Goal: Task Accomplishment & Management: Manage account settings

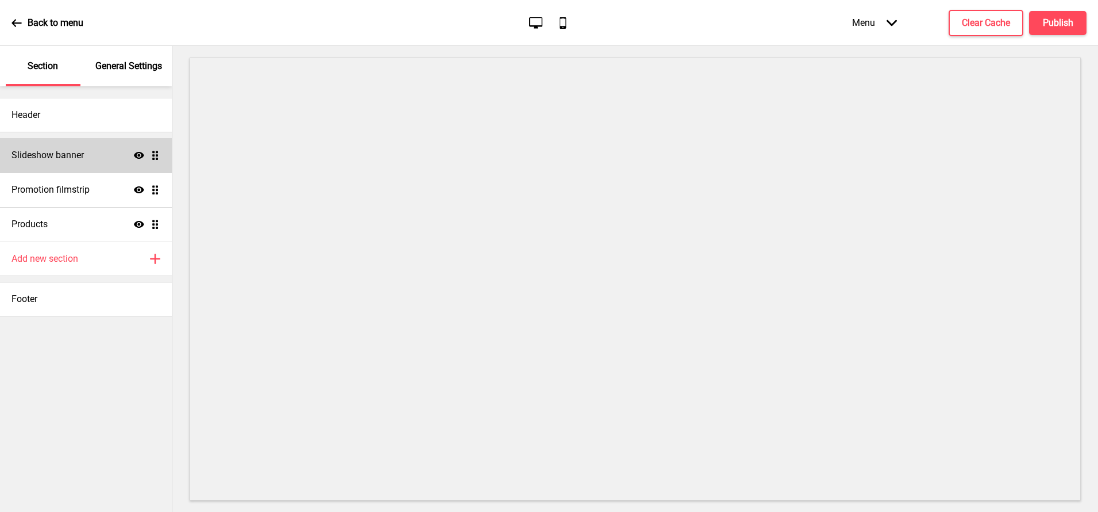
click at [54, 154] on h4 "Slideshow banner" at bounding box center [47, 155] width 72 height 13
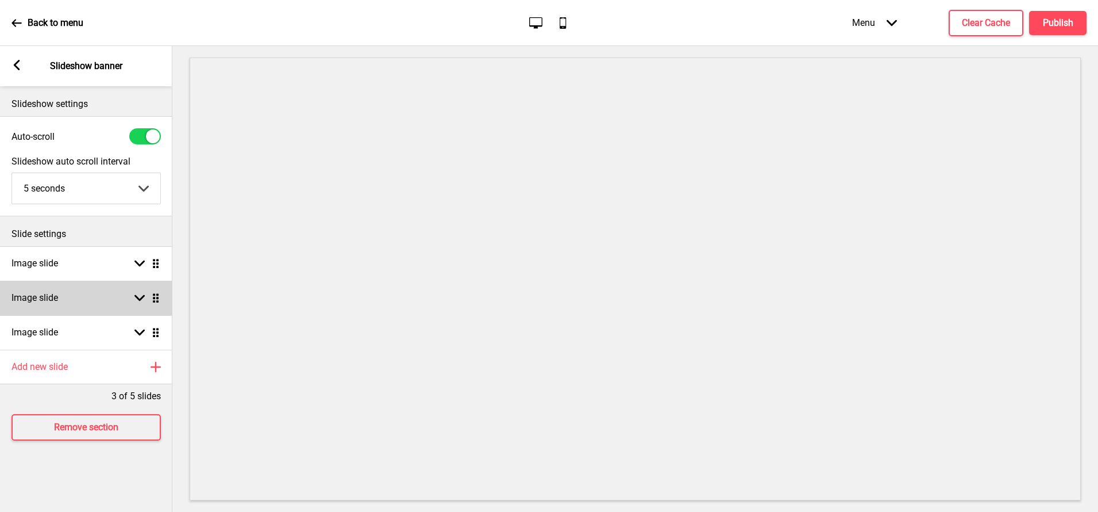
click at [112, 290] on div "Image slide Arrow down Drag" at bounding box center [86, 297] width 172 height 34
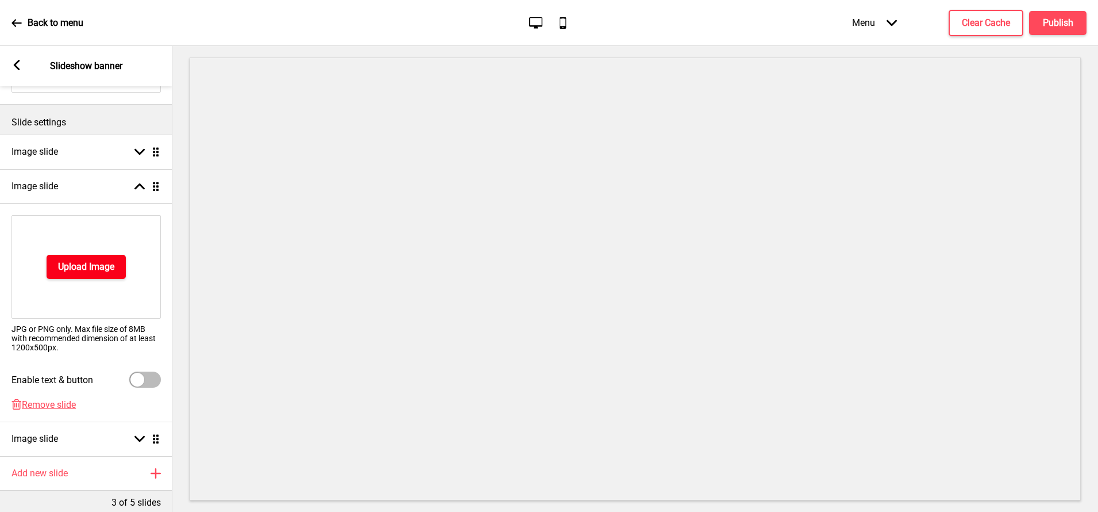
scroll to position [170, 0]
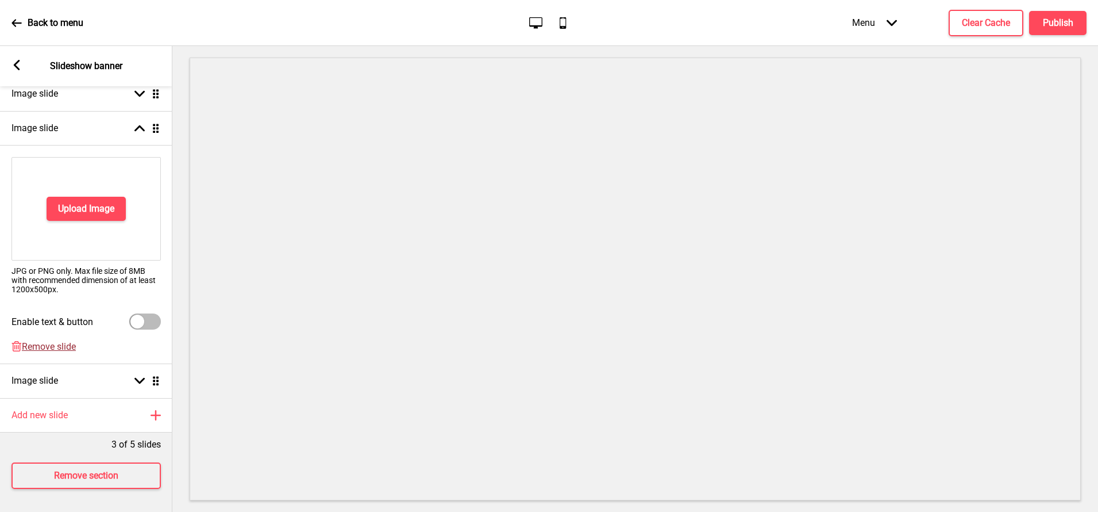
click at [58, 349] on span "Remove slide" at bounding box center [49, 346] width 54 height 11
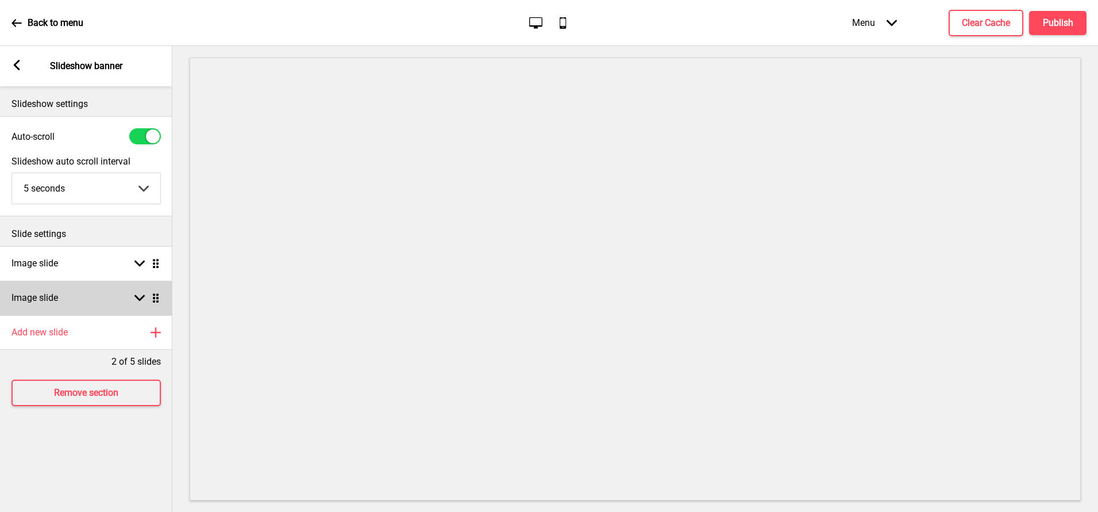
click at [55, 307] on div "Image slide Arrow down Drag" at bounding box center [86, 297] width 172 height 34
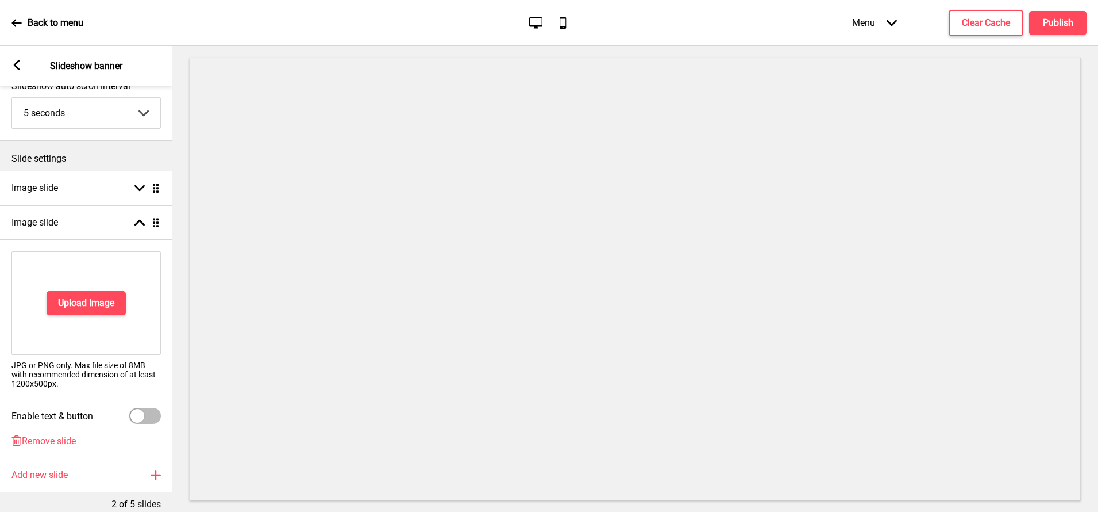
scroll to position [95, 0]
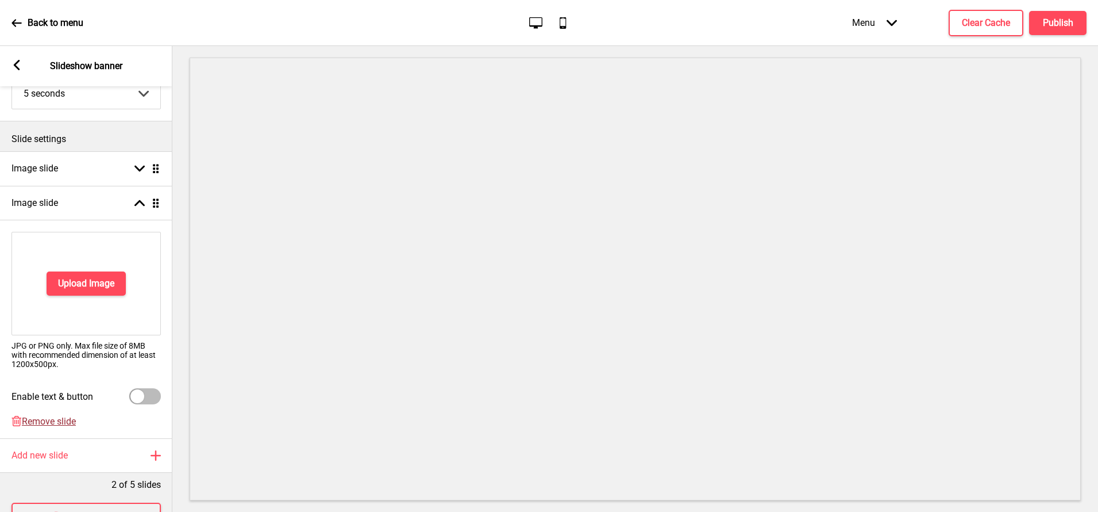
click at [49, 421] on span "Remove slide" at bounding box center [49, 421] width 54 height 11
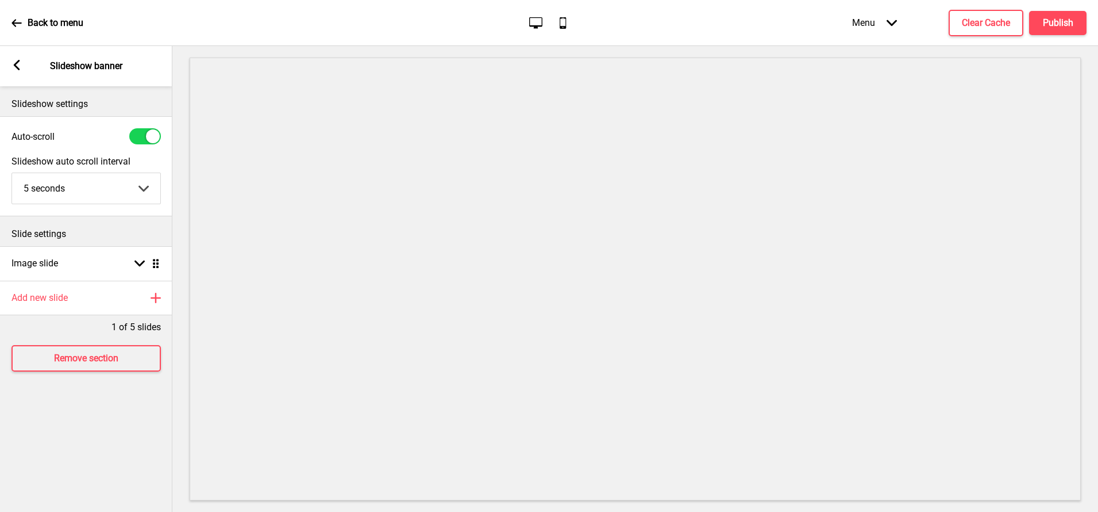
click at [133, 143] on div at bounding box center [145, 136] width 32 height 16
checkbox input "false"
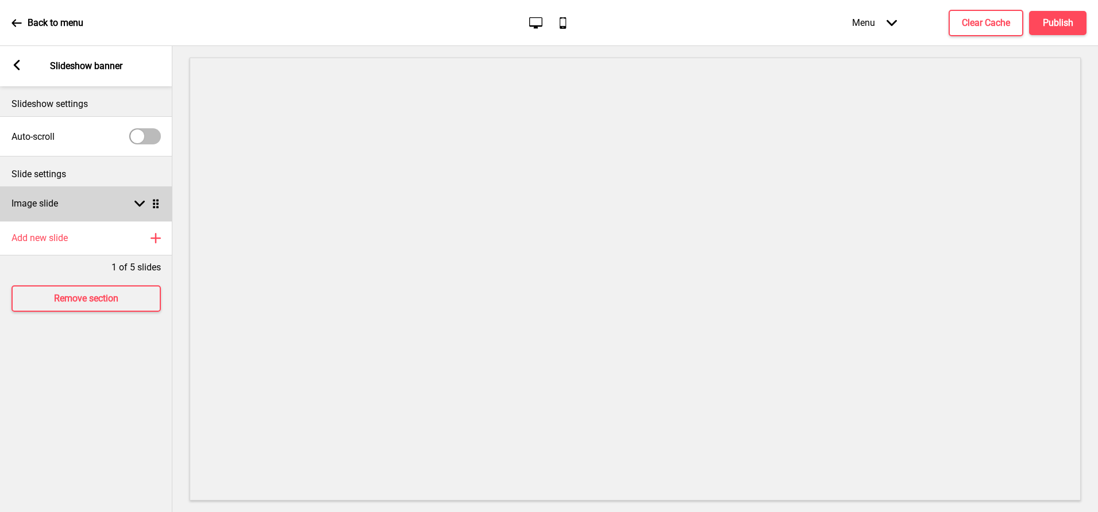
click at [67, 213] on div "Image slide Arrow down Drag" at bounding box center [86, 203] width 172 height 34
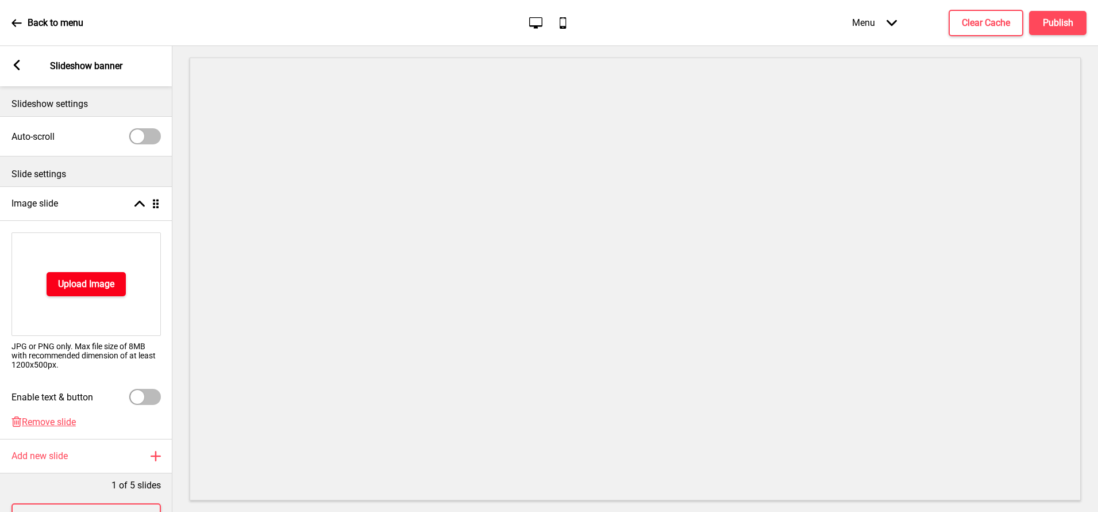
click at [63, 283] on h4 "Upload Image" at bounding box center [86, 284] width 56 height 13
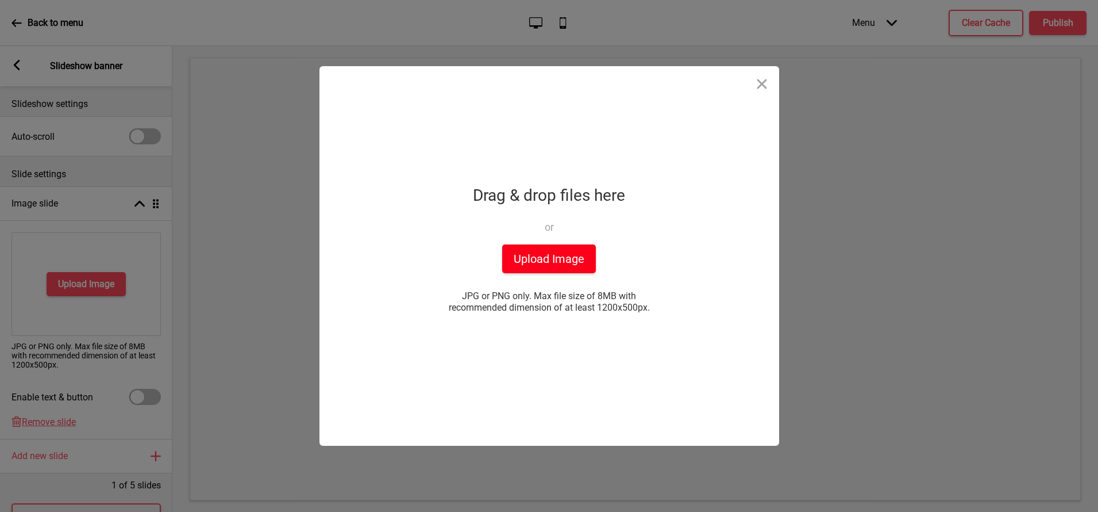
click at [532, 261] on button "Upload Image" at bounding box center [549, 258] width 94 height 29
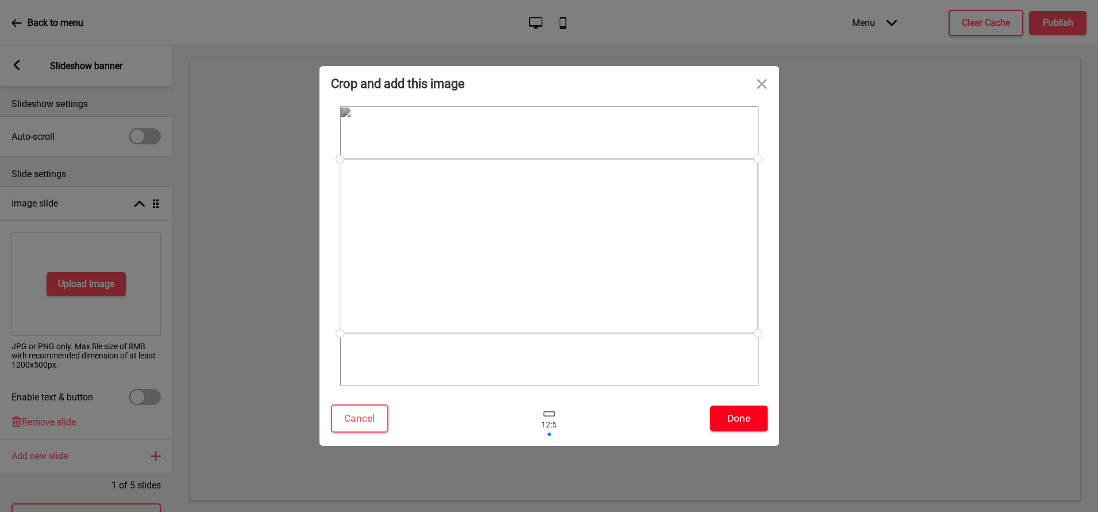
click at [721, 417] on button "Done" at bounding box center [738, 418] width 57 height 26
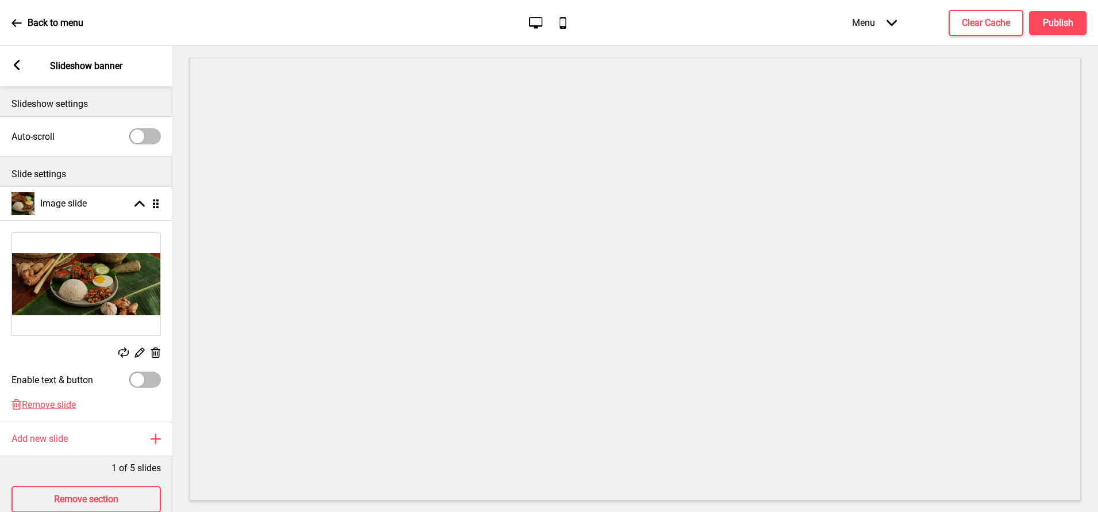
click at [16, 64] on icon at bounding box center [17, 65] width 6 height 10
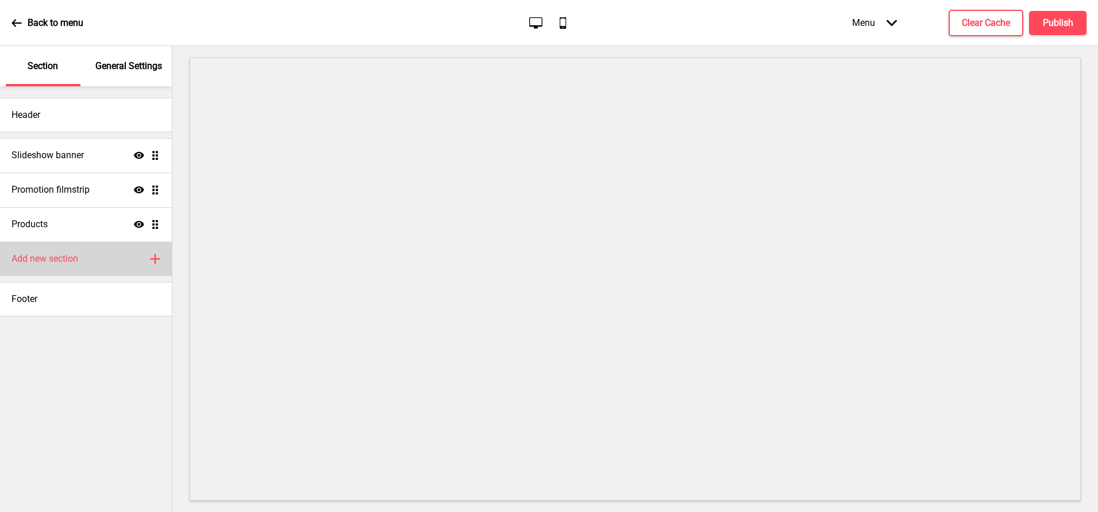
click at [78, 253] on h4 "Add new section" at bounding box center [44, 258] width 67 height 13
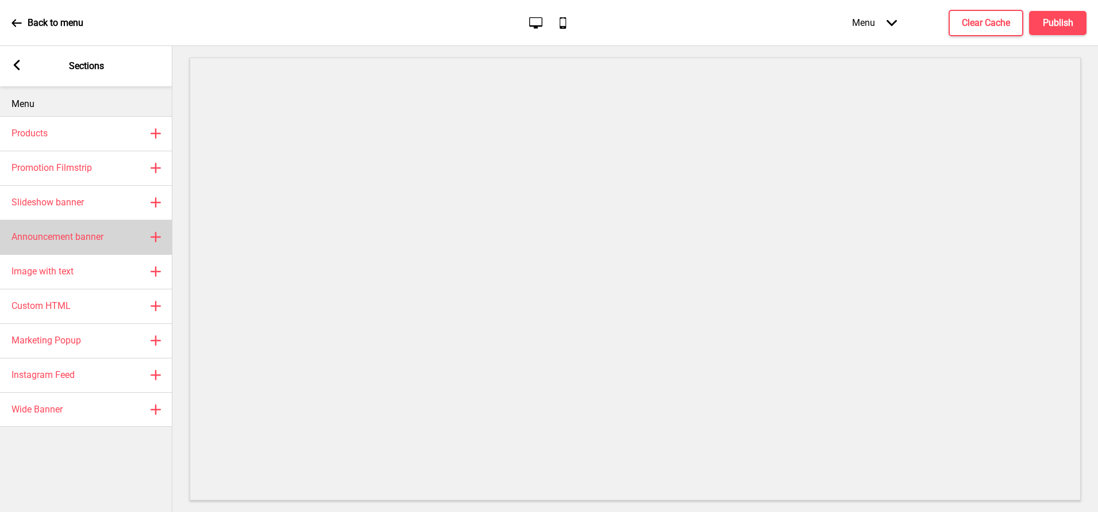
click at [74, 244] on div "Announcement banner Plus" at bounding box center [86, 237] width 172 height 34
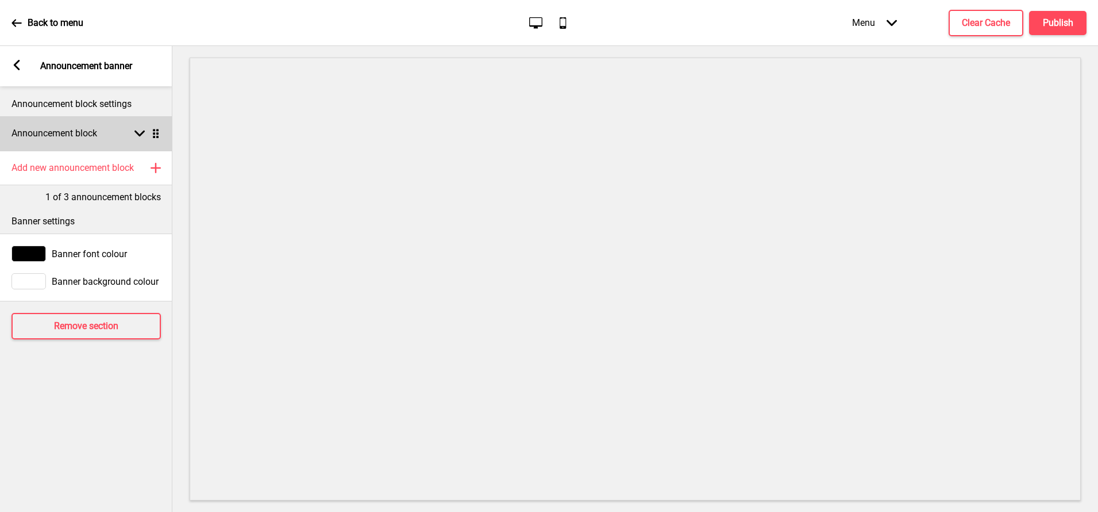
click at [56, 135] on h4 "Announcement block" at bounding box center [54, 133] width 86 height 13
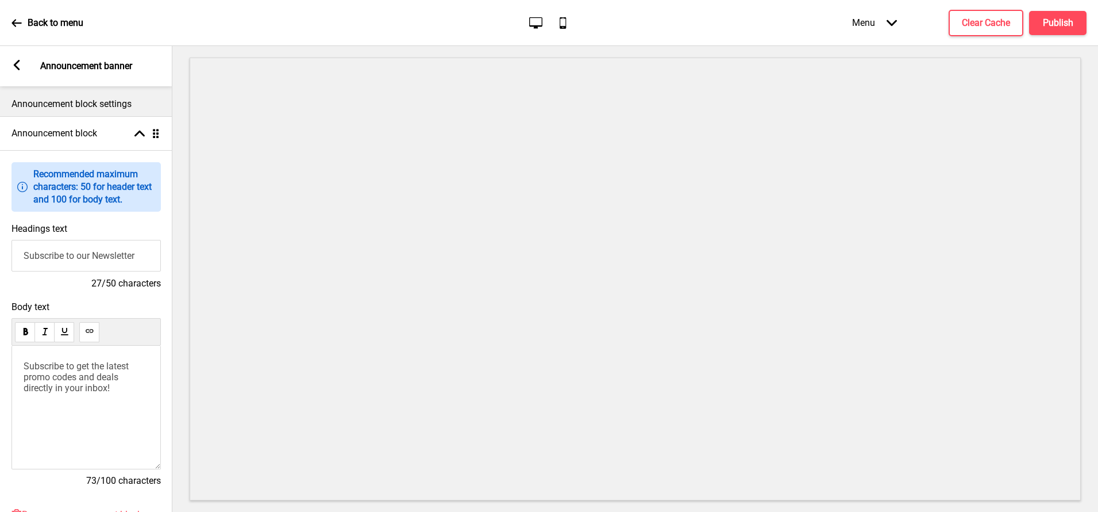
click at [60, 253] on input "Subscribe to our Newsletter" at bounding box center [85, 256] width 149 height 32
type input "Welcome to Straits Club Nasi Lemak"
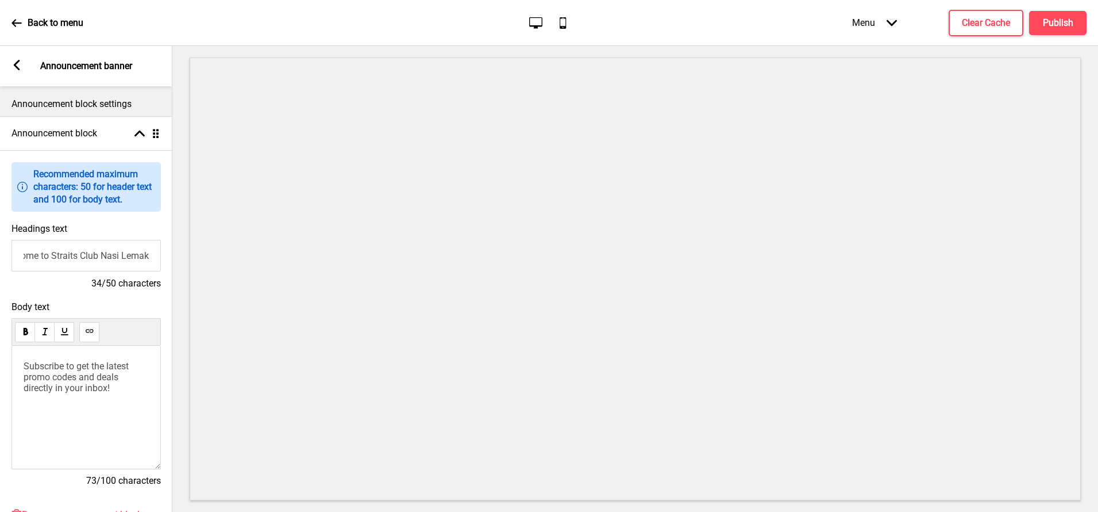
click at [70, 378] on span "Subscribe to get the latest promo codes and deals directly in your inbox!" at bounding box center [77, 376] width 107 height 33
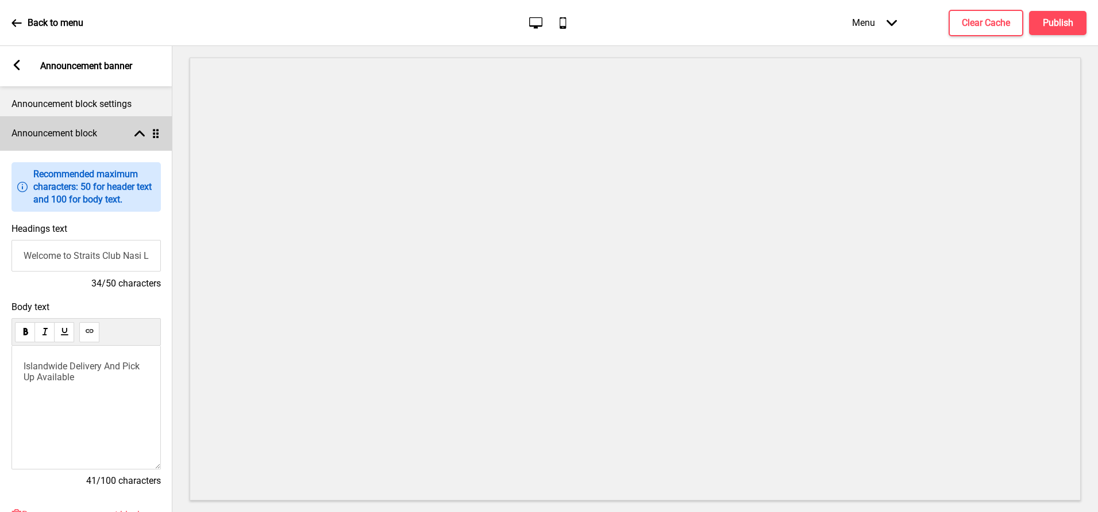
click at [76, 135] on h4 "Announcement block" at bounding box center [54, 133] width 86 height 13
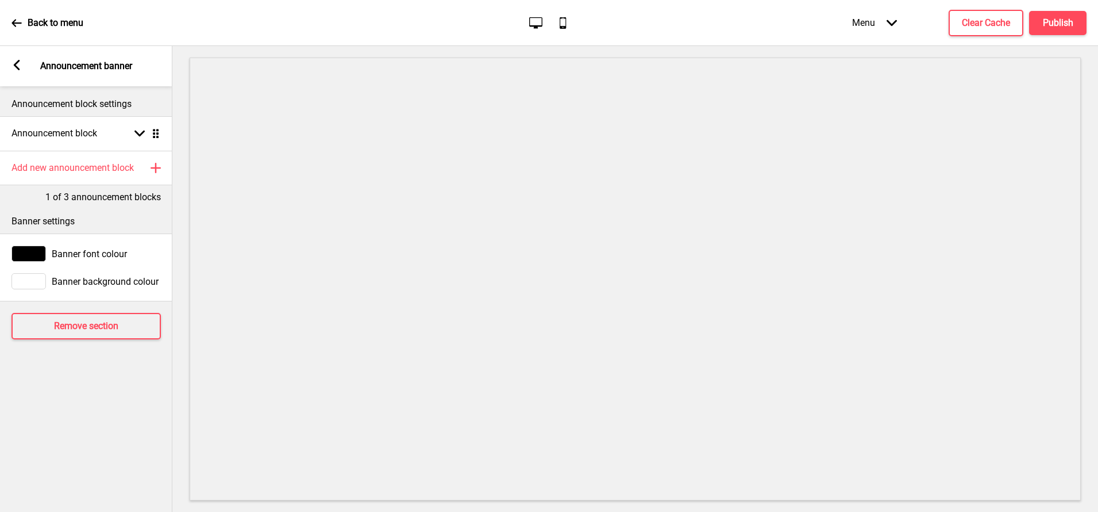
click at [16, 67] on icon at bounding box center [17, 65] width 6 height 10
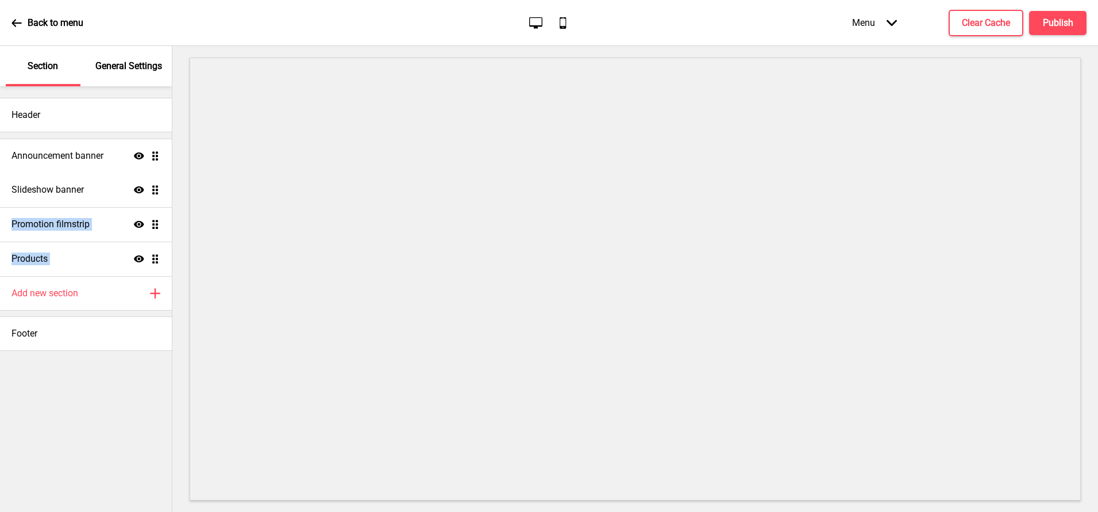
drag, startPoint x: 158, startPoint y: 256, endPoint x: 160, endPoint y: 153, distance: 103.5
click at [160, 153] on ul "Slideshow banner Show Drag Promotion filmstrip Show Drag Products Show Drag Ann…" at bounding box center [86, 207] width 172 height 138
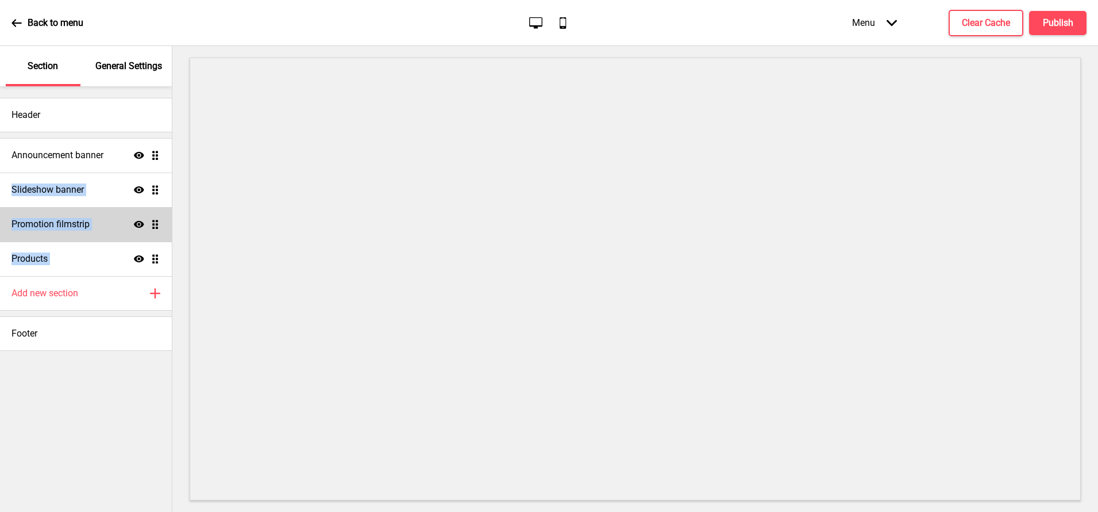
click at [110, 220] on div "Promotion filmstrip Show Drag" at bounding box center [86, 224] width 172 height 34
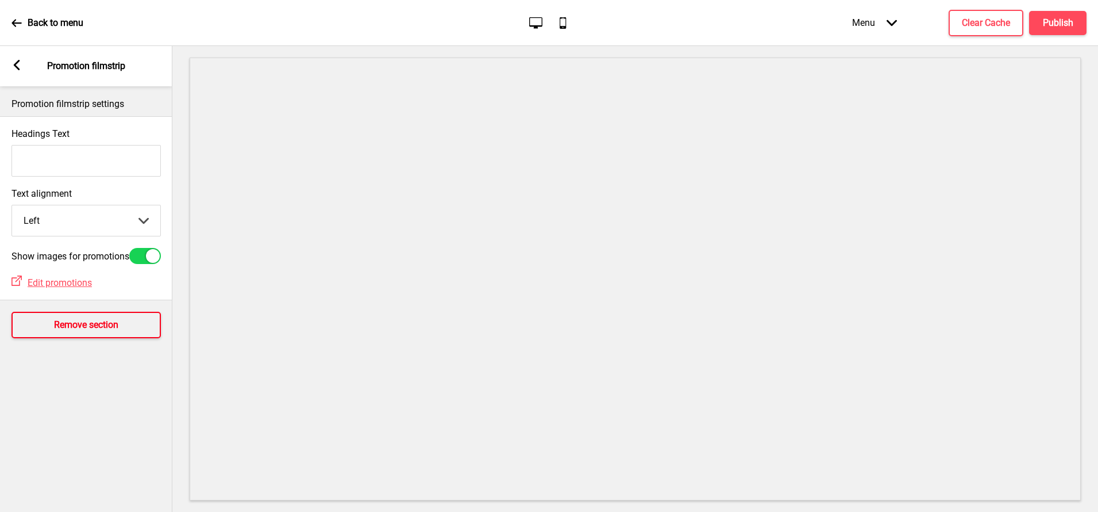
click at [70, 322] on button "Remove section" at bounding box center [85, 325] width 149 height 26
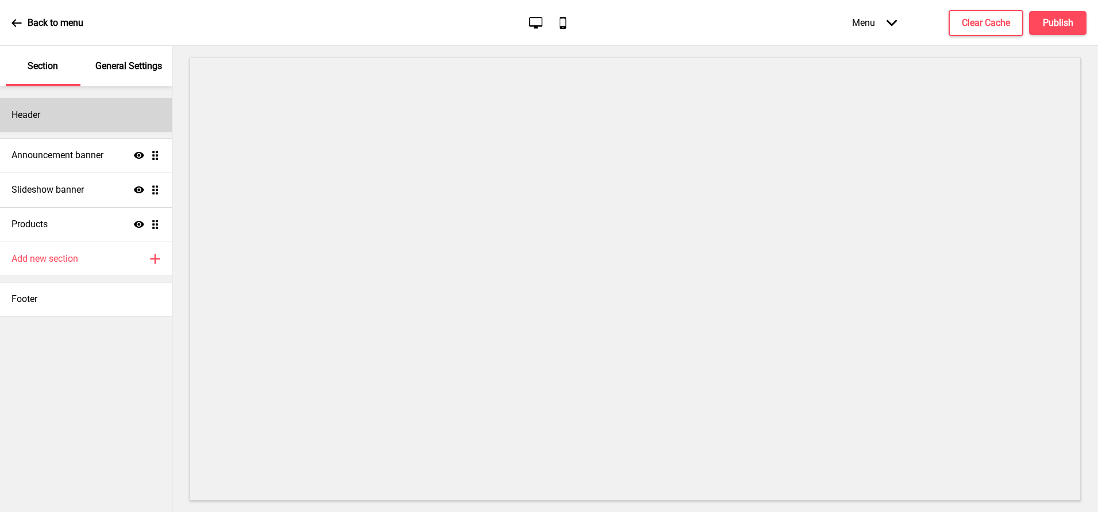
click at [78, 113] on div "Header" at bounding box center [86, 115] width 172 height 34
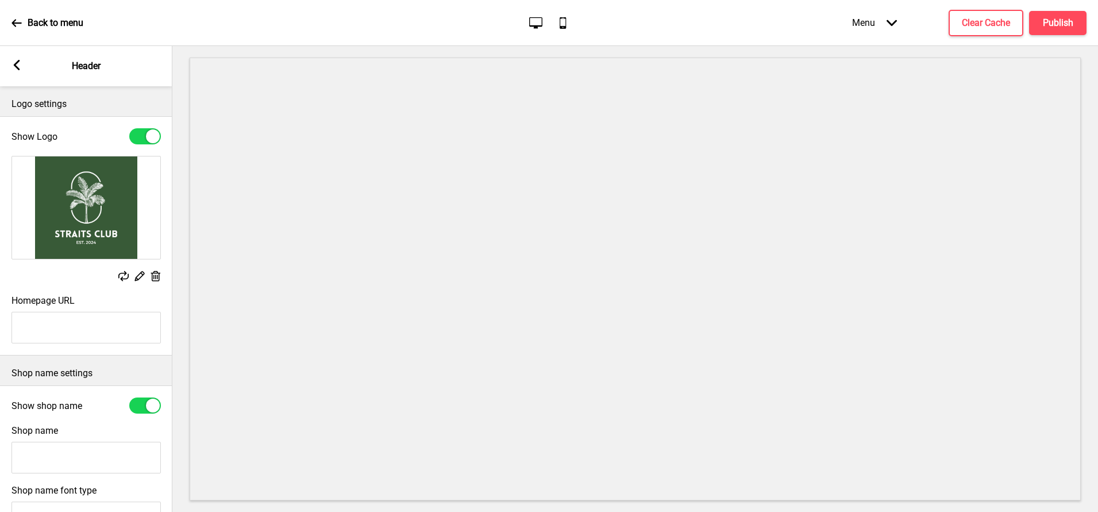
scroll to position [142, 0]
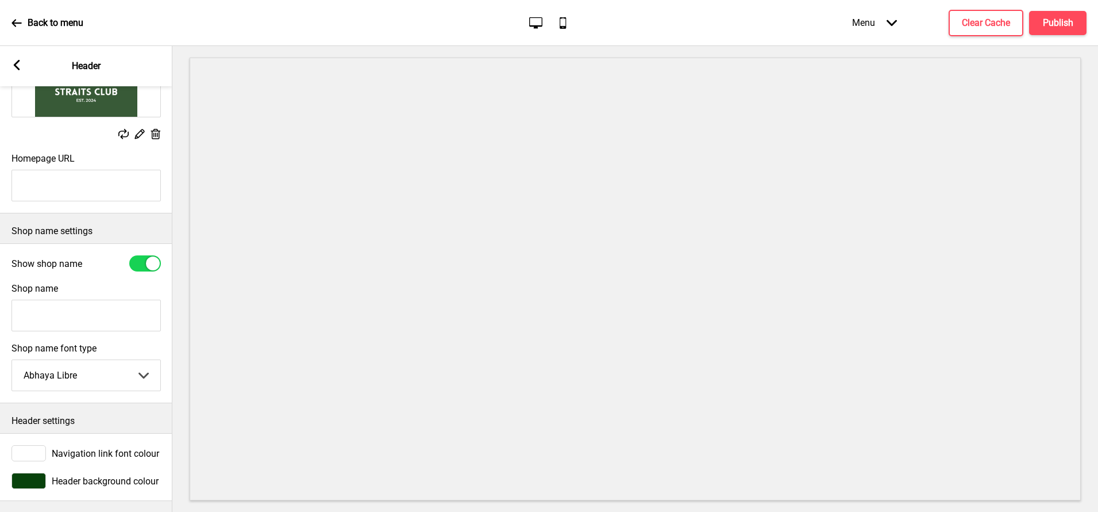
click at [36, 476] on div at bounding box center [28, 480] width 34 height 16
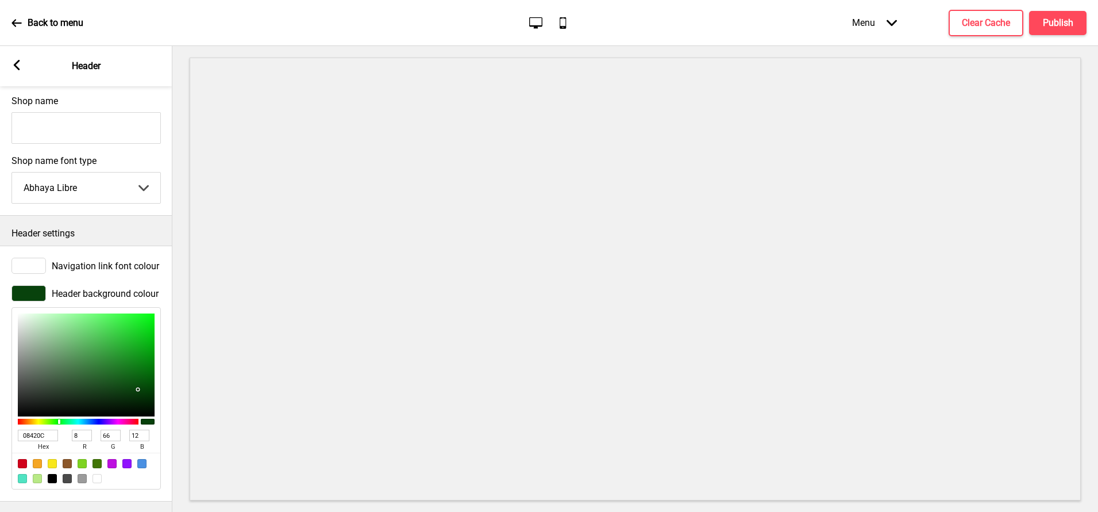
click at [32, 439] on input "08420C" at bounding box center [38, 434] width 40 height 11
click at [18, 66] on rect at bounding box center [16, 65] width 10 height 10
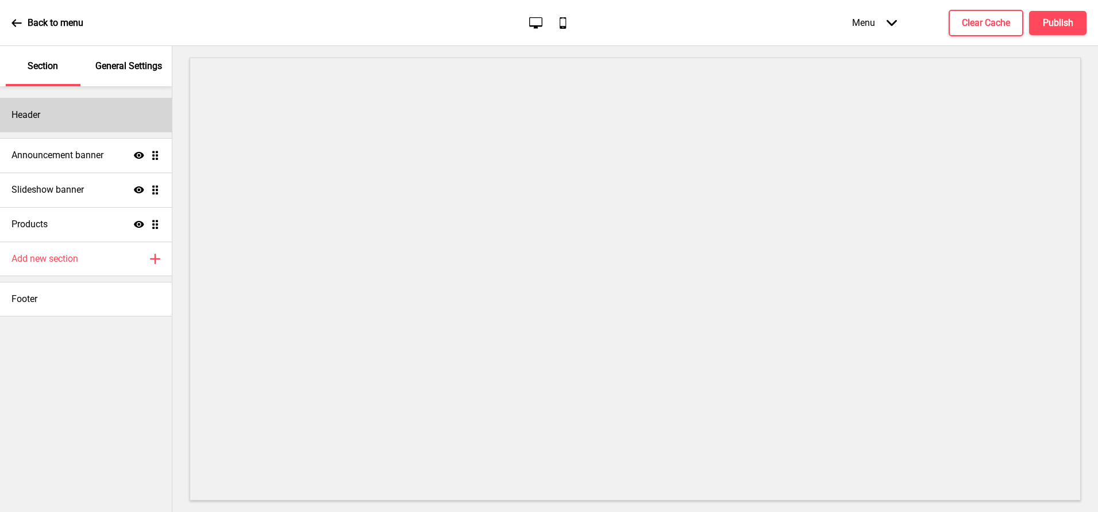
click at [87, 123] on div "Header" at bounding box center [86, 115] width 172 height 34
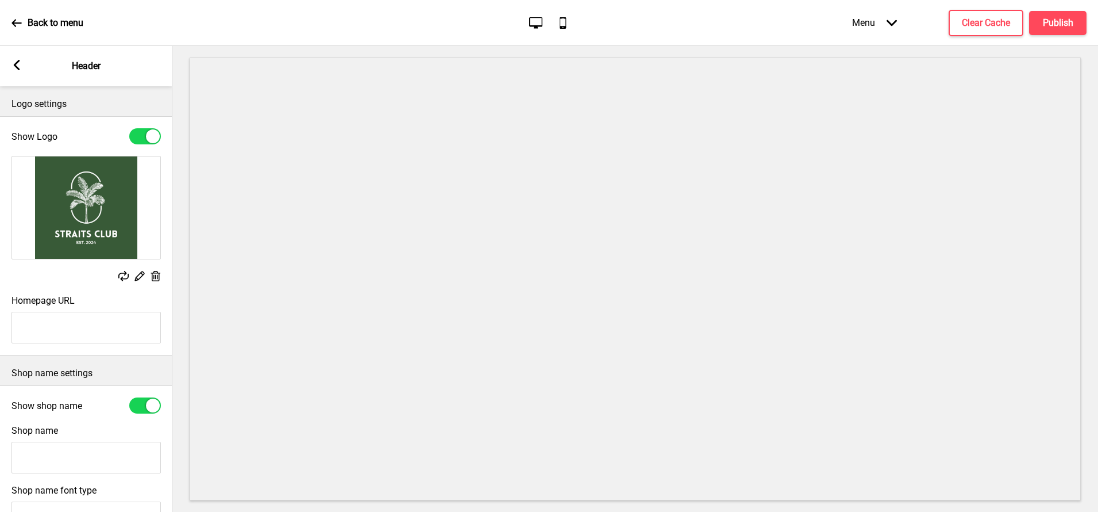
type input "#385b37"
click at [14, 70] on rect at bounding box center [16, 65] width 10 height 10
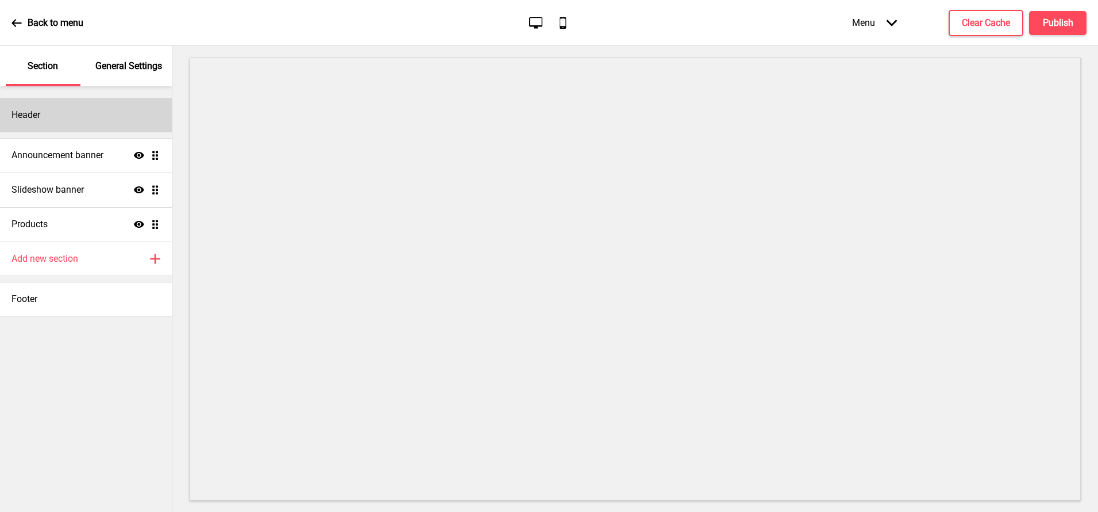
click at [70, 120] on div "Header" at bounding box center [86, 115] width 172 height 34
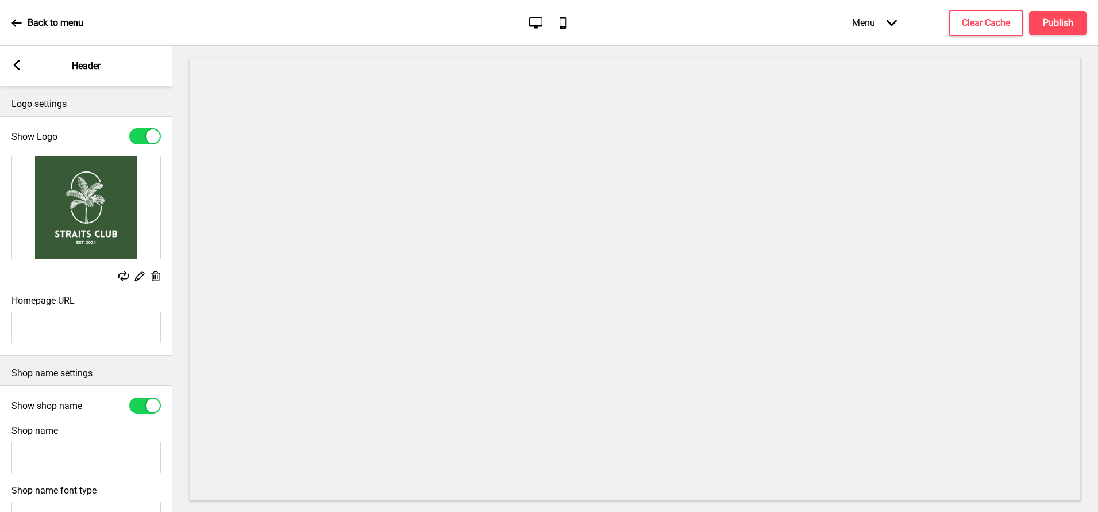
scroll to position [142, 0]
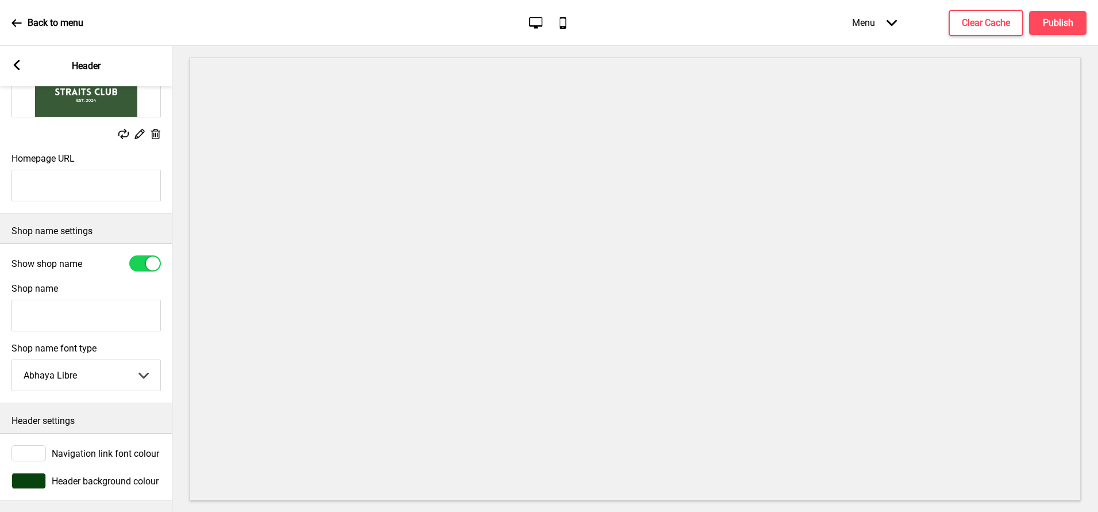
click at [145, 263] on div at bounding box center [145, 263] width 32 height 16
checkbox input "false"
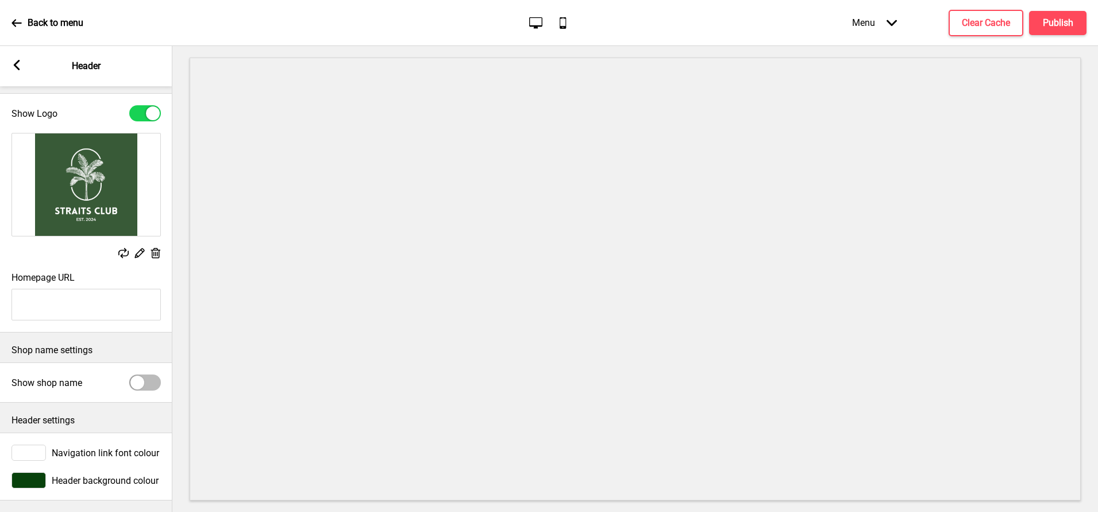
scroll to position [22, 0]
click at [34, 478] on div at bounding box center [28, 480] width 34 height 16
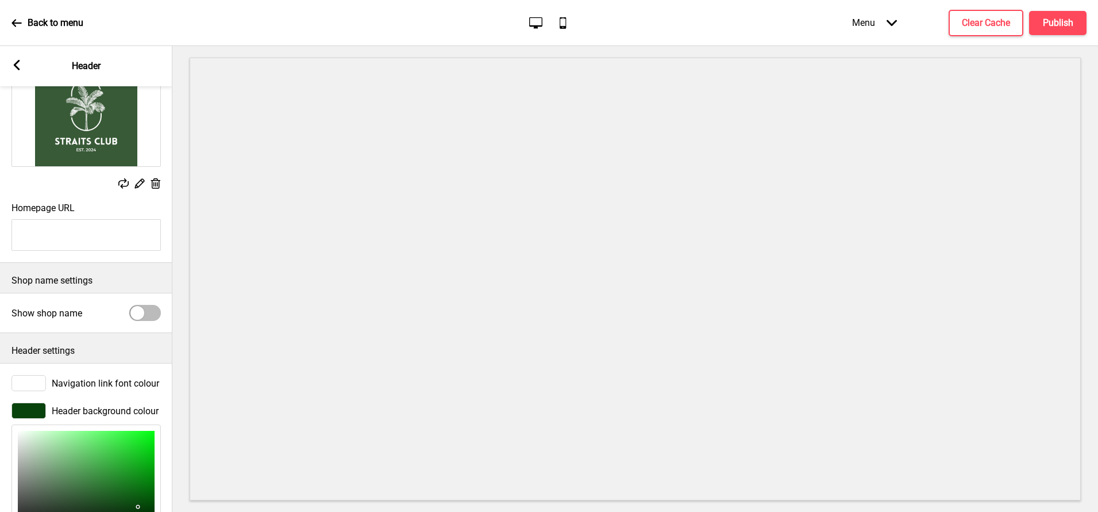
scroll to position [142, 0]
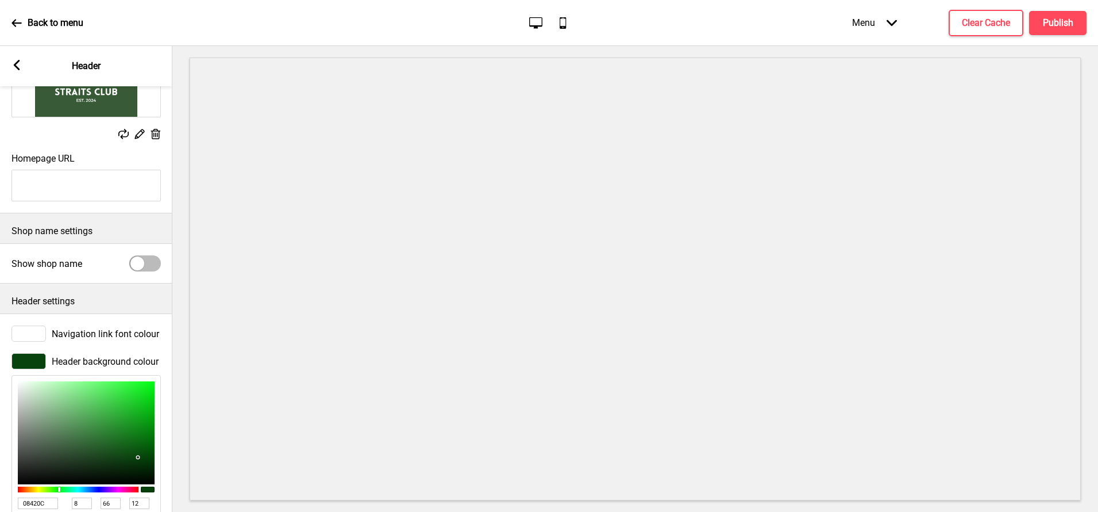
click at [34, 502] on input "08420C" at bounding box center [38, 502] width 40 height 11
paste input "385b37"
type input "385b37"
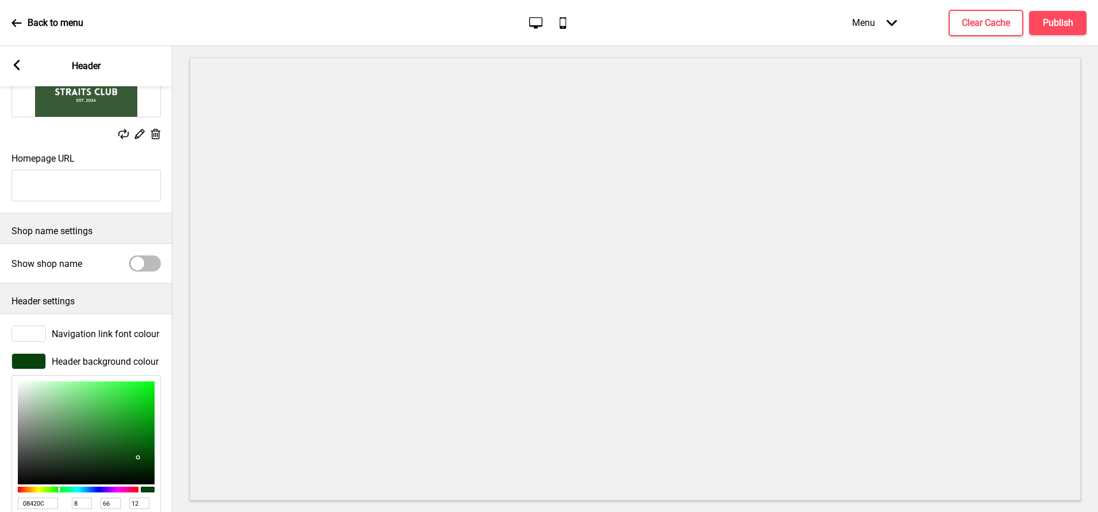
type input "56"
type input "91"
type input "55"
type input "385B37"
click at [18, 61] on icon at bounding box center [17, 65] width 6 height 10
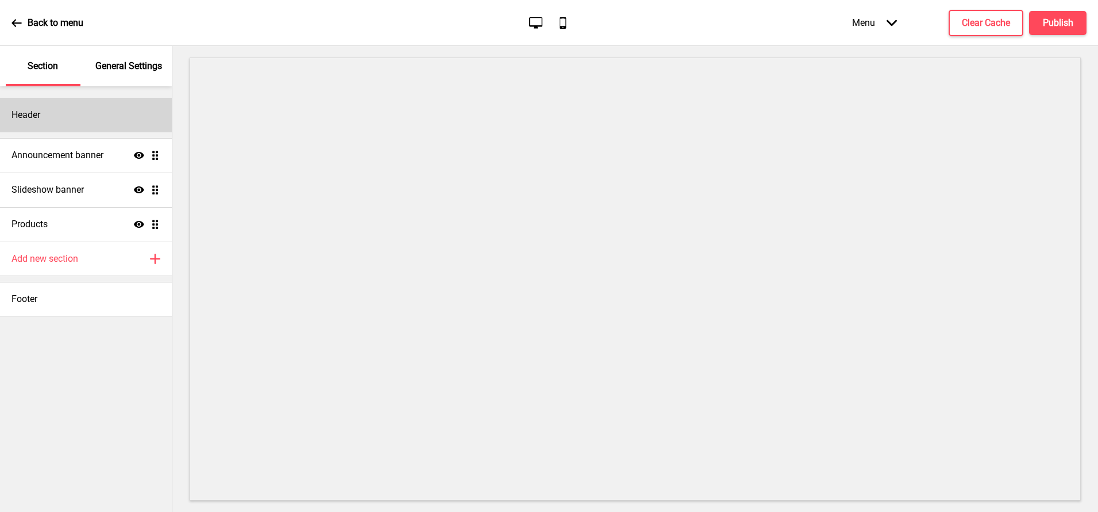
click at [62, 116] on div "Header" at bounding box center [86, 115] width 172 height 34
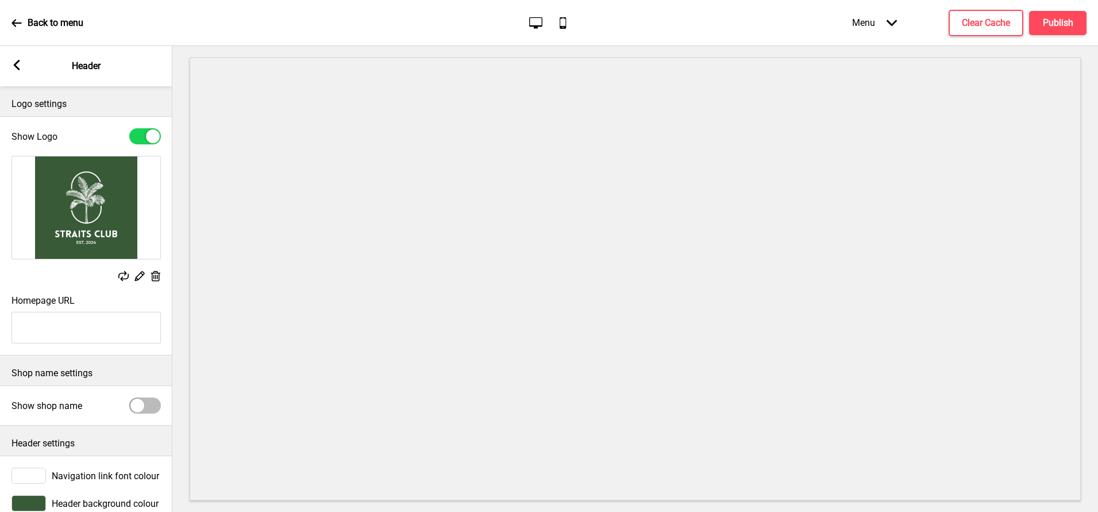
scroll to position [22, 0]
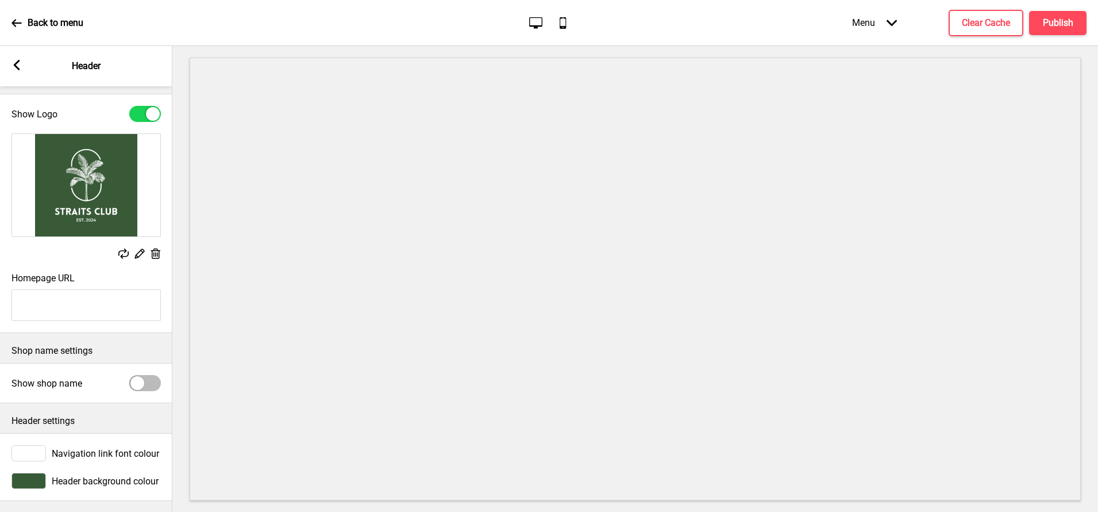
click at [22, 68] on div "Arrow left Header" at bounding box center [86, 66] width 172 height 40
click at [17, 67] on icon at bounding box center [17, 65] width 6 height 10
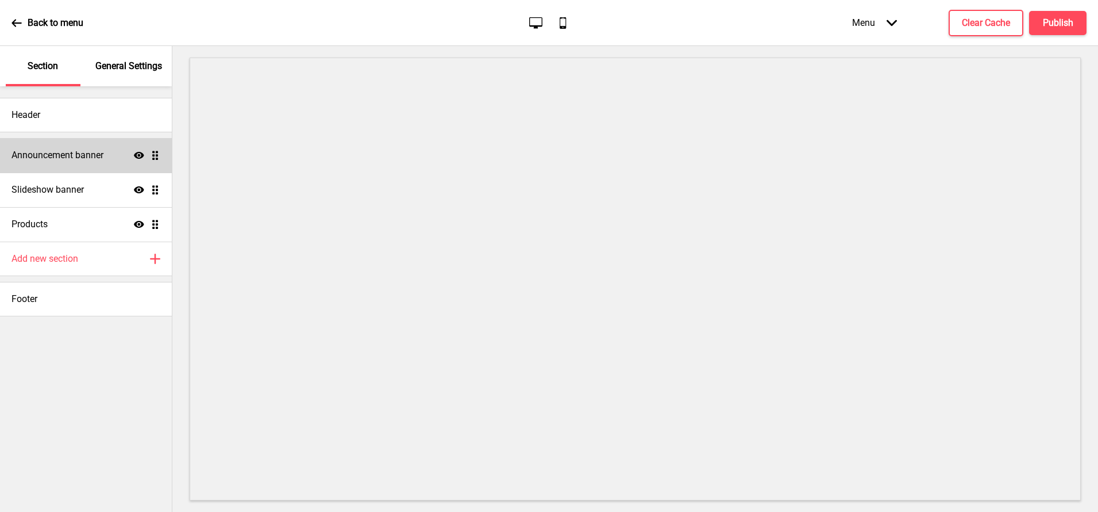
click at [71, 152] on h4 "Announcement banner" at bounding box center [57, 155] width 92 height 13
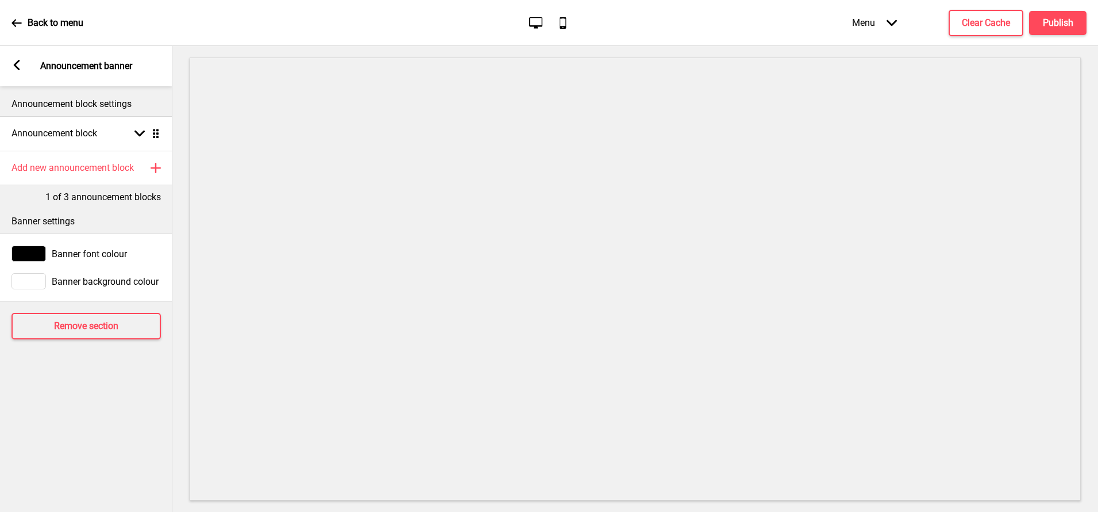
click at [33, 275] on div at bounding box center [28, 281] width 34 height 16
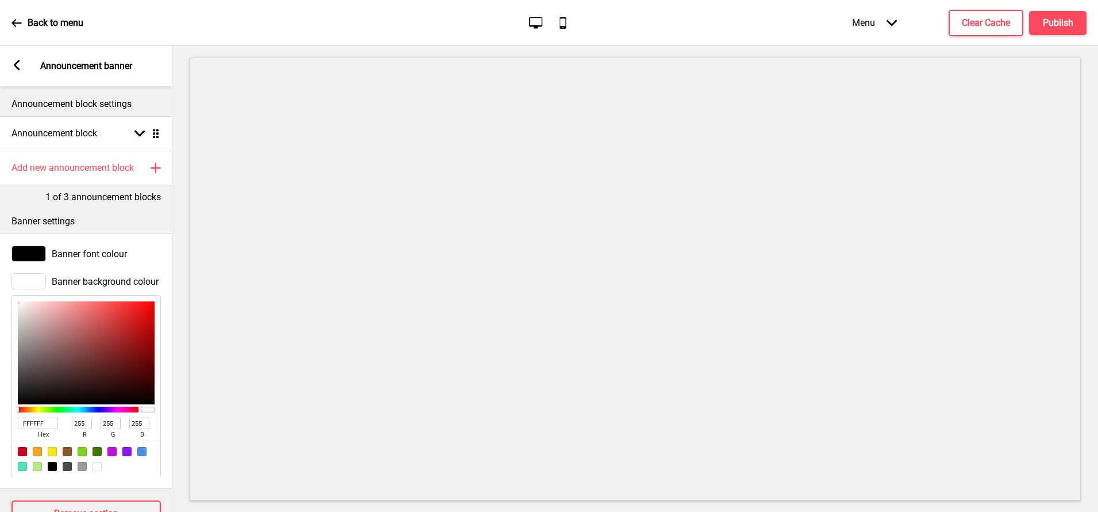
scroll to position [38, 0]
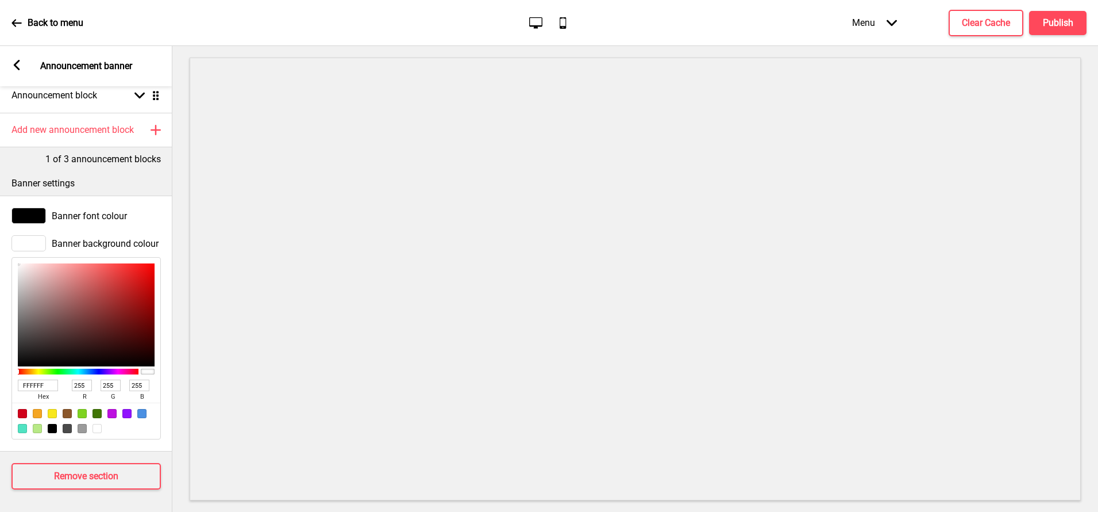
click at [34, 381] on input "FFFFFF" at bounding box center [38, 384] width 40 height 11
paste input "385b37"
type input "385b37"
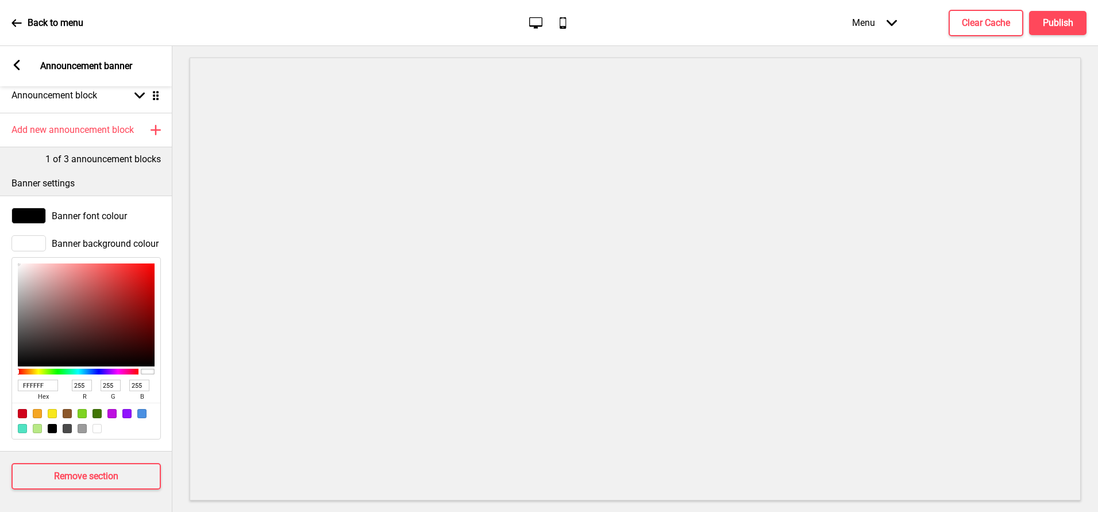
type input "56"
type input "91"
type input "55"
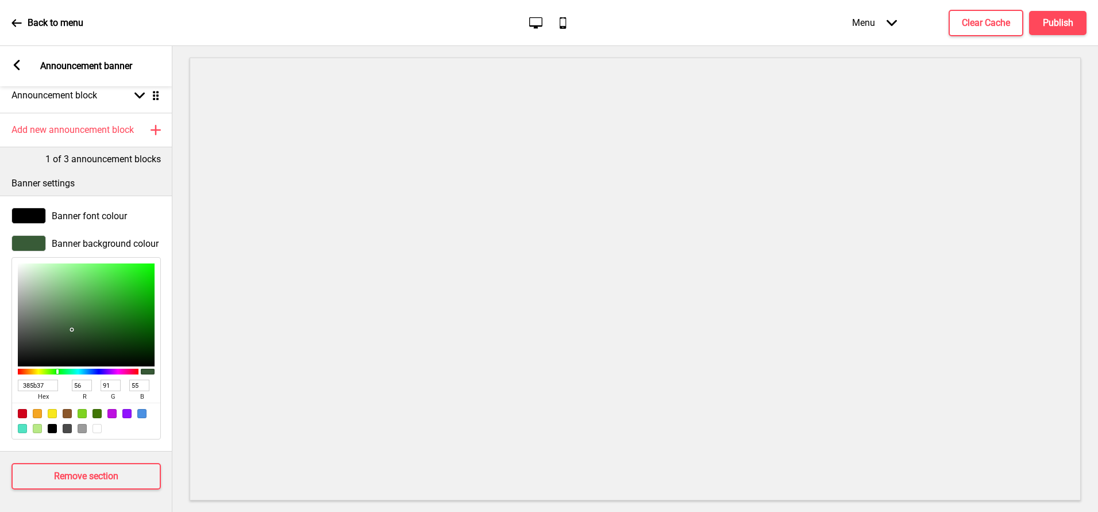
type input "385B37"
click at [32, 218] on div at bounding box center [28, 215] width 34 height 16
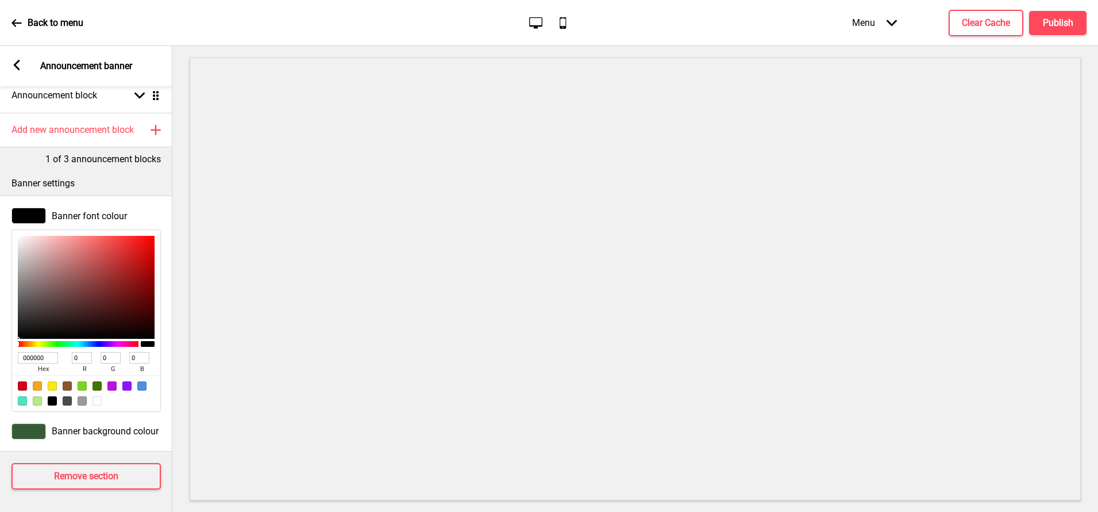
click at [99, 401] on div at bounding box center [97, 400] width 9 height 9
type input "FFFFFF"
type input "255"
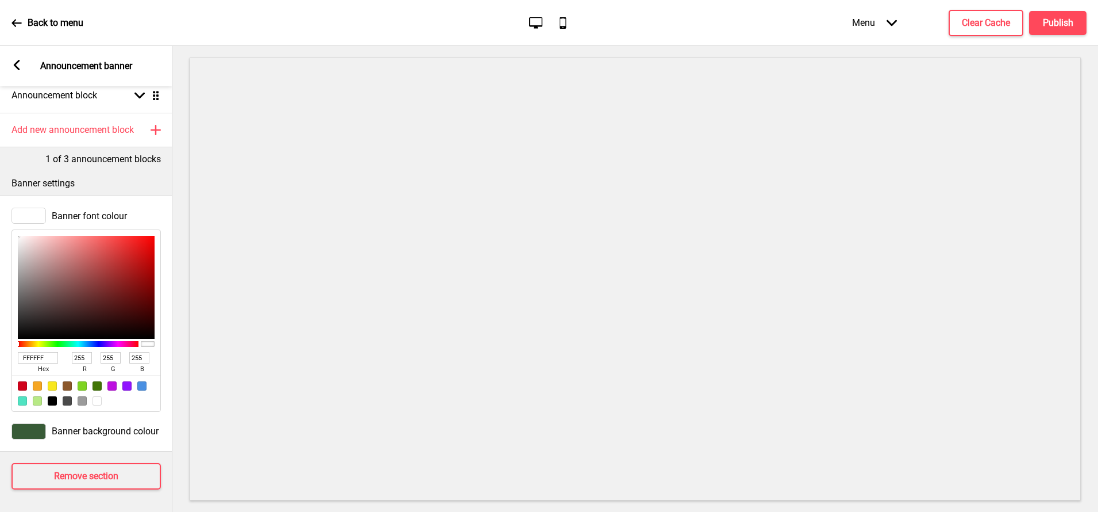
click at [14, 60] on rect at bounding box center [16, 65] width 10 height 10
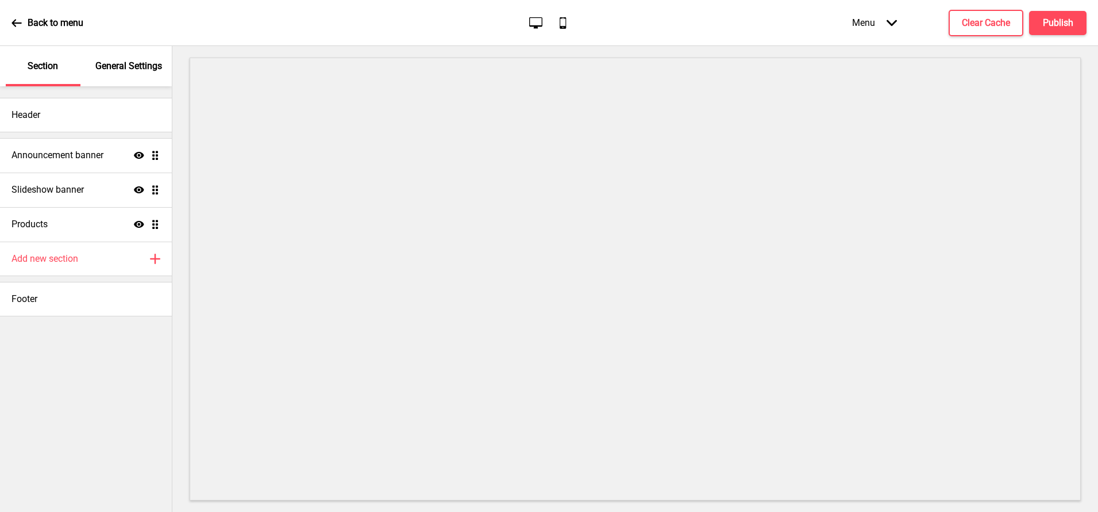
click at [123, 345] on div "Header Announcement banner Show Drag Slideshow banner Show Drag Products Show D…" at bounding box center [86, 298] width 172 height 425
click at [14, 511] on button "X" at bounding box center [7, 518] width 14 height 12
click at [134, 67] on p "General Settings" at bounding box center [128, 66] width 67 height 13
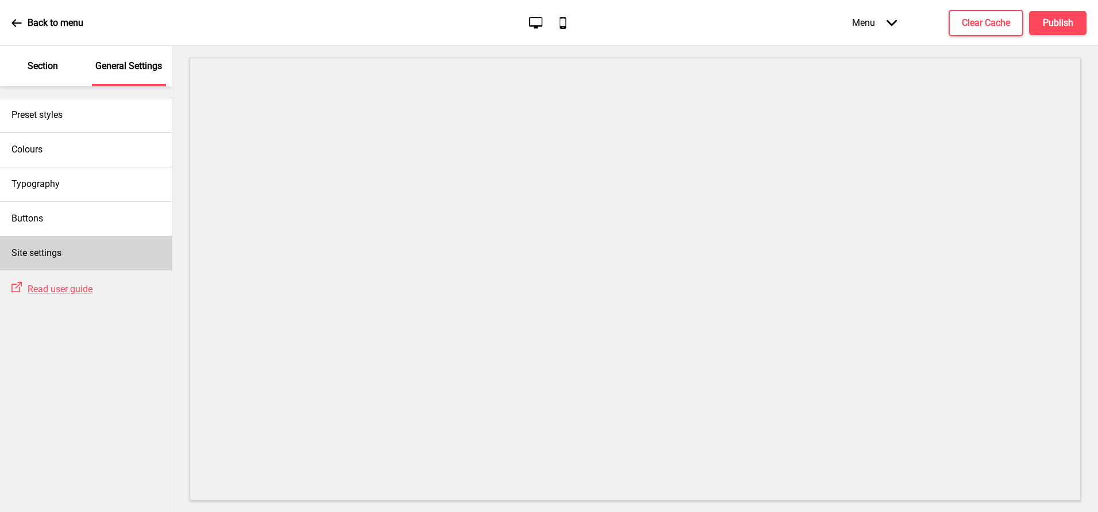
click at [75, 260] on div "Site settings" at bounding box center [86, 253] width 172 height 34
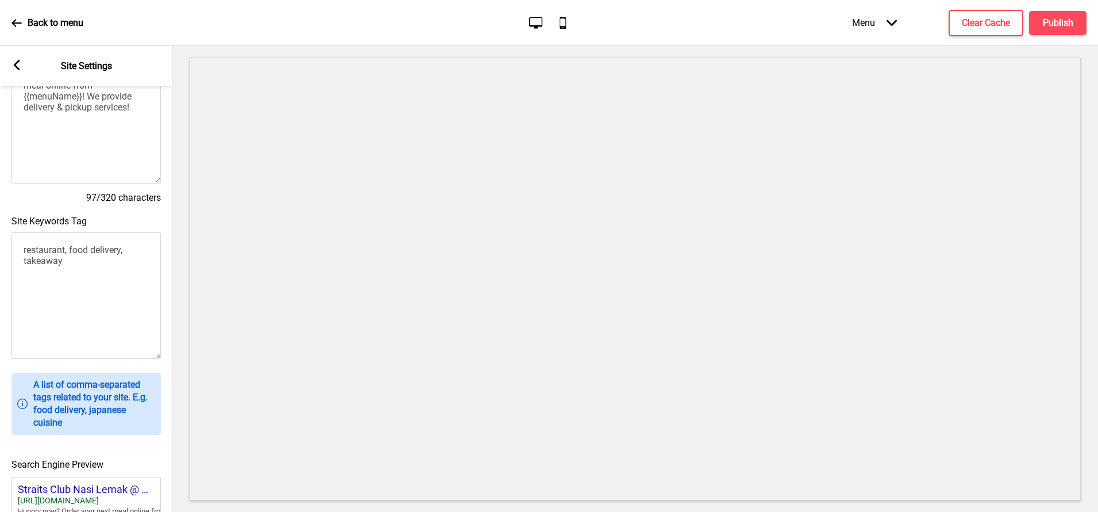
scroll to position [0, 0]
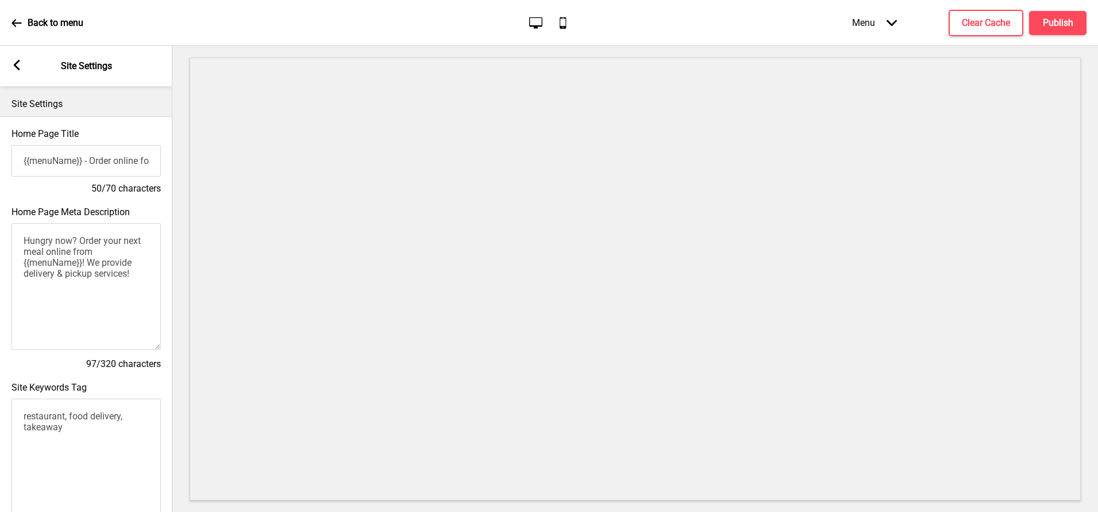
click at [17, 66] on rect at bounding box center [16, 65] width 10 height 10
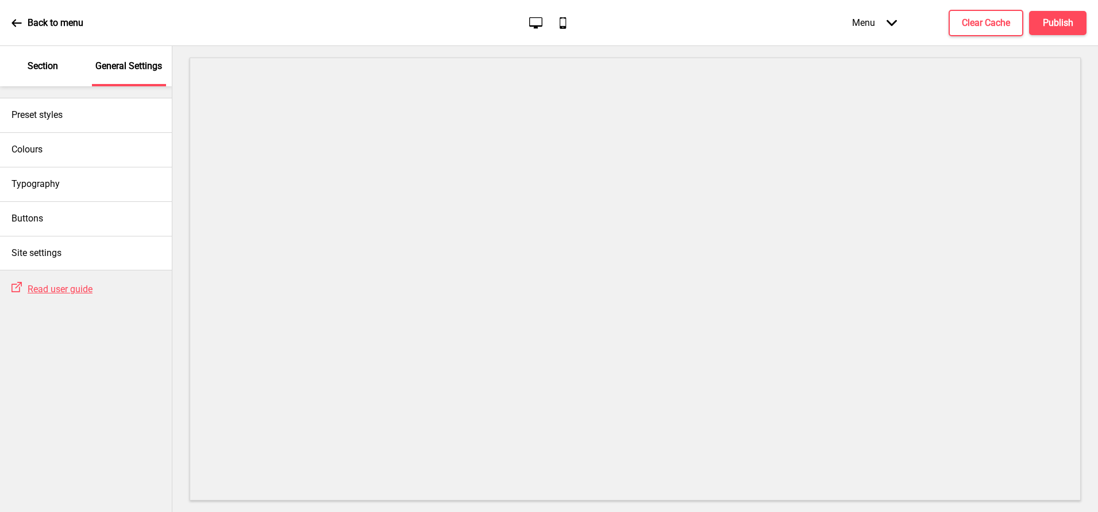
click at [51, 72] on p "Section" at bounding box center [43, 66] width 30 height 13
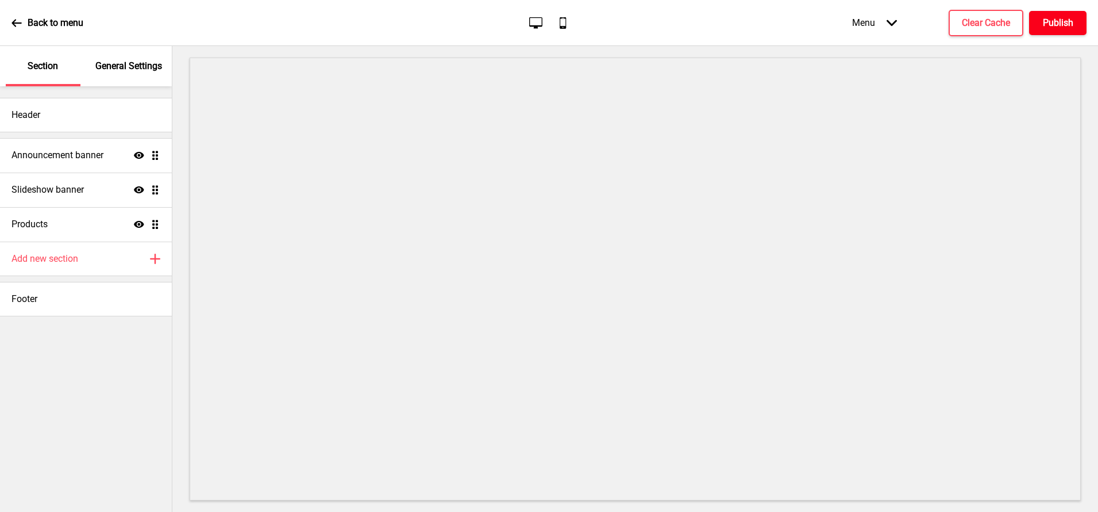
click at [1055, 33] on button "Publish" at bounding box center [1057, 23] width 57 height 24
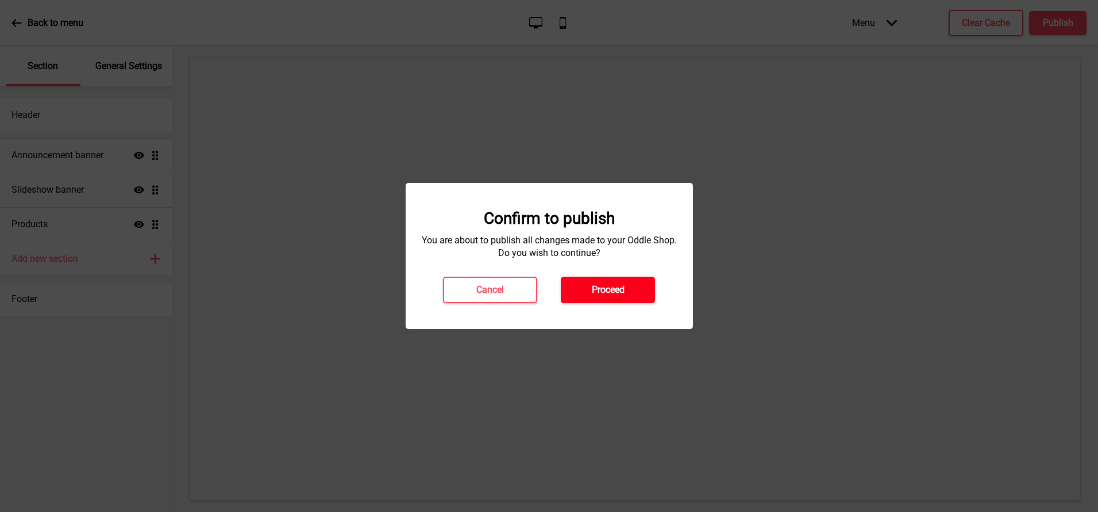
click at [618, 292] on h4 "Proceed" at bounding box center [608, 289] width 33 height 13
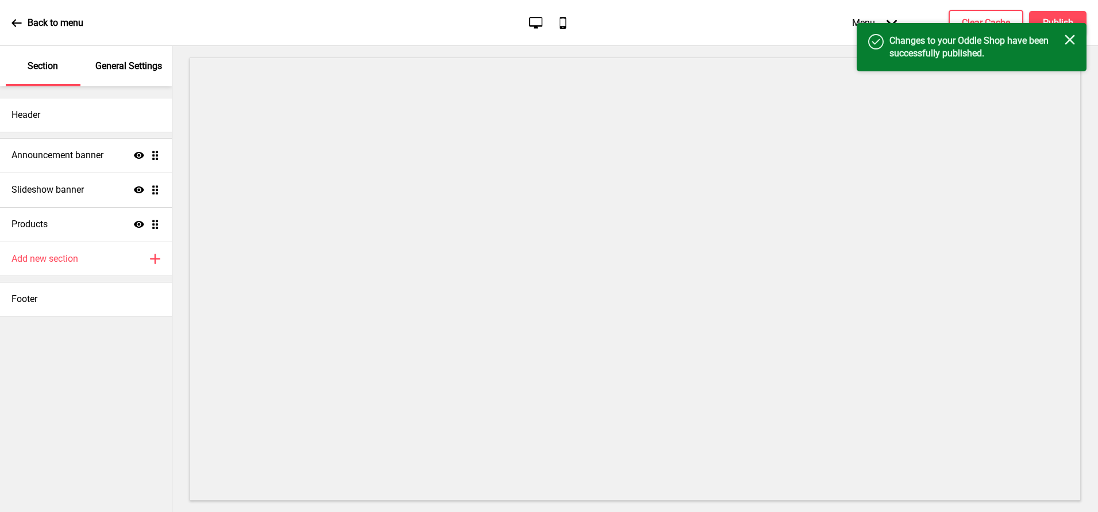
click at [958, 25] on div "Success Changes to your Oddle Shop have been successfully published. Close" at bounding box center [972, 47] width 230 height 48
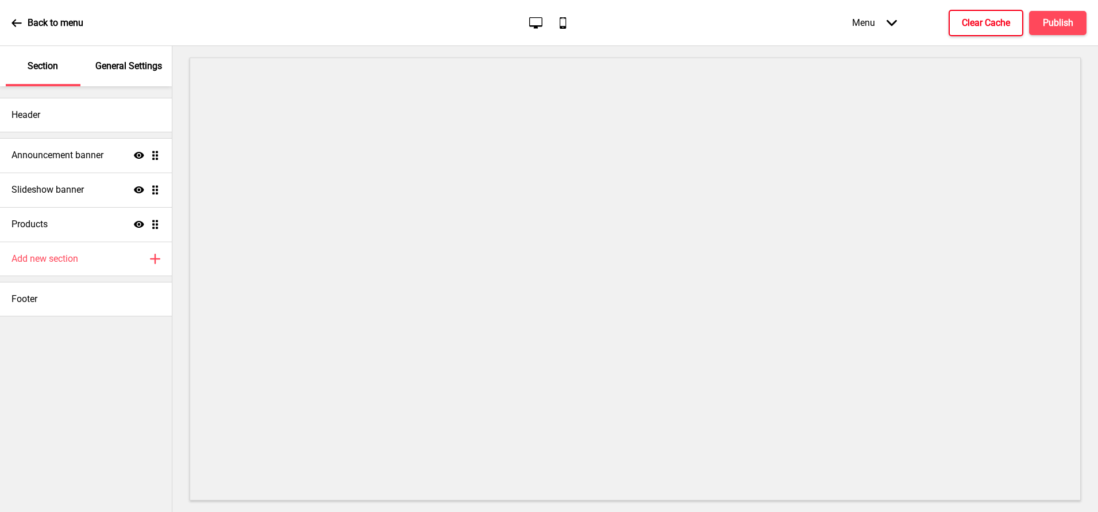
click at [963, 18] on h4 "Clear Cache" at bounding box center [986, 23] width 48 height 13
click at [143, 71] on p "General Settings" at bounding box center [128, 66] width 67 height 13
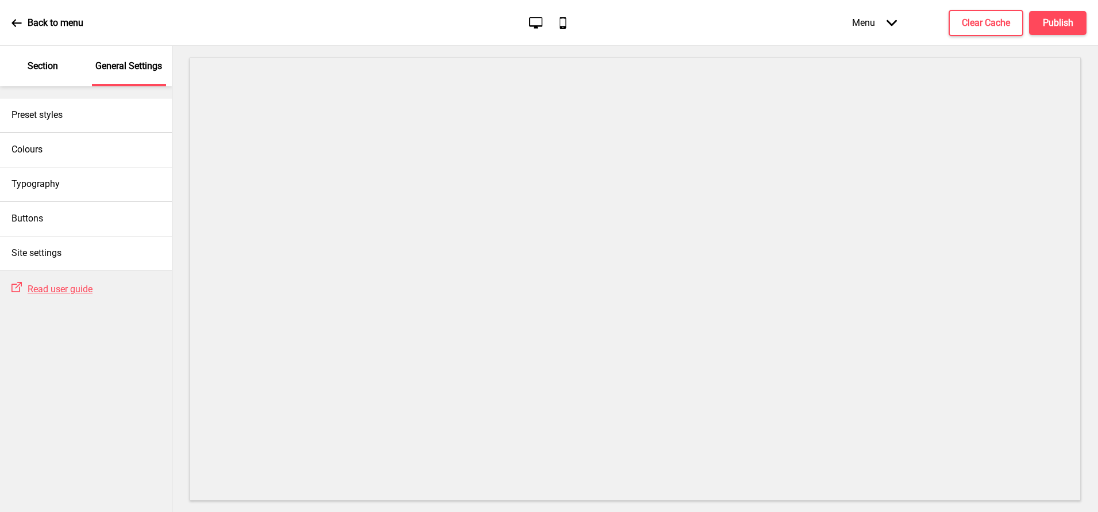
click at [53, 65] on p "Section" at bounding box center [43, 66] width 30 height 13
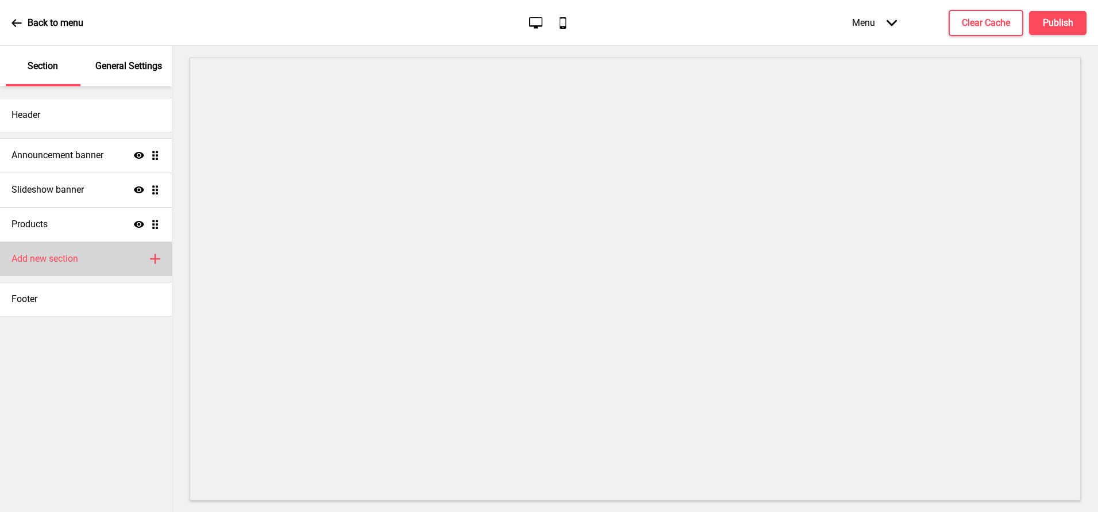
click at [60, 259] on h4 "Add new section" at bounding box center [44, 258] width 67 height 13
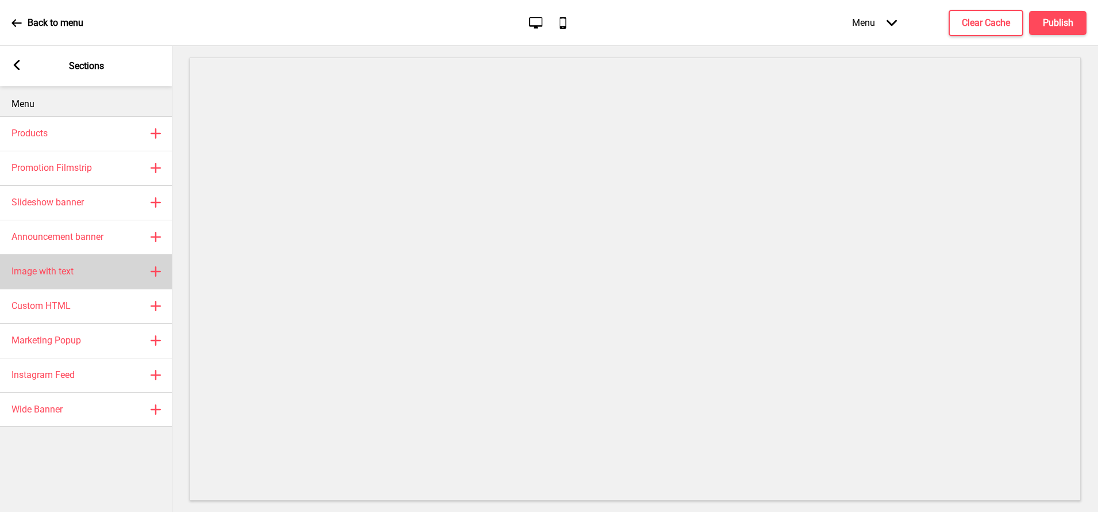
click at [56, 265] on h4 "Image with text" at bounding box center [42, 271] width 62 height 13
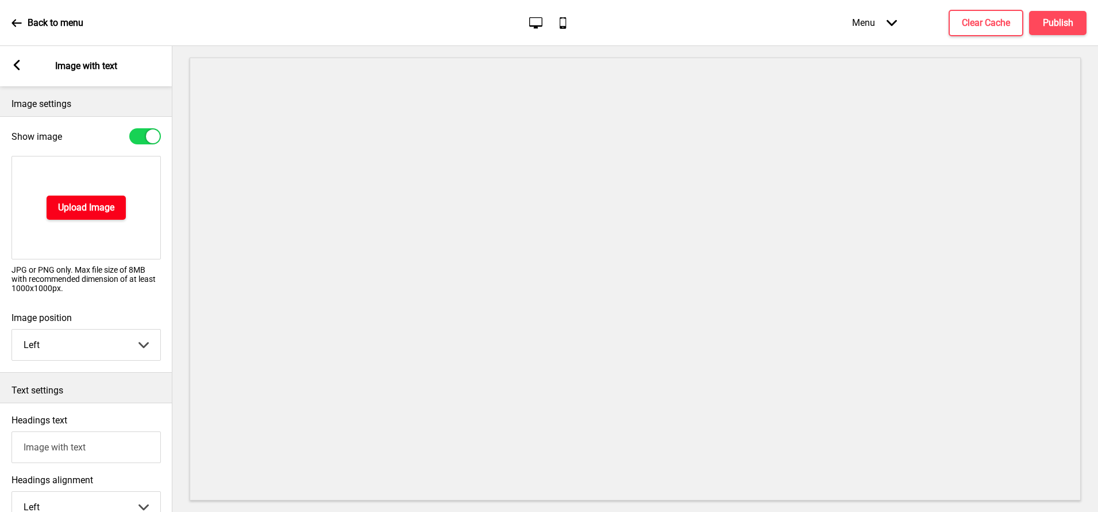
click at [84, 206] on h4 "Upload Image" at bounding box center [86, 207] width 56 height 13
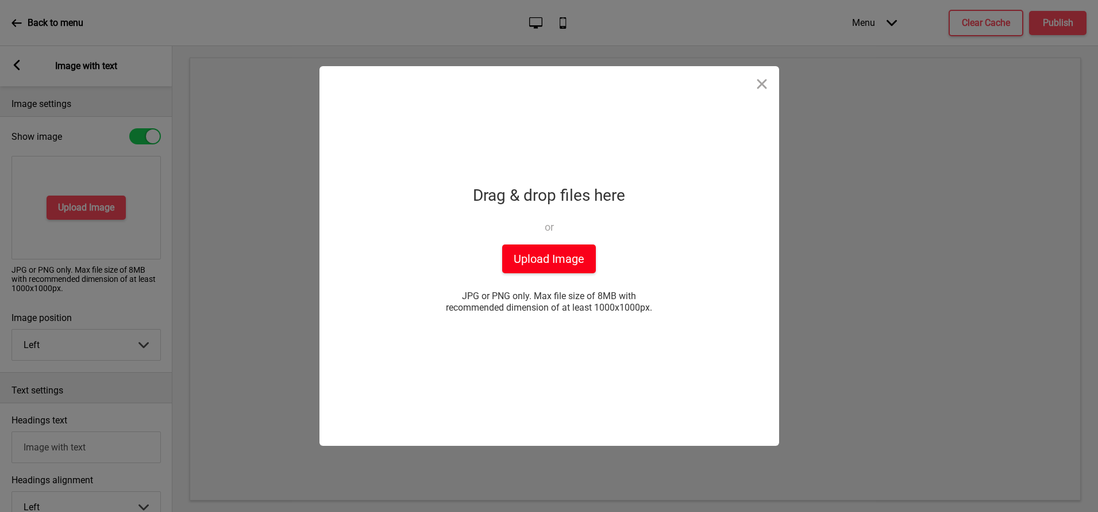
click at [548, 255] on button "Upload Image" at bounding box center [549, 258] width 94 height 29
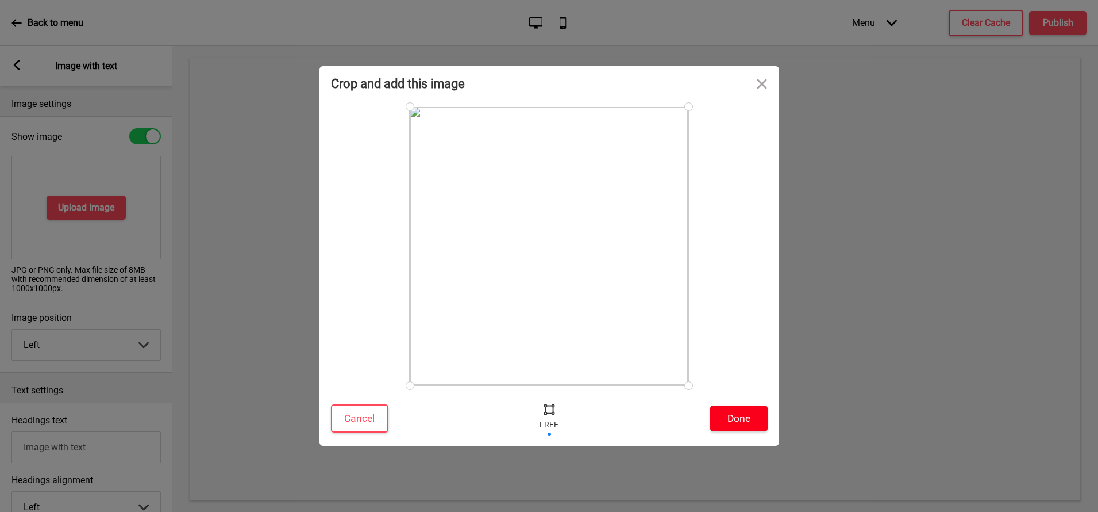
click at [746, 423] on button "Done" at bounding box center [738, 418] width 57 height 26
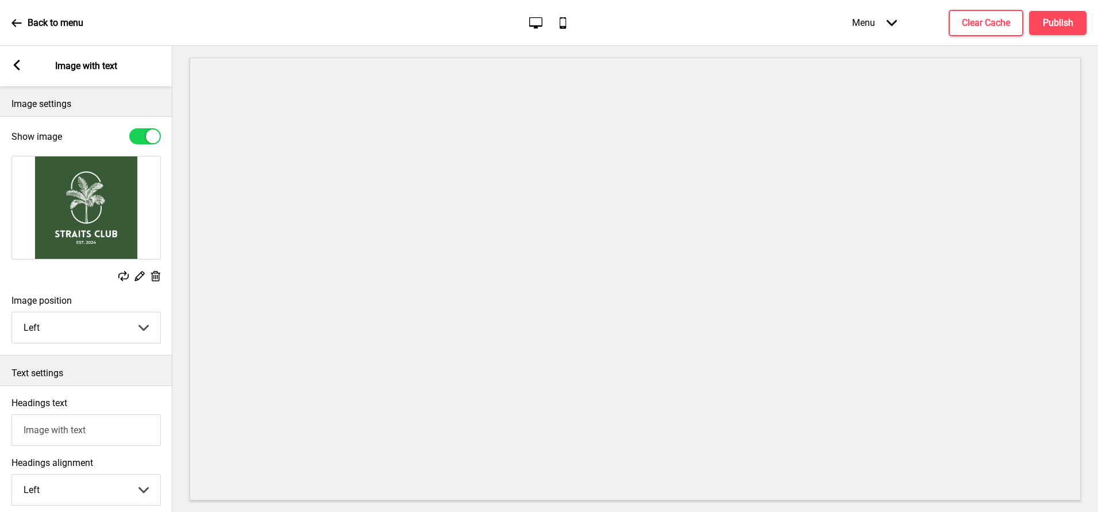
click at [13, 62] on rect at bounding box center [16, 65] width 10 height 10
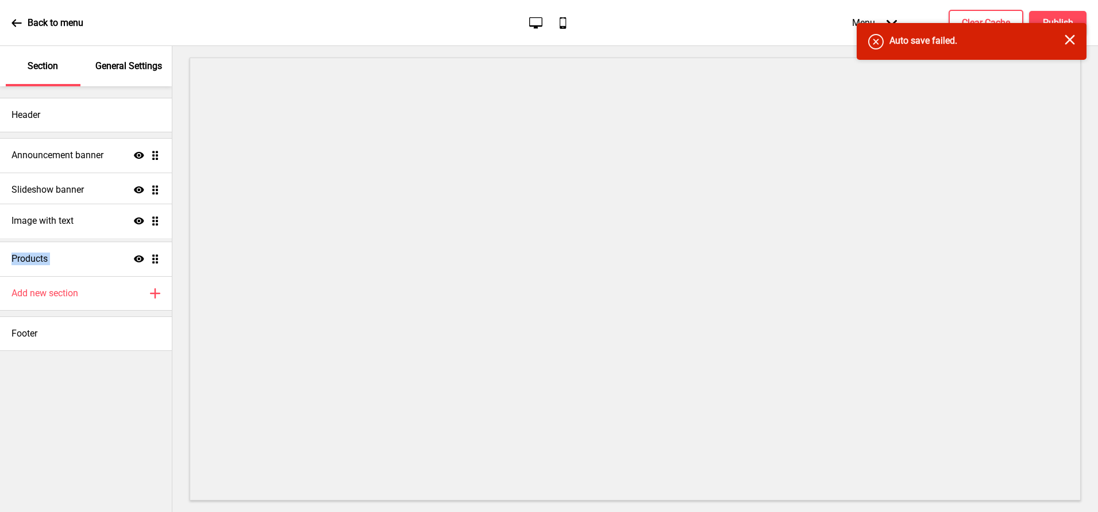
drag, startPoint x: 153, startPoint y: 253, endPoint x: 129, endPoint y: 215, distance: 45.3
click at [129, 215] on ul "Announcement banner Show Drag Slideshow banner Show Drag Products Show Drag Ima…" at bounding box center [86, 207] width 172 height 138
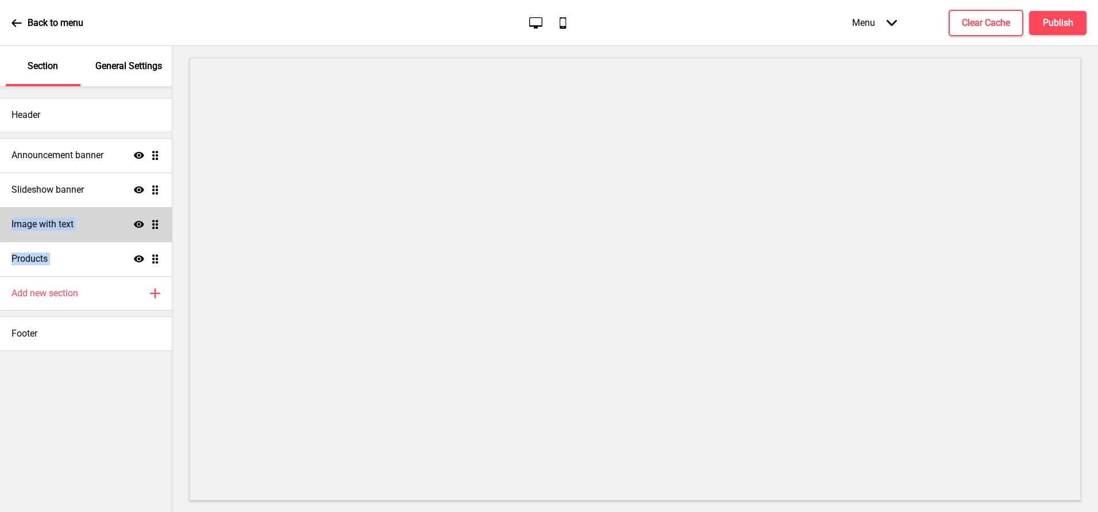
click at [78, 225] on div "Image with text Show Drag" at bounding box center [86, 224] width 172 height 34
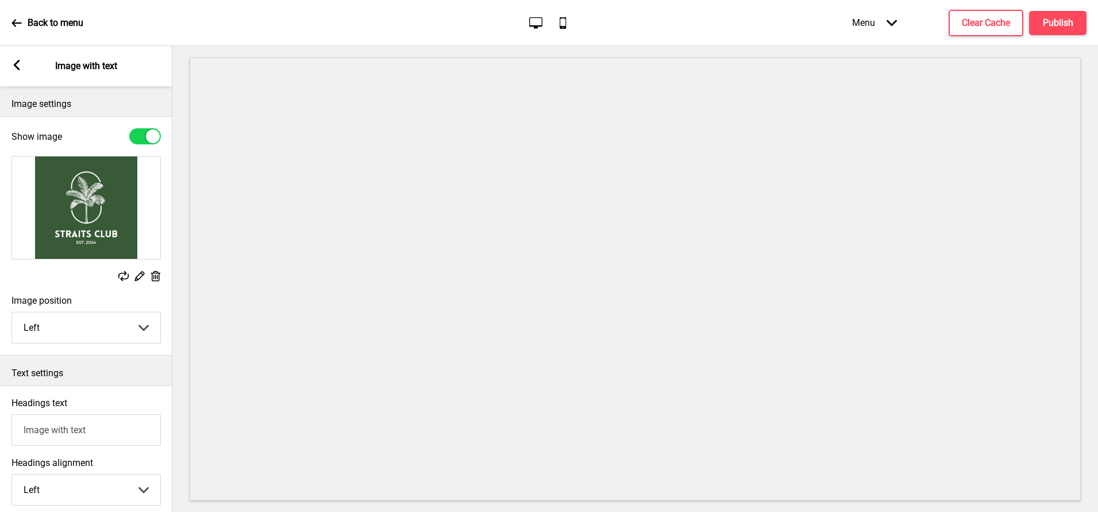
click at [76, 426] on input "Image with text" at bounding box center [85, 430] width 149 height 32
paste input "Traditional Nasi Lemak with a twis"
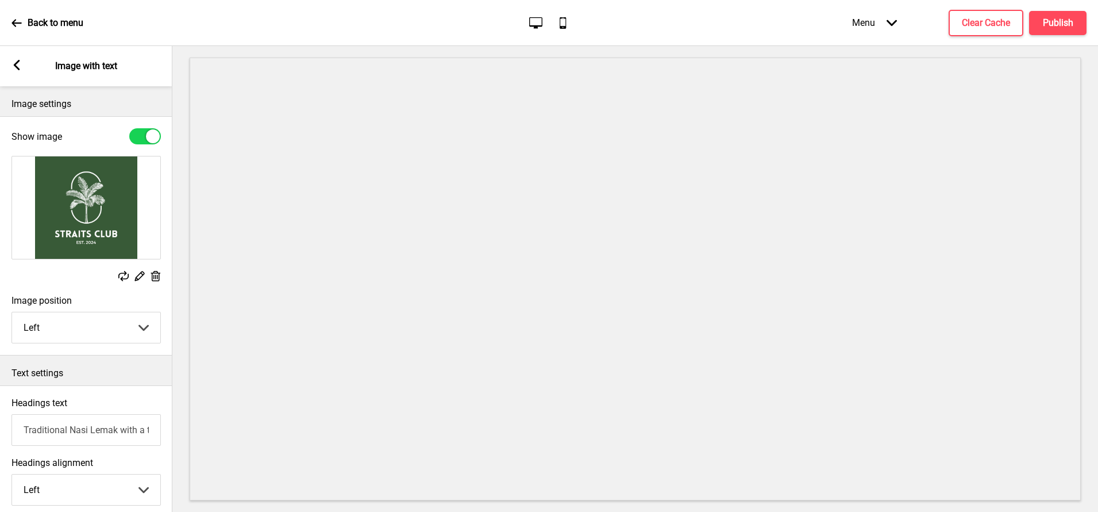
scroll to position [0, 18]
type input "Traditional Nasi Lemak with a twist"
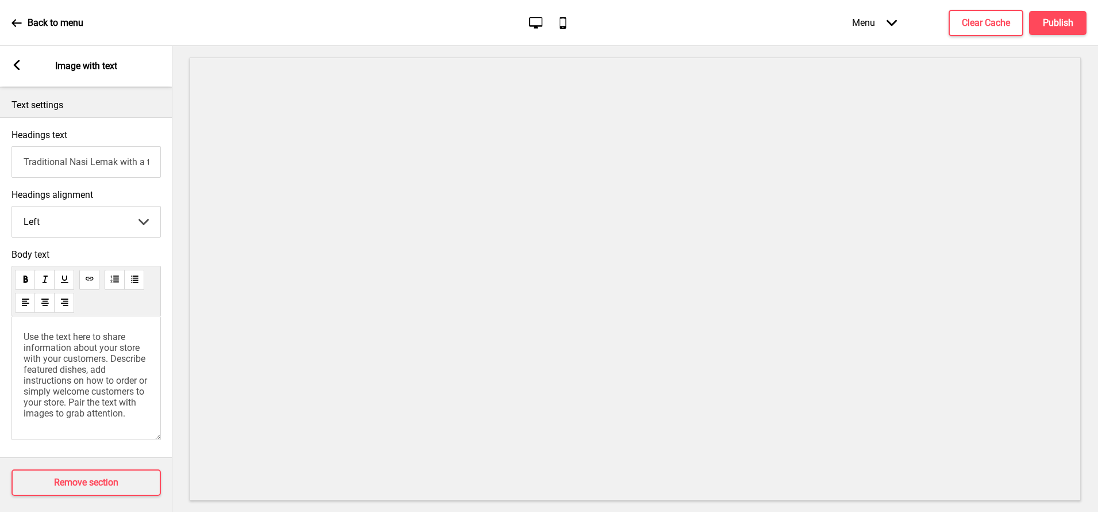
scroll to position [274, 0]
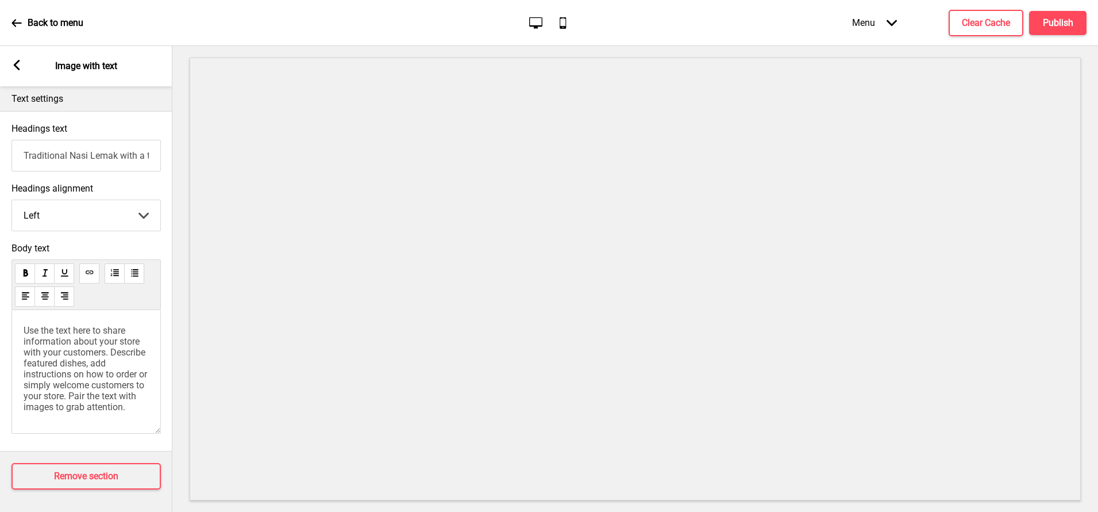
click at [61, 346] on span "Use the text here to share information about your store with your customers. De…" at bounding box center [87, 368] width 126 height 87
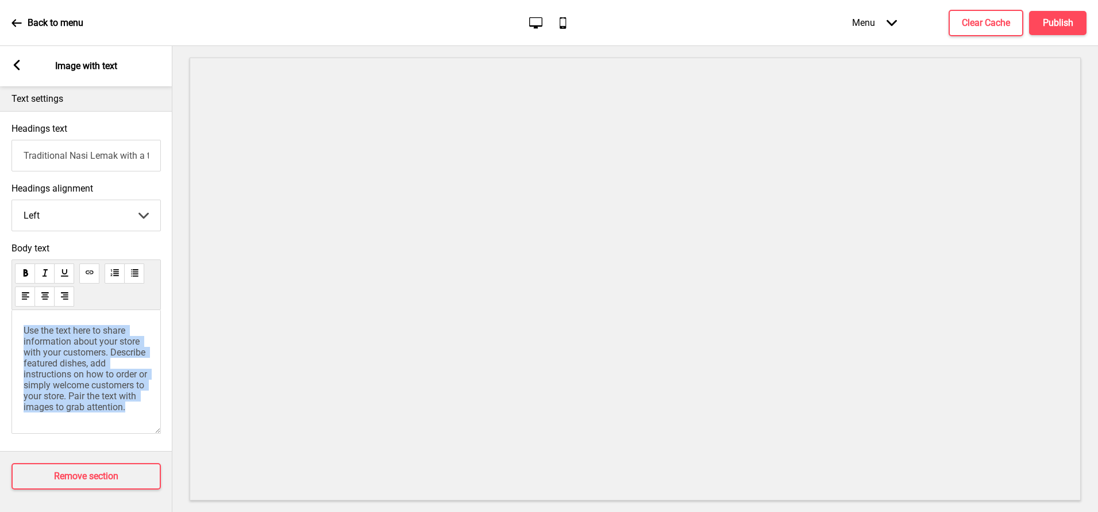
click at [61, 346] on span "Use the text here to share information about your store with your customers. De…" at bounding box center [87, 368] width 126 height 87
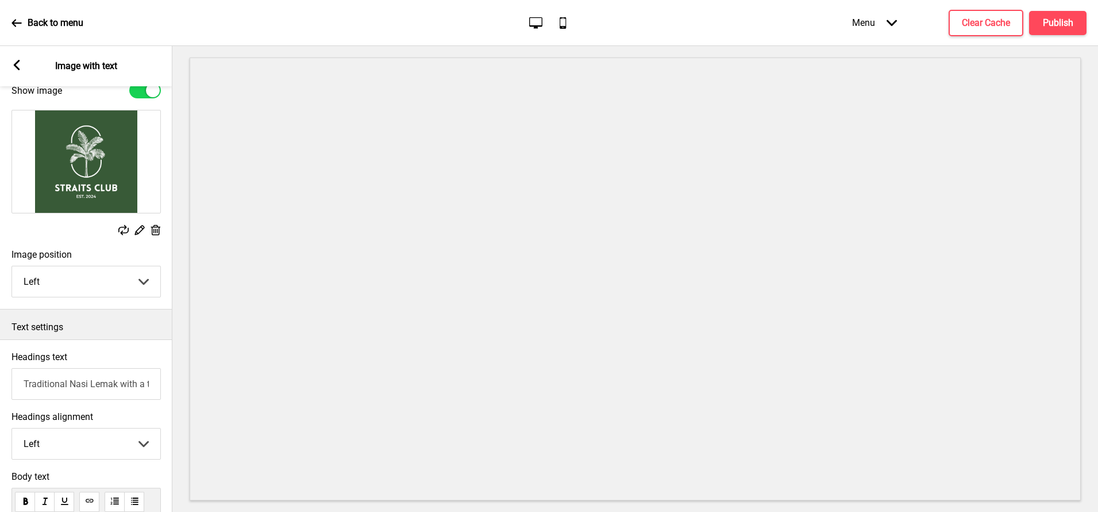
scroll to position [0, 0]
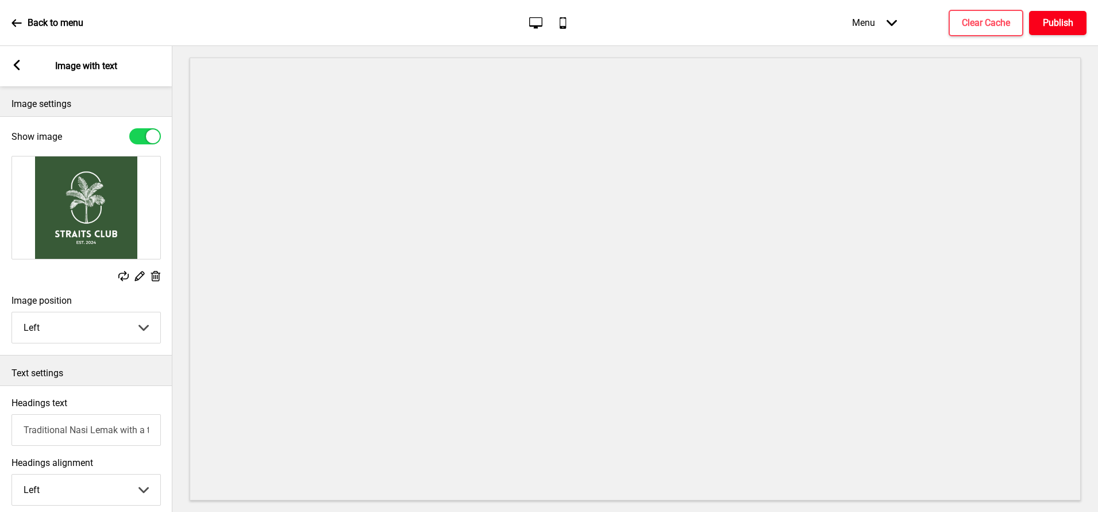
click at [1046, 20] on h4 "Publish" at bounding box center [1058, 23] width 30 height 13
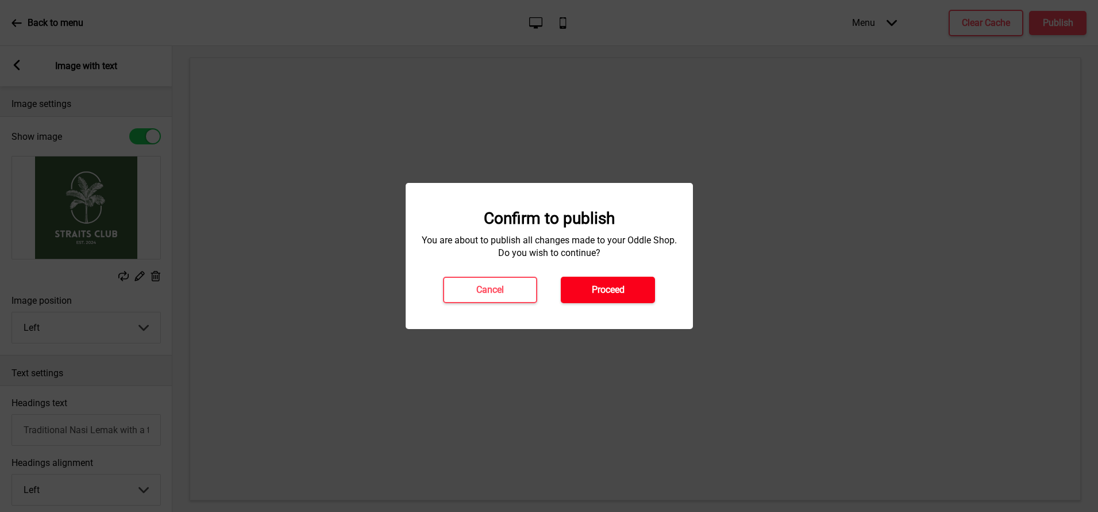
click at [608, 283] on h4 "Proceed" at bounding box center [608, 289] width 33 height 13
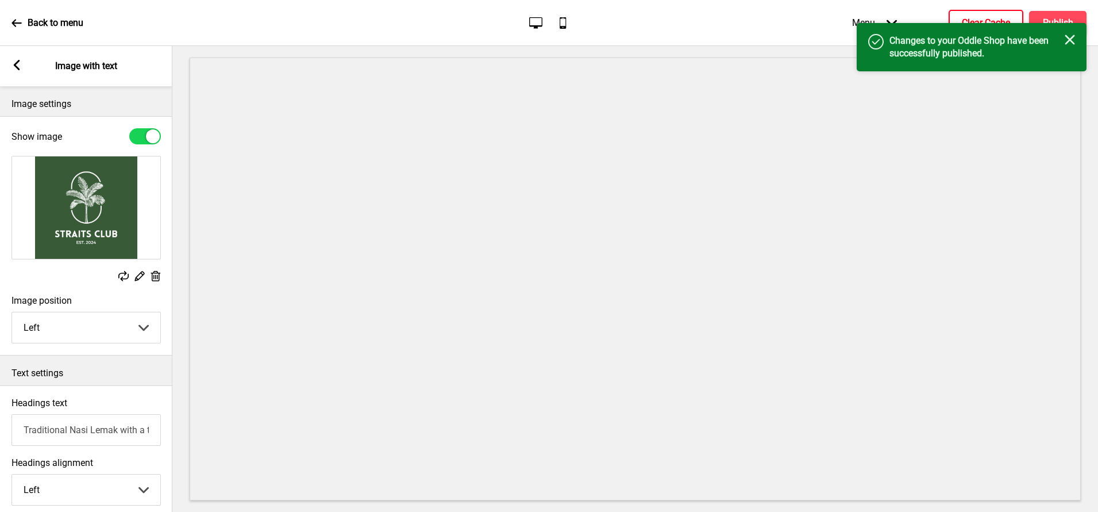
click at [971, 17] on h4 "Clear Cache" at bounding box center [986, 23] width 48 height 13
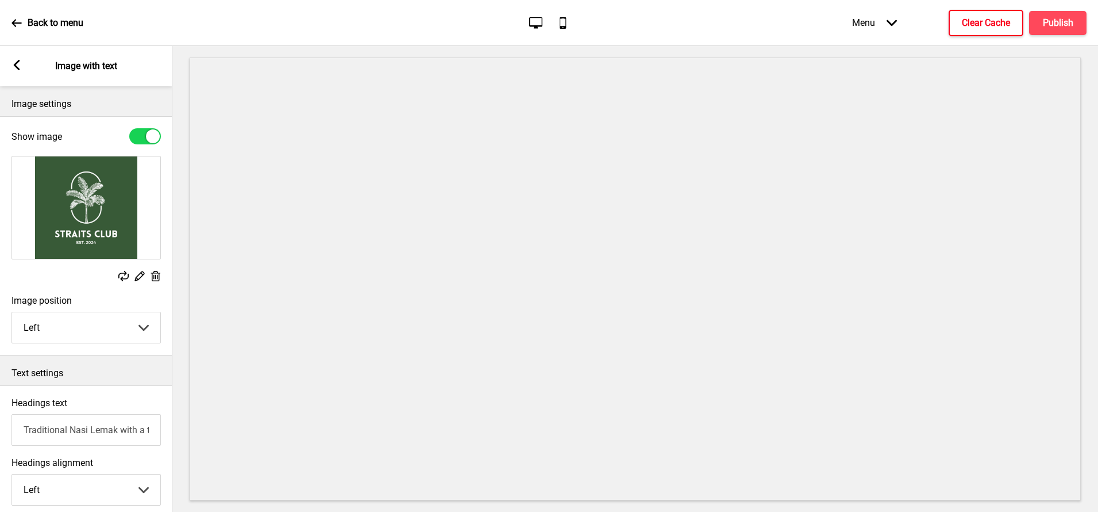
click at [19, 66] on rect at bounding box center [16, 65] width 10 height 10
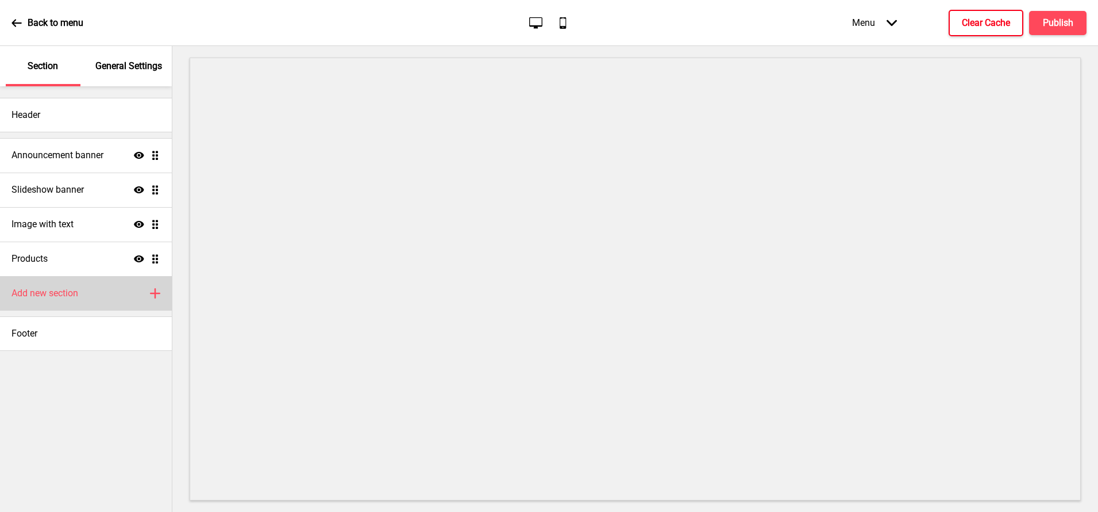
click at [71, 294] on h4 "Add new section" at bounding box center [44, 293] width 67 height 13
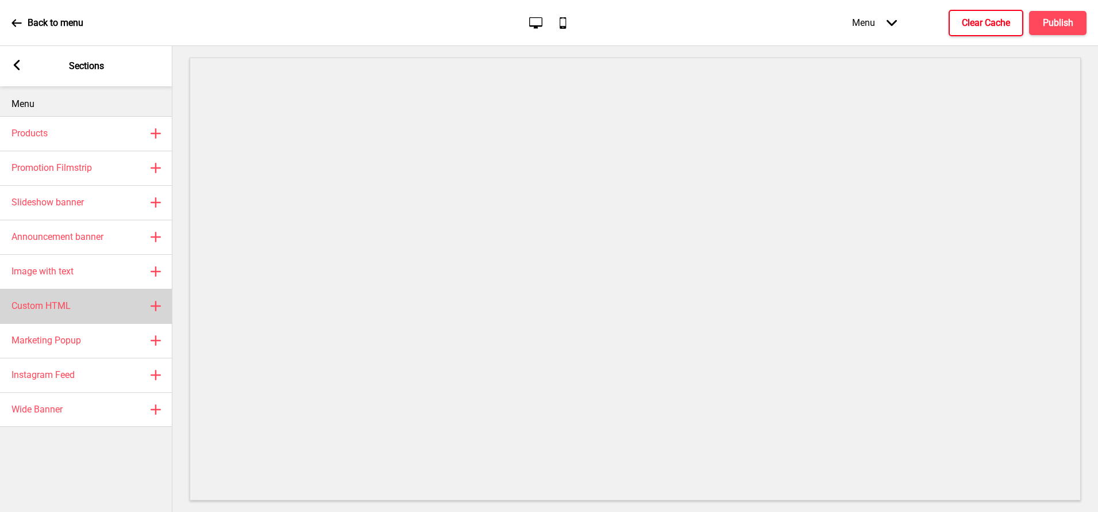
click at [82, 317] on div "Custom HTML Plus" at bounding box center [86, 306] width 172 height 34
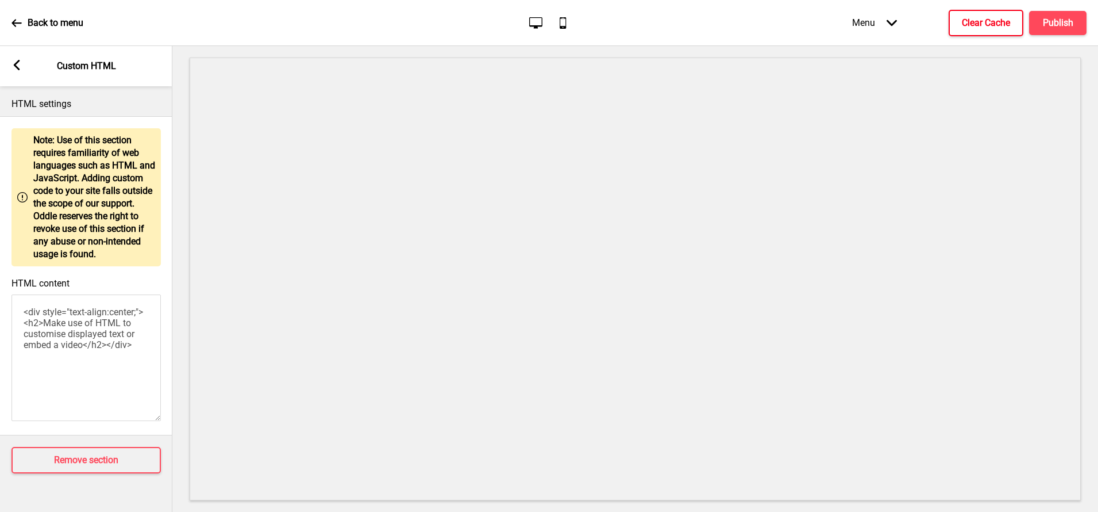
click at [14, 64] on rect at bounding box center [16, 65] width 10 height 10
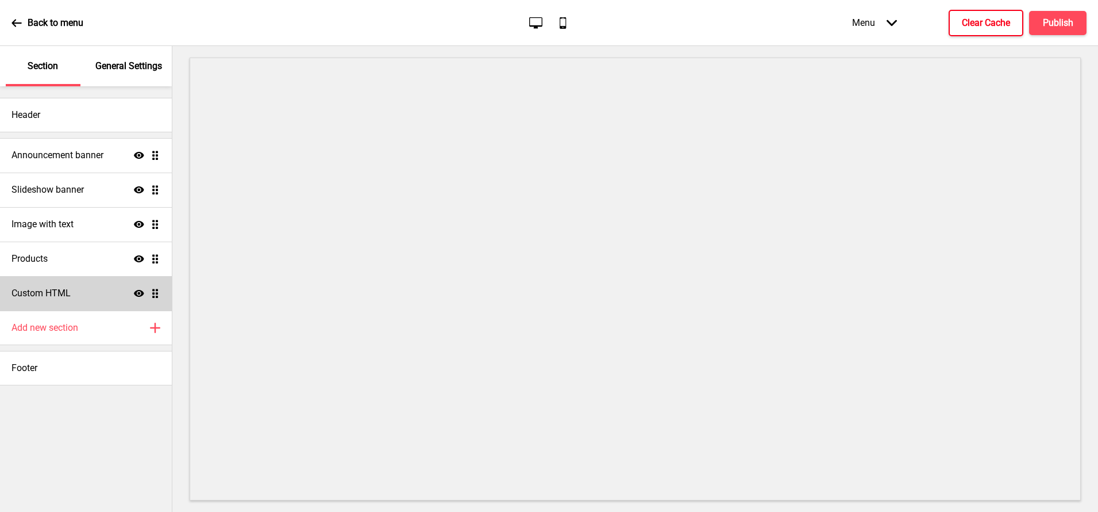
click at [137, 290] on icon at bounding box center [139, 293] width 10 height 7
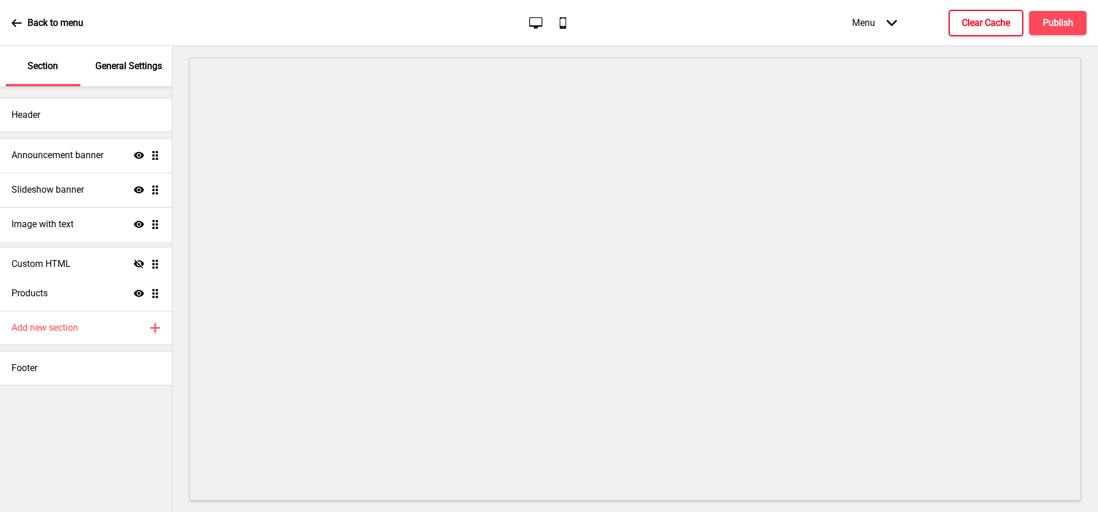
drag, startPoint x: 156, startPoint y: 294, endPoint x: 148, endPoint y: 263, distance: 31.9
click at [148, 263] on ul "Announcement banner Show Drag Slideshow banner Show Drag Image with text Show D…" at bounding box center [86, 224] width 172 height 172
click at [96, 229] on div "Image with text Show Drag" at bounding box center [86, 224] width 172 height 34
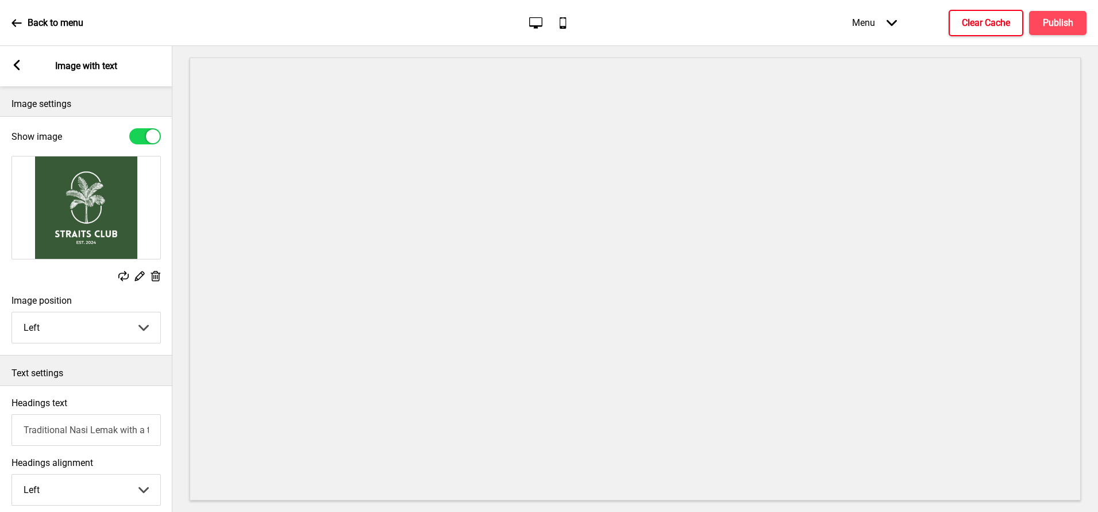
click at [156, 274] on rect at bounding box center [155, 276] width 12 height 12
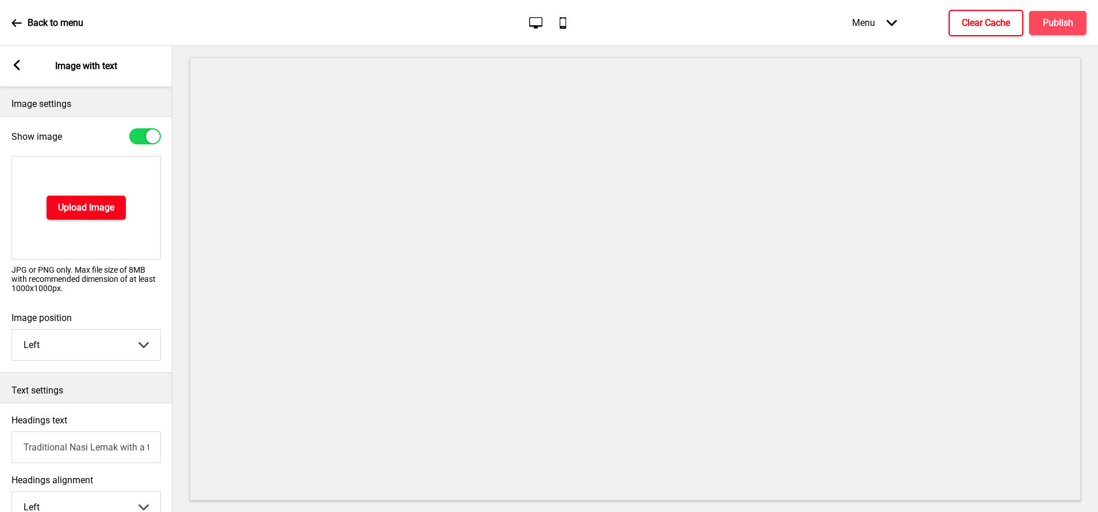
click at [92, 216] on button "Upload Image" at bounding box center [86, 207] width 79 height 24
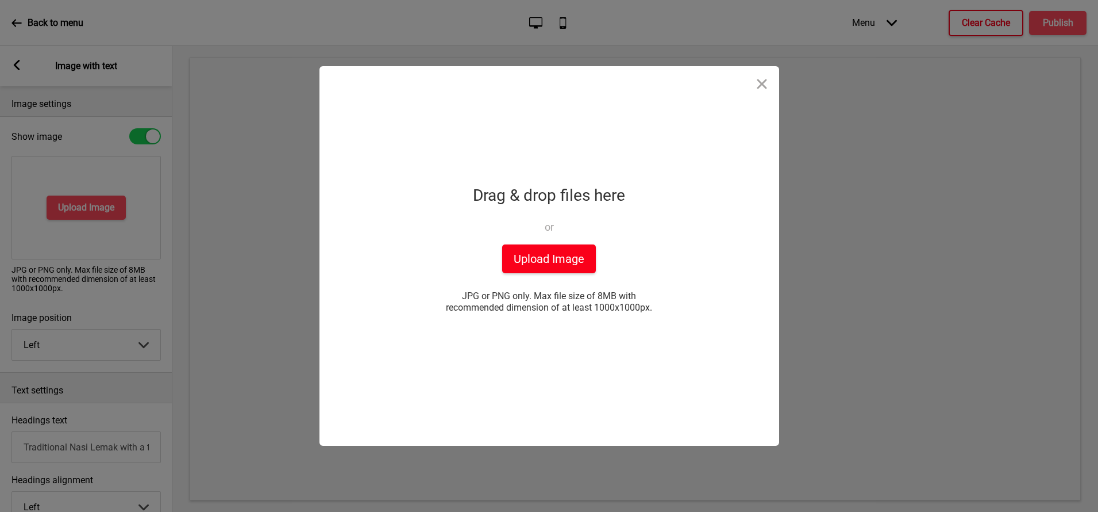
click at [540, 265] on button "Upload Image" at bounding box center [549, 258] width 94 height 29
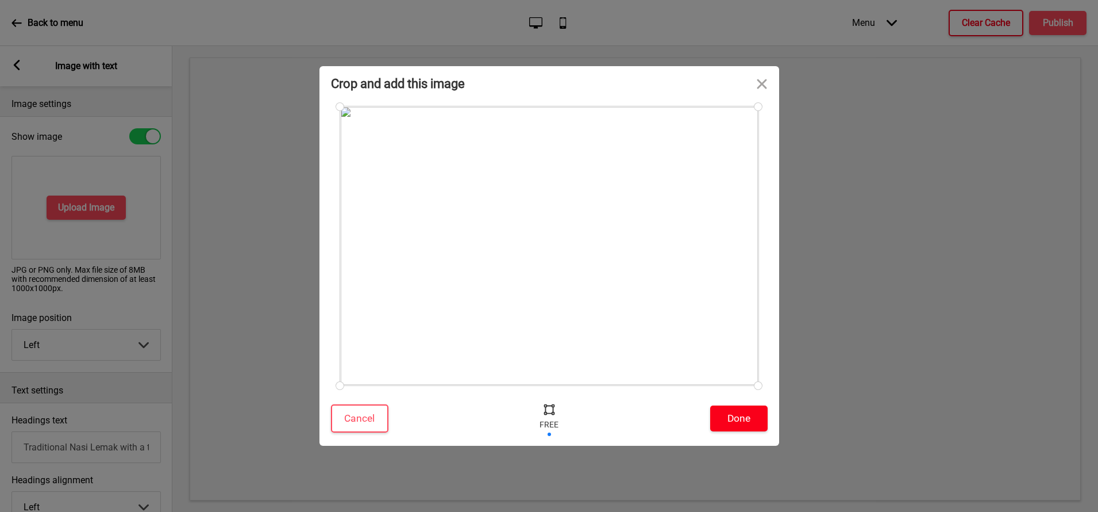
drag, startPoint x: 746, startPoint y: 422, endPoint x: 534, endPoint y: 432, distance: 212.3
click at [534, 432] on div "Cancel Done" at bounding box center [550, 421] width 460 height 49
click at [548, 413] on div at bounding box center [549, 408] width 17 height 17
click at [737, 424] on button "Done" at bounding box center [738, 418] width 57 height 26
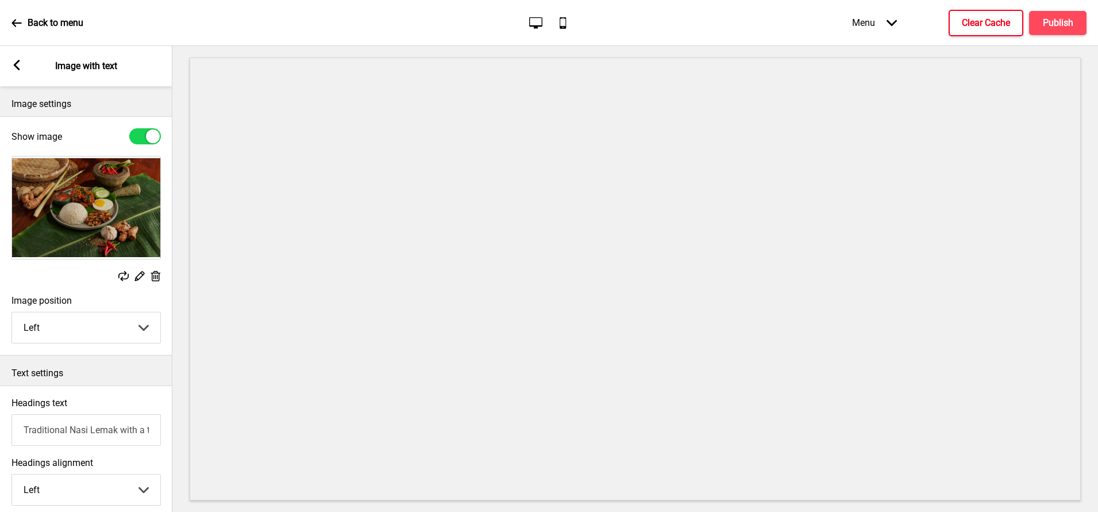
click at [19, 68] on icon at bounding box center [17, 65] width 6 height 10
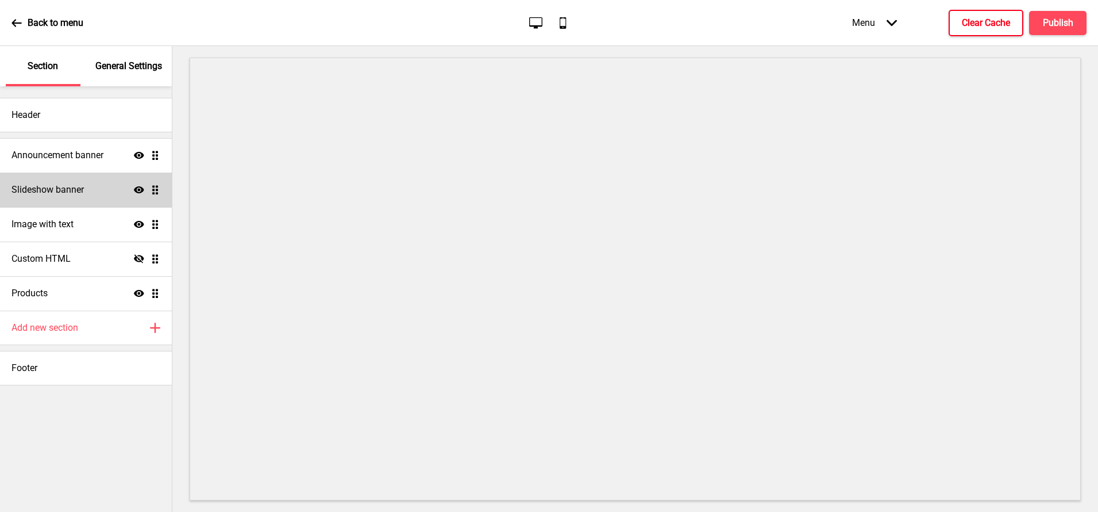
click at [93, 191] on div "Slideshow banner Show Drag" at bounding box center [86, 189] width 172 height 34
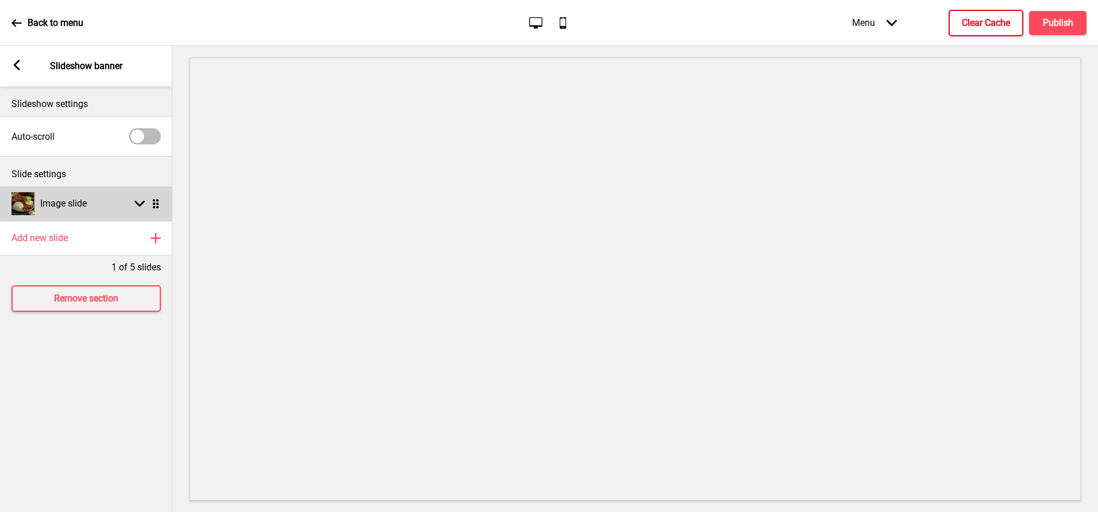
click at [114, 205] on div "Image slide Arrow down Drag" at bounding box center [86, 203] width 172 height 34
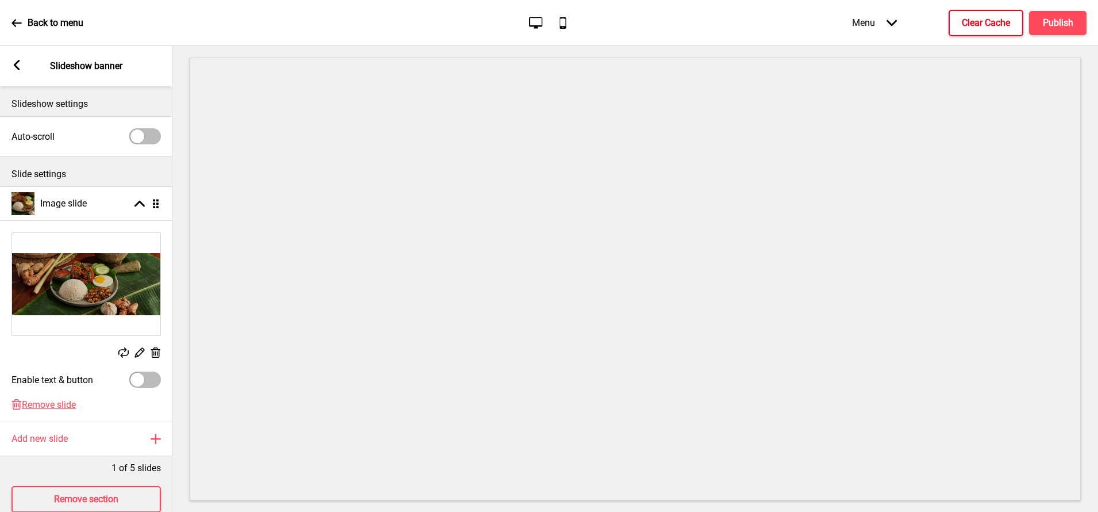
click at [155, 351] on rect at bounding box center [155, 353] width 12 height 12
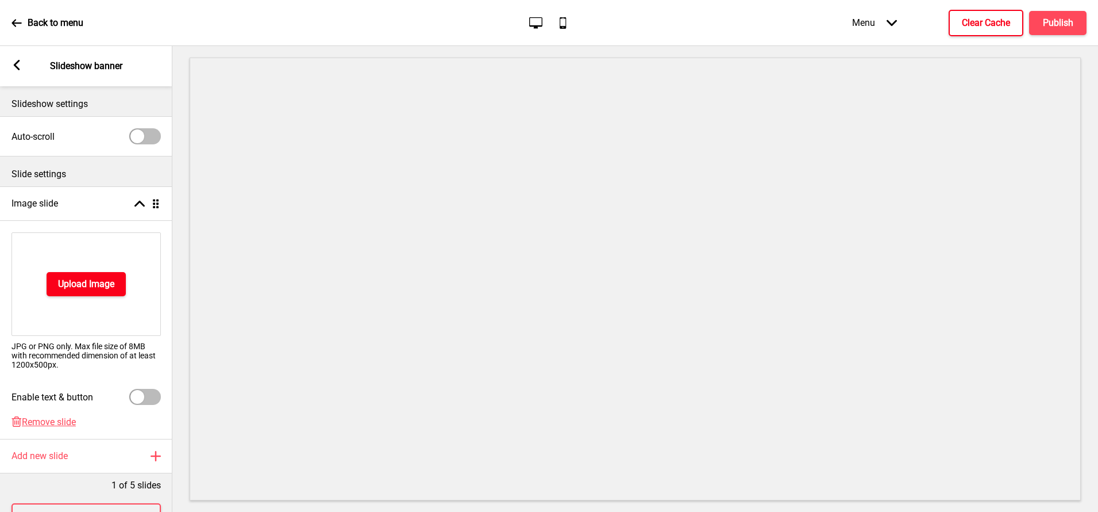
click at [93, 287] on h4 "Upload Image" at bounding box center [86, 284] width 56 height 13
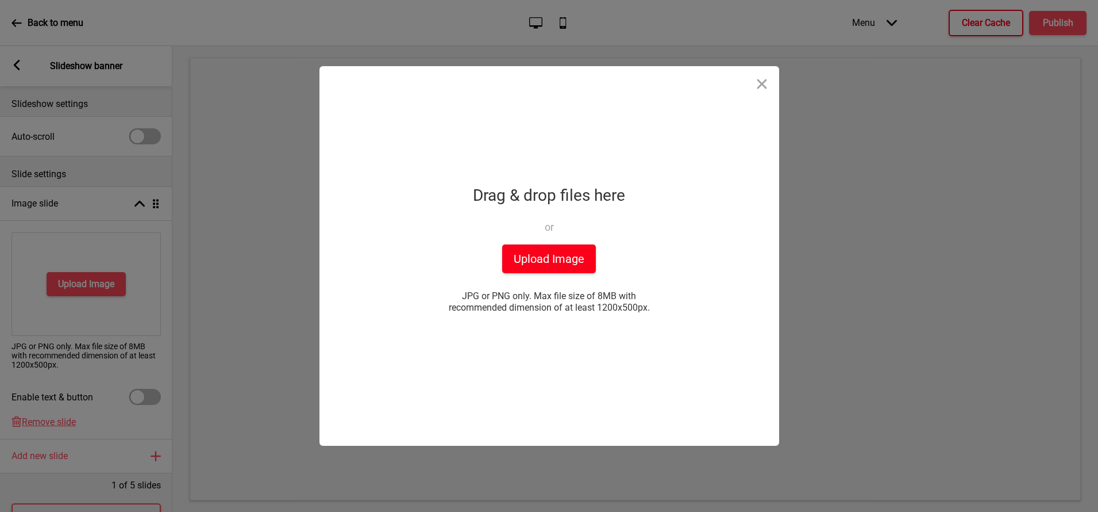
click at [535, 255] on button "Upload Image" at bounding box center [549, 258] width 94 height 29
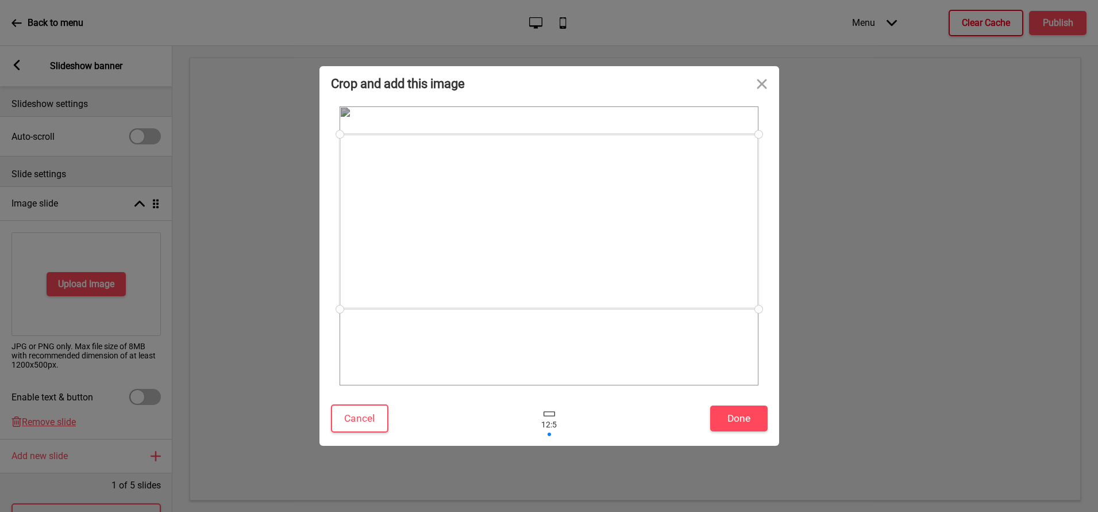
drag, startPoint x: 687, startPoint y: 293, endPoint x: 690, endPoint y: 268, distance: 24.9
click at [690, 268] on div at bounding box center [549, 221] width 419 height 175
click at [730, 415] on button "Done" at bounding box center [738, 418] width 57 height 26
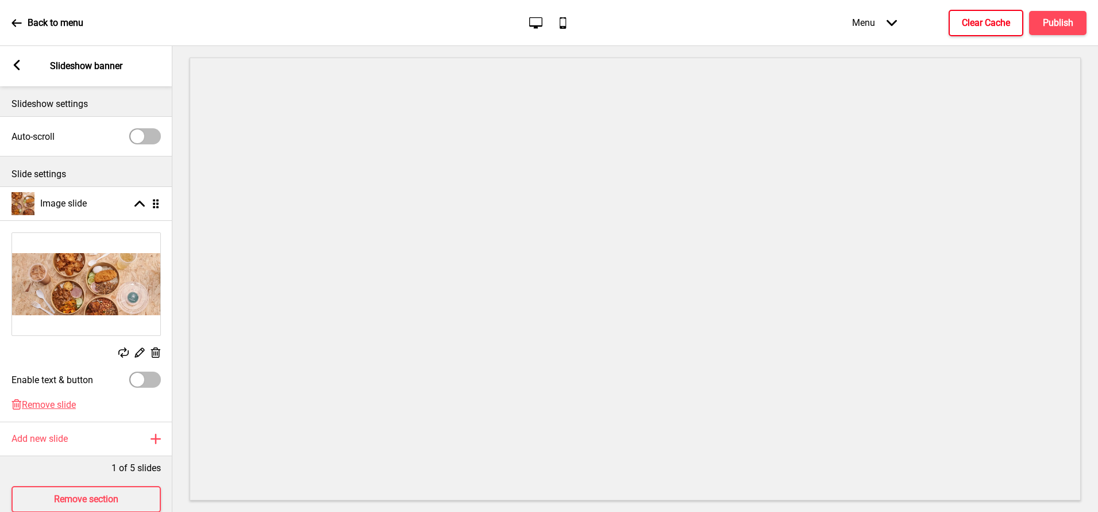
click at [16, 67] on icon at bounding box center [17, 65] width 6 height 10
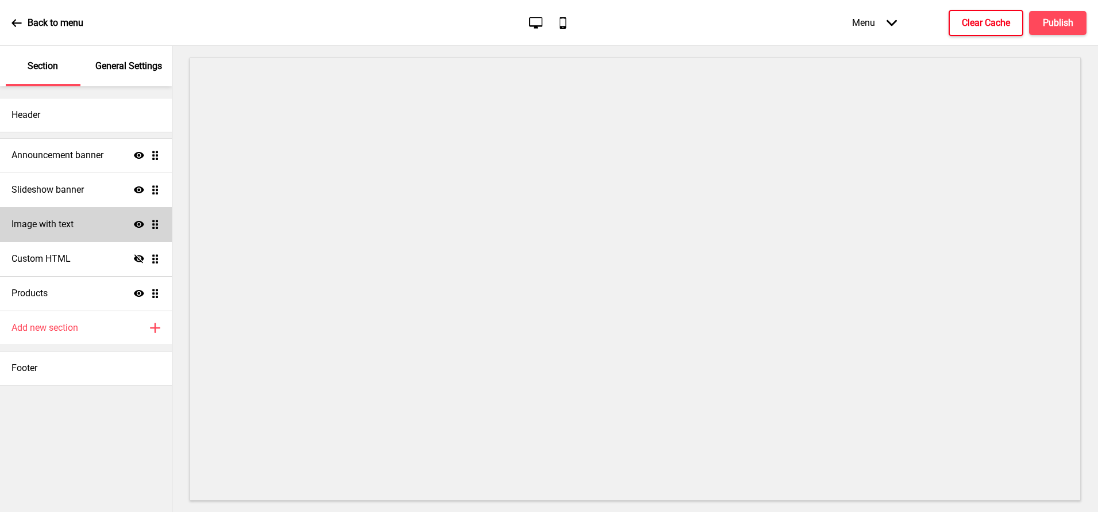
click at [58, 216] on div "Image with text Show Drag" at bounding box center [86, 224] width 172 height 34
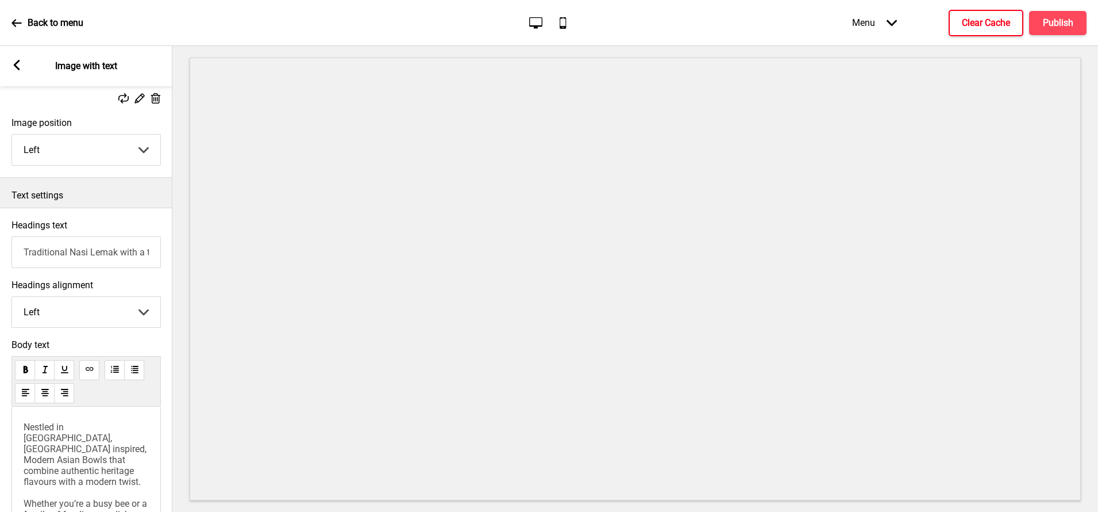
scroll to position [274, 0]
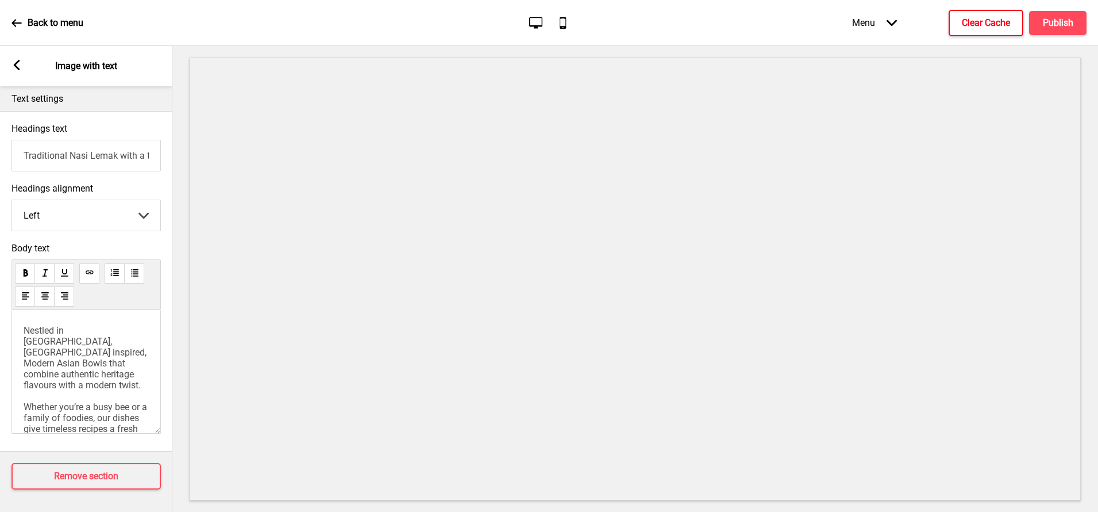
click at [18, 67] on rect at bounding box center [16, 65] width 10 height 10
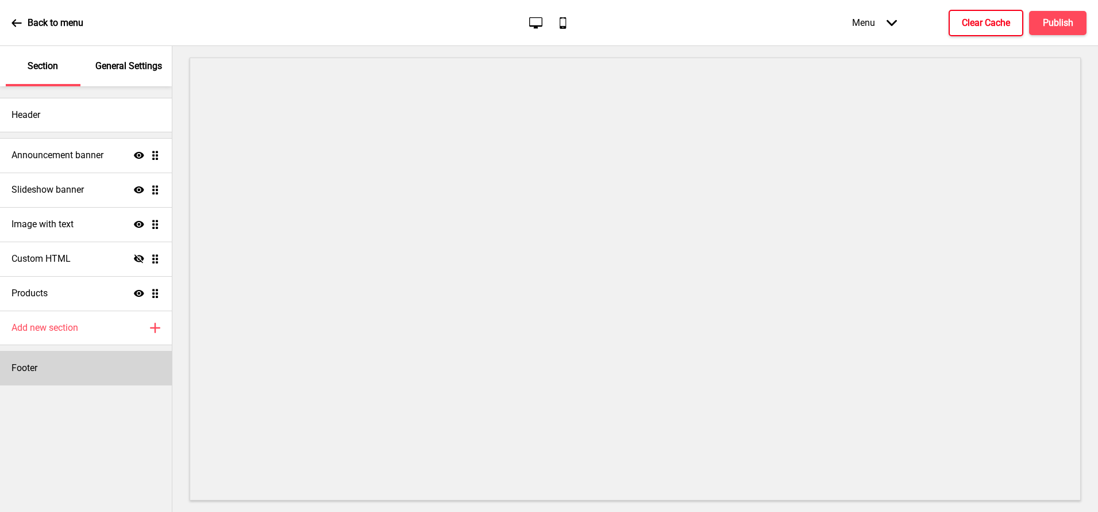
click at [83, 368] on div "Footer" at bounding box center [86, 368] width 172 height 34
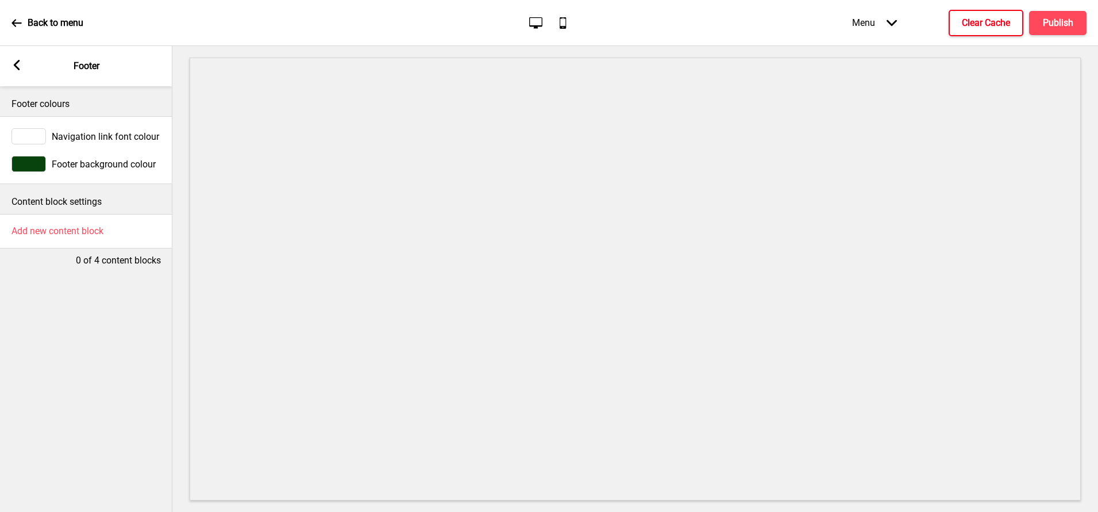
click at [32, 162] on div at bounding box center [28, 164] width 34 height 16
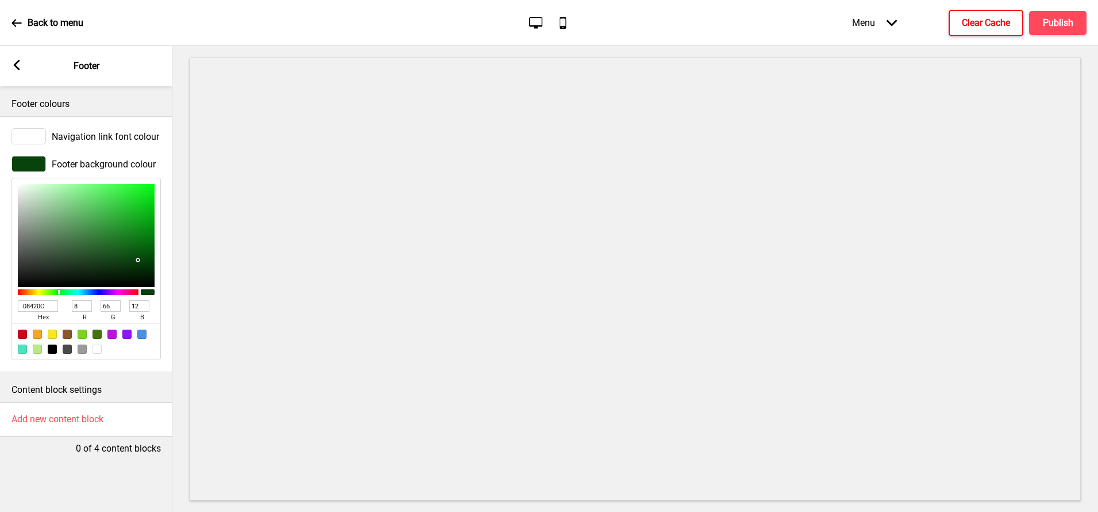
click at [48, 306] on input "08420C" at bounding box center [38, 305] width 40 height 11
click at [14, 62] on rect at bounding box center [16, 65] width 10 height 10
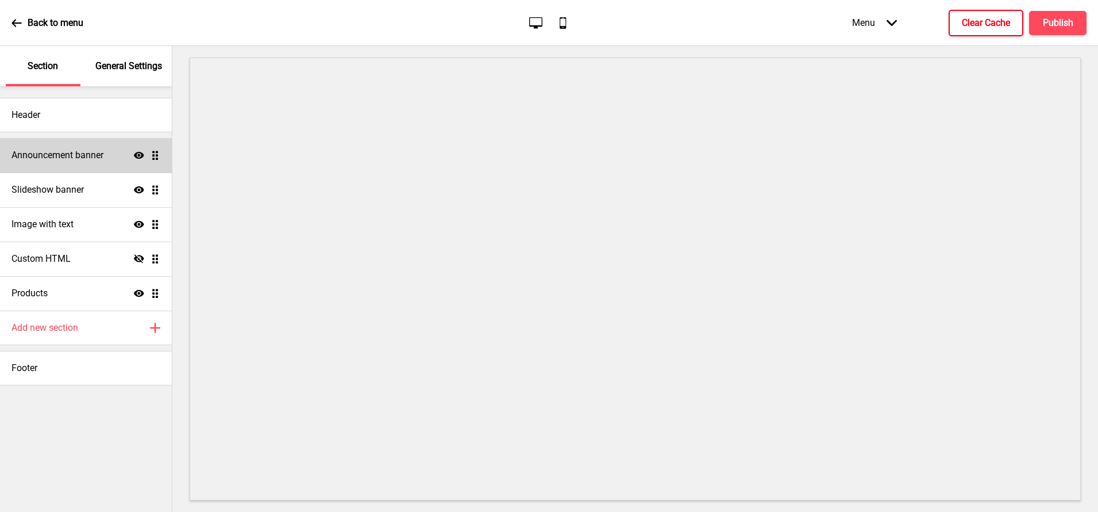
click at [61, 160] on h4 "Announcement banner" at bounding box center [57, 155] width 92 height 13
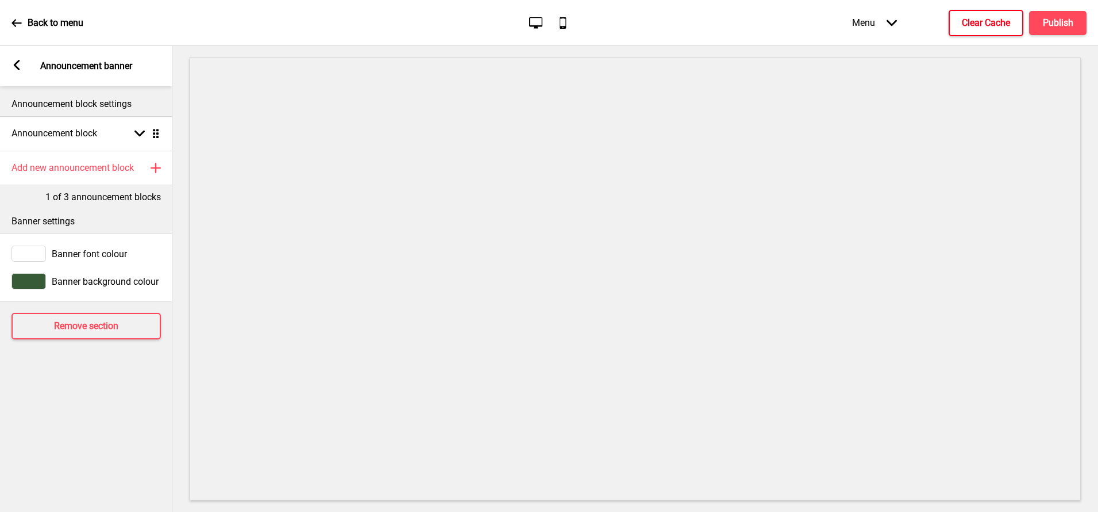
click at [38, 283] on div at bounding box center [28, 281] width 34 height 16
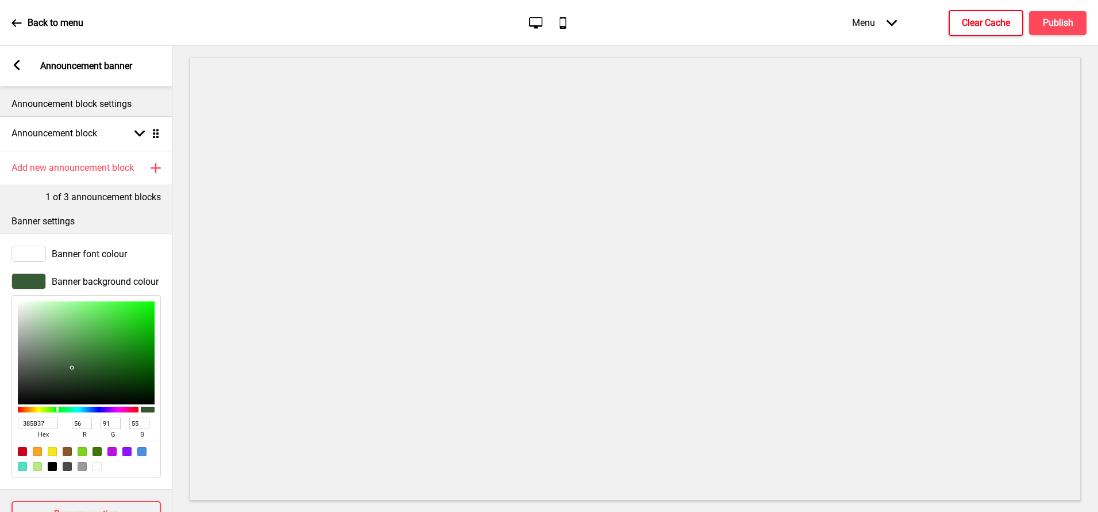
click at [35, 426] on input "385B37" at bounding box center [38, 422] width 40 height 11
paste input "08420C"
type input "08420C"
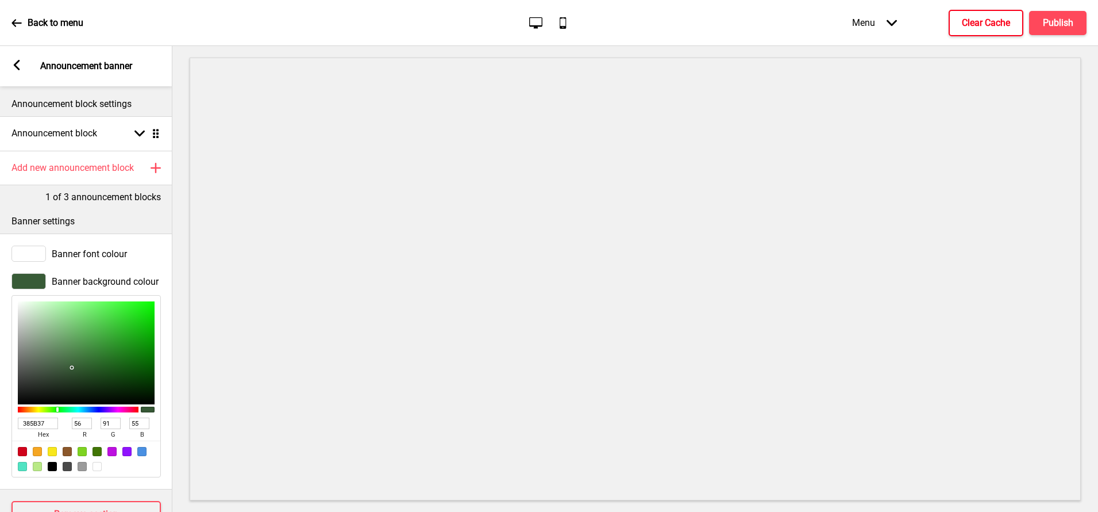
type input "8"
type input "66"
type input "12"
type input "08420C"
click at [21, 61] on rect at bounding box center [16, 65] width 10 height 10
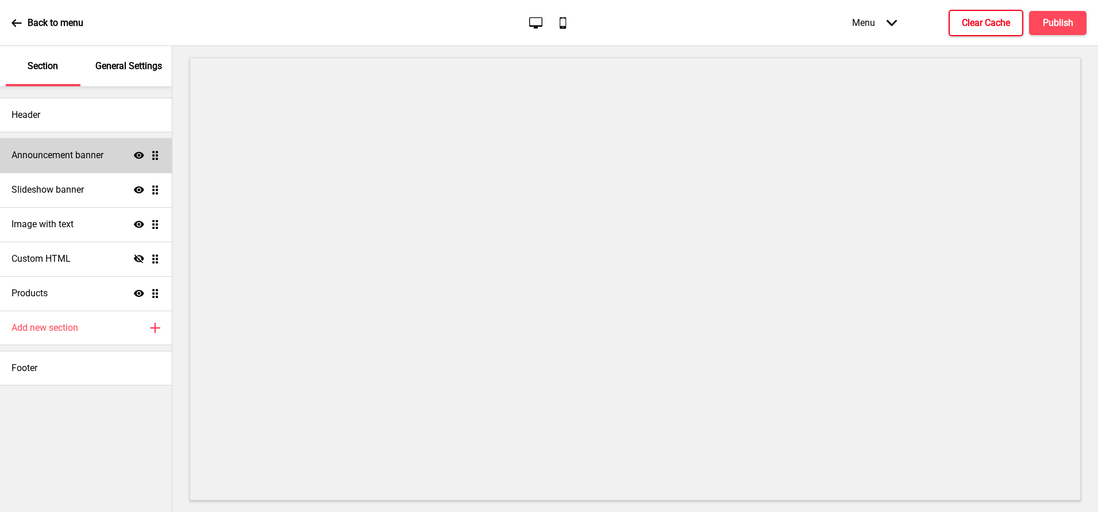
click at [76, 155] on h4 "Announcement banner" at bounding box center [57, 155] width 92 height 13
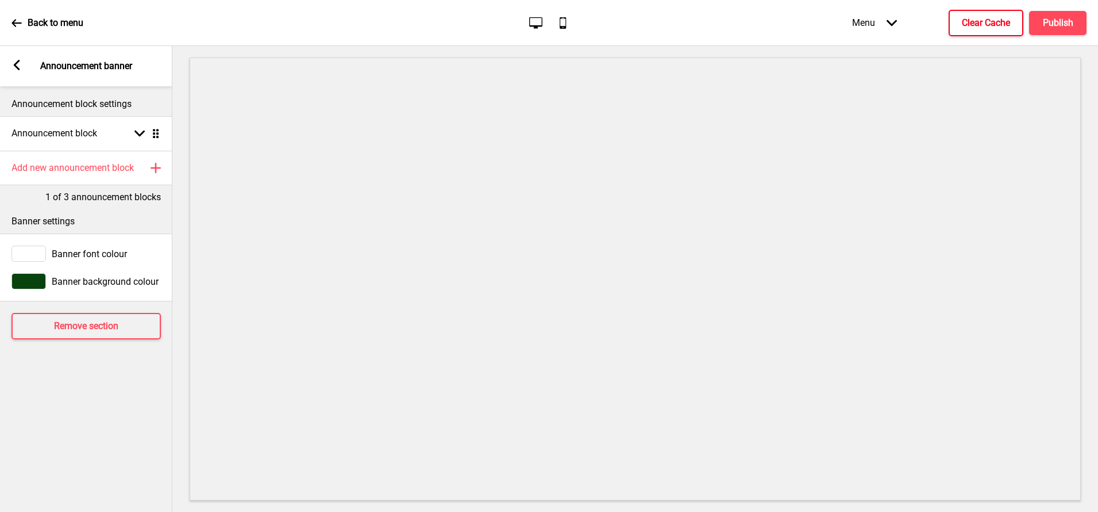
drag, startPoint x: 18, startPoint y: 67, endPoint x: 18, endPoint y: 79, distance: 12.6
click at [18, 67] on rect at bounding box center [16, 65] width 10 height 10
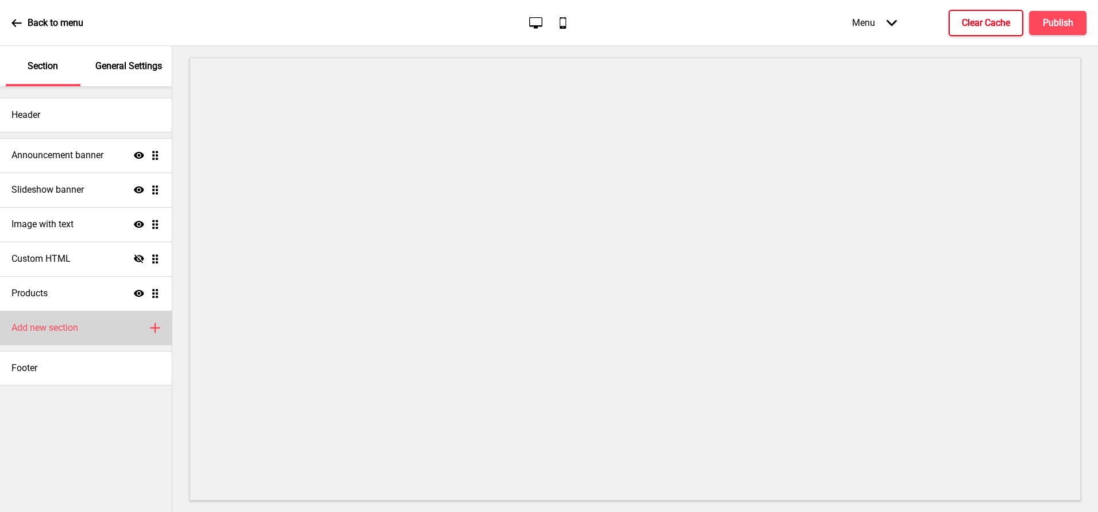
click at [60, 320] on div "Add new section Plus" at bounding box center [86, 327] width 172 height 34
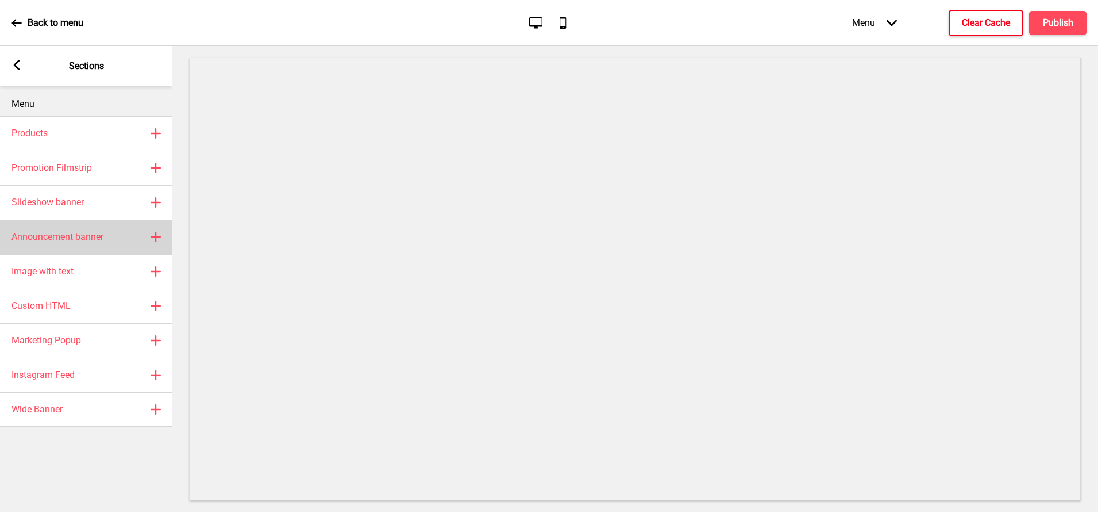
click at [84, 241] on h4 "Announcement banner" at bounding box center [57, 236] width 92 height 13
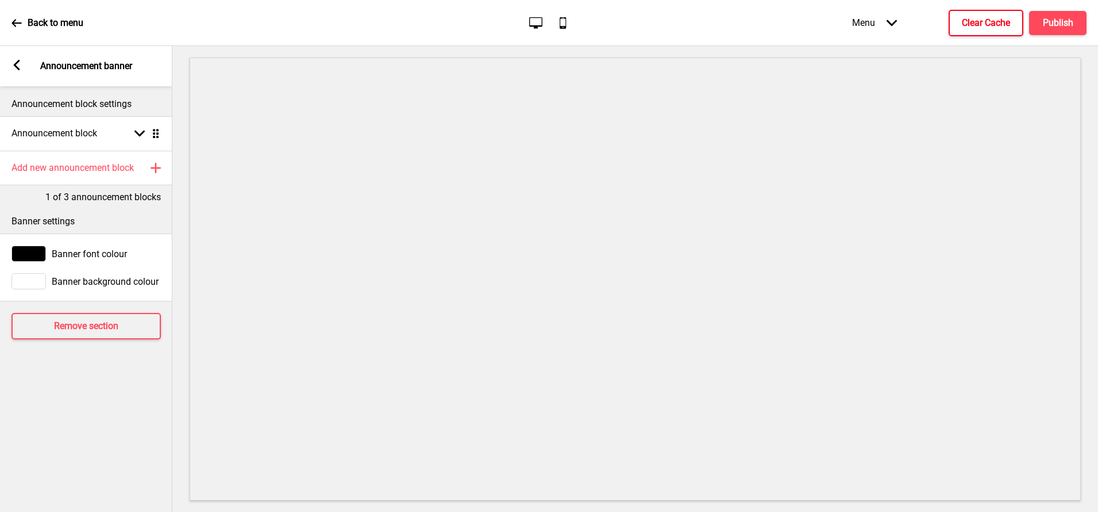
click at [17, 63] on icon at bounding box center [17, 65] width 6 height 10
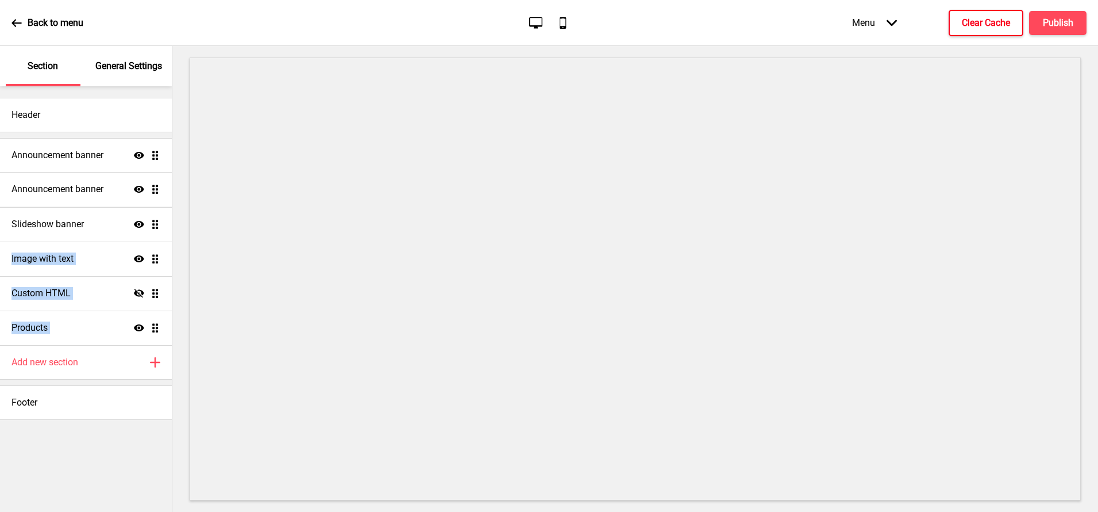
drag, startPoint x: 155, startPoint y: 329, endPoint x: 162, endPoint y: 190, distance: 138.7
click at [162, 190] on ul "Announcement banner Show Drag Slideshow banner Show Drag Image with text Show D…" at bounding box center [86, 241] width 172 height 207
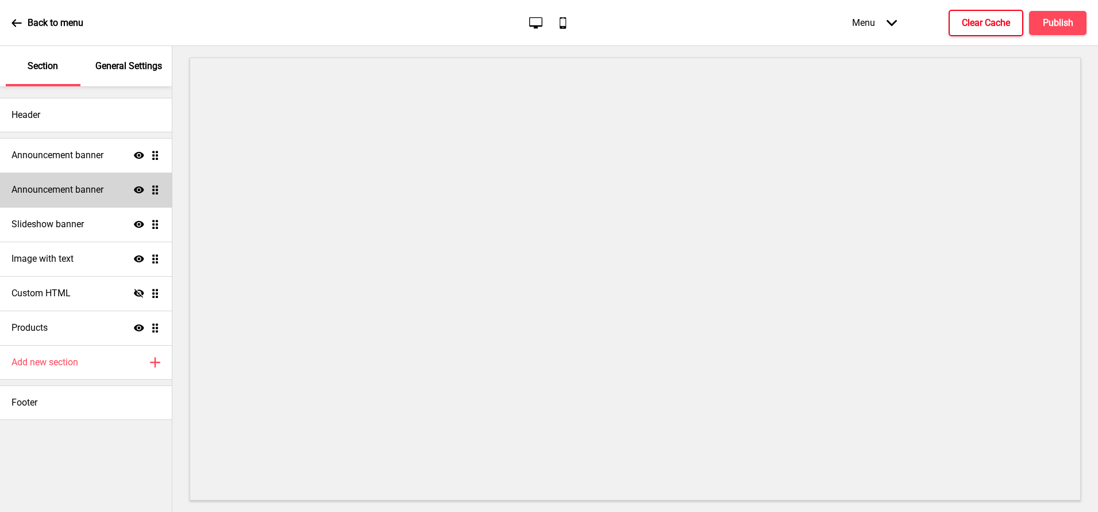
click at [102, 188] on h4 "Announcement banner" at bounding box center [57, 189] width 92 height 13
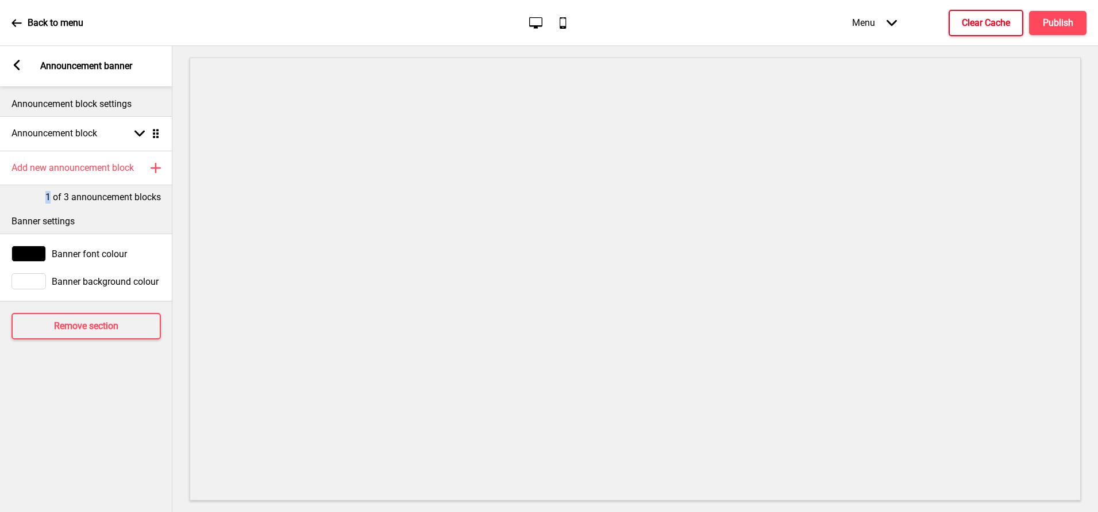
click at [102, 188] on div "1 of 3 announcement blocks" at bounding box center [86, 194] width 172 height 18
click at [106, 127] on div "Announcement block Arrow down Drag" at bounding box center [86, 133] width 172 height 34
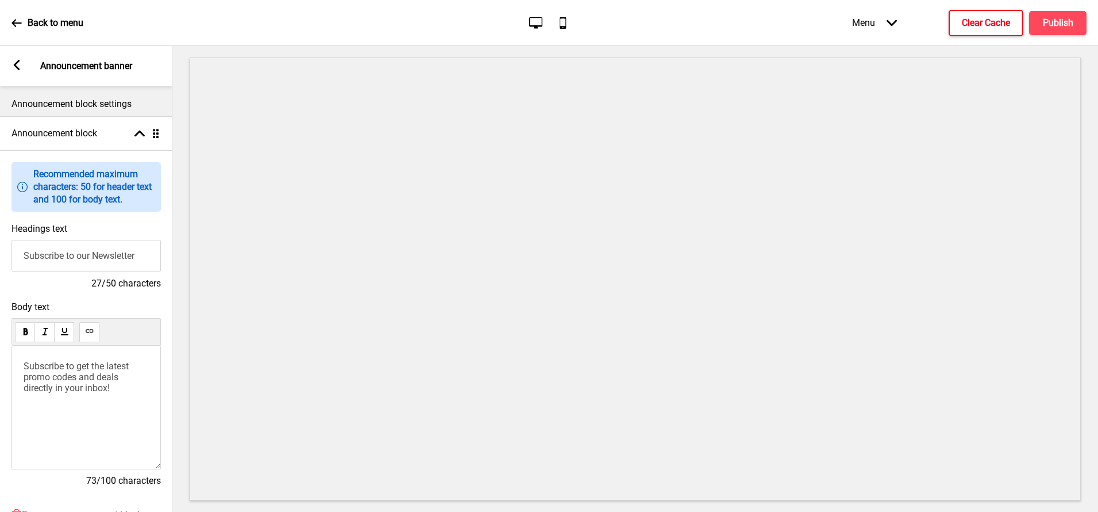
click at [68, 256] on input "Subscribe to our Newsletter" at bounding box center [85, 256] width 149 height 32
click at [69, 368] on span "Subscribe to get the latest promo codes and deals directly in your inbox!" at bounding box center [77, 376] width 107 height 33
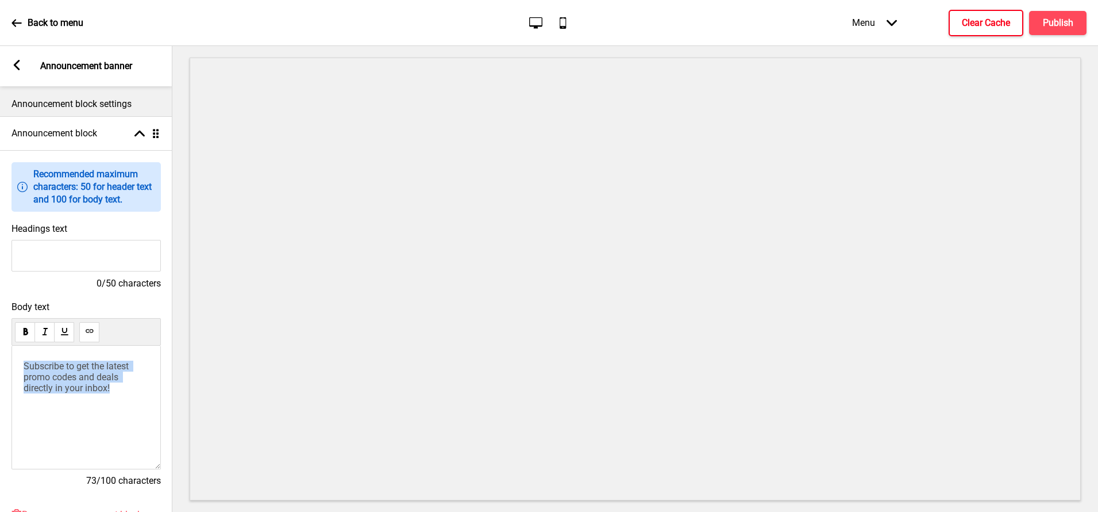
click at [69, 368] on span "Subscribe to get the latest promo codes and deals directly in your inbox!" at bounding box center [77, 376] width 107 height 33
click at [14, 66] on icon at bounding box center [17, 65] width 6 height 10
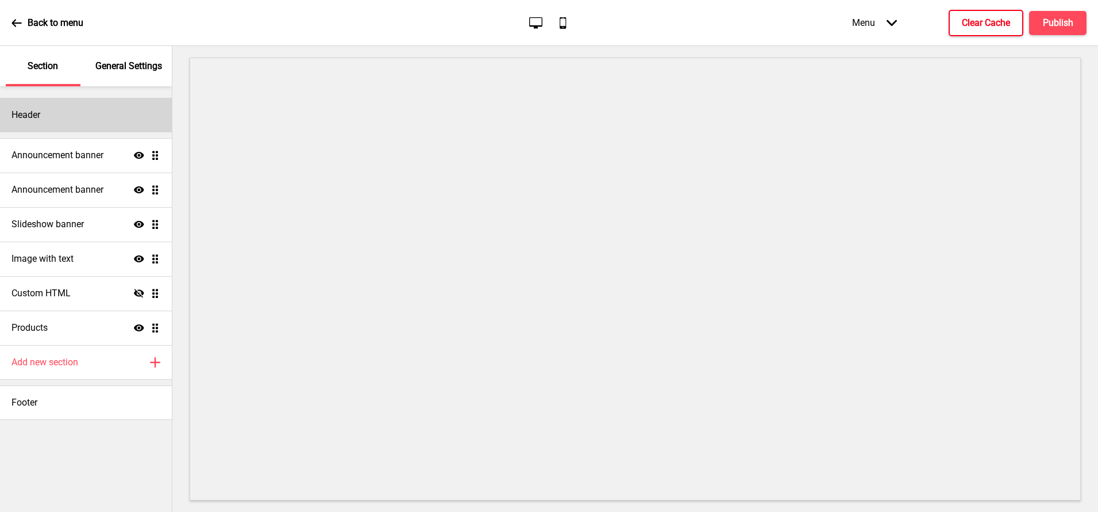
click at [86, 125] on div "Header" at bounding box center [86, 115] width 172 height 34
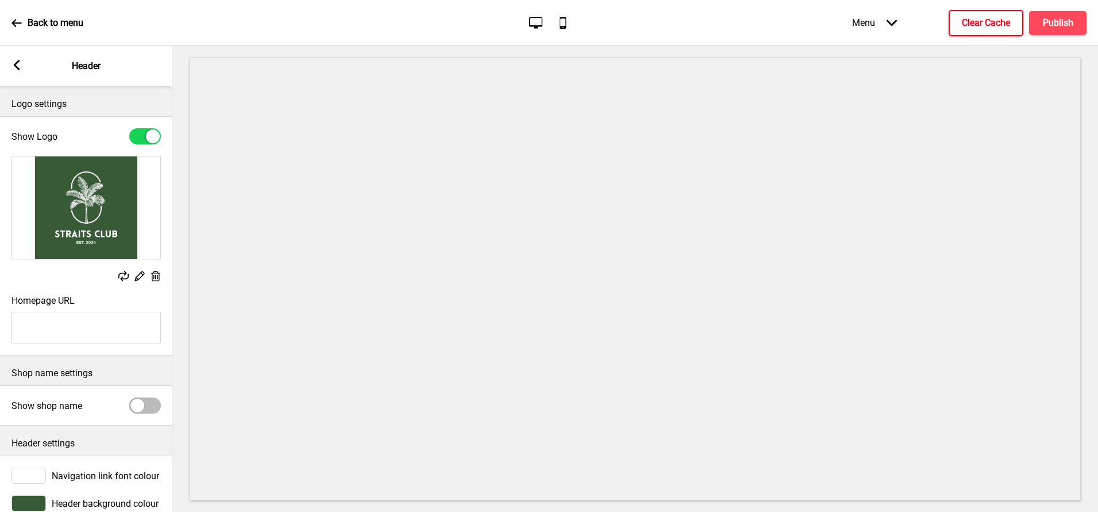
click at [30, 499] on div at bounding box center [28, 503] width 34 height 16
click at [29, 502] on div at bounding box center [28, 503] width 34 height 16
click at [38, 496] on div at bounding box center [28, 503] width 34 height 16
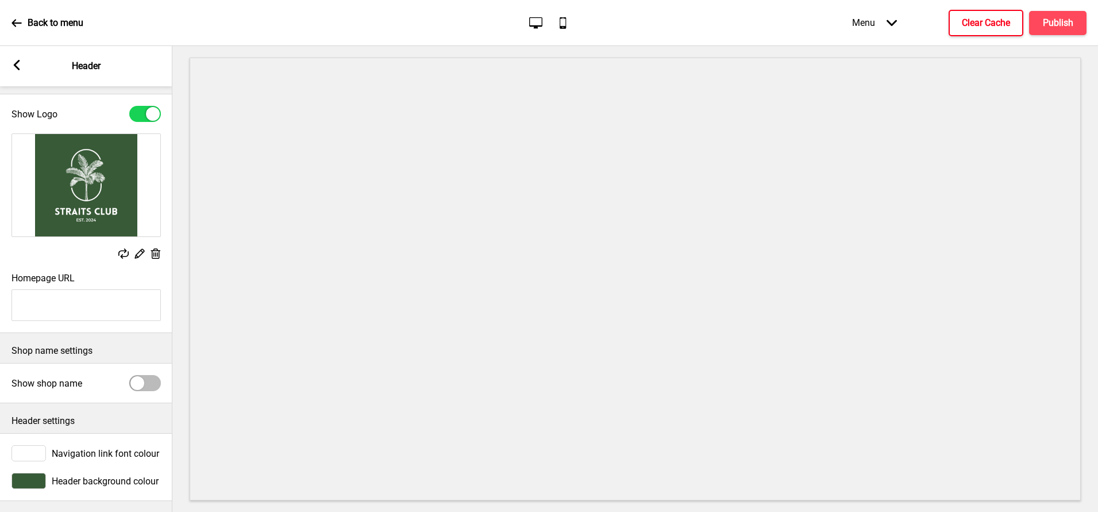
click at [33, 477] on div at bounding box center [28, 480] width 34 height 16
click at [40, 476] on div at bounding box center [28, 480] width 34 height 16
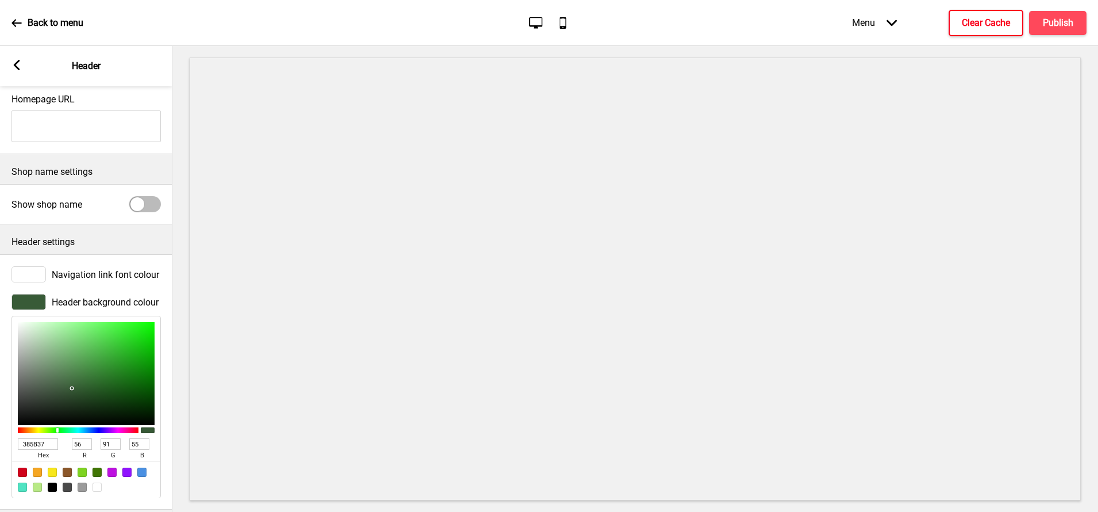
scroll to position [210, 0]
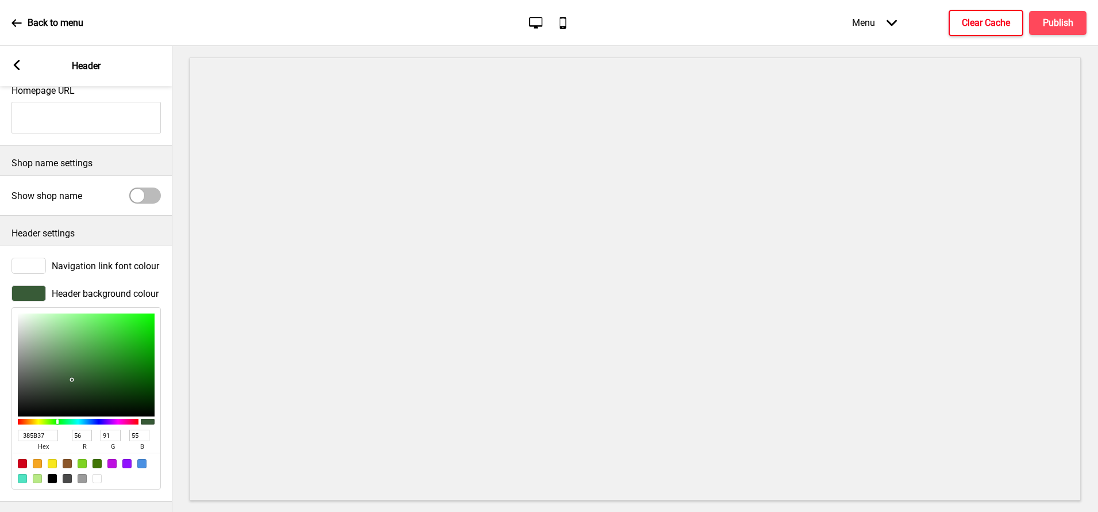
click at [39, 435] on input "385B37" at bounding box center [38, 434] width 40 height 11
click at [18, 64] on rect at bounding box center [16, 65] width 10 height 10
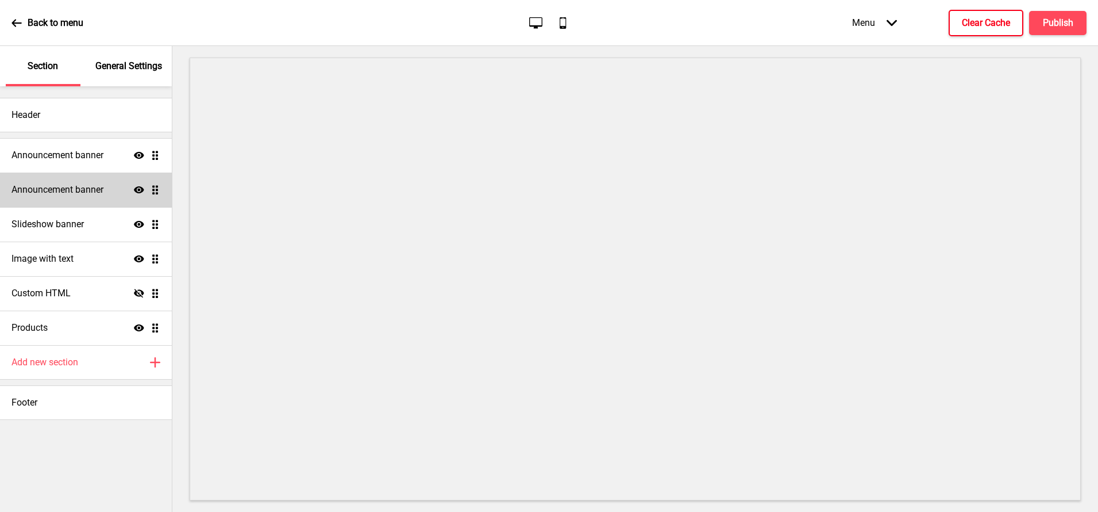
click at [84, 191] on h4 "Announcement banner" at bounding box center [57, 189] width 92 height 13
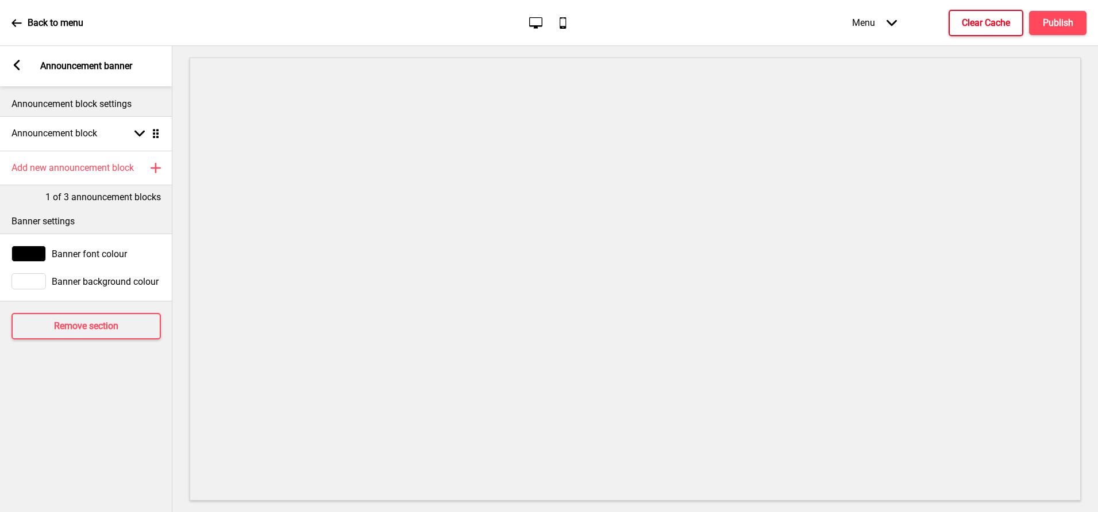
click at [33, 247] on div at bounding box center [28, 253] width 34 height 16
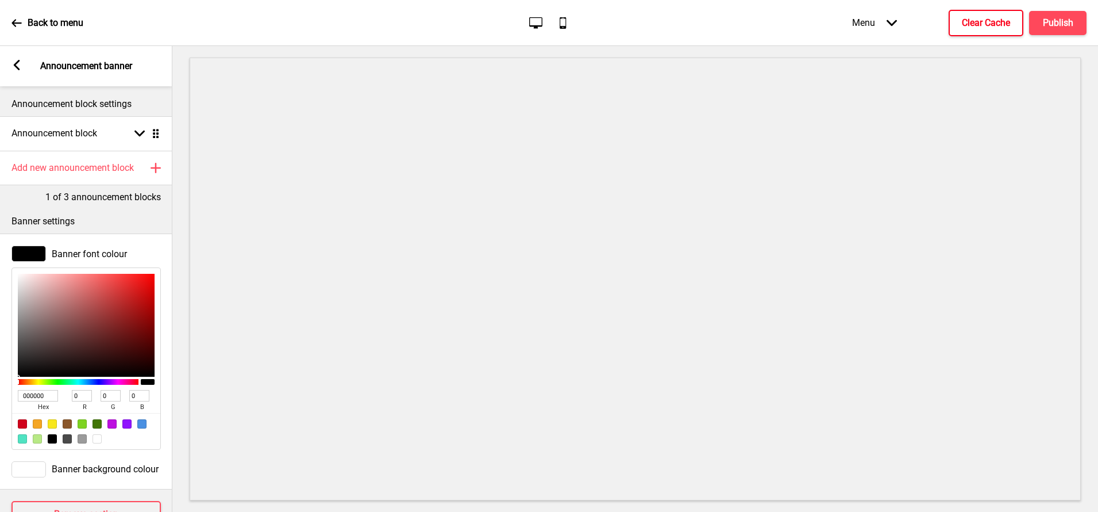
click at [44, 394] on input "000000" at bounding box center [38, 395] width 40 height 11
paste input "385B37"
type input "385B37"
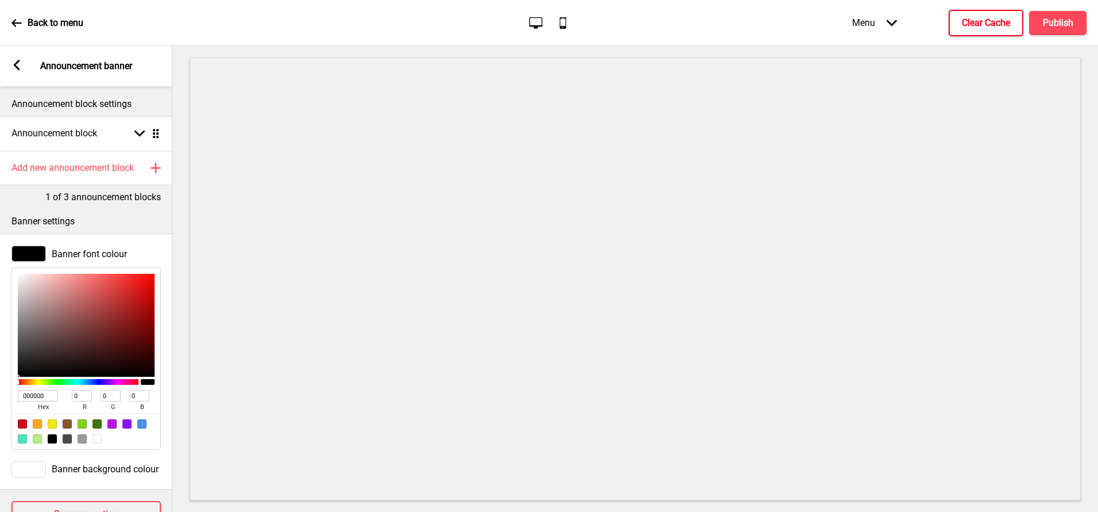
type input "56"
type input "91"
type input "55"
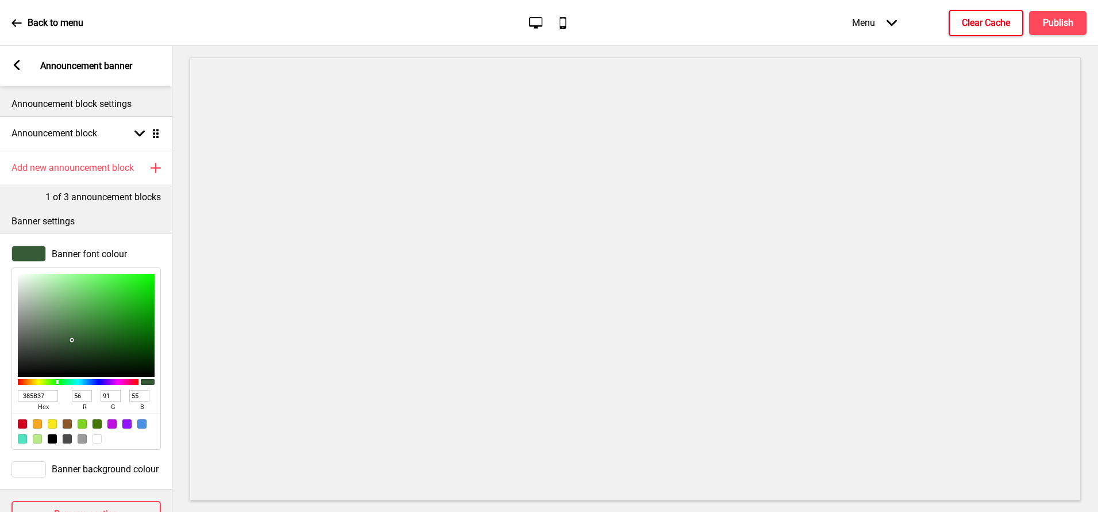
click at [93, 434] on div at bounding box center [97, 438] width 9 height 9
type input "FFFFFF"
type input "255"
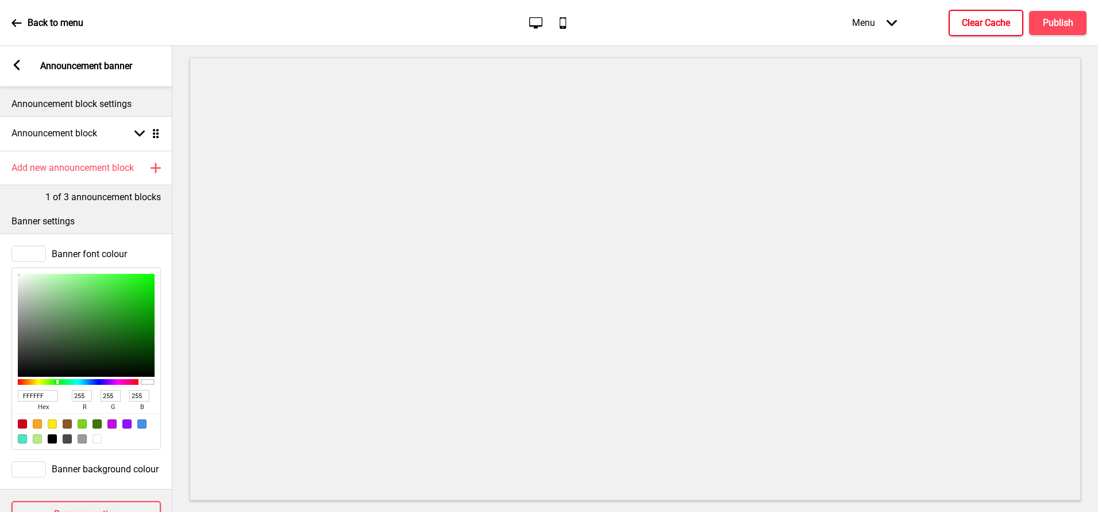
click at [30, 466] on div at bounding box center [28, 469] width 34 height 16
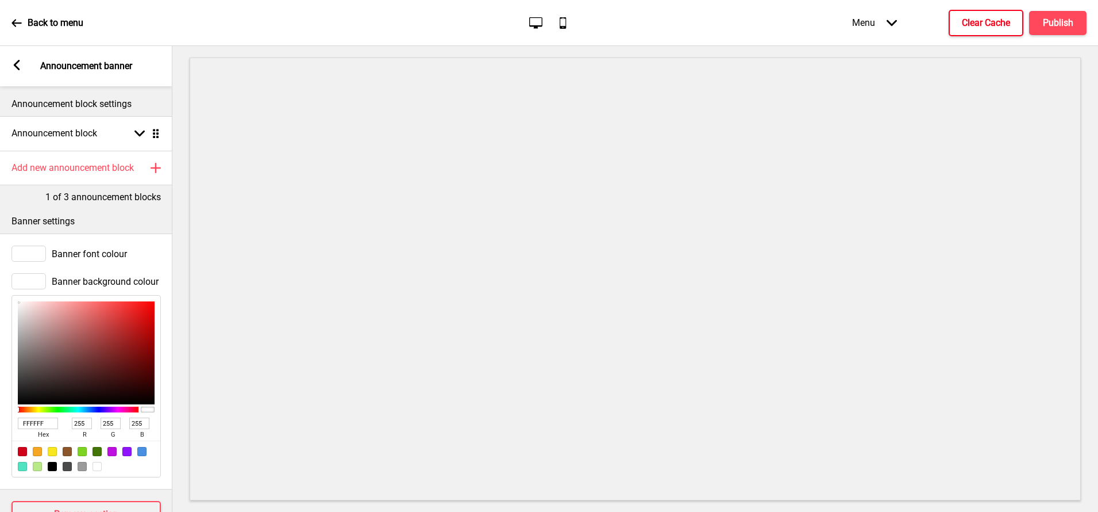
click at [39, 419] on input "FFFFFF" at bounding box center [38, 422] width 40 height 11
paste input "385B37"
type input "385B37"
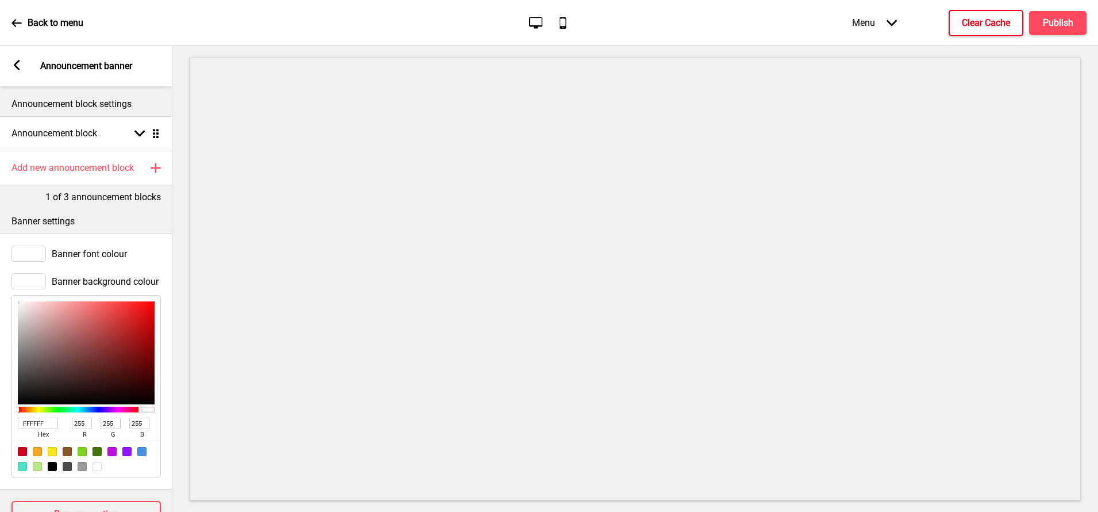
type input "56"
type input "91"
type input "55"
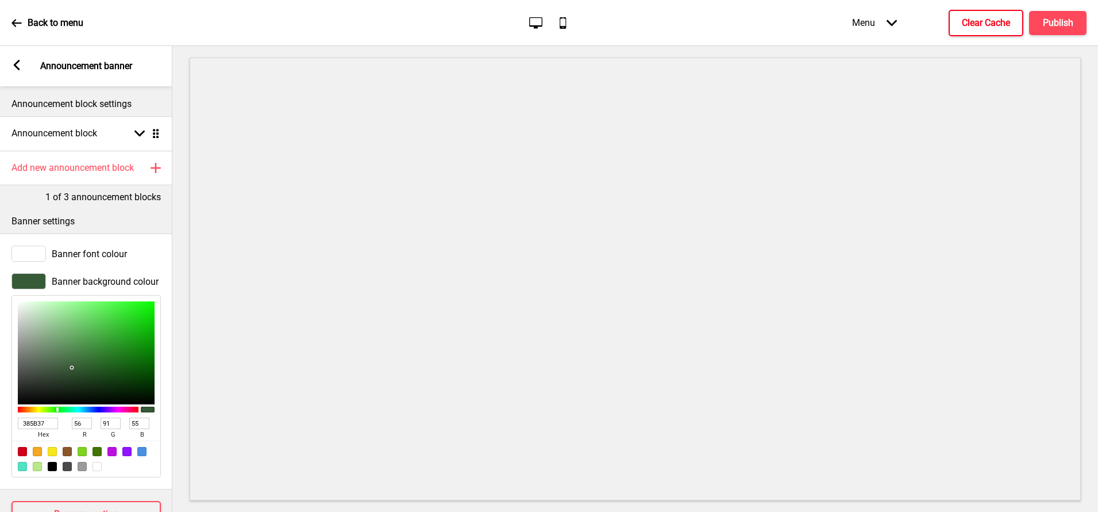
type input "385B37"
click at [14, 67] on rect at bounding box center [16, 65] width 10 height 10
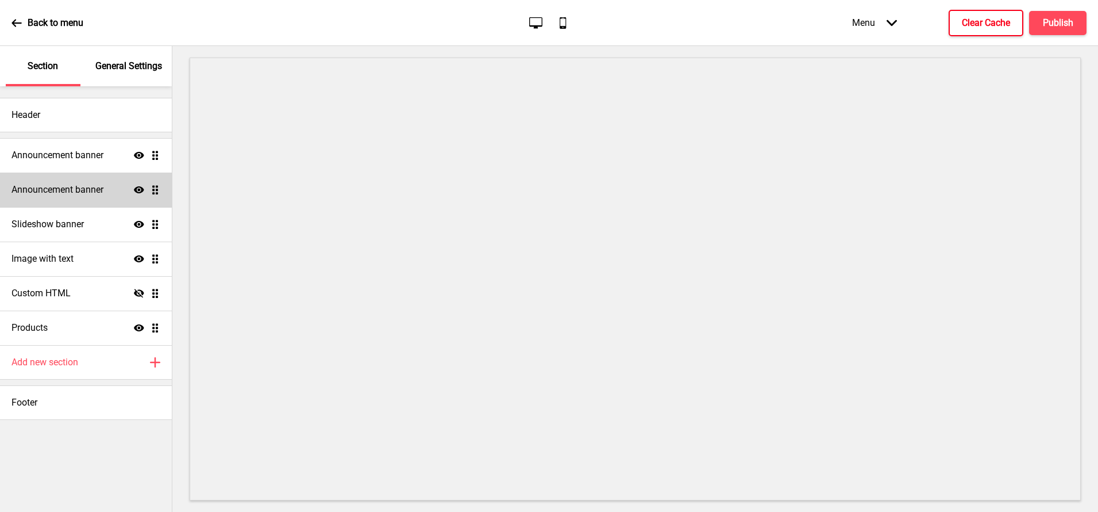
click at [114, 188] on div "Announcement banner Show Drag" at bounding box center [86, 189] width 172 height 34
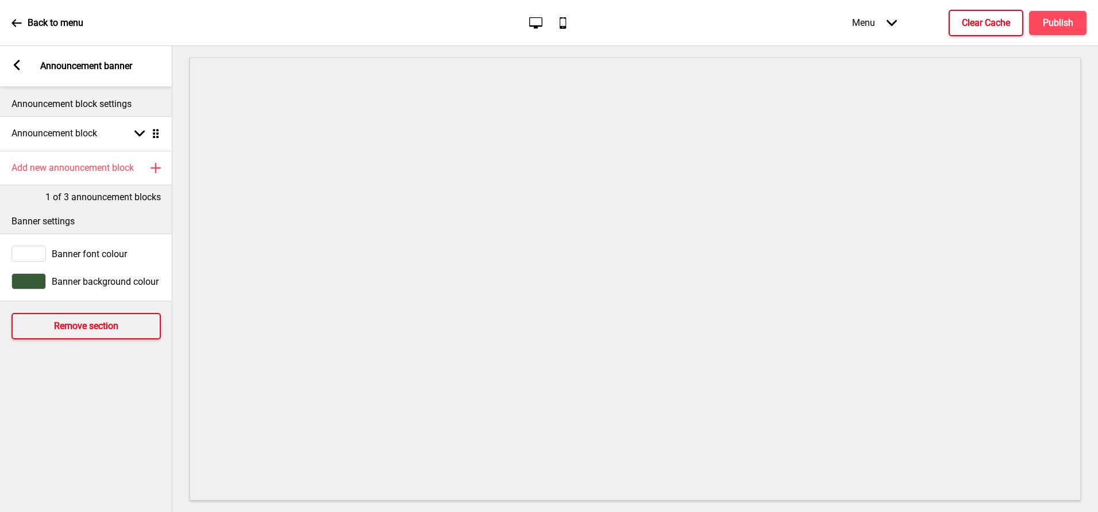
click at [61, 329] on h4 "Remove section" at bounding box center [86, 326] width 64 height 13
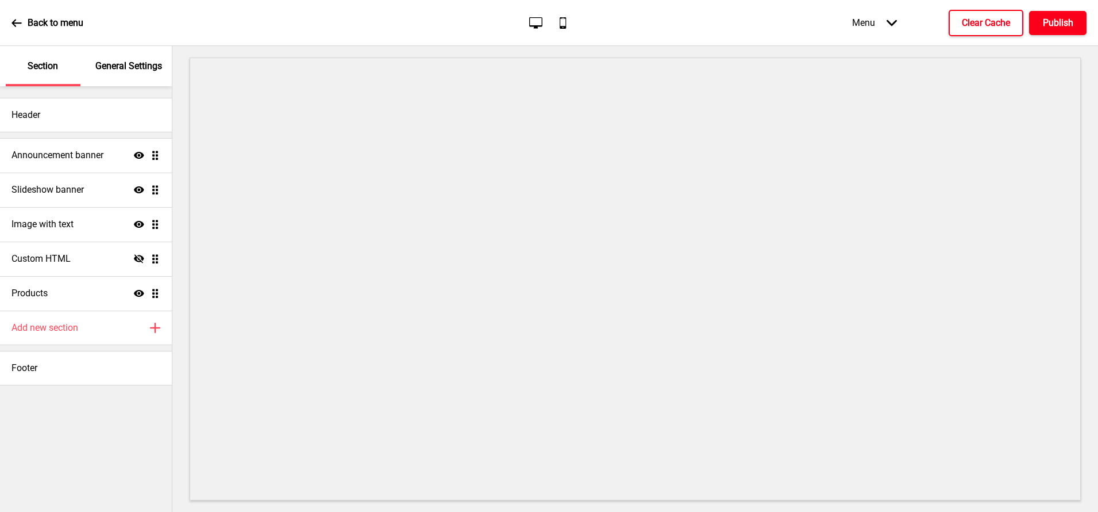
click at [1048, 21] on h4 "Publish" at bounding box center [1058, 23] width 30 height 13
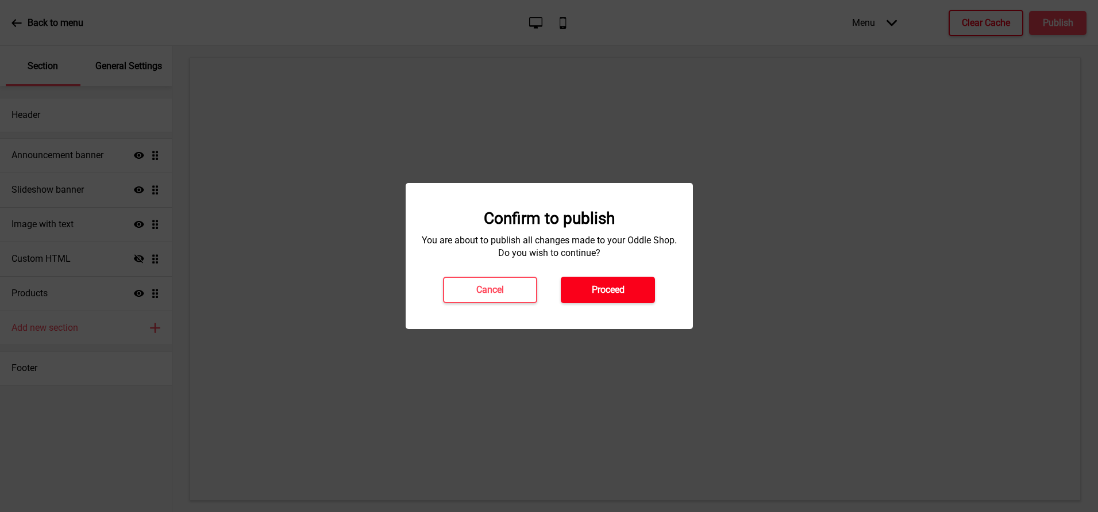
click at [628, 288] on button "Proceed" at bounding box center [608, 289] width 94 height 26
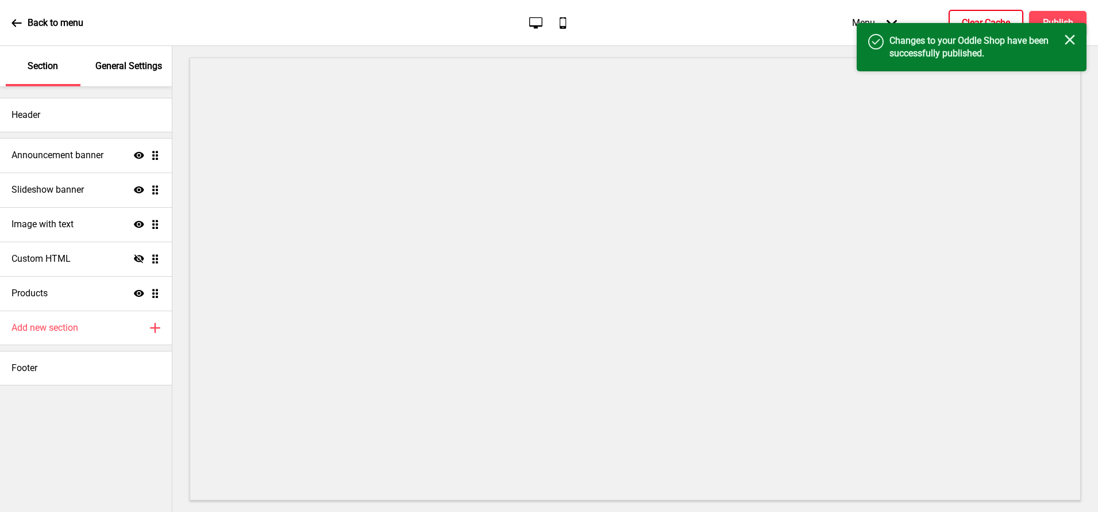
click at [968, 18] on h4 "Clear Cache" at bounding box center [986, 23] width 48 height 13
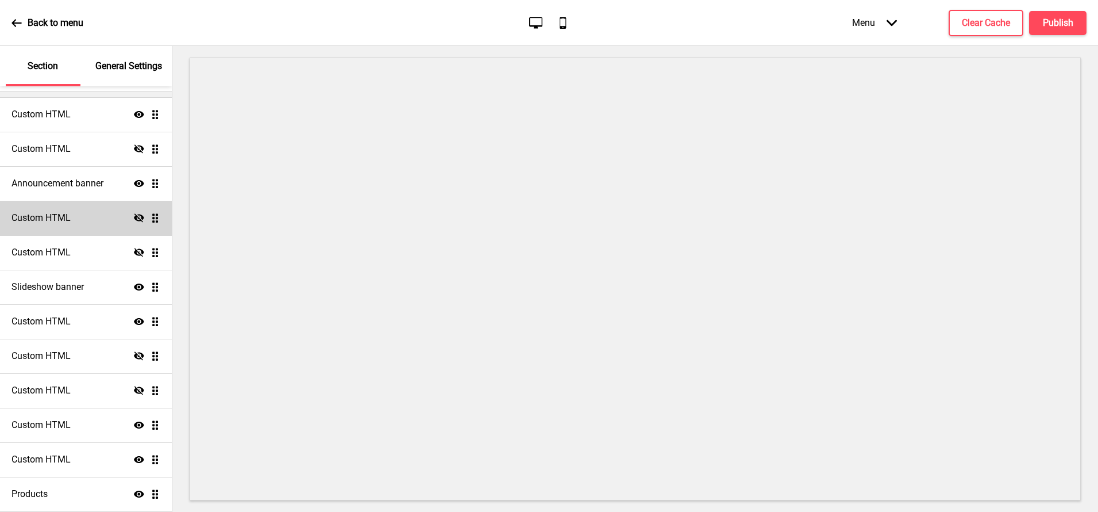
scroll to position [69, 0]
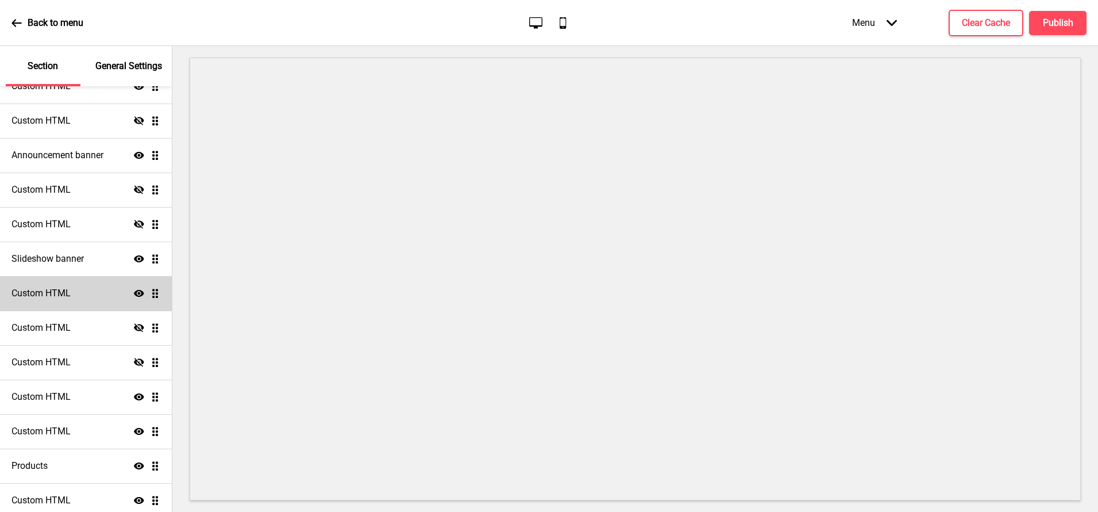
click at [87, 289] on div "Custom HTML Show Drag" at bounding box center [86, 293] width 172 height 34
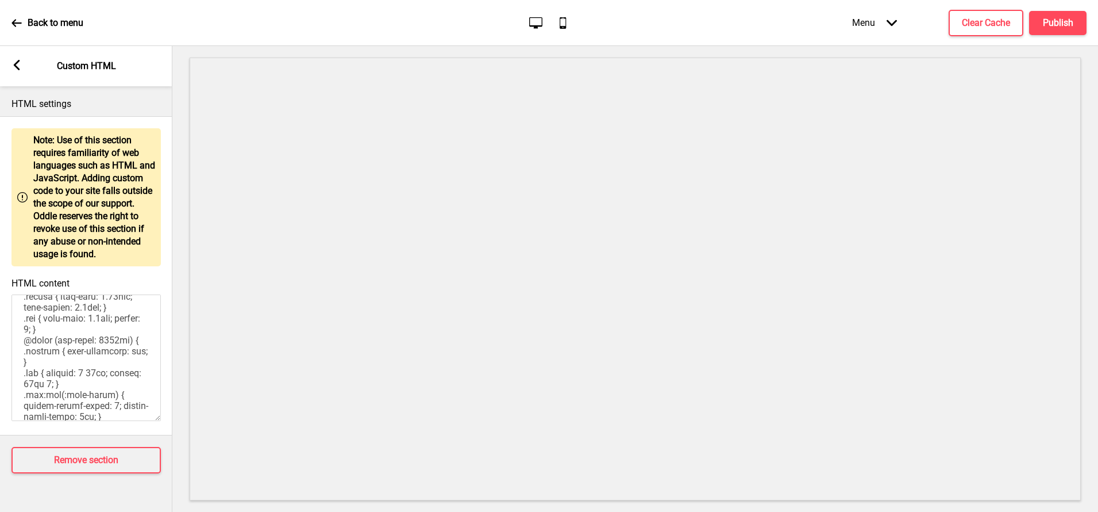
scroll to position [1046, 0]
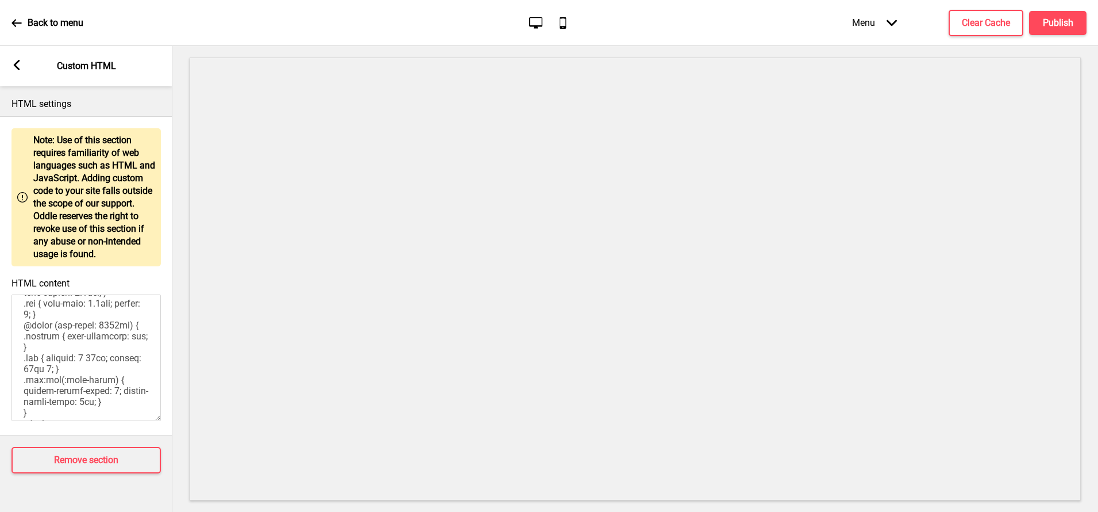
drag, startPoint x: 25, startPoint y: 299, endPoint x: 60, endPoint y: 480, distance: 184.4
click at [60, 480] on div "HTML settings Warning Note: Use of this section requires familiarity of web lan…" at bounding box center [86, 298] width 172 height 425
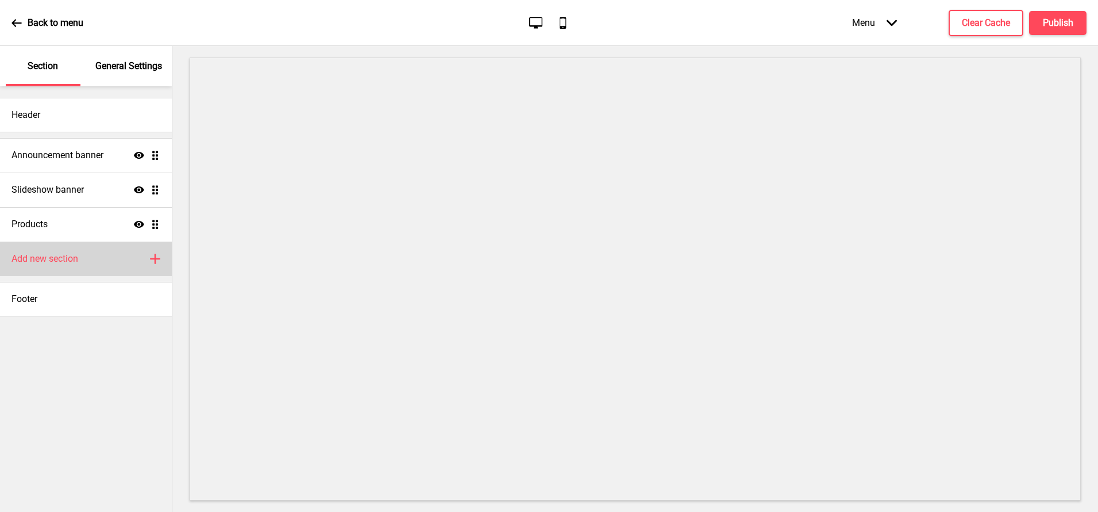
click at [92, 259] on div "Add new section Plus" at bounding box center [86, 258] width 172 height 34
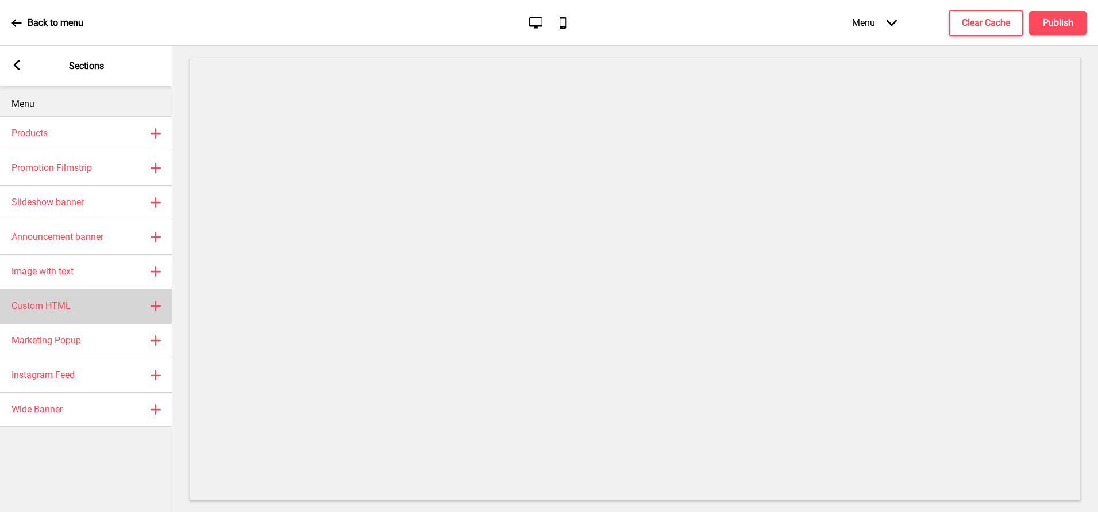
click at [79, 310] on div "Custom HTML Plus" at bounding box center [86, 306] width 172 height 34
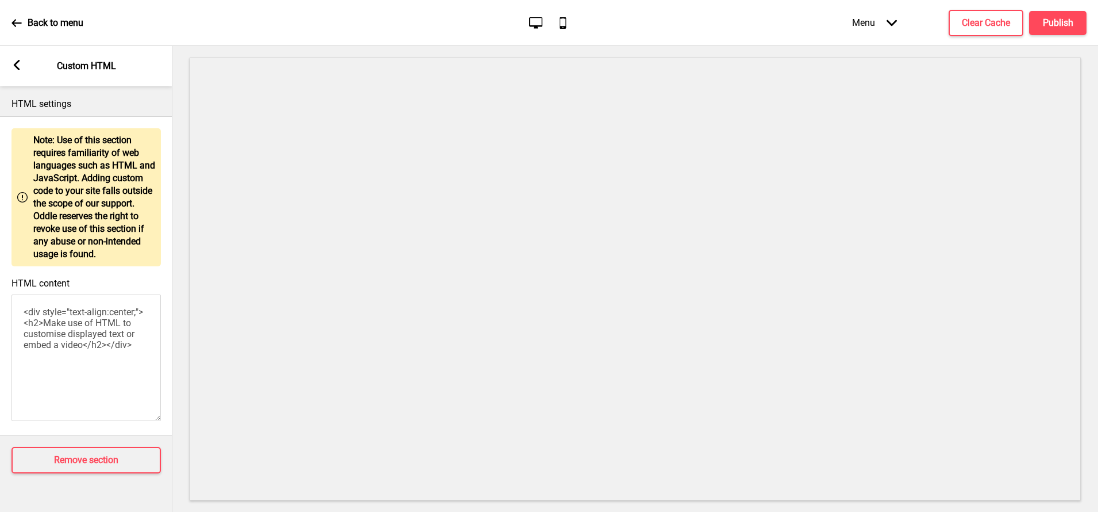
drag, startPoint x: 124, startPoint y: 360, endPoint x: -5, endPoint y: 241, distance: 175.3
click at [0, 241] on html "Back to menu Desktop Mobile Menu Arrow down Product Page Store Information Chec…" at bounding box center [549, 256] width 1098 height 512
paste textarea "style> /* Please replace #announcement-x with another id if you are using more …"
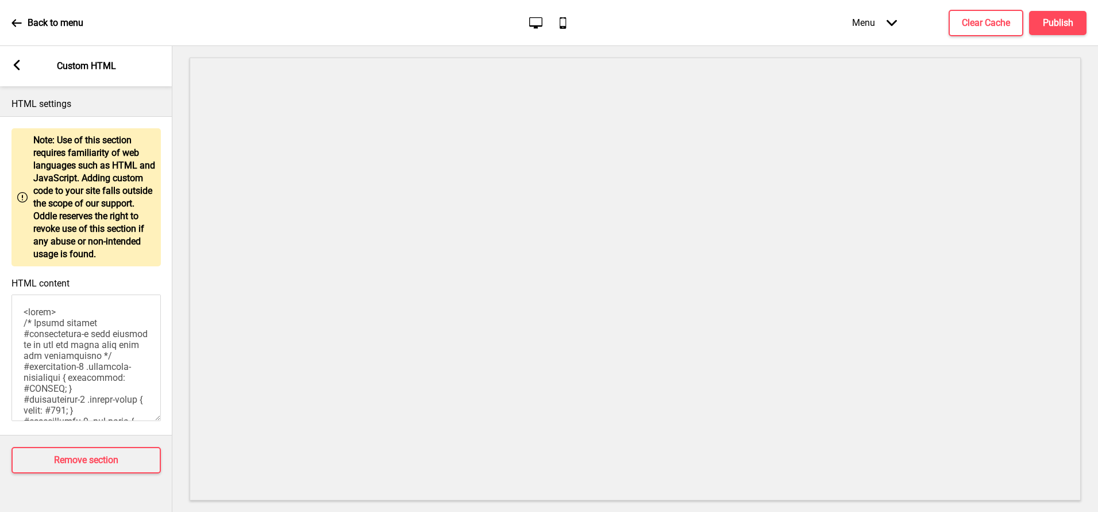
scroll to position [972, 0]
type textarea "<style> /* Please replace #announcement-x with another id if you are using more…"
click at [16, 62] on icon at bounding box center [17, 65] width 6 height 10
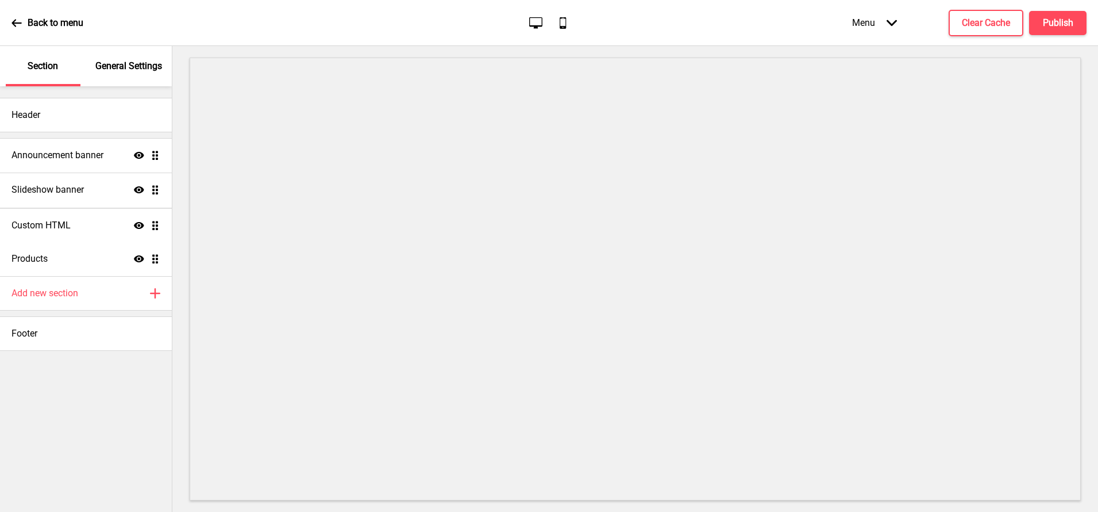
drag, startPoint x: 153, startPoint y: 257, endPoint x: 153, endPoint y: 224, distance: 33.3
click at [153, 224] on ul "Announcement banner Show Drag Slideshow banner Show Drag Products Show Drag Cus…" at bounding box center [86, 207] width 172 height 138
click at [92, 230] on div "Custom HTML Show Drag" at bounding box center [86, 224] width 172 height 34
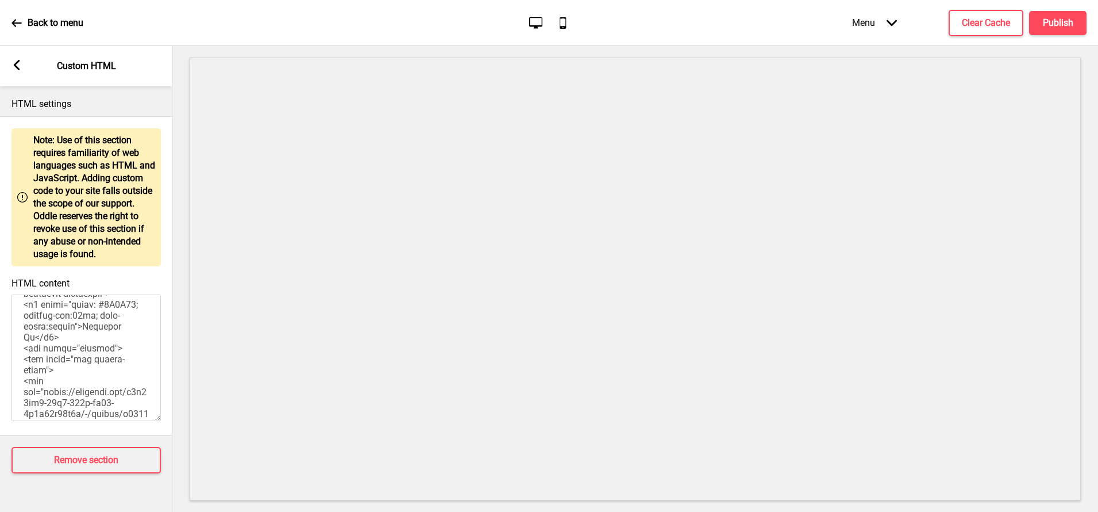
scroll to position [260, 0]
click at [22, 374] on textarea "HTML content" at bounding box center [85, 357] width 149 height 126
click at [104, 370] on textarea "HTML content" at bounding box center [85, 357] width 149 height 126
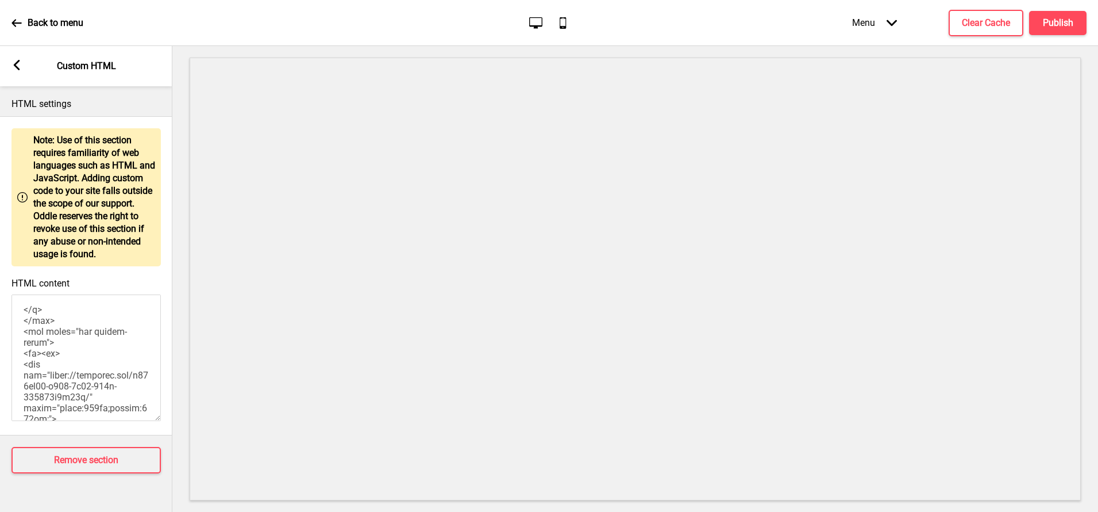
click at [22, 347] on textarea "HTML content" at bounding box center [85, 357] width 149 height 126
click at [104, 383] on textarea "HTML content" at bounding box center [85, 357] width 149 height 126
click at [87, 330] on textarea "HTML content" at bounding box center [85, 357] width 149 height 126
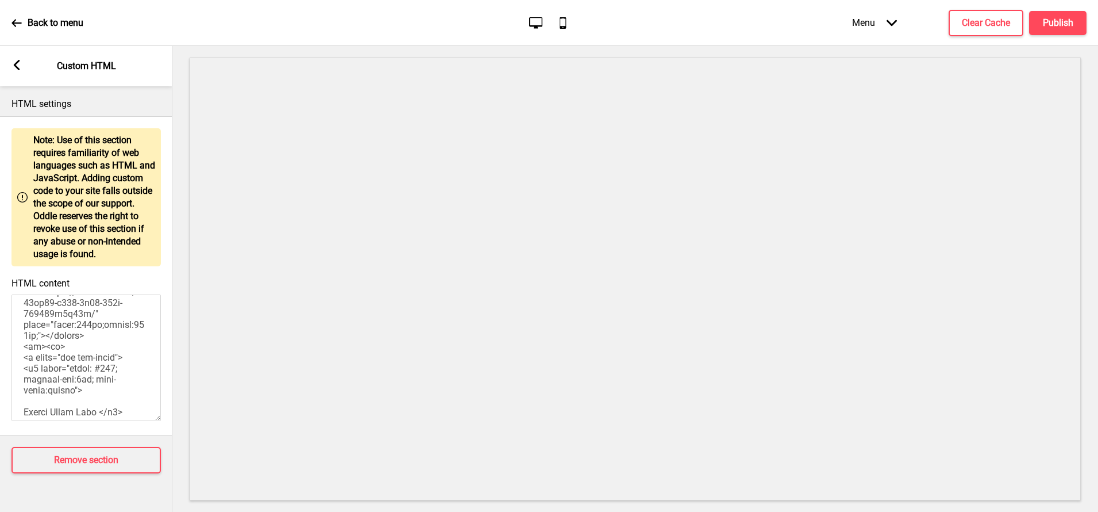
scroll to position [585, 0]
click at [72, 328] on textarea "HTML content" at bounding box center [85, 357] width 149 height 126
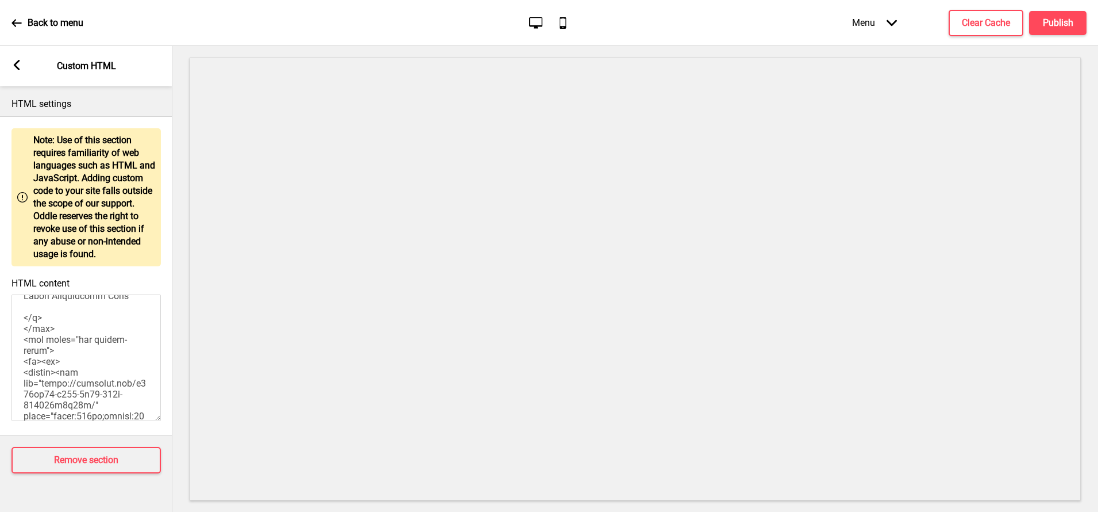
scroll to position [496, 0]
click at [85, 343] on textarea "HTML content" at bounding box center [85, 357] width 149 height 126
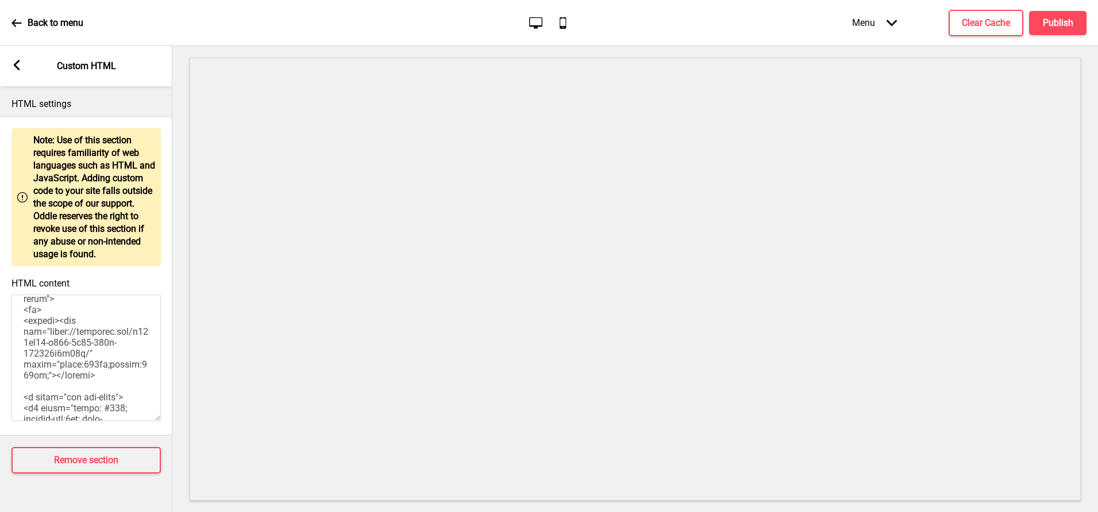
scroll to position [558, 0]
click at [46, 356] on textarea "HTML content" at bounding box center [85, 357] width 149 height 126
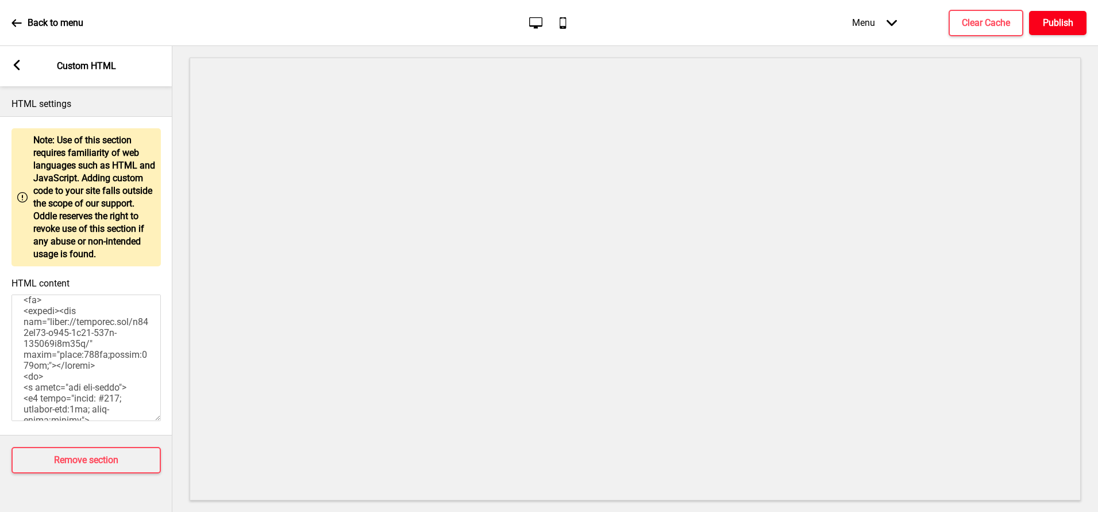
type textarea "<style> /* Please replace #announcement-x with another id if you are using more…"
click at [1066, 28] on h4 "Publish" at bounding box center [1058, 23] width 30 height 13
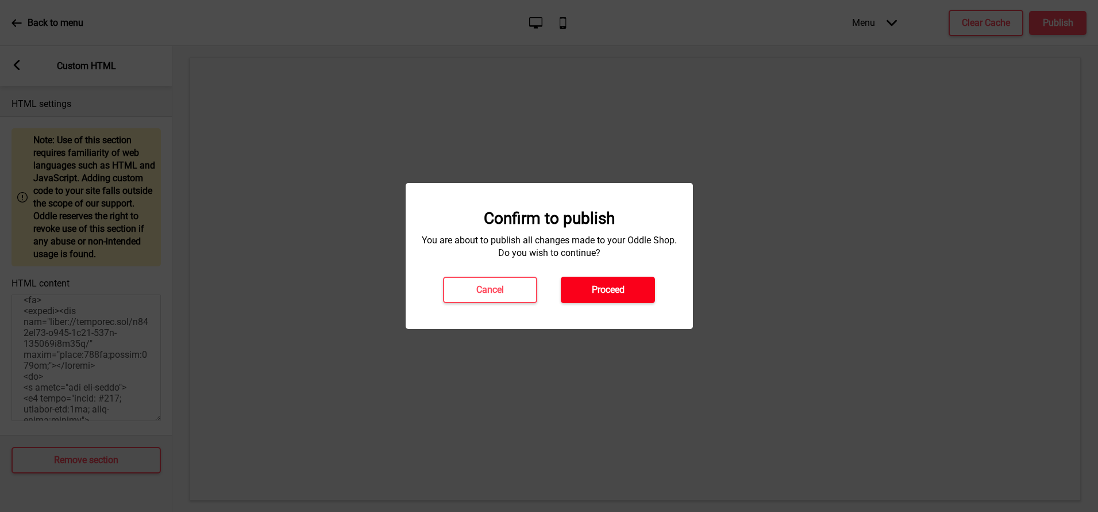
click at [634, 287] on button "Proceed" at bounding box center [608, 289] width 94 height 26
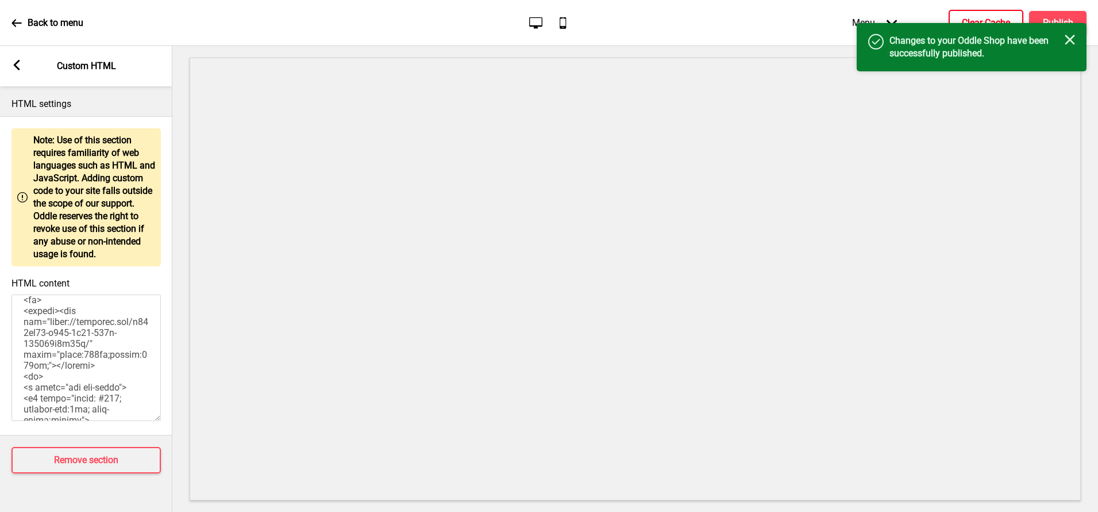
click at [990, 16] on button "Clear Cache" at bounding box center [986, 23] width 75 height 26
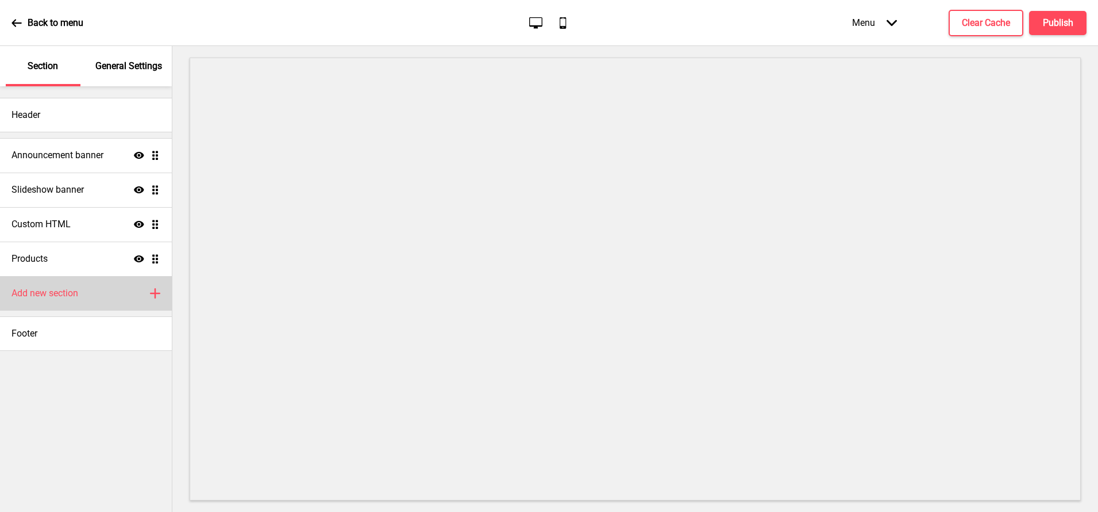
click at [74, 287] on h4 "Add new section" at bounding box center [44, 293] width 67 height 13
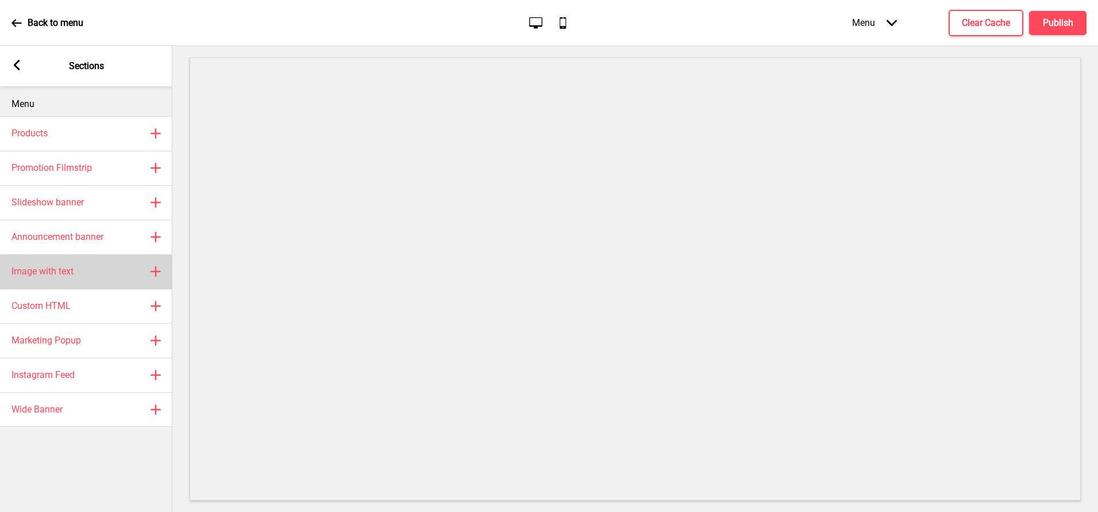
click at [67, 275] on h4 "Image with text" at bounding box center [42, 271] width 62 height 13
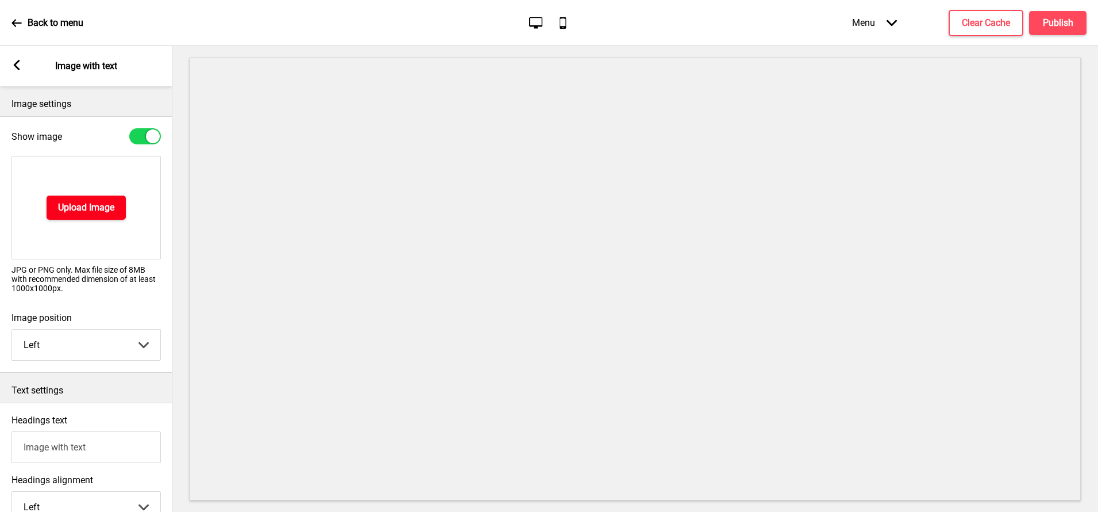
click at [77, 215] on button "Upload Image" at bounding box center [86, 207] width 79 height 24
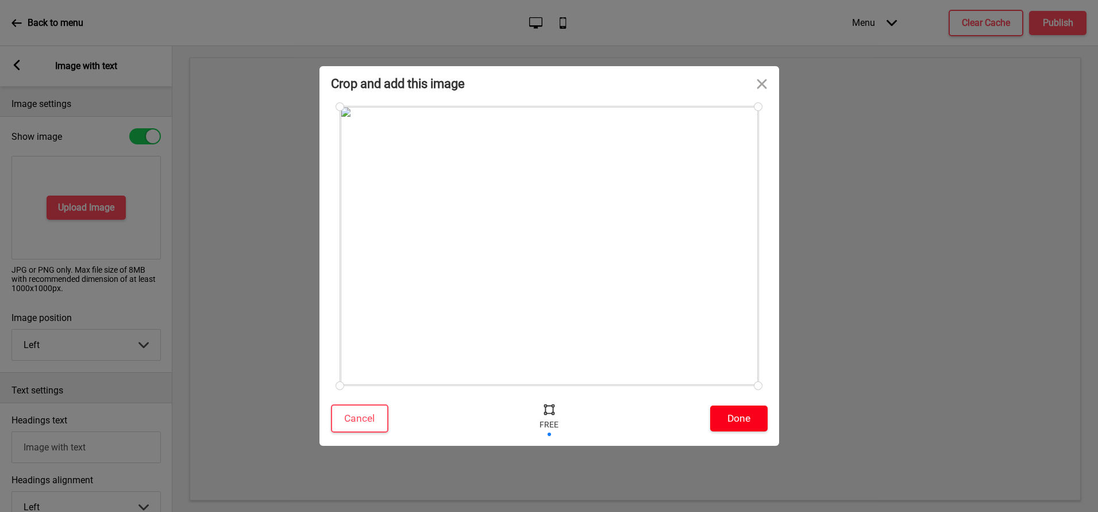
click at [739, 411] on button "Done" at bounding box center [738, 418] width 57 height 26
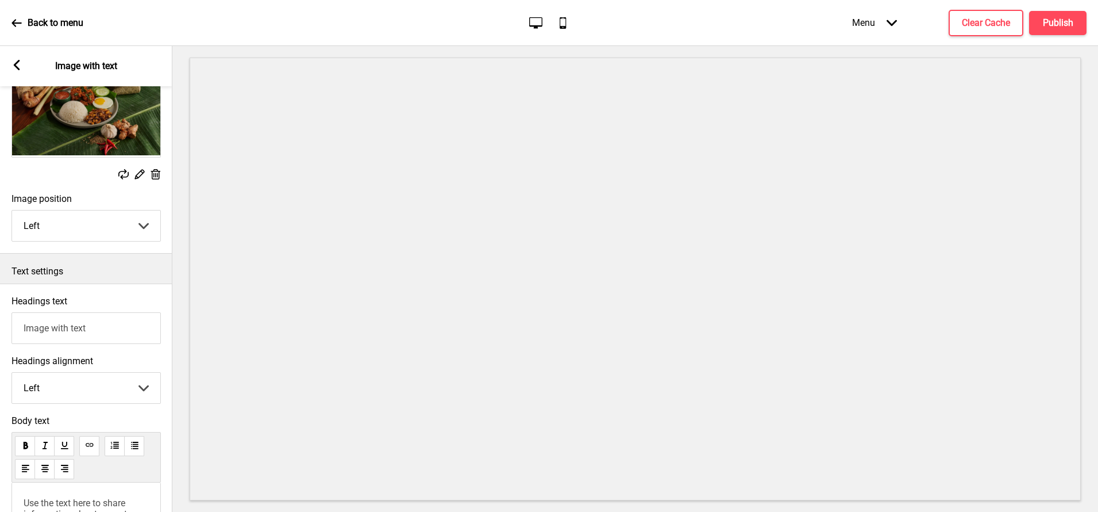
scroll to position [238, 0]
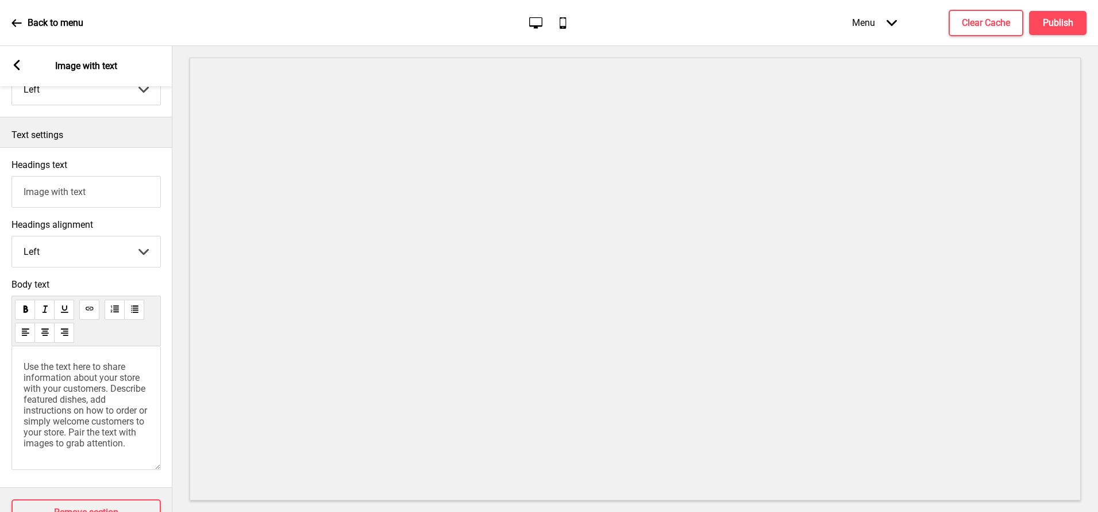
click at [67, 194] on input "Image with text" at bounding box center [85, 192] width 149 height 32
paste input "Traditional Nasi Lemak with a twis"
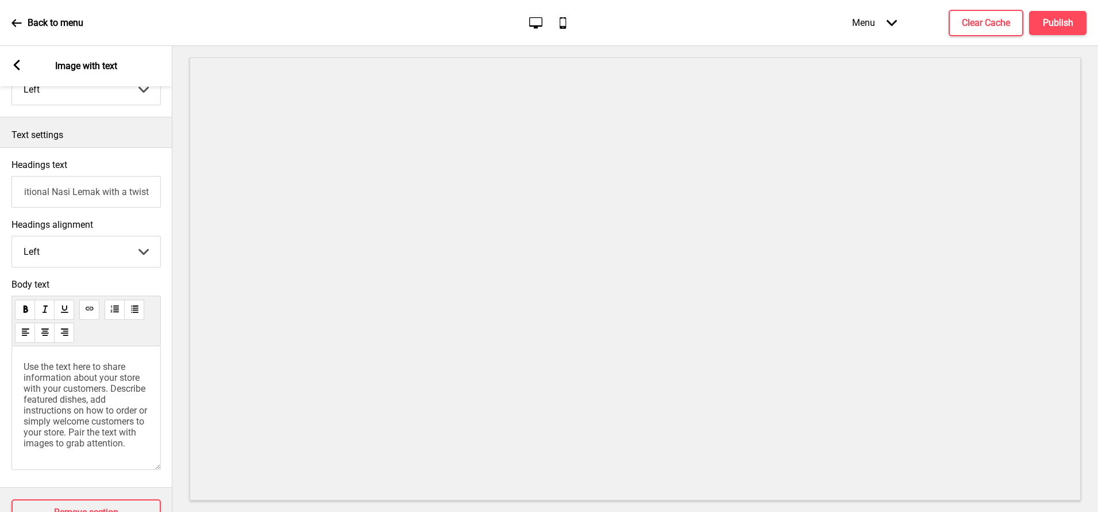
type input "Traditional Nasi Lemak with a twist"
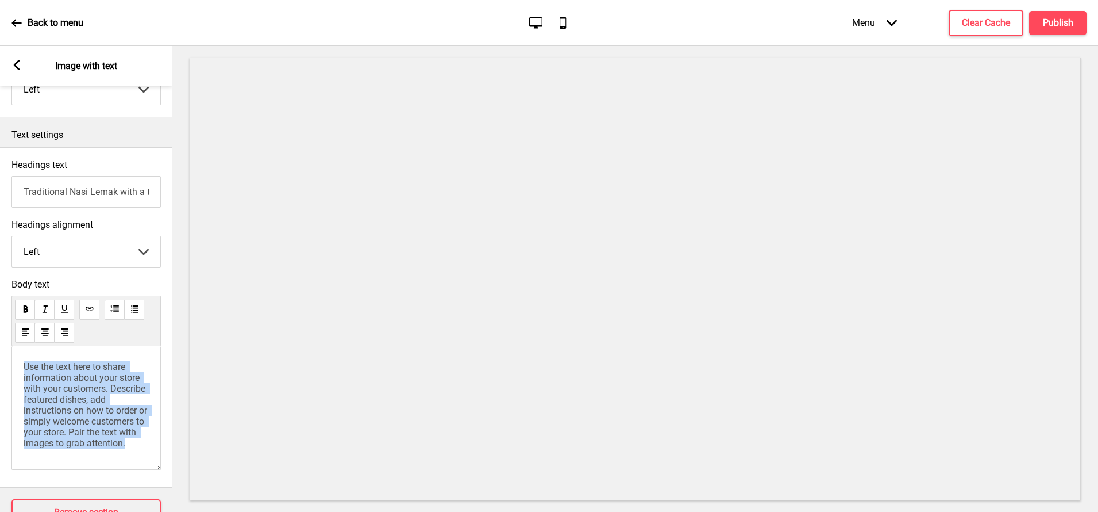
scroll to position [274, 0]
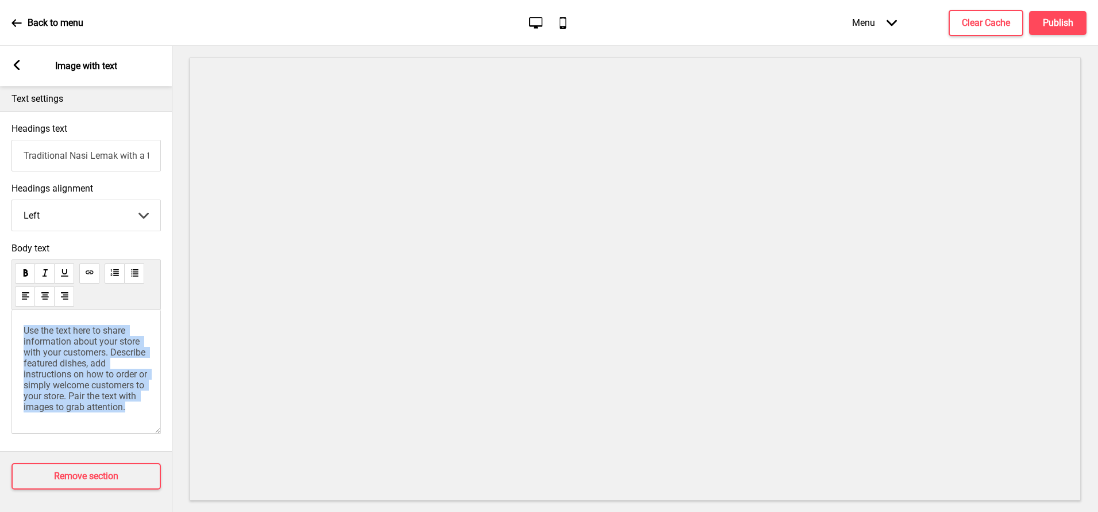
drag, startPoint x: 24, startPoint y: 366, endPoint x: 103, endPoint y: 517, distance: 170.4
click at [103, 511] on html "Back to menu Desktop Mobile Menu Arrow down Product Page Store Information Chec…" at bounding box center [549, 256] width 1098 height 512
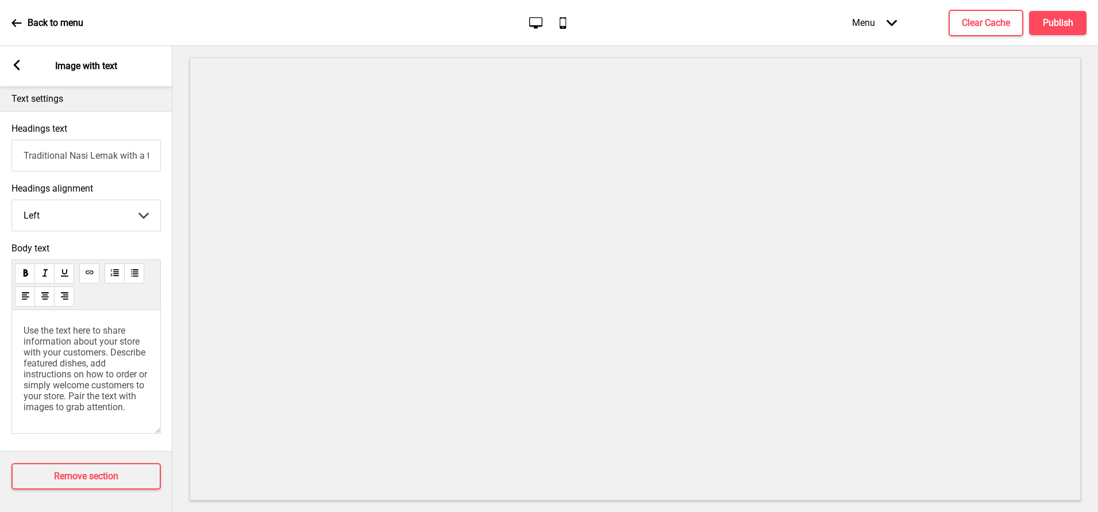
scroll to position [98, 0]
click at [16, 70] on rect at bounding box center [16, 65] width 10 height 10
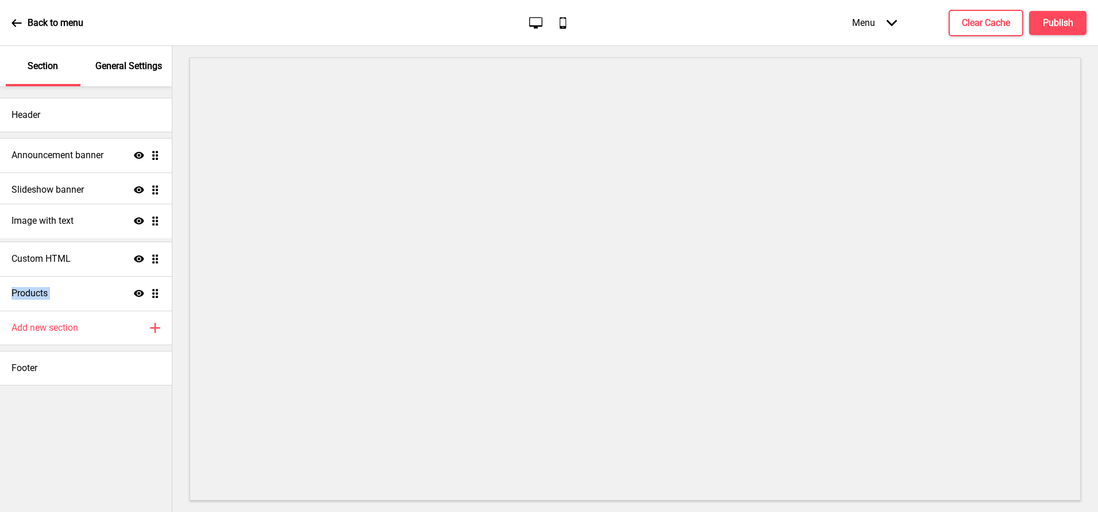
drag, startPoint x: 156, startPoint y: 290, endPoint x: 152, endPoint y: 218, distance: 72.5
click at [152, 218] on ul "Announcement banner Show Drag Slideshow banner Show Drag Custom HTML Show Drag …" at bounding box center [86, 224] width 172 height 172
click at [68, 360] on div "Footer" at bounding box center [86, 368] width 172 height 34
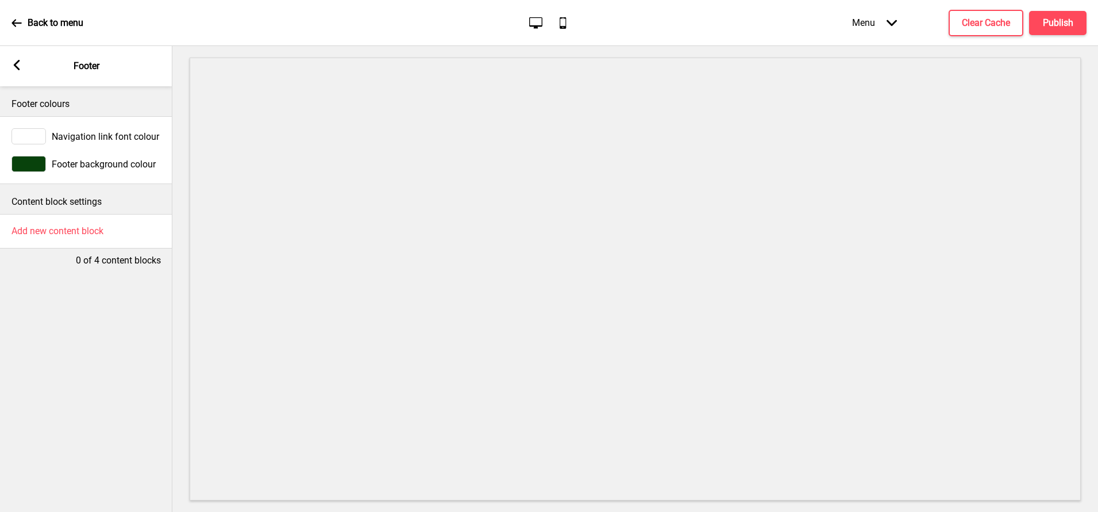
click at [34, 168] on div at bounding box center [28, 164] width 34 height 16
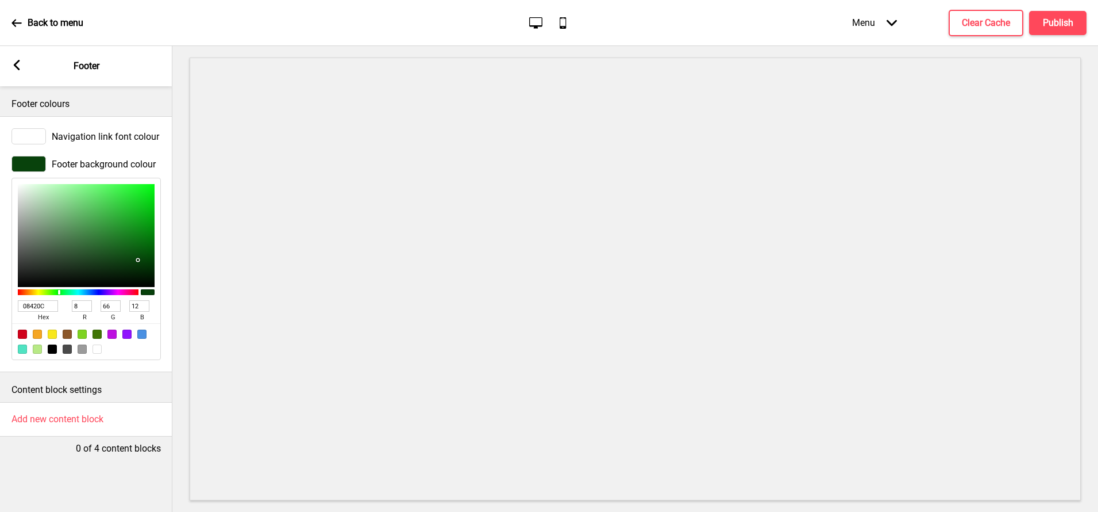
click at [30, 164] on div at bounding box center [28, 164] width 34 height 16
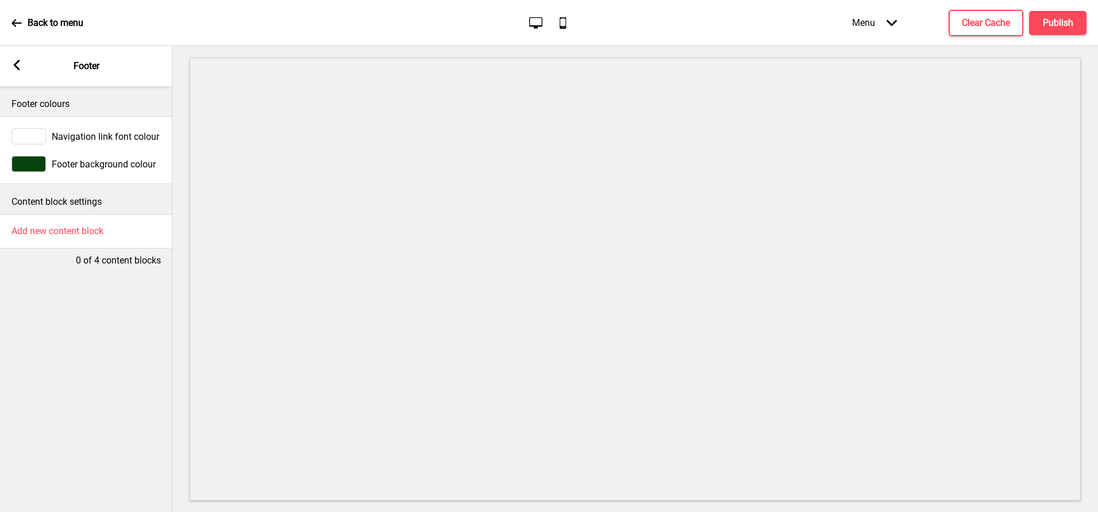
click at [33, 164] on div at bounding box center [28, 164] width 34 height 16
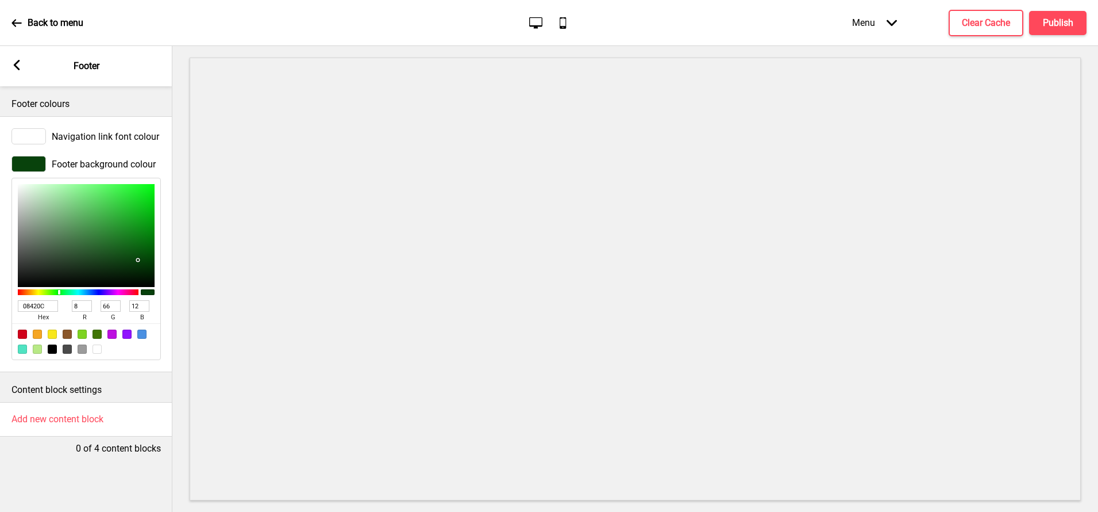
click at [33, 309] on input "08420C" at bounding box center [38, 305] width 40 height 11
click at [16, 61] on icon at bounding box center [17, 65] width 6 height 10
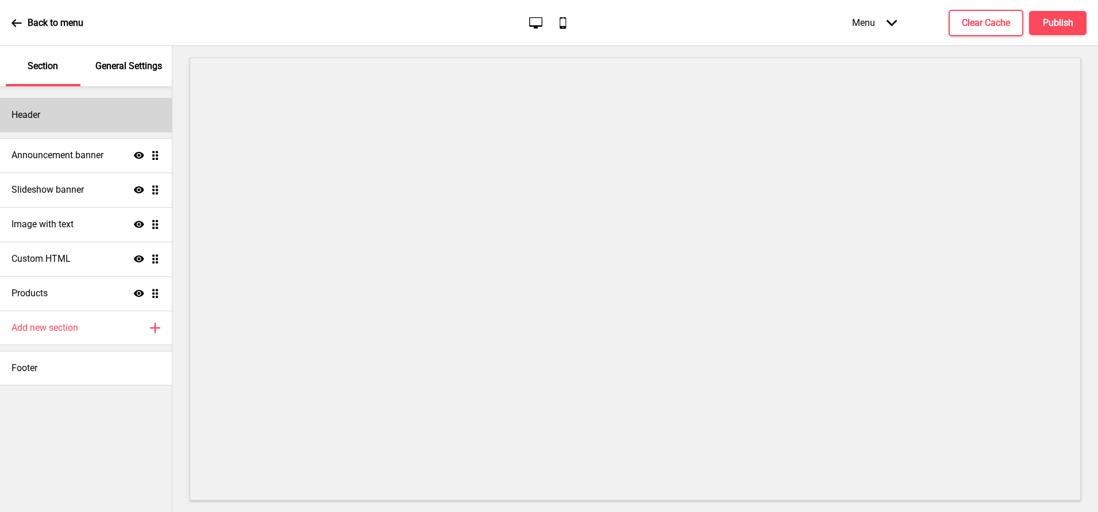
click at [41, 120] on div "Header" at bounding box center [86, 115] width 172 height 34
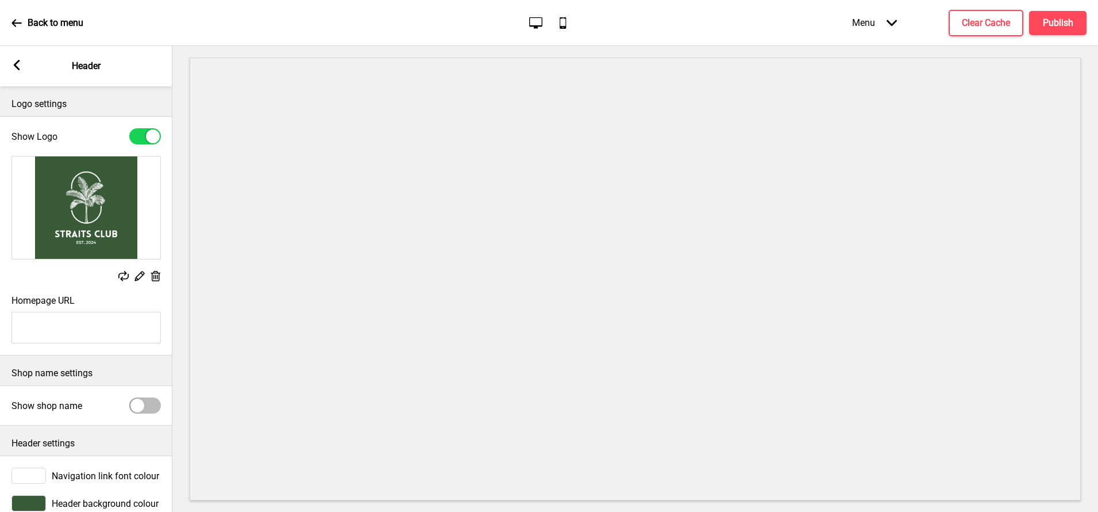
scroll to position [22, 0]
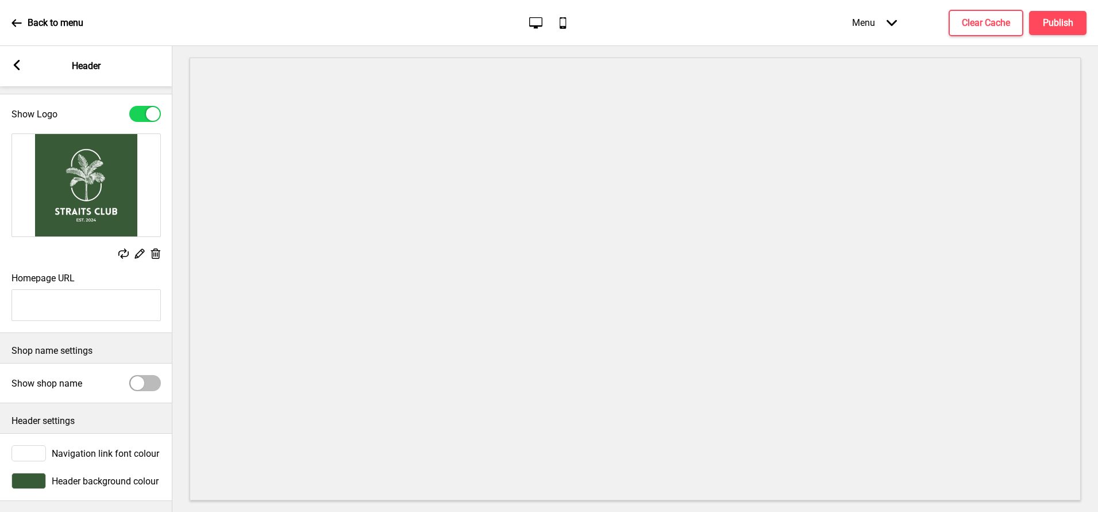
click at [31, 483] on div at bounding box center [28, 480] width 34 height 16
click at [29, 480] on div at bounding box center [28, 480] width 34 height 16
click at [38, 476] on div at bounding box center [28, 480] width 34 height 16
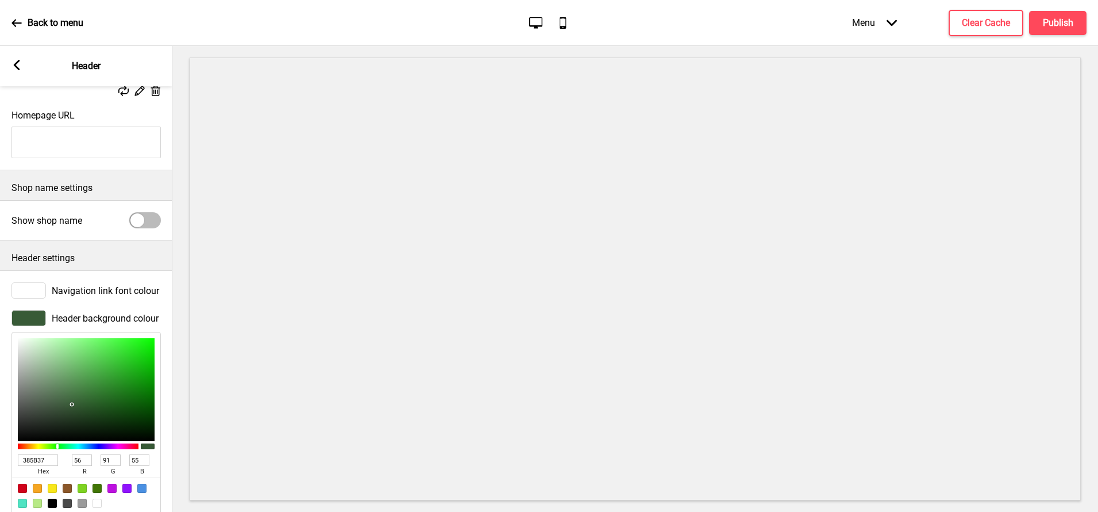
scroll to position [210, 0]
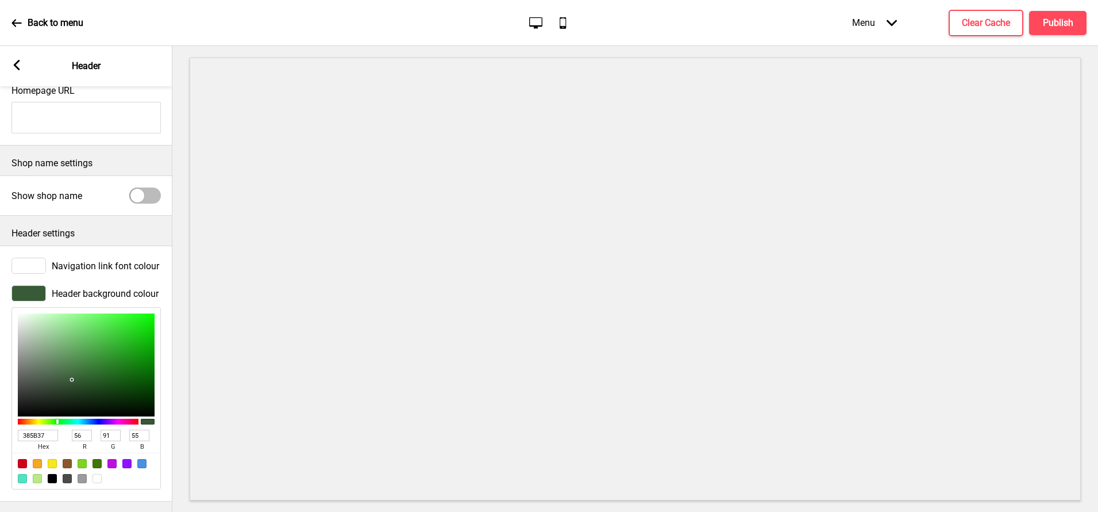
click at [39, 435] on input "385B37" at bounding box center [38, 434] width 40 height 11
paste input "08420C"
type input "08420C"
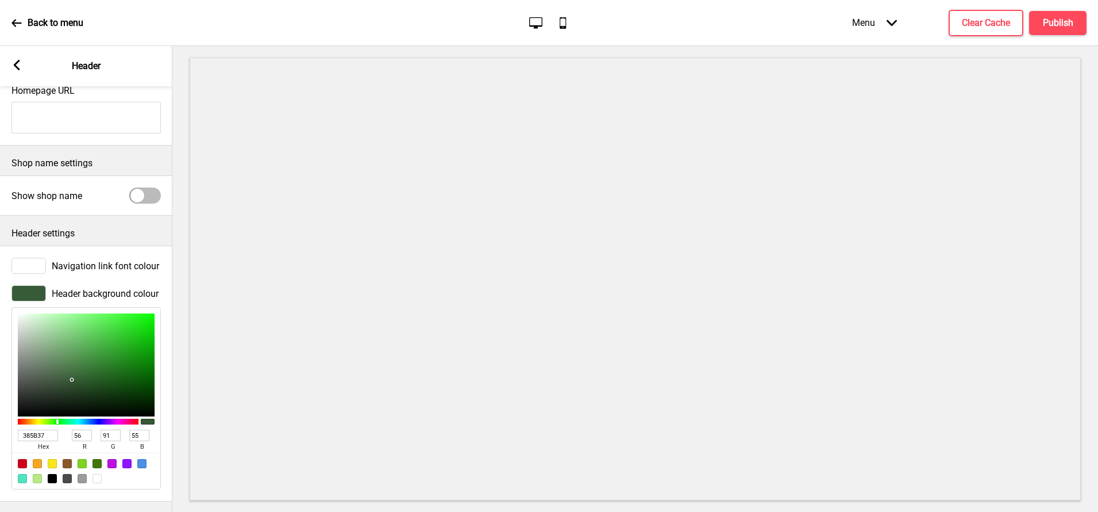
type input "8"
type input "66"
type input "12"
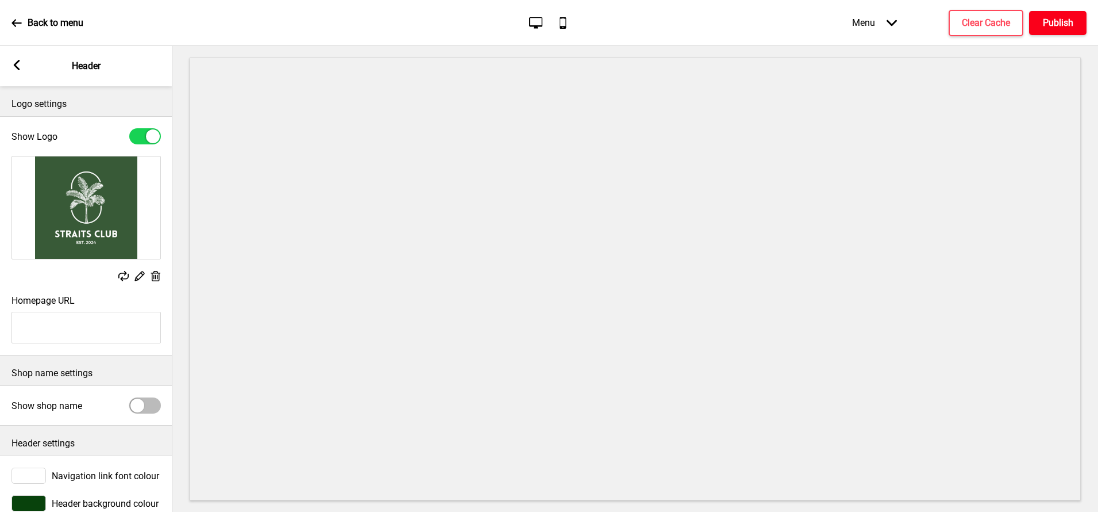
type input "08420C"
click at [1064, 20] on h4 "Publish" at bounding box center [1058, 23] width 30 height 13
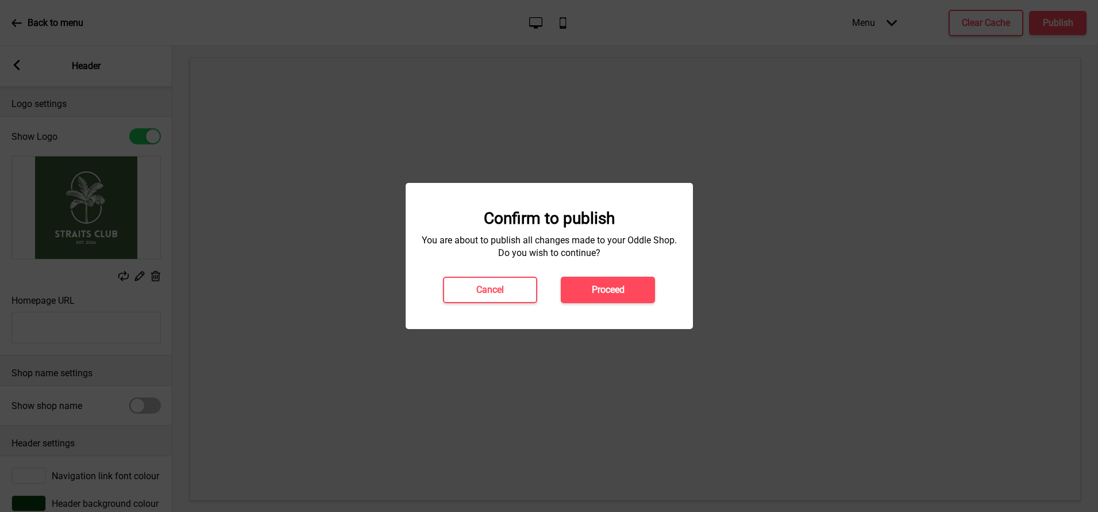
click at [626, 283] on button "Proceed" at bounding box center [608, 289] width 94 height 26
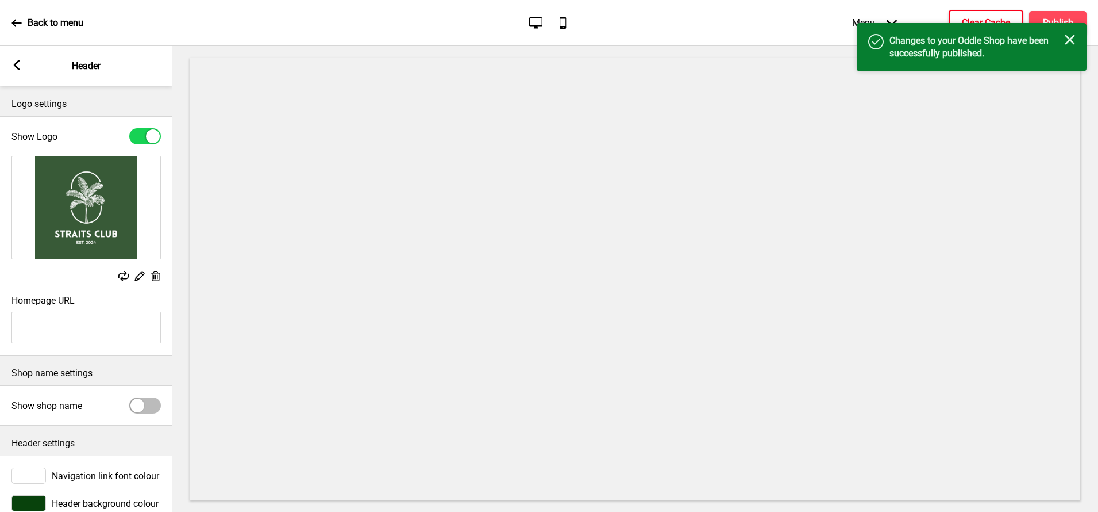
click at [985, 13] on button "Clear Cache" at bounding box center [986, 23] width 75 height 26
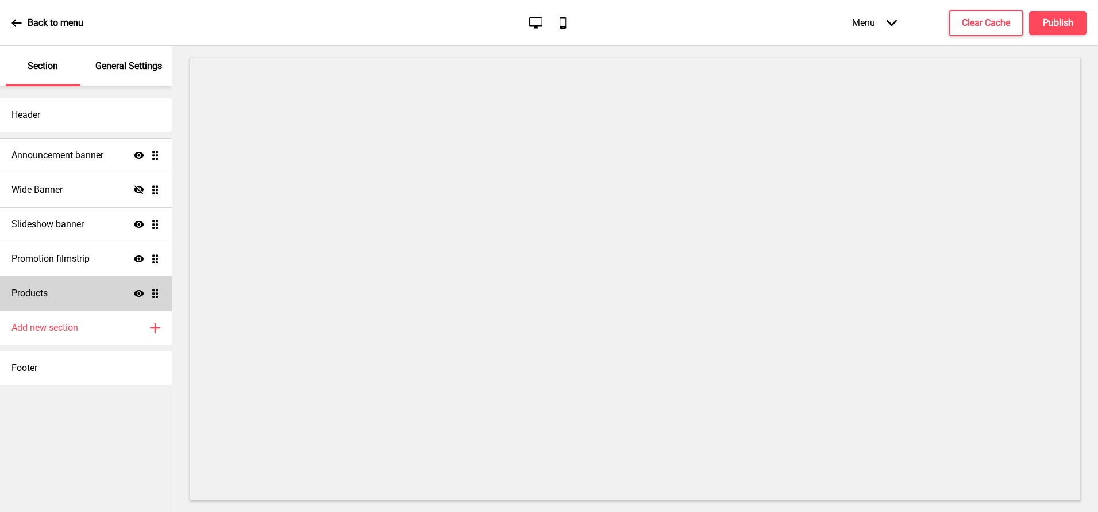
click at [87, 295] on div "Products Show Drag" at bounding box center [86, 293] width 172 height 34
select select "contain"
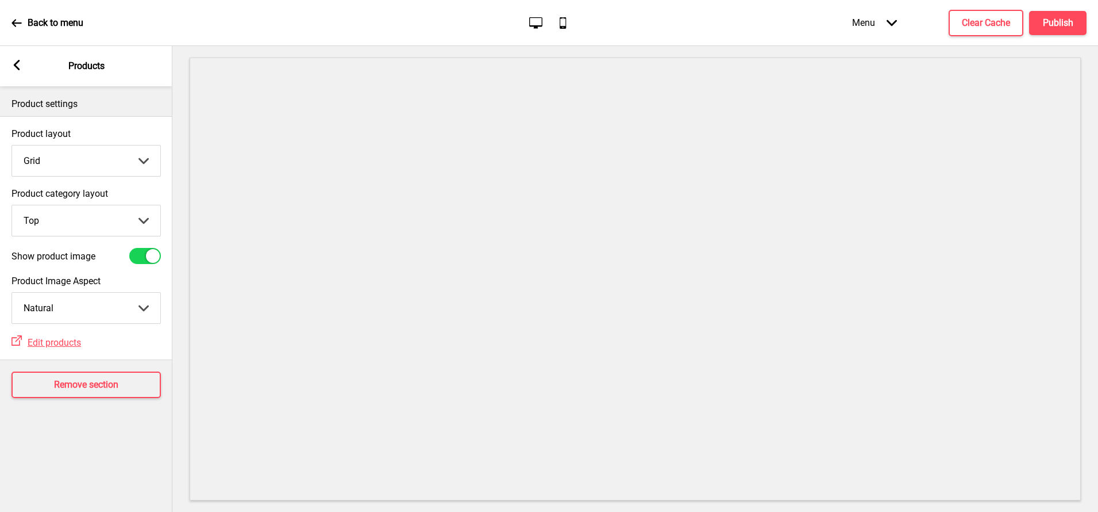
click at [143, 260] on div at bounding box center [145, 256] width 32 height 16
checkbox input "false"
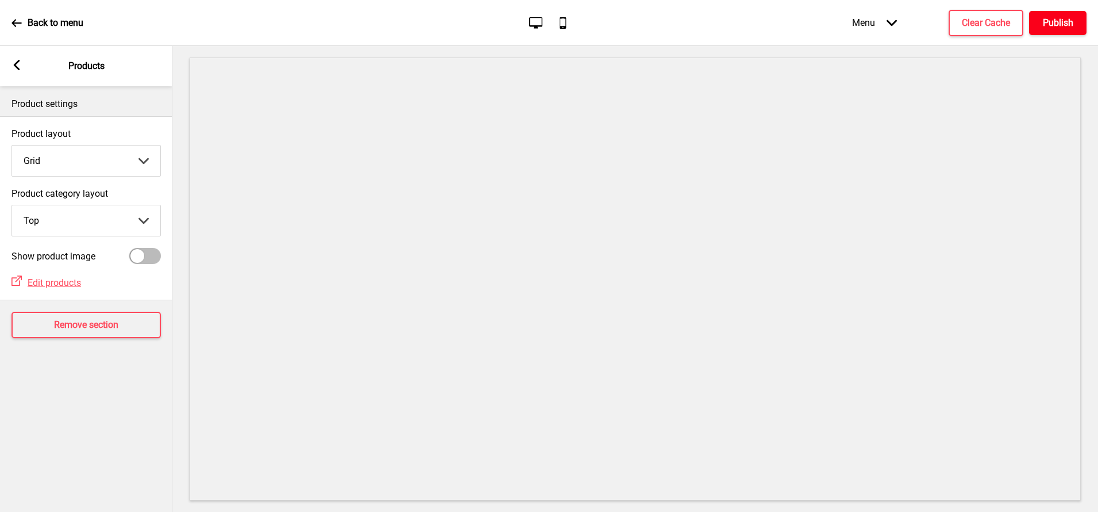
click at [1054, 17] on h4 "Publish" at bounding box center [1058, 23] width 30 height 13
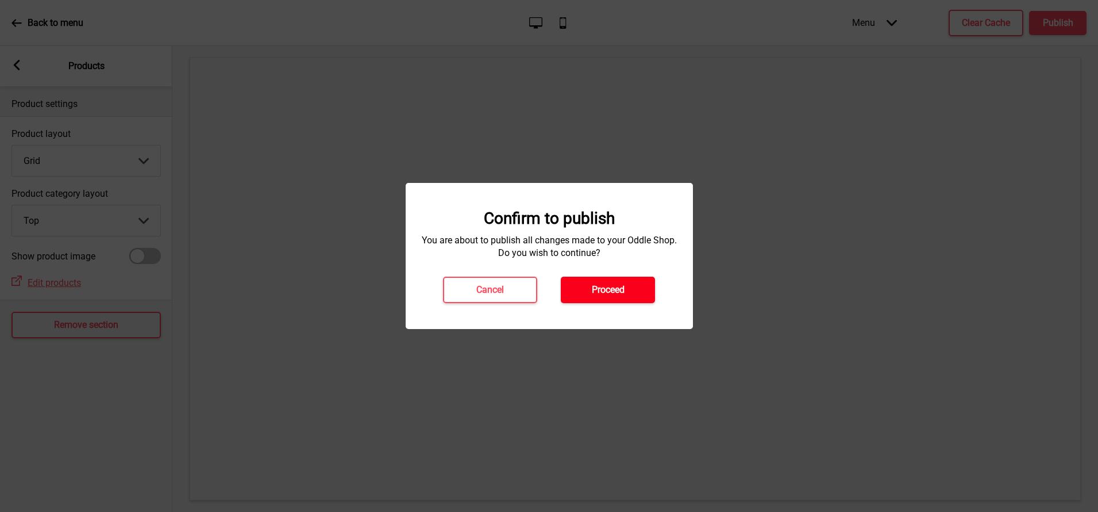
click at [611, 293] on h4 "Proceed" at bounding box center [608, 289] width 33 height 13
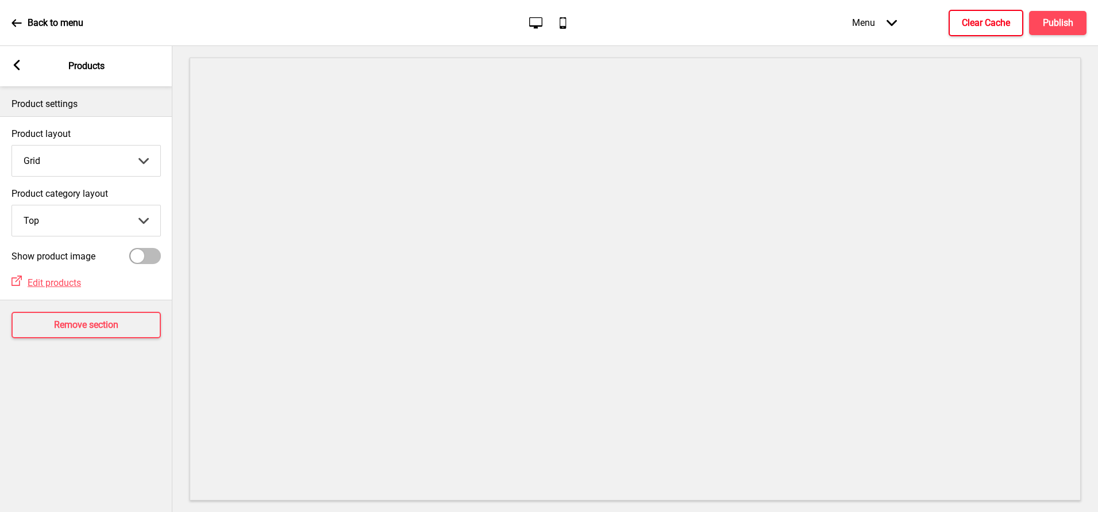
click at [967, 29] on h4 "Clear Cache" at bounding box center [986, 23] width 48 height 13
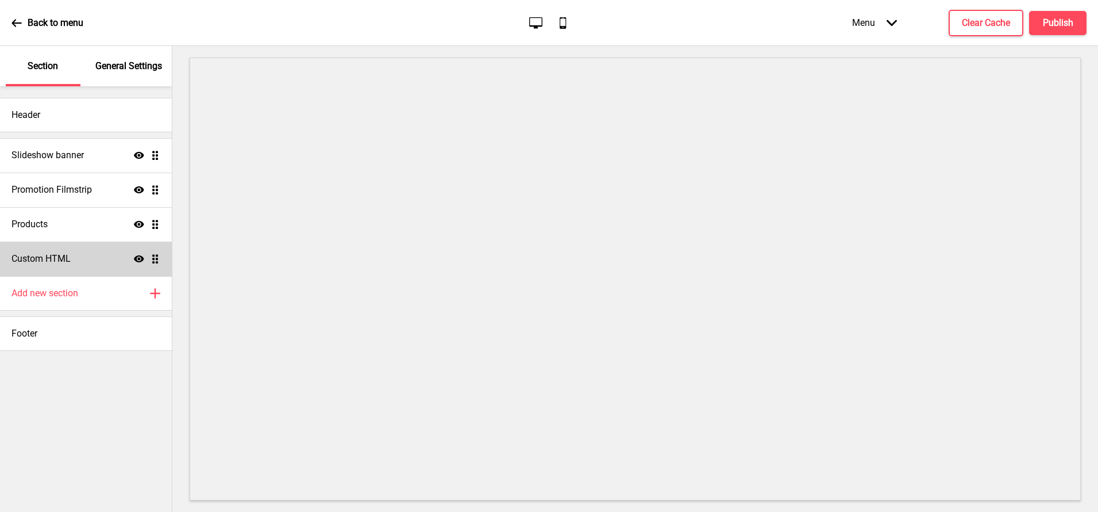
click at [55, 267] on div "Custom HTML Show Drag" at bounding box center [86, 258] width 172 height 34
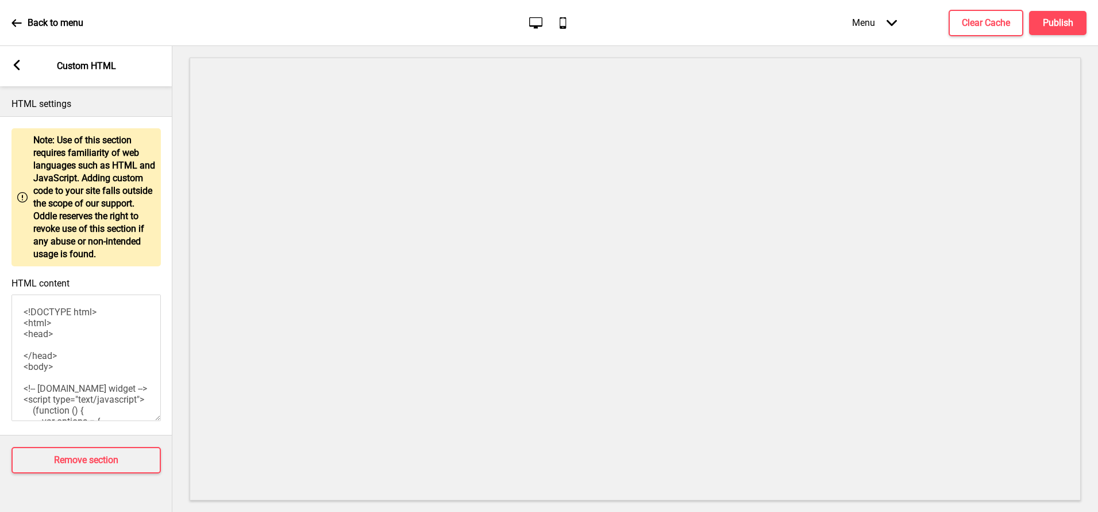
drag, startPoint x: 84, startPoint y: 408, endPoint x: 88, endPoint y: 241, distance: 166.7
click at [88, 241] on div "Warning Note: Use of this section requires familiarity of web languages such as…" at bounding box center [86, 275] width 172 height 319
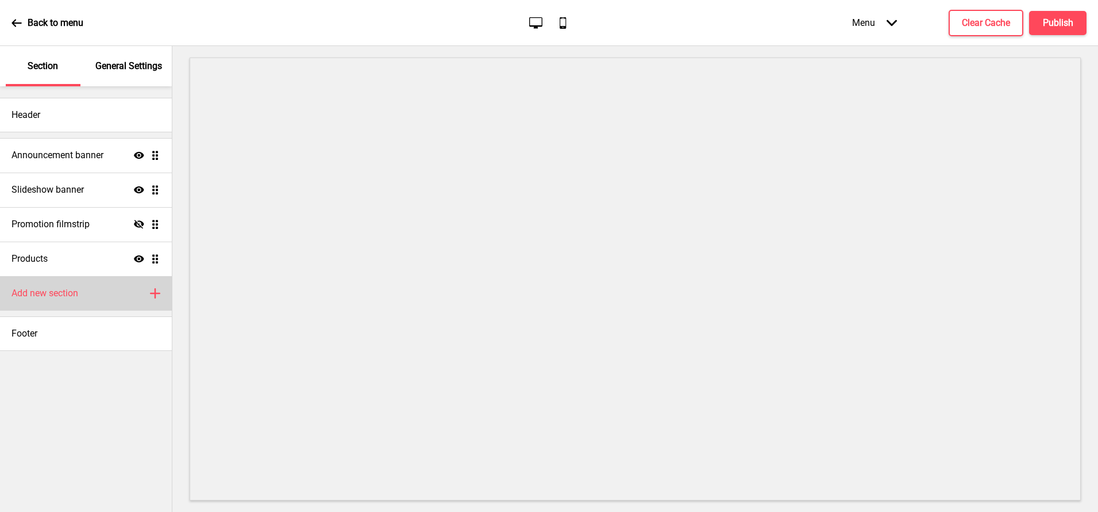
click at [107, 295] on div "Add new section Plus" at bounding box center [86, 293] width 172 height 34
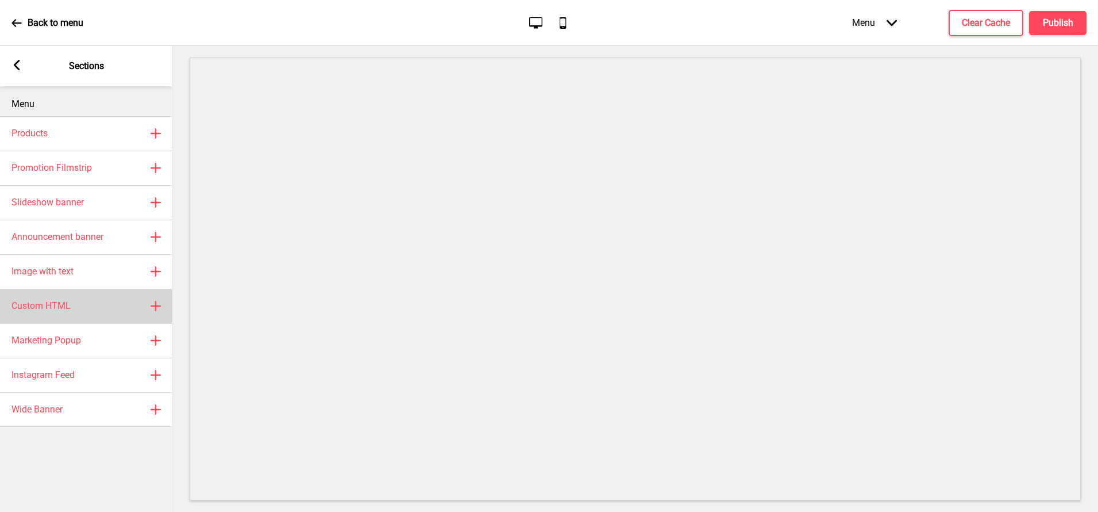
click at [94, 308] on div "Custom HTML Plus" at bounding box center [86, 306] width 172 height 34
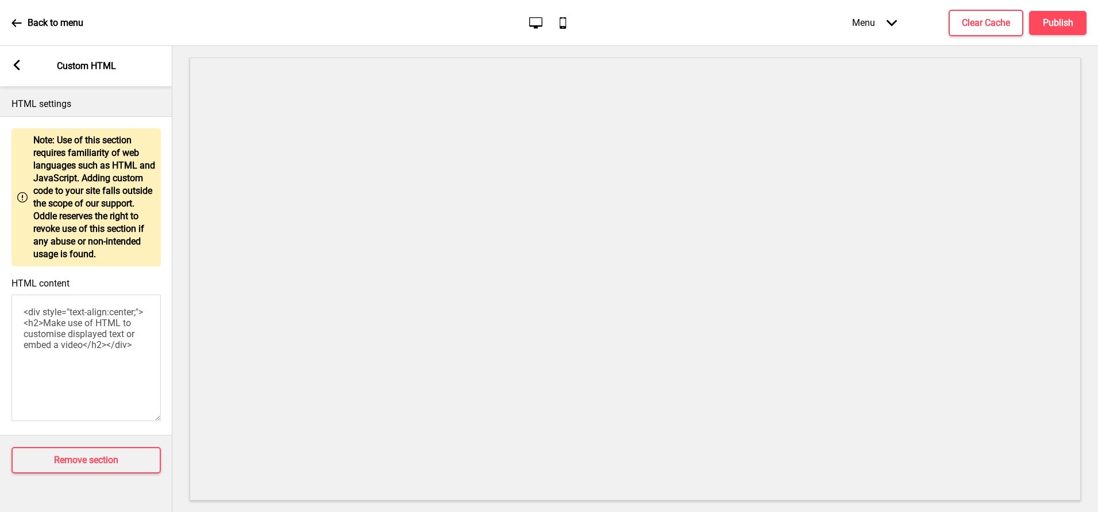
drag, startPoint x: 112, startPoint y: 357, endPoint x: -11, endPoint y: 218, distance: 185.7
click at [0, 218] on html "Back to menu Desktop Mobile Menu Arrow down Product Page Store Information Chec…" at bounding box center [549, 256] width 1098 height 512
paste textarea "<!DOCTYPE html> <html> <head> </head> <body> <!-- [DOMAIN_NAME] widget --> <scr…"
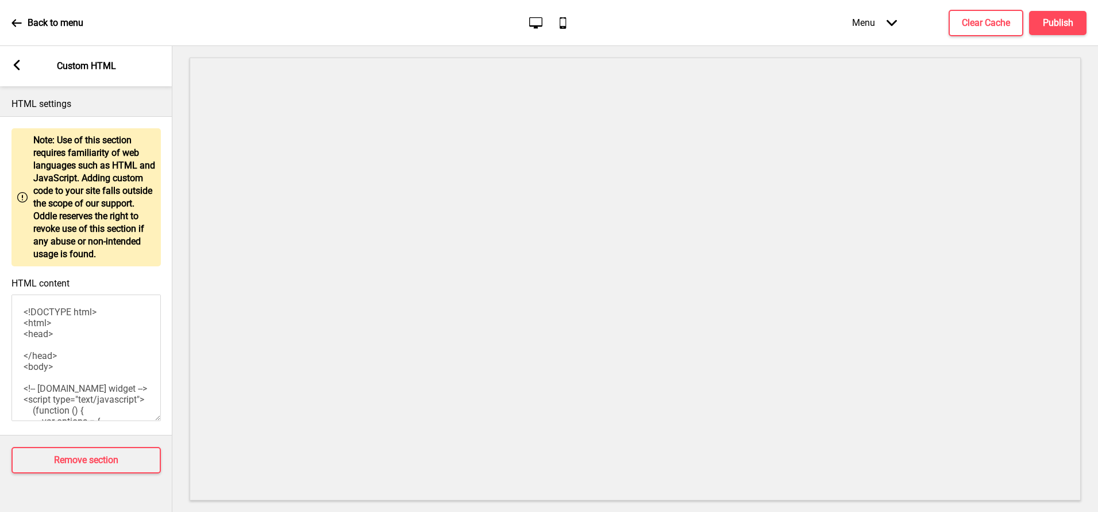
scroll to position [393, 0]
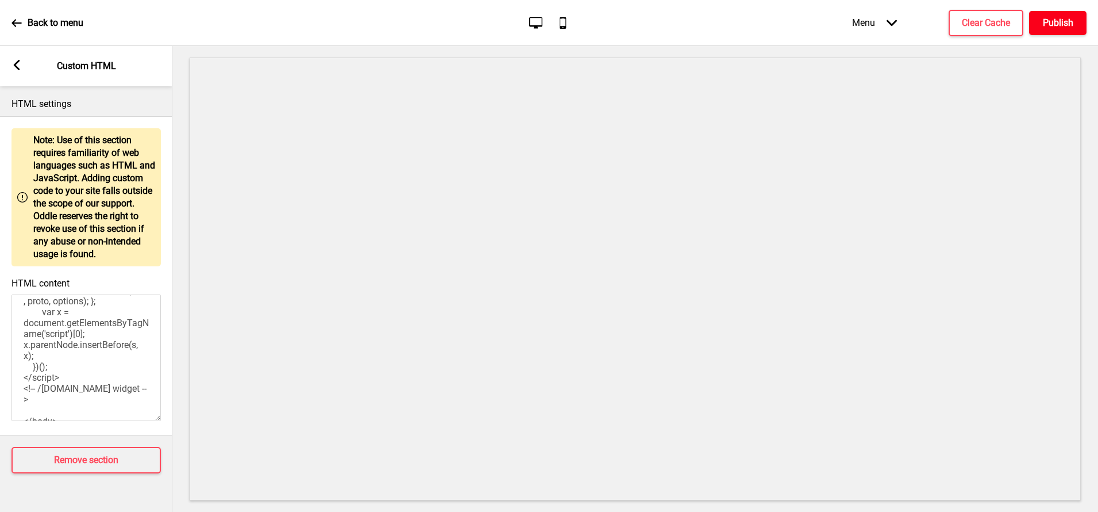
type textarea "<!DOCTYPE html> <html> <head> </head> <body> <!-- [DOMAIN_NAME] widget --> <scr…"
click at [1055, 25] on h4 "Publish" at bounding box center [1058, 23] width 30 height 13
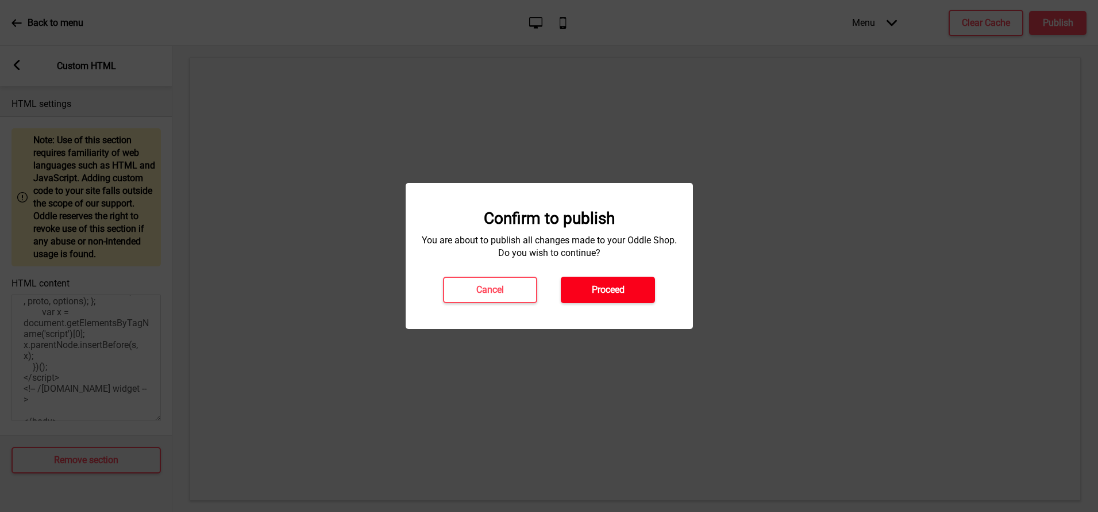
click at [592, 286] on h4 "Proceed" at bounding box center [608, 289] width 33 height 13
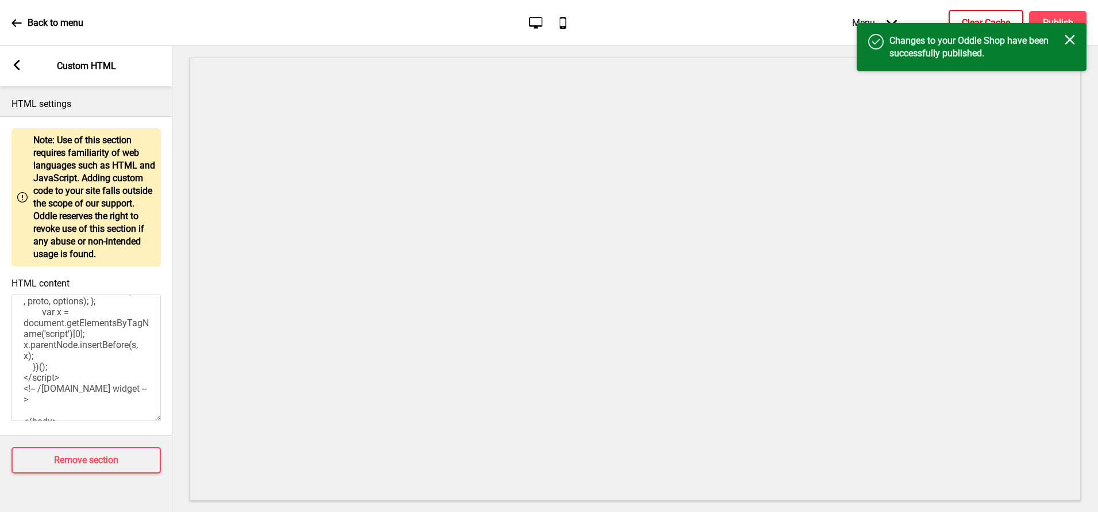
click at [960, 13] on button "Clear Cache" at bounding box center [986, 23] width 75 height 26
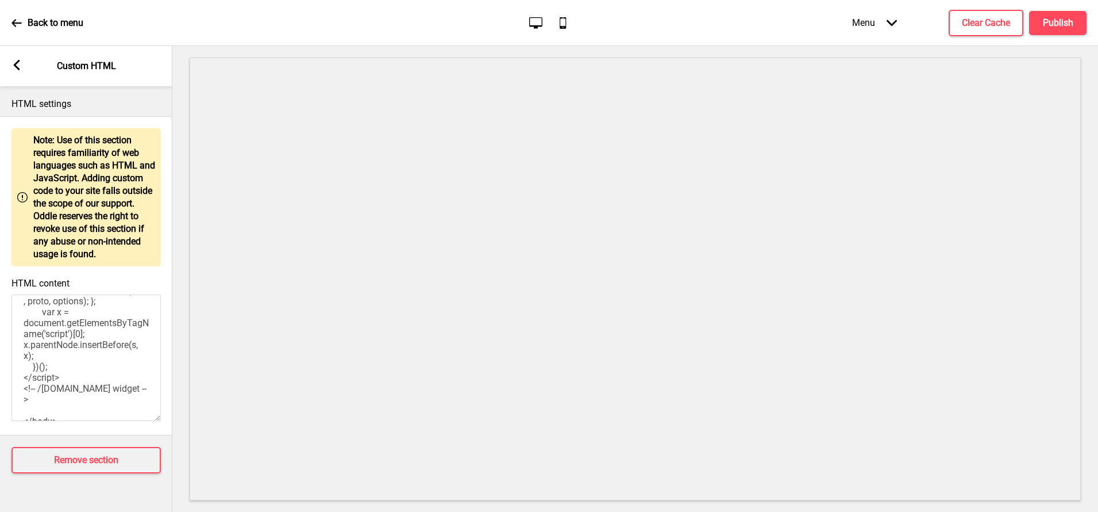
scroll to position [0, 0]
drag, startPoint x: 79, startPoint y: 416, endPoint x: 29, endPoint y: 109, distance: 311.6
click at [29, 109] on div "HTML settings Warning Note: Use of this section requires familiarity of web lan…" at bounding box center [86, 260] width 172 height 349
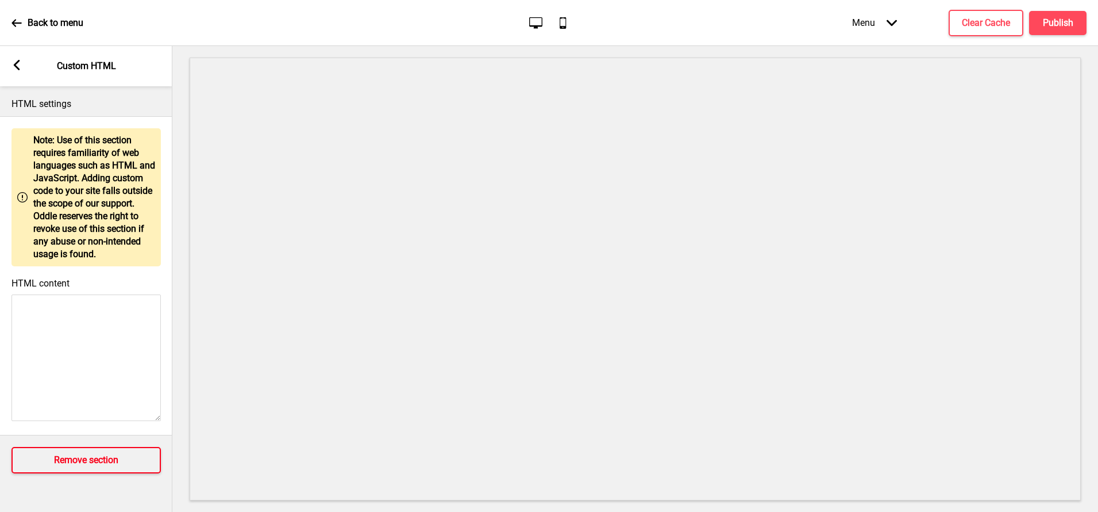
click at [36, 463] on button "Remove section" at bounding box center [85, 460] width 149 height 26
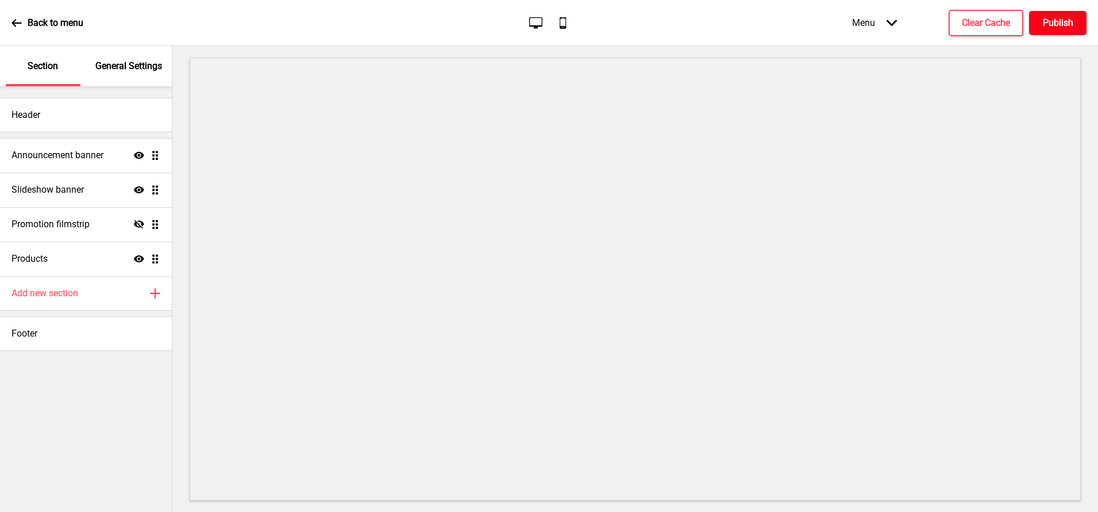
click at [1066, 27] on h4 "Publish" at bounding box center [1058, 23] width 30 height 13
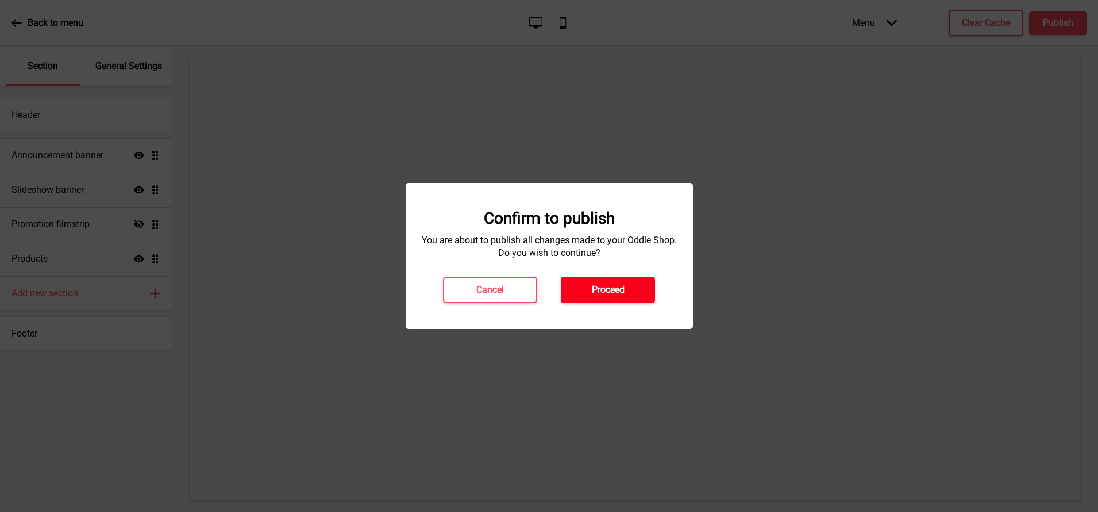
click at [623, 287] on h4 "Proceed" at bounding box center [608, 289] width 33 height 13
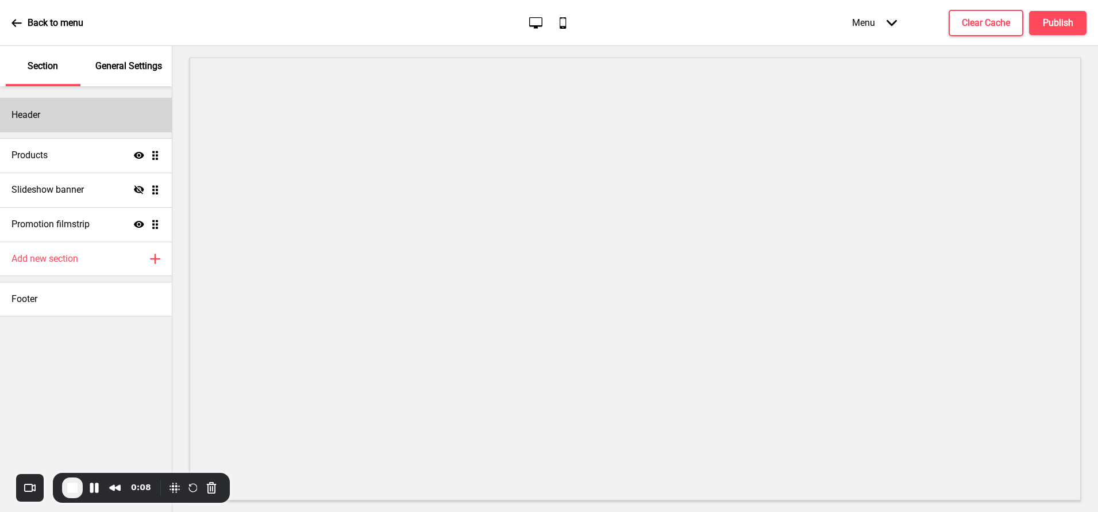
click at [103, 118] on div "Header" at bounding box center [86, 115] width 172 height 34
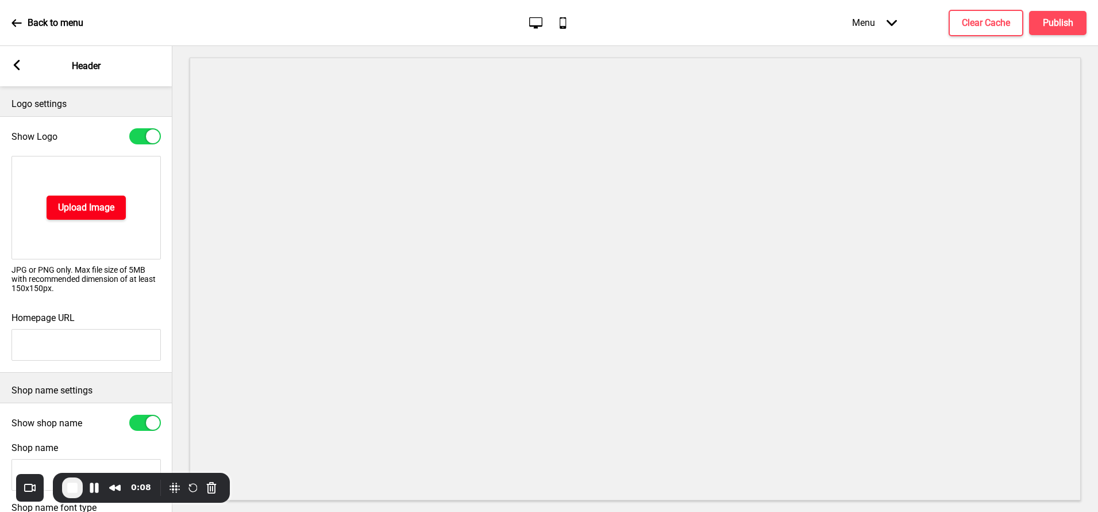
click at [83, 206] on h4 "Upload Image" at bounding box center [86, 207] width 56 height 13
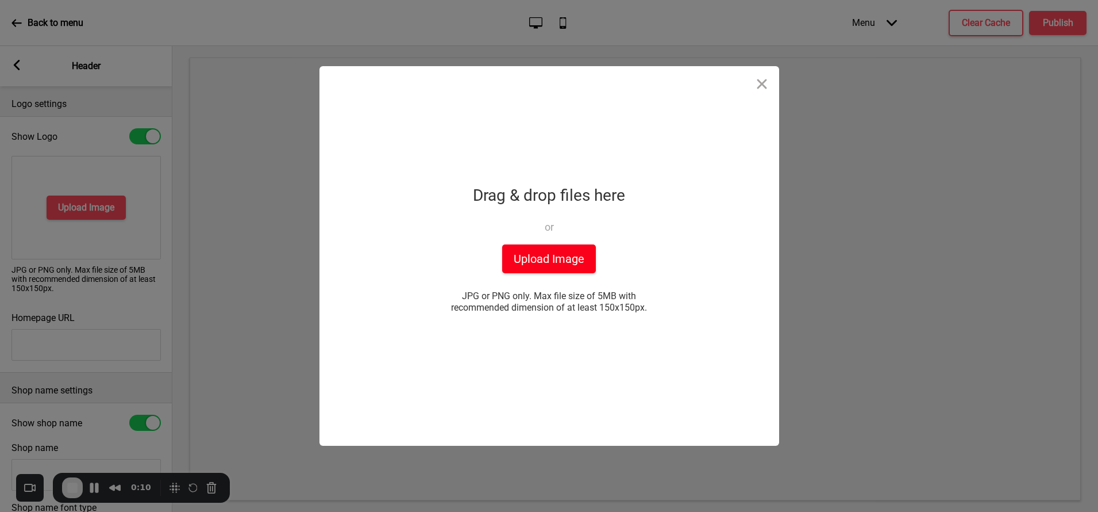
click at [520, 256] on button "Upload Image" at bounding box center [549, 258] width 94 height 29
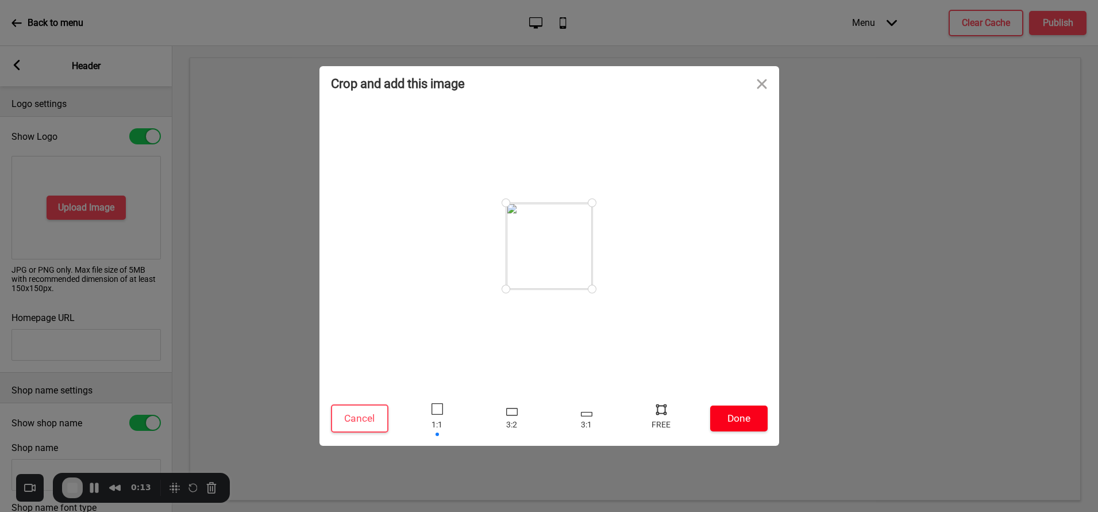
click at [735, 424] on button "Done" at bounding box center [738, 418] width 57 height 26
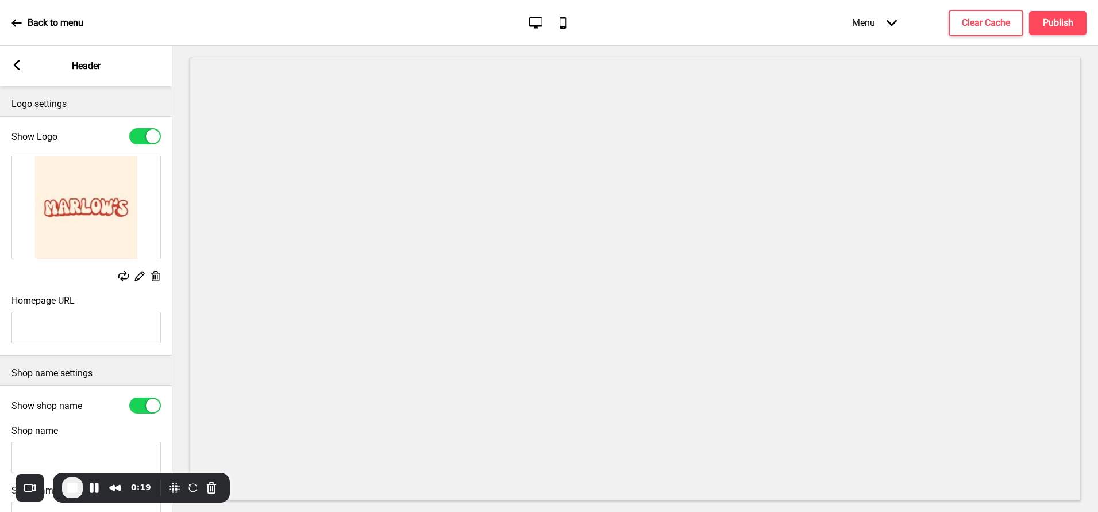
type input "#fff3e1"
click at [91, 278] on div "Replace Edit Delete" at bounding box center [85, 277] width 149 height 13
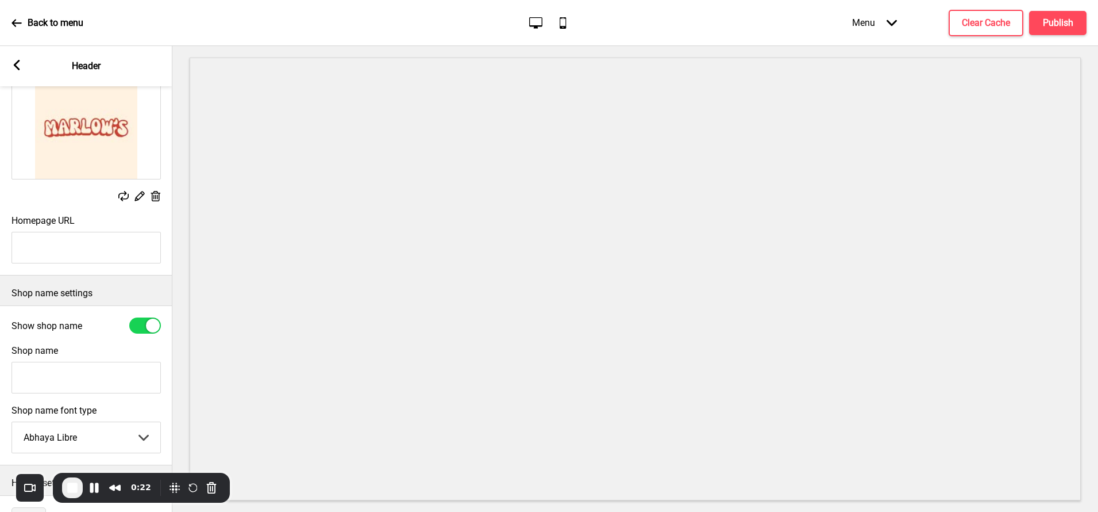
scroll to position [94, 0]
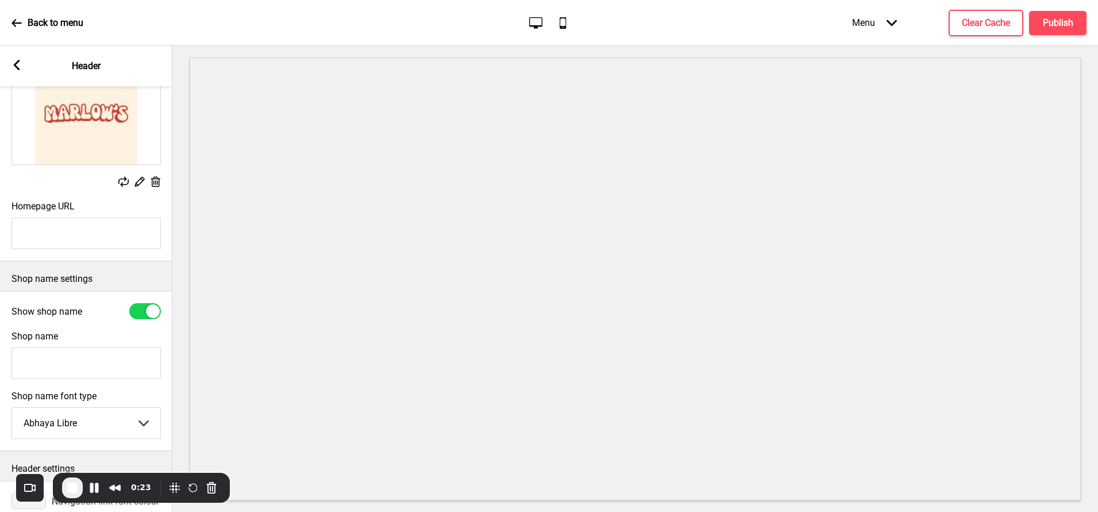
click at [79, 362] on input "Shop name" at bounding box center [85, 363] width 149 height 32
type input "[PERSON_NAME] Deli"
click at [190, 364] on iframe at bounding box center [635, 278] width 891 height 443
click at [144, 309] on div at bounding box center [145, 311] width 32 height 16
checkbox input "false"
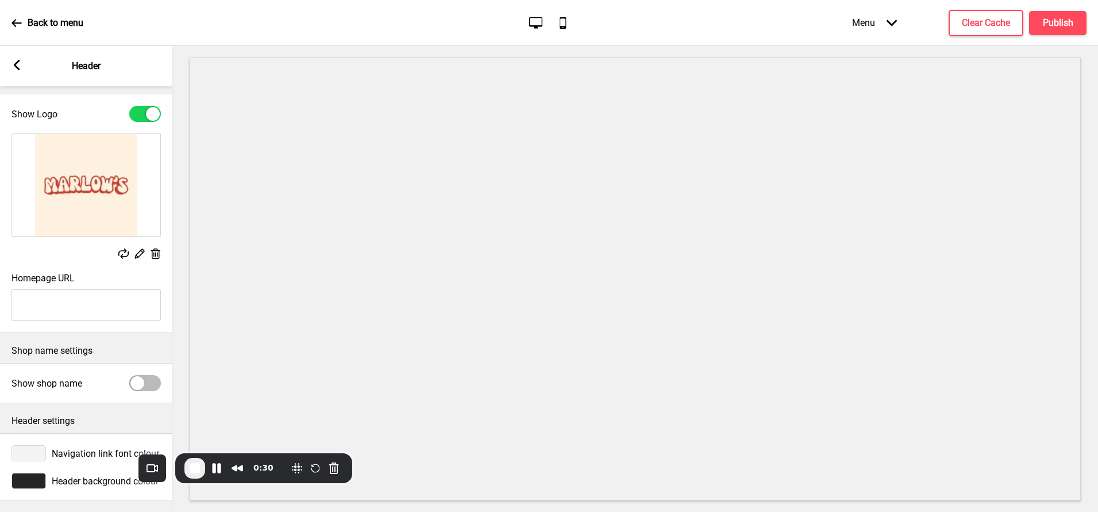
scroll to position [0, 1]
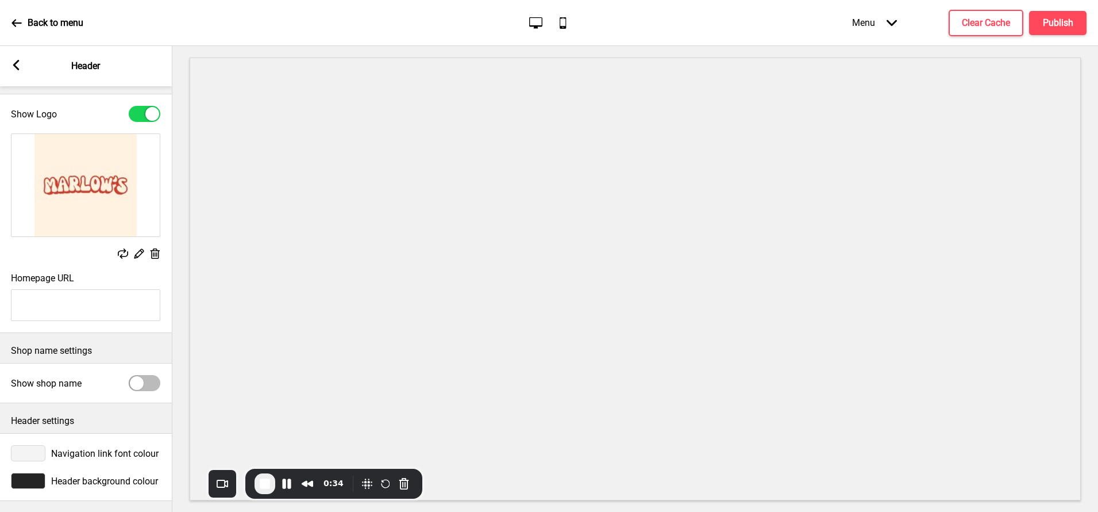
click at [252, 472] on div "0:34" at bounding box center [333, 483] width 177 height 30
click at [251, 474] on div "0:34" at bounding box center [333, 483] width 177 height 30
click at [98, 481] on span "Header background colour" at bounding box center [104, 480] width 107 height 11
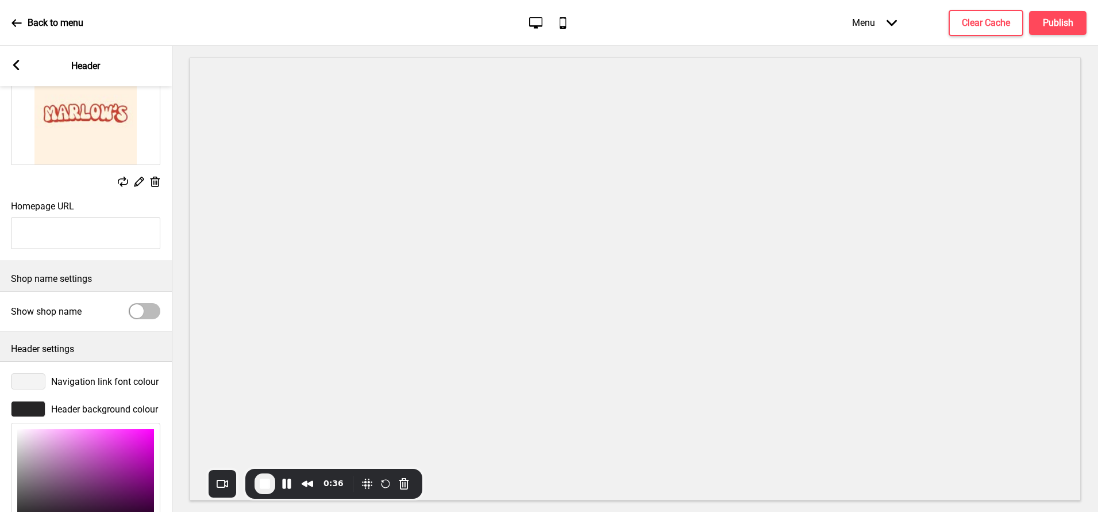
scroll to position [210, 0]
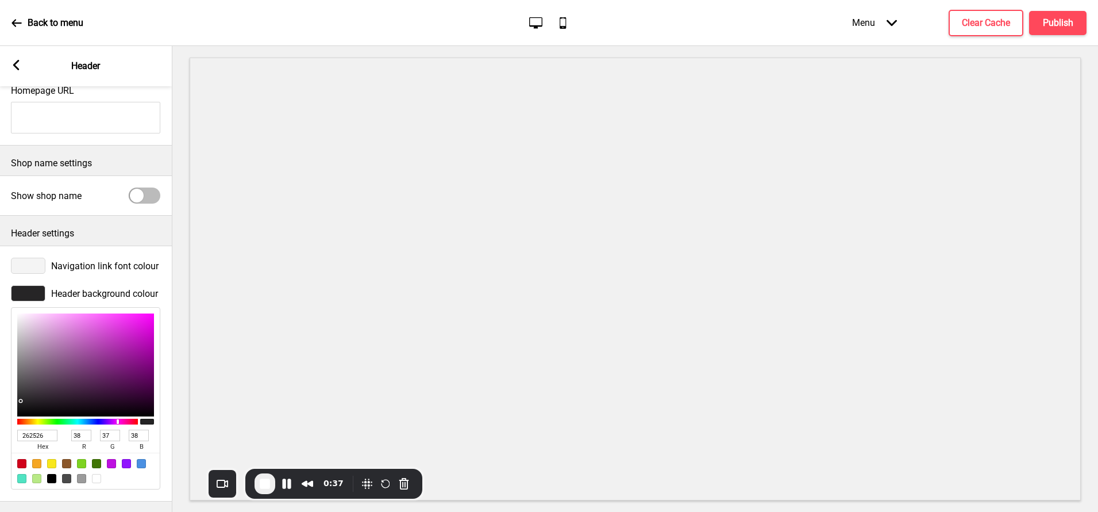
click at [39, 434] on input "262526" at bounding box center [37, 434] width 40 height 11
paste input "fff3e1"
type input "fff3e1"
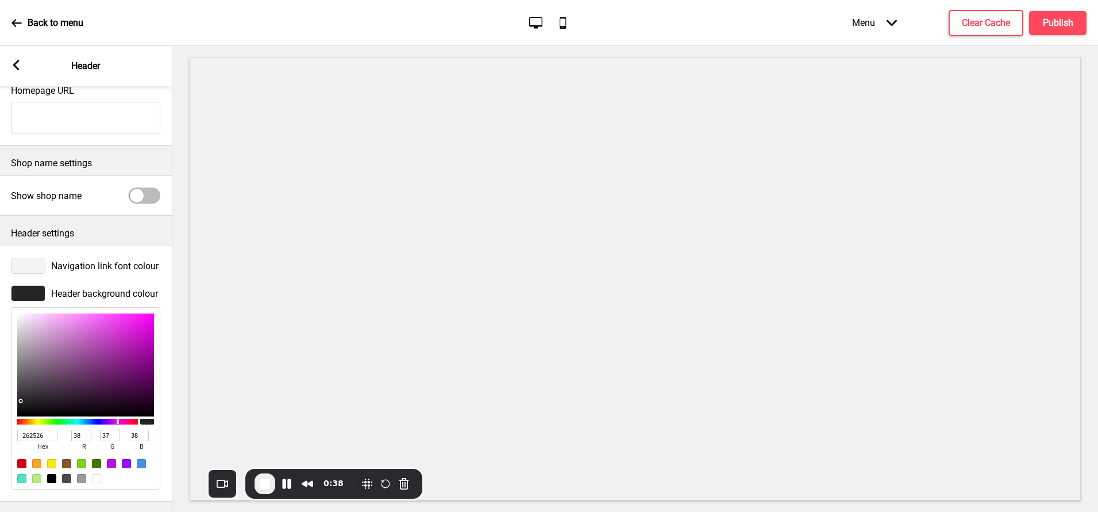
type input "255"
type input "243"
type input "225"
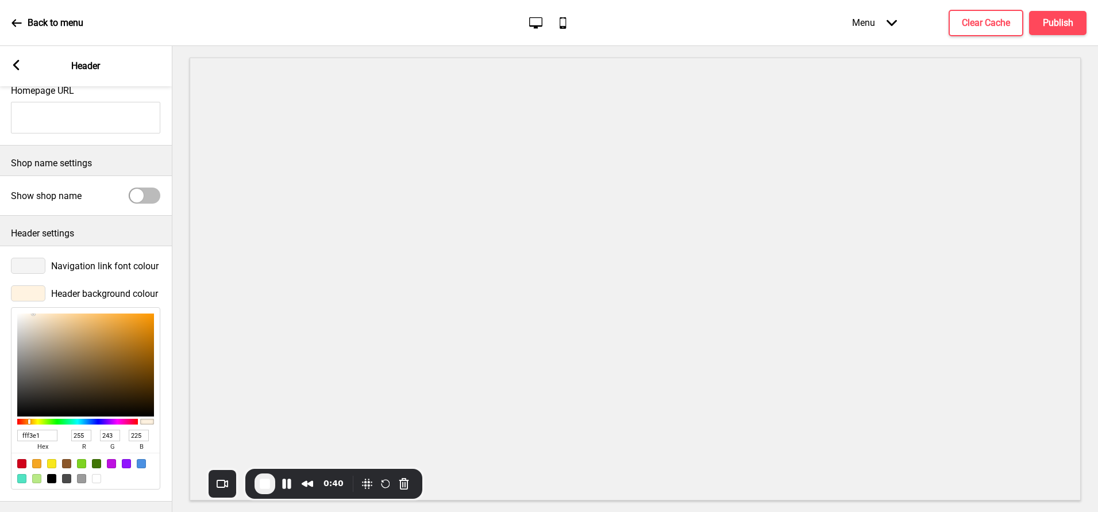
type input "FFF3E1"
click at [14, 511] on button "X" at bounding box center [7, 518] width 14 height 12
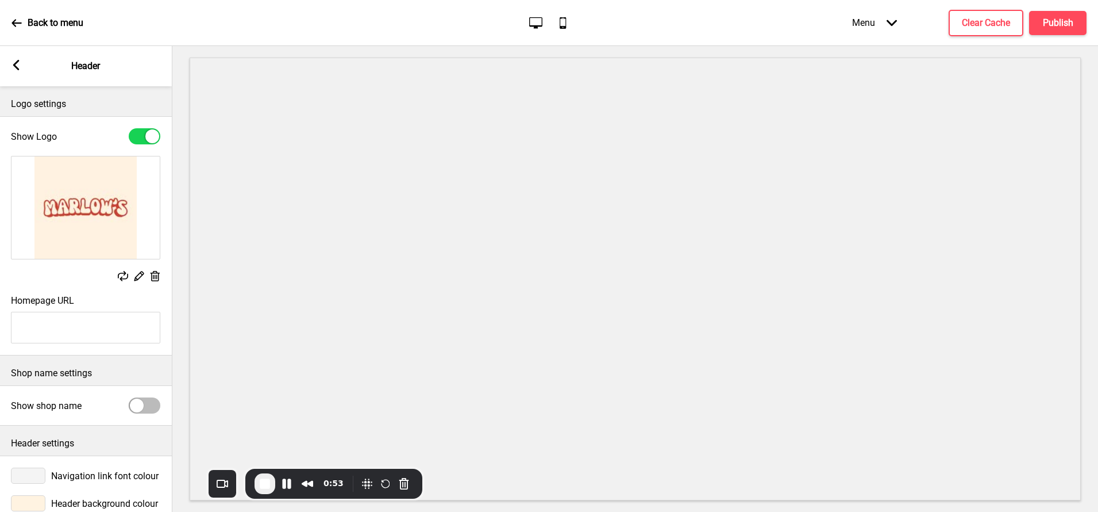
type input "#cf3f34"
click at [97, 295] on div "Homepage URL" at bounding box center [85, 319] width 172 height 60
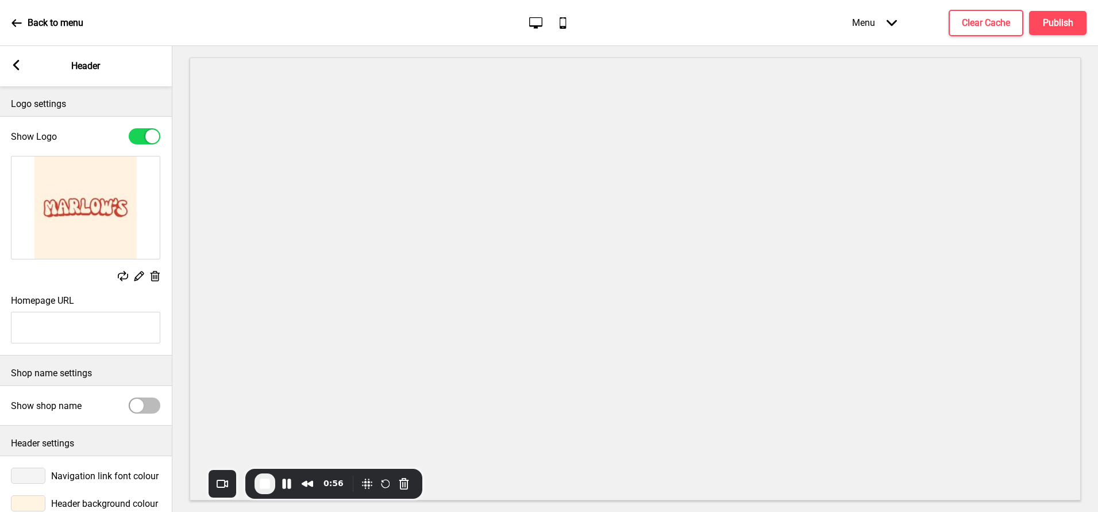
scroll to position [210, 0]
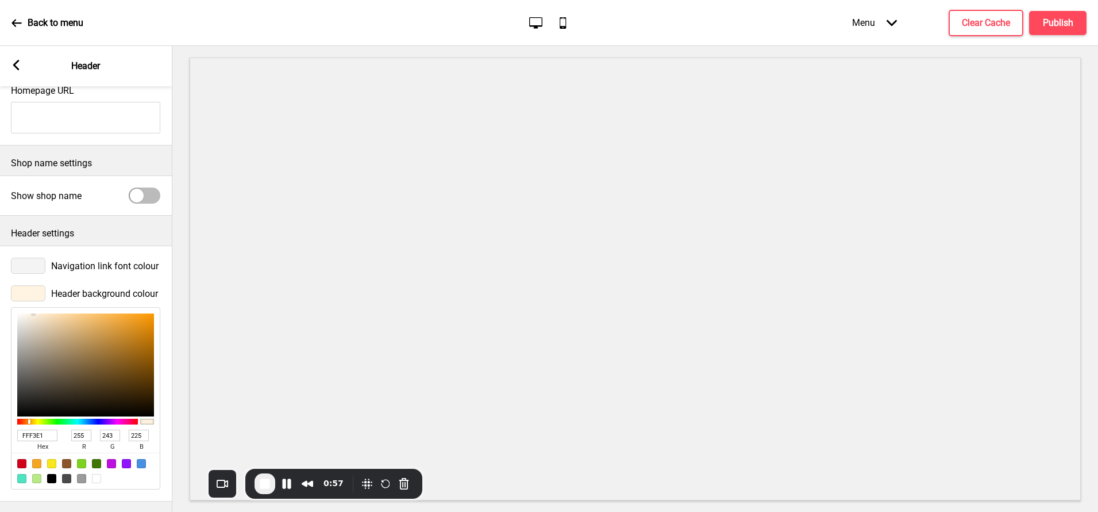
click at [32, 265] on div at bounding box center [28, 265] width 34 height 16
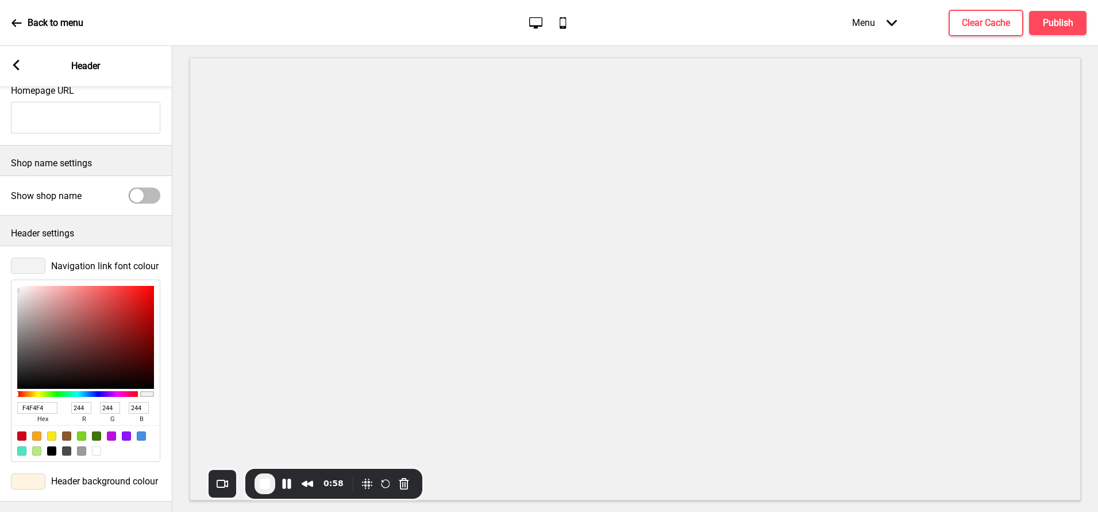
click at [42, 404] on input "F4F4F4" at bounding box center [37, 407] width 40 height 11
paste input "cf3f3"
type input "cf3f34"
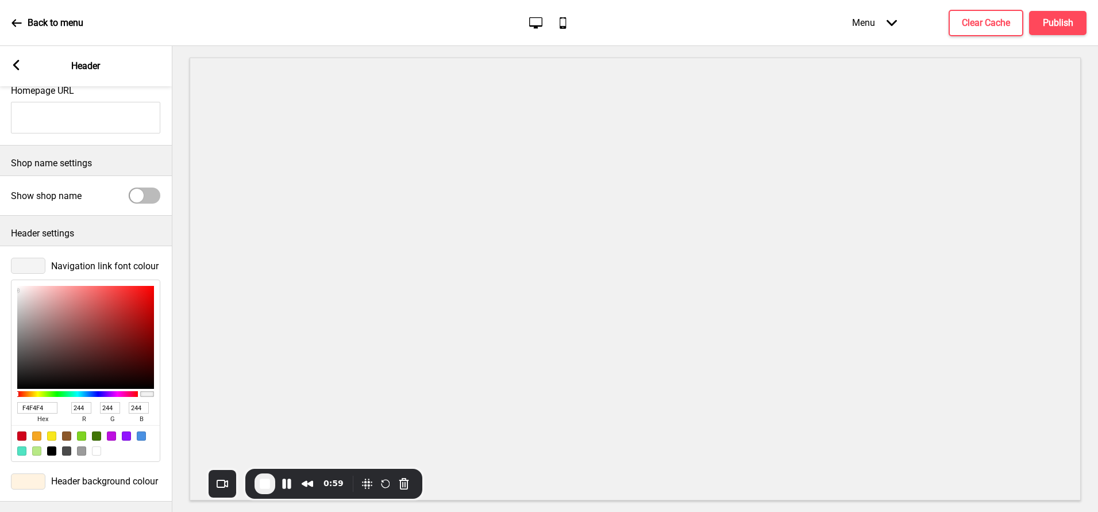
type input "207"
type input "63"
type input "52"
type input "CF3F34"
click at [2, 285] on div "Navigation link font colour CF3F34 hex 207 r 63 g 52 b 100 a" at bounding box center [85, 360] width 172 height 216
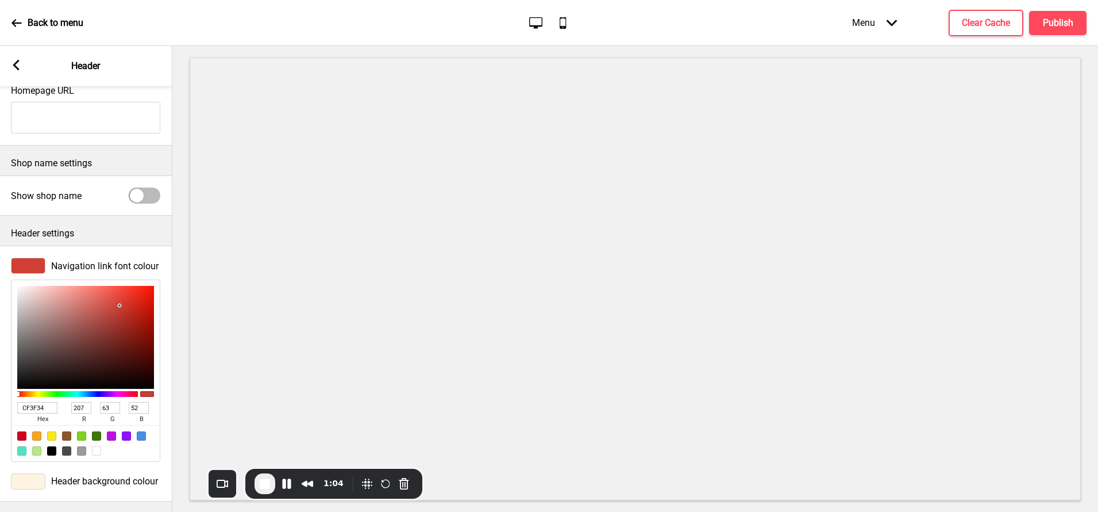
click at [16, 59] on div "Arrow left Header" at bounding box center [85, 66] width 172 height 40
click at [16, 65] on rect at bounding box center [16, 65] width 10 height 10
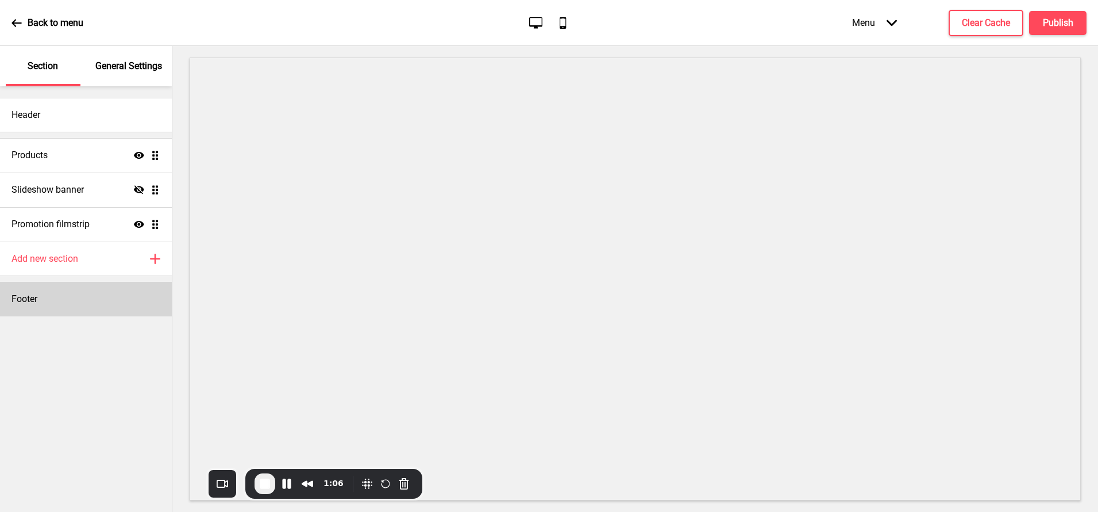
click at [37, 307] on div "Footer" at bounding box center [86, 299] width 172 height 34
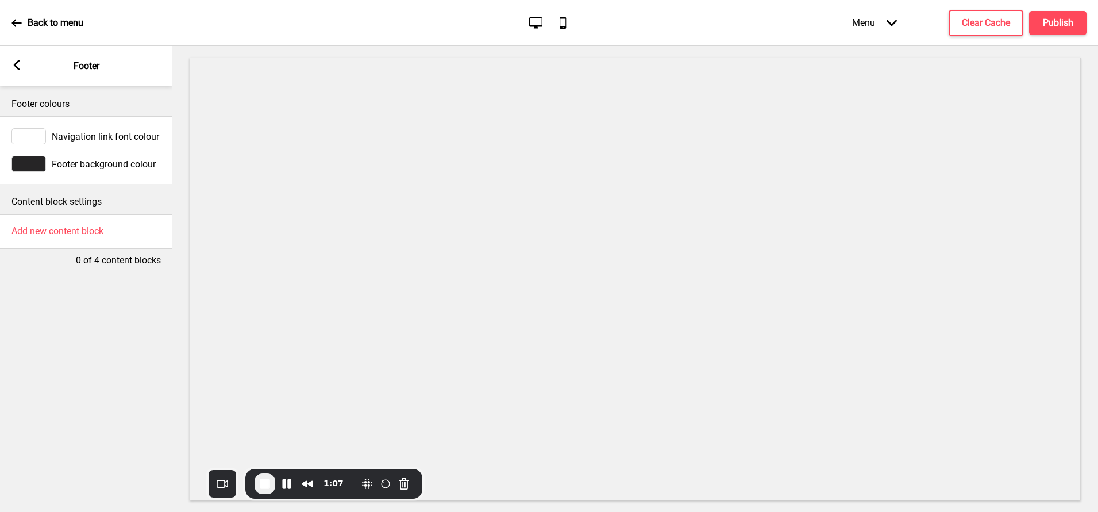
click at [37, 160] on div at bounding box center [28, 164] width 34 height 16
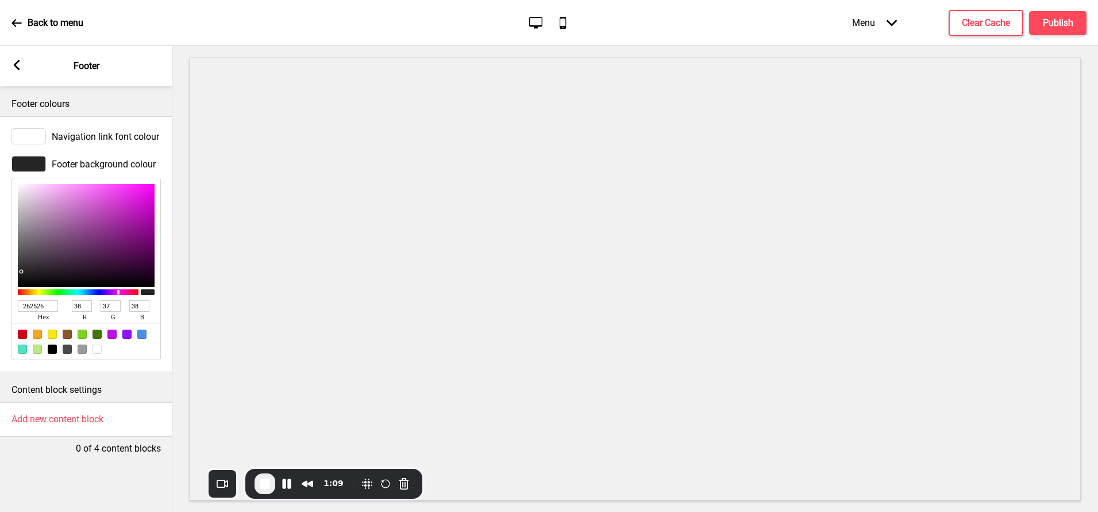
click at [30, 306] on input "262526" at bounding box center [38, 305] width 40 height 11
paste input "cf3f34"
type input "cf3f34"
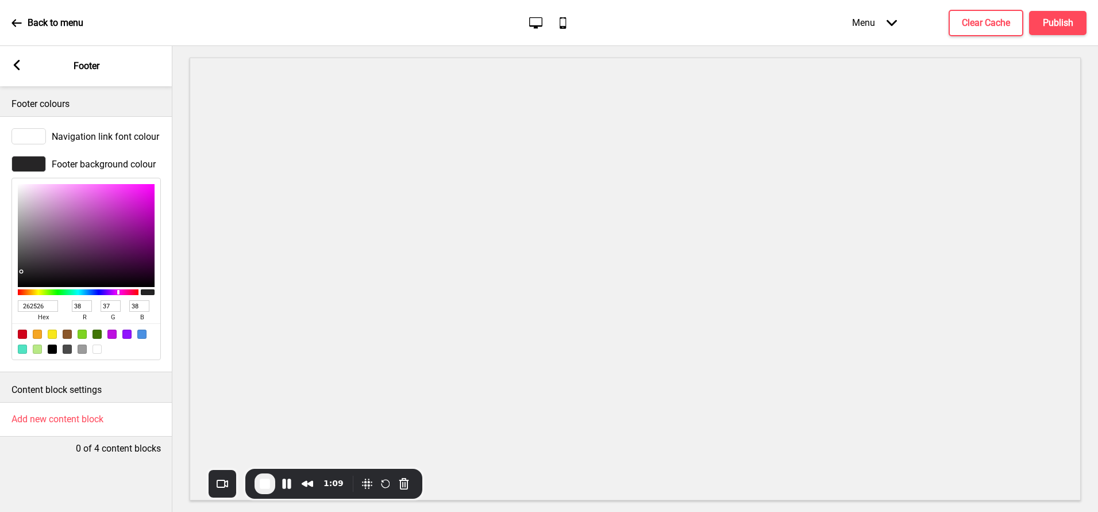
type input "207"
type input "63"
type input "52"
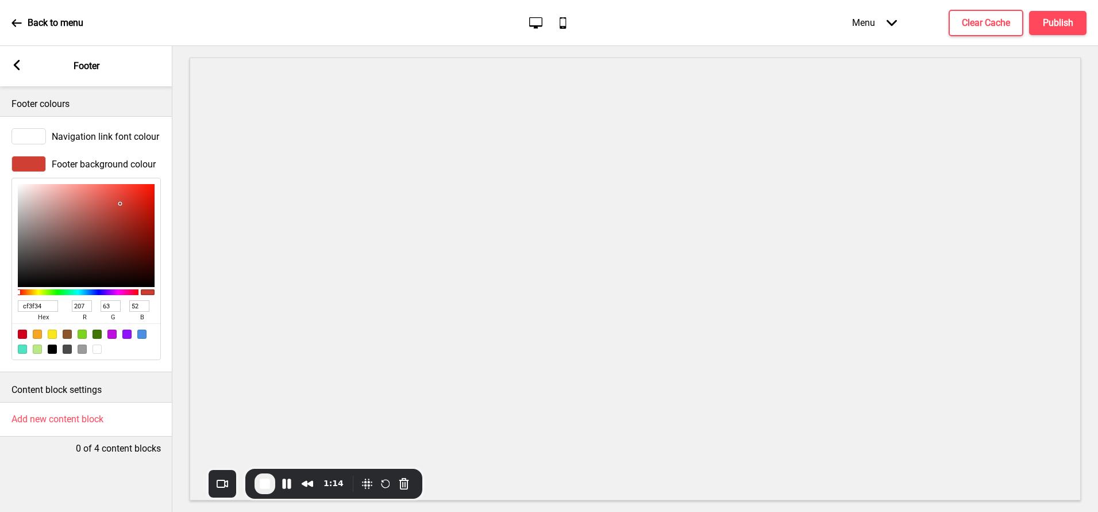
type input "CF3F34"
click at [17, 70] on rect at bounding box center [16, 65] width 10 height 10
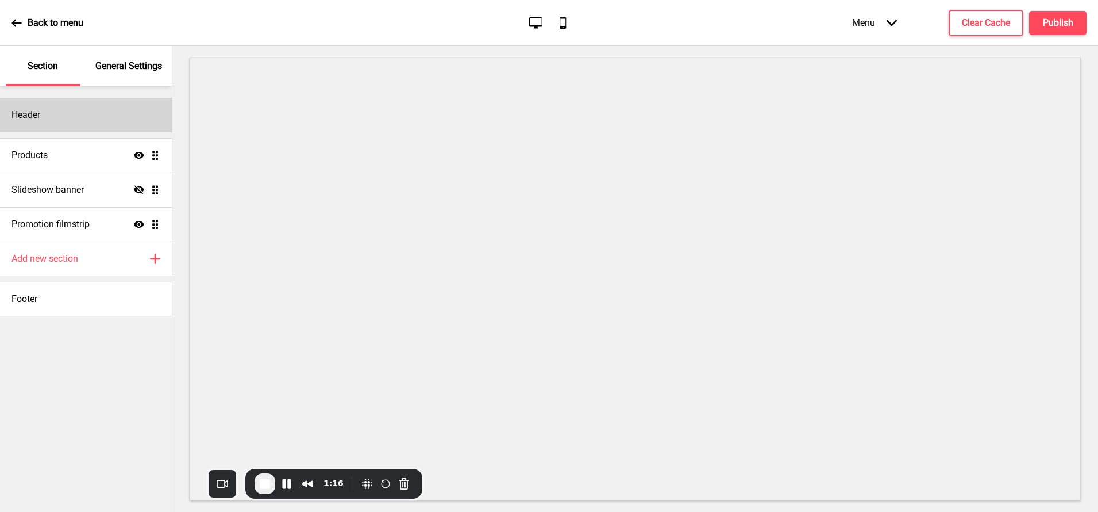
click at [48, 118] on div "Header" at bounding box center [86, 115] width 172 height 34
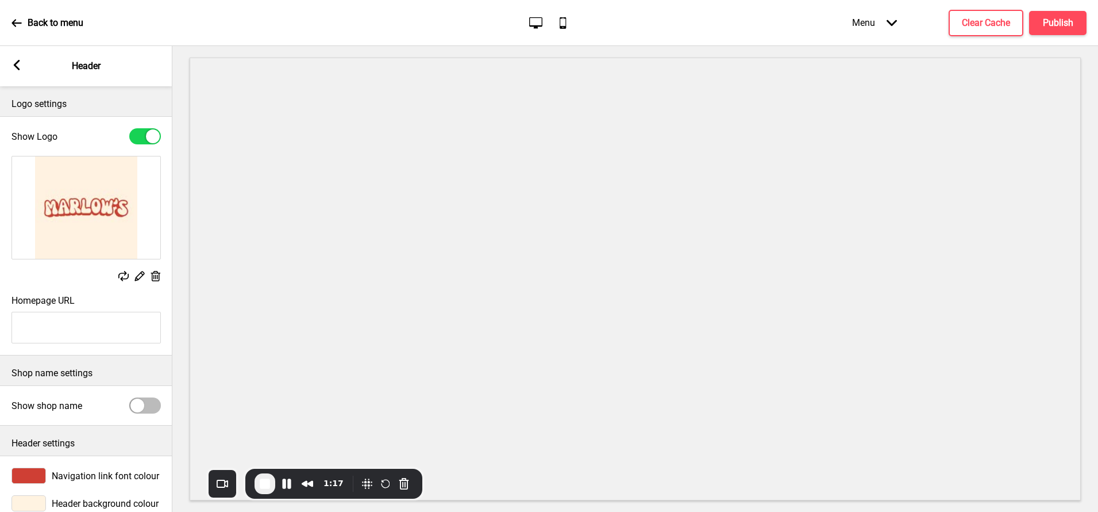
scroll to position [22, 0]
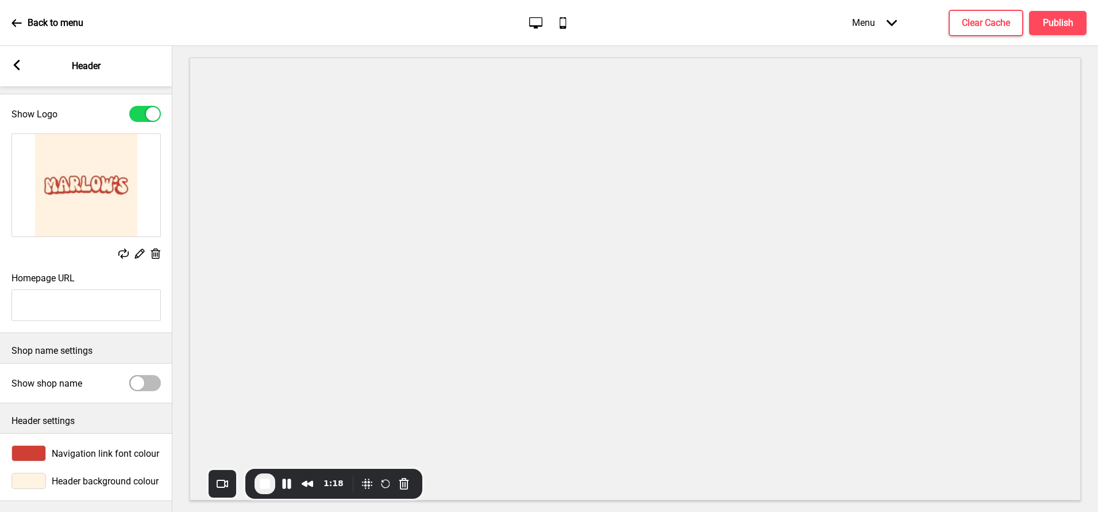
click at [33, 480] on div at bounding box center [28, 480] width 34 height 16
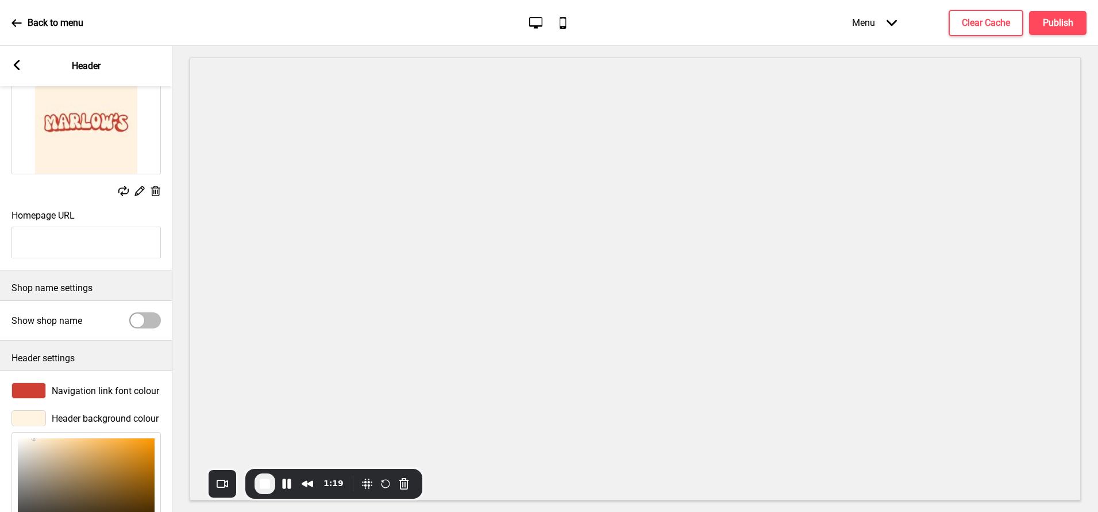
scroll to position [210, 0]
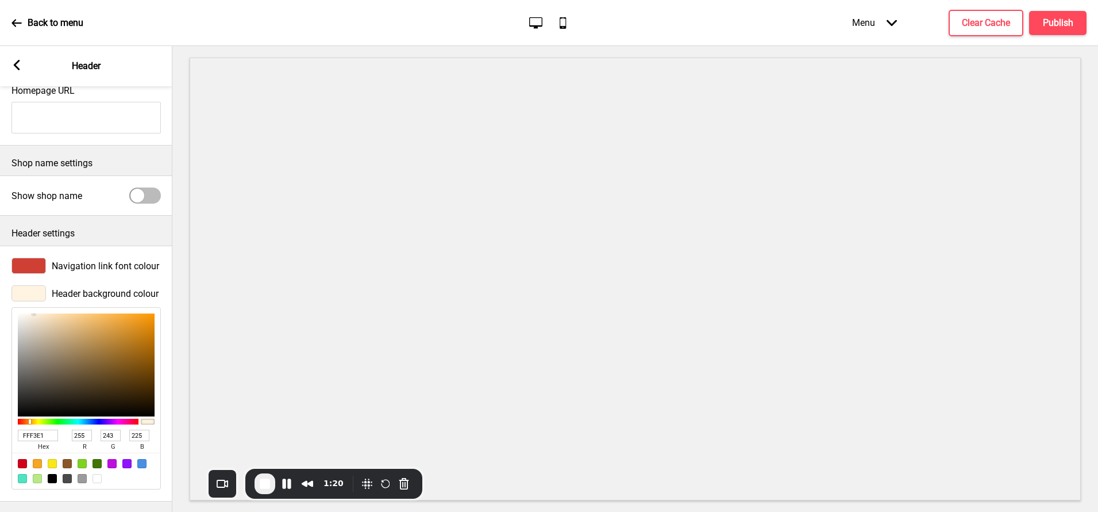
click at [43, 432] on input "FFF3E1" at bounding box center [38, 434] width 40 height 11
click at [17, 61] on icon at bounding box center [17, 65] width 6 height 10
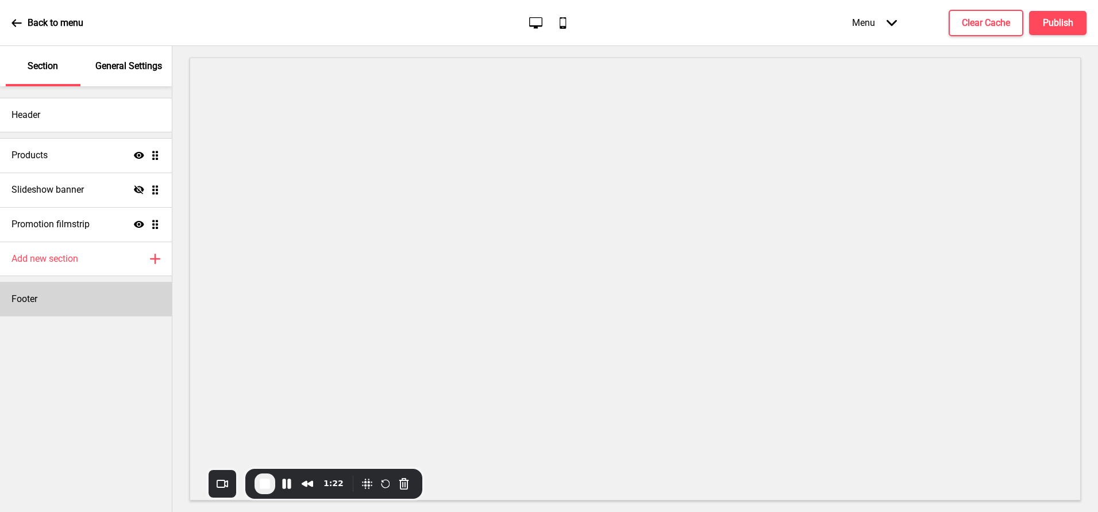
click at [37, 302] on h4 "Footer" at bounding box center [24, 299] width 26 height 13
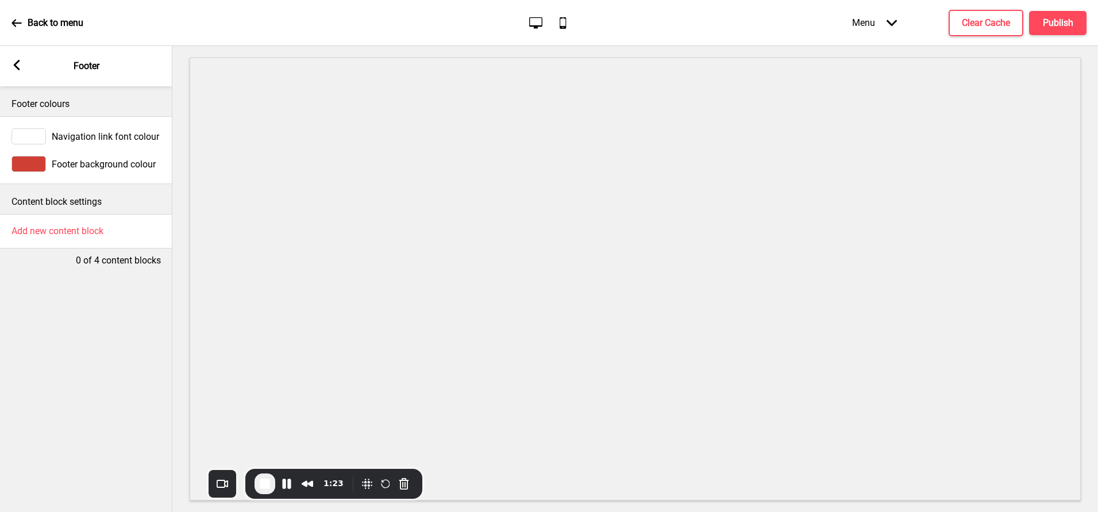
click at [32, 136] on div at bounding box center [28, 136] width 34 height 16
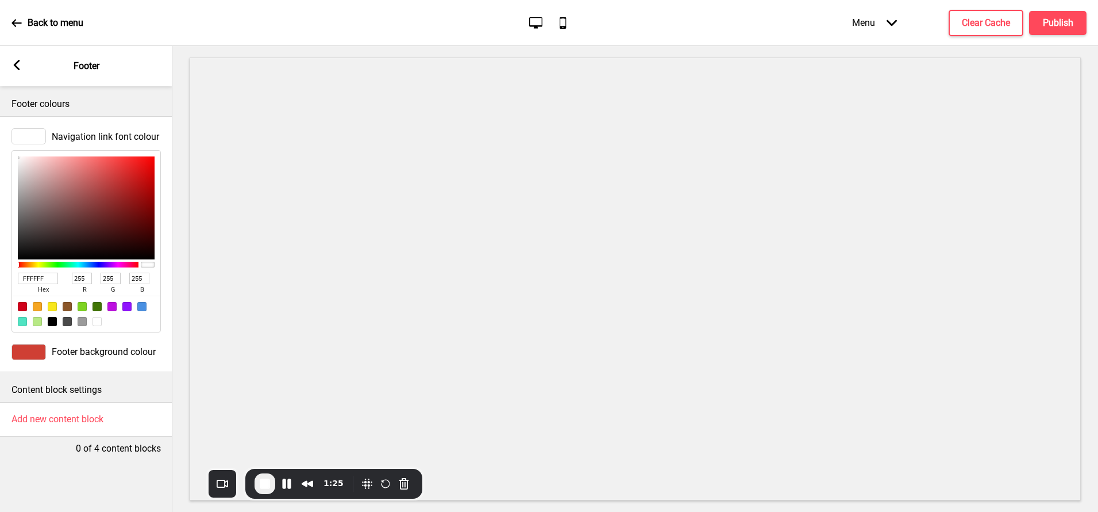
click at [34, 276] on input "FFFFFF" at bounding box center [38, 277] width 40 height 11
paste input "3E1"
type input "FFF3E1"
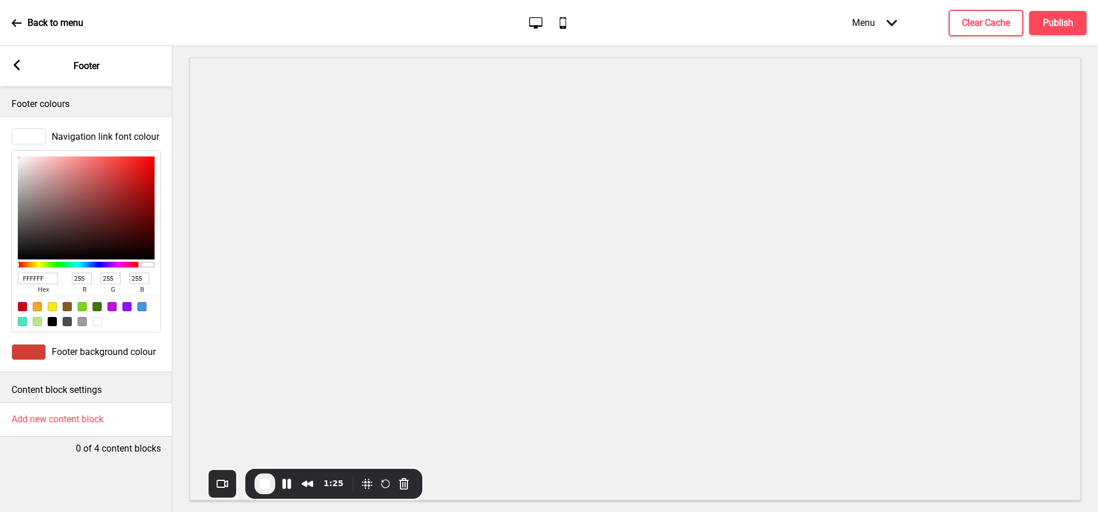
type input "243"
type input "225"
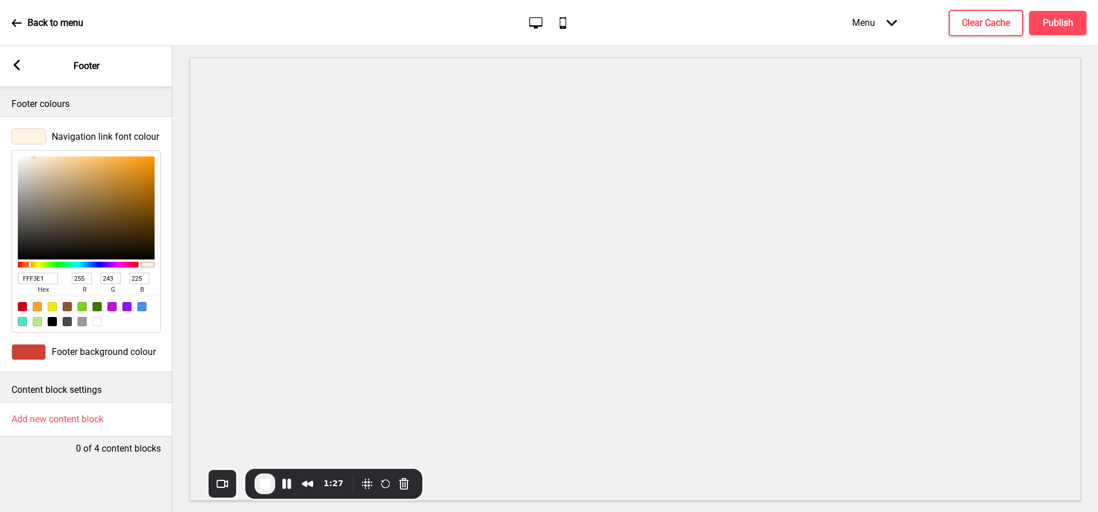
type input "FFF3E1"
click at [20, 66] on rect at bounding box center [16, 65] width 10 height 10
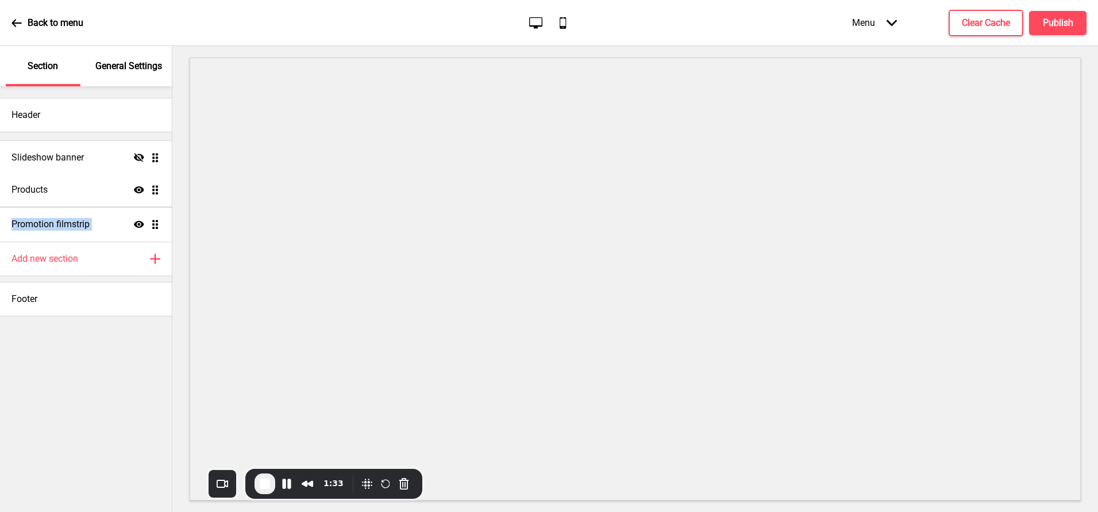
drag, startPoint x: 155, startPoint y: 187, endPoint x: 155, endPoint y: 155, distance: 32.2
click at [155, 155] on ul "Products Show Drag Slideshow banner Hide Drag Promotion filmstrip Show Drag" at bounding box center [86, 189] width 172 height 103
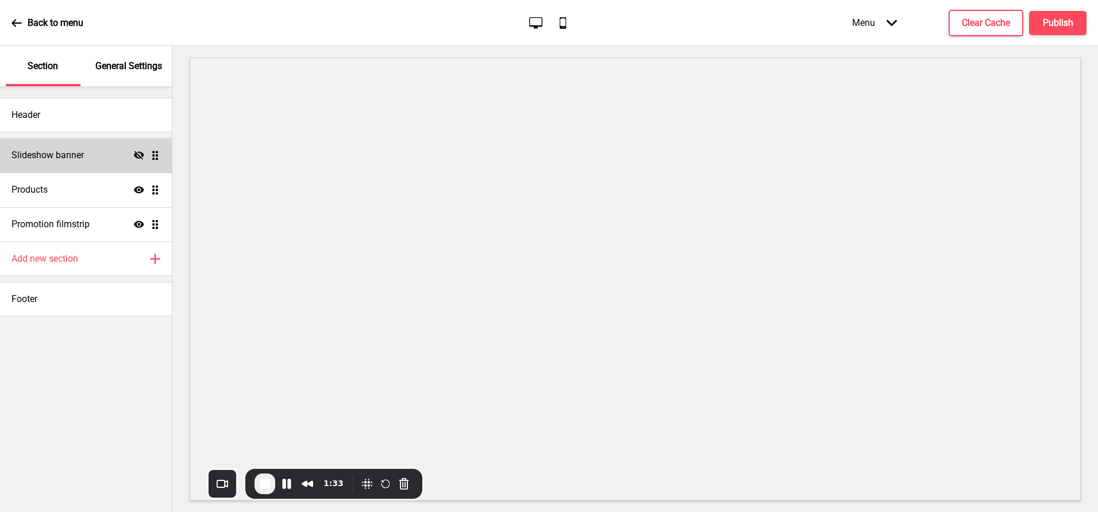
click at [139, 156] on icon "Hide" at bounding box center [139, 155] width 10 height 10
click at [90, 192] on div "Products Show Drag" at bounding box center [86, 189] width 172 height 34
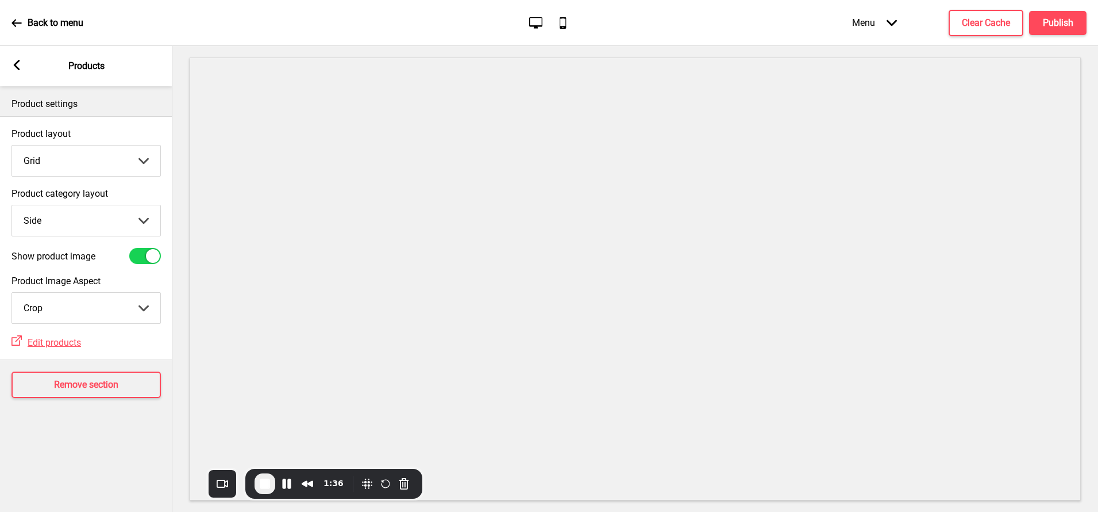
click at [14, 511] on button "X" at bounding box center [7, 518] width 14 height 12
click at [121, 220] on select "Top Side" at bounding box center [86, 220] width 148 height 30
select select "top"
click at [12, 205] on select "Top Side" at bounding box center [86, 220] width 148 height 30
click at [147, 256] on div at bounding box center [153, 256] width 14 height 14
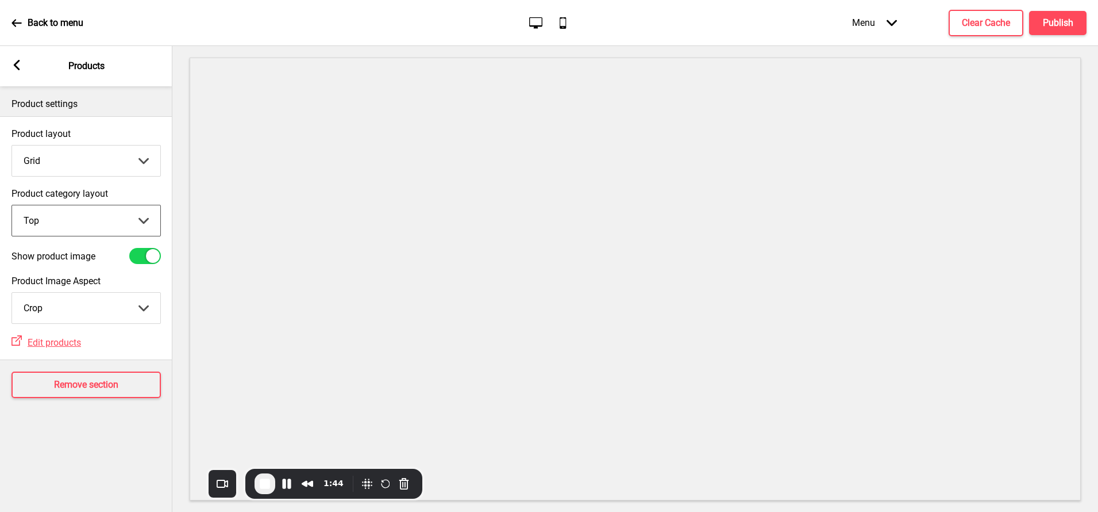
checkbox input "false"
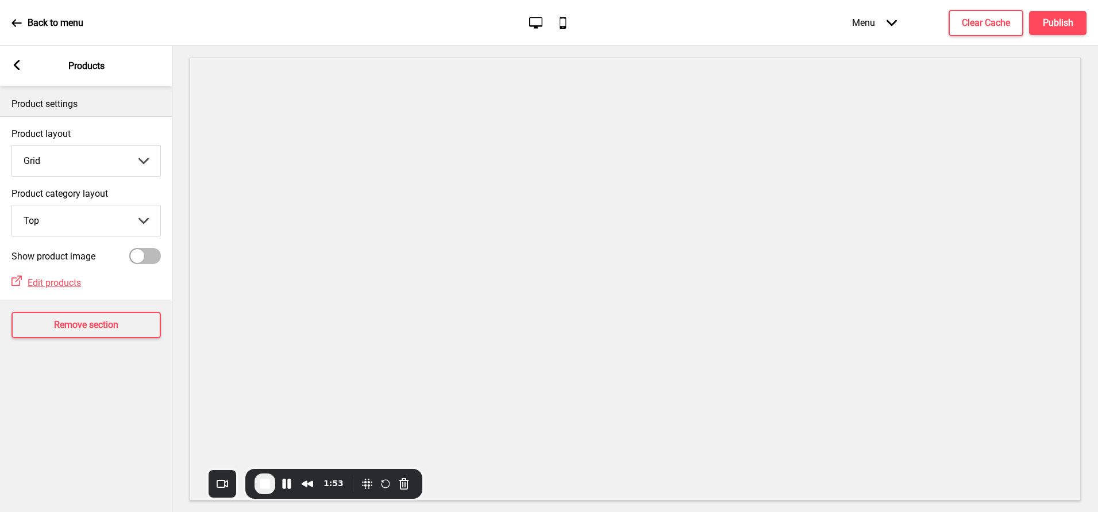
click at [18, 66] on rect at bounding box center [16, 65] width 10 height 10
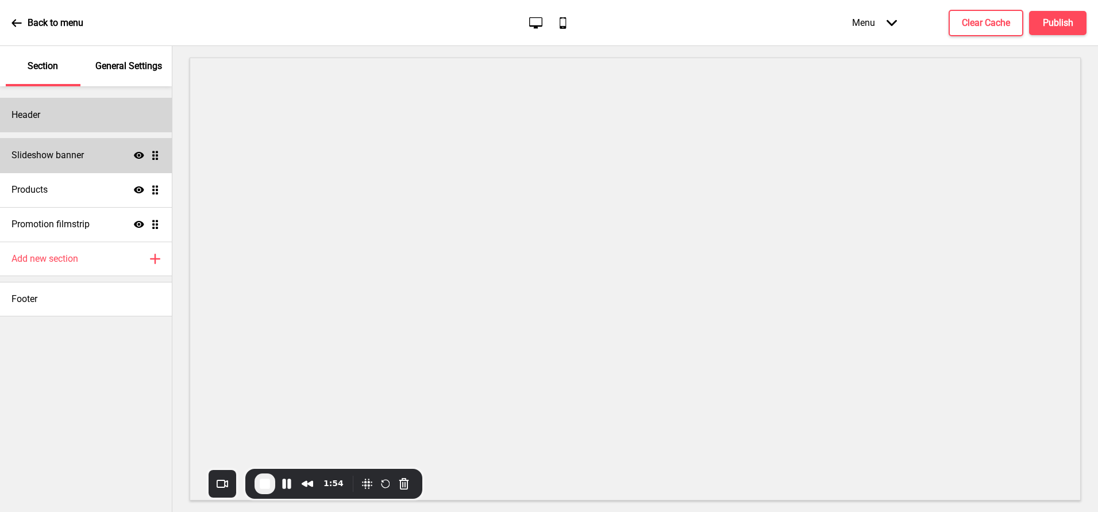
click at [63, 114] on div "Header" at bounding box center [86, 115] width 172 height 34
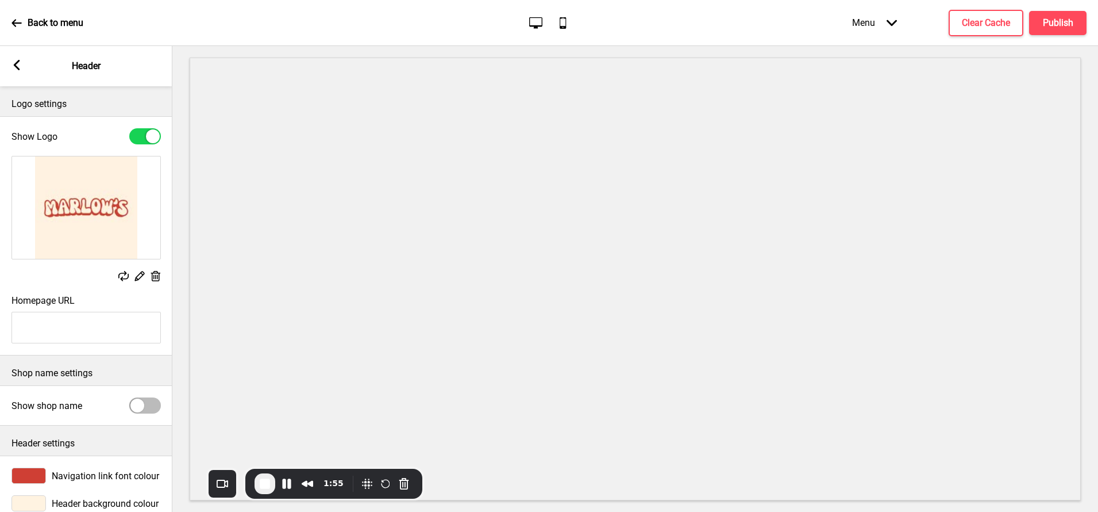
scroll to position [22, 0]
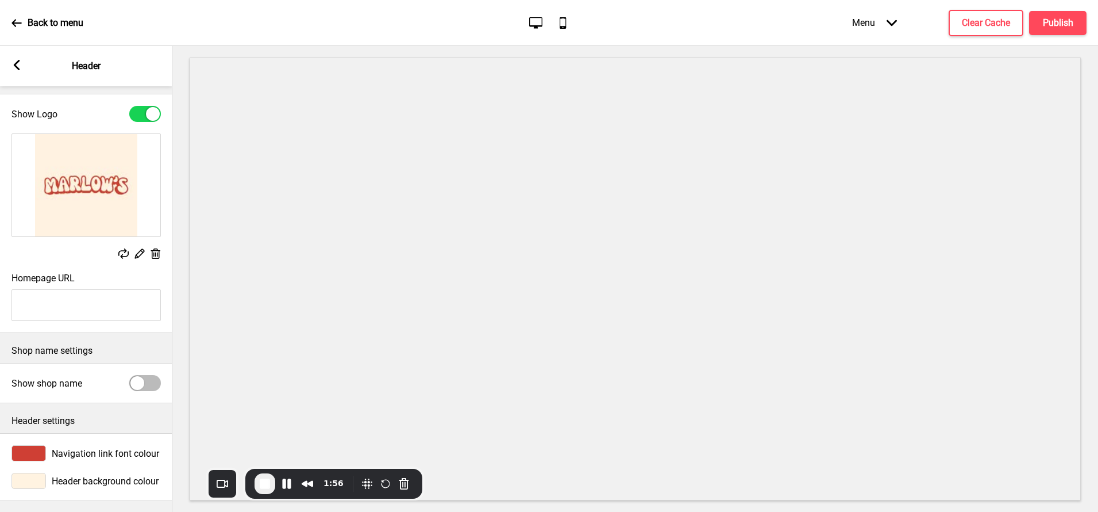
click at [39, 476] on div at bounding box center [28, 480] width 34 height 16
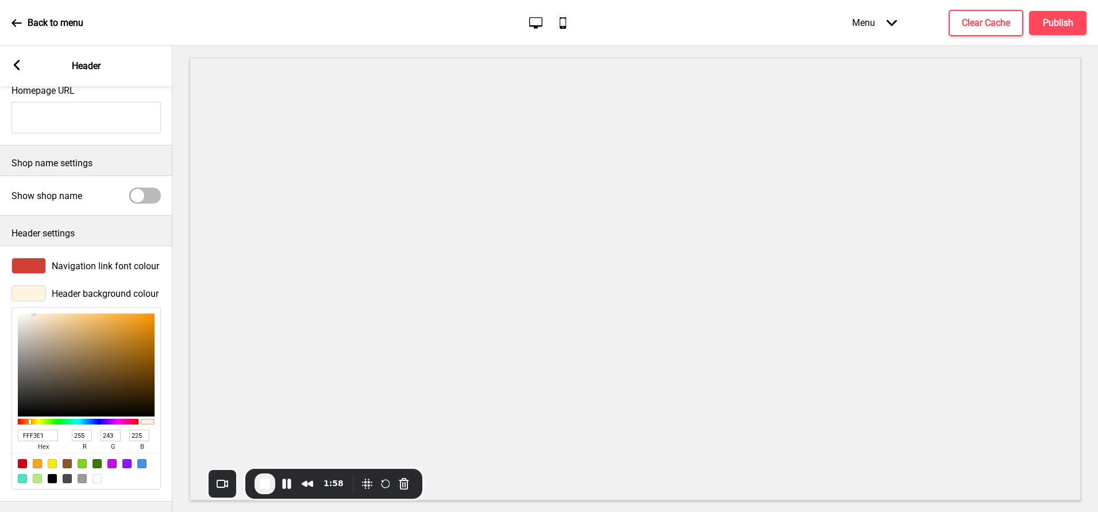
click at [42, 438] on input "FFF3E1" at bounding box center [38, 434] width 40 height 11
click at [17, 63] on icon at bounding box center [17, 65] width 6 height 10
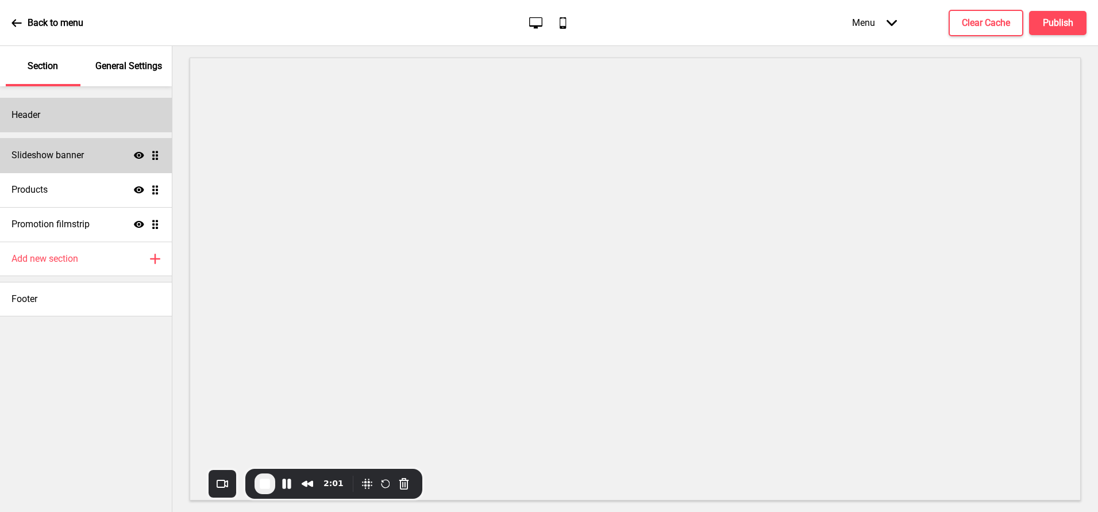
click at [59, 113] on div "Header" at bounding box center [86, 115] width 172 height 34
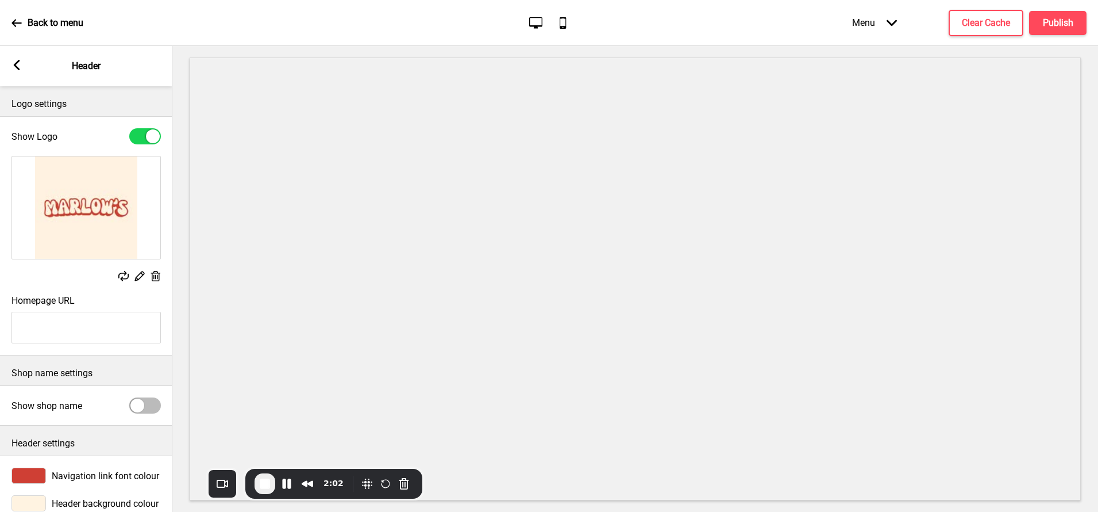
click at [14, 65] on icon at bounding box center [17, 65] width 6 height 10
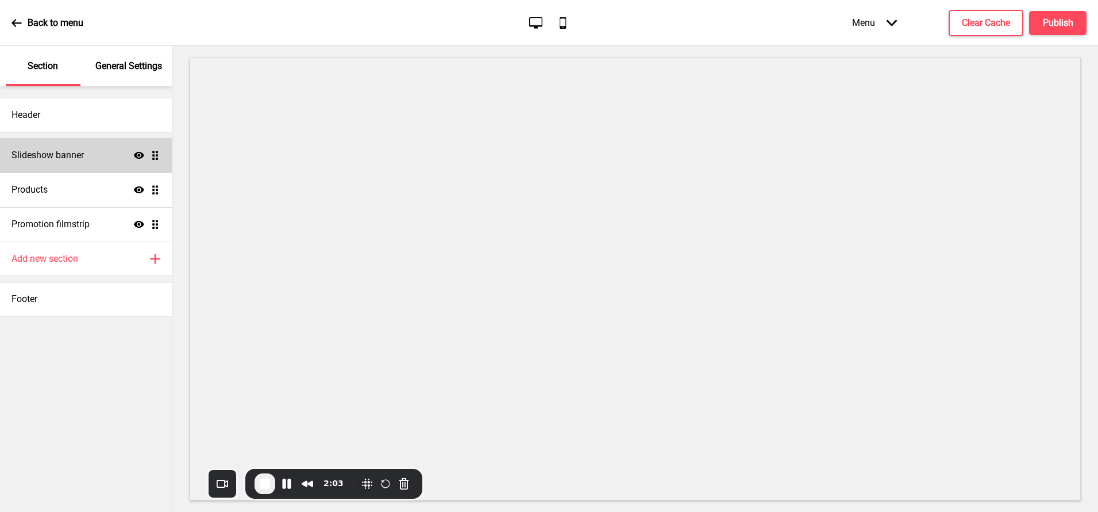
click at [143, 74] on div "General Settings" at bounding box center [129, 66] width 75 height 40
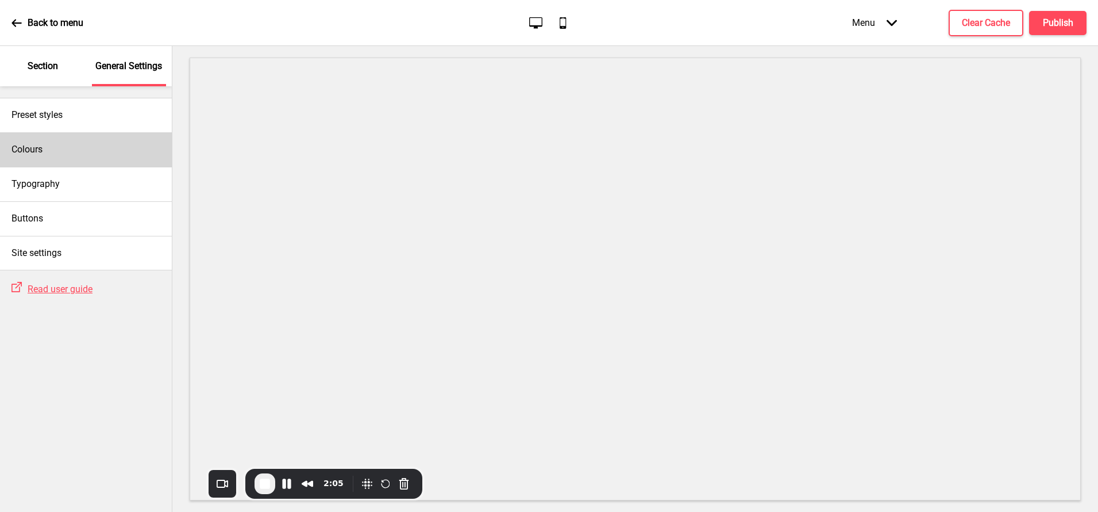
click at [64, 144] on div "Colours" at bounding box center [86, 149] width 172 height 34
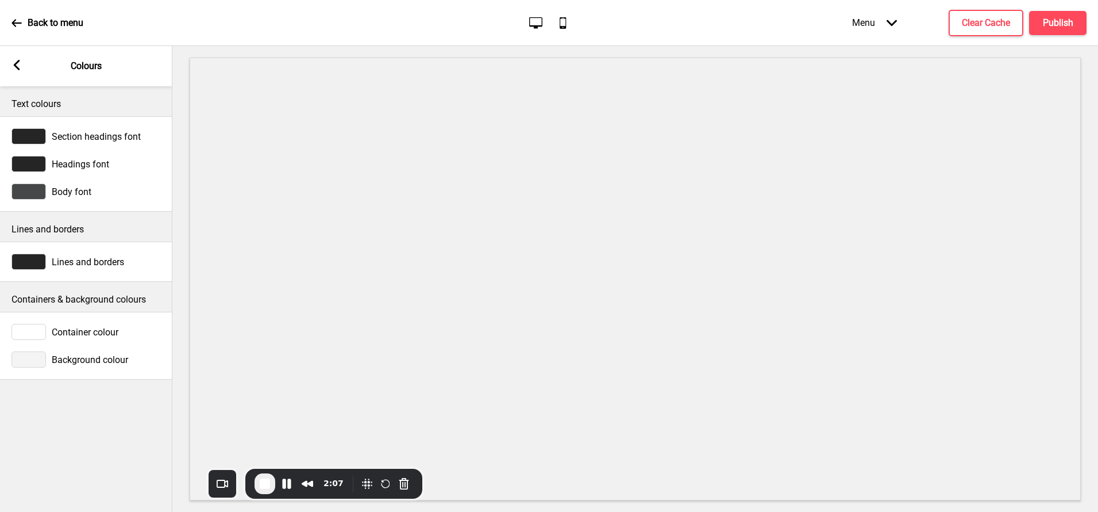
click at [24, 362] on div at bounding box center [28, 359] width 34 height 16
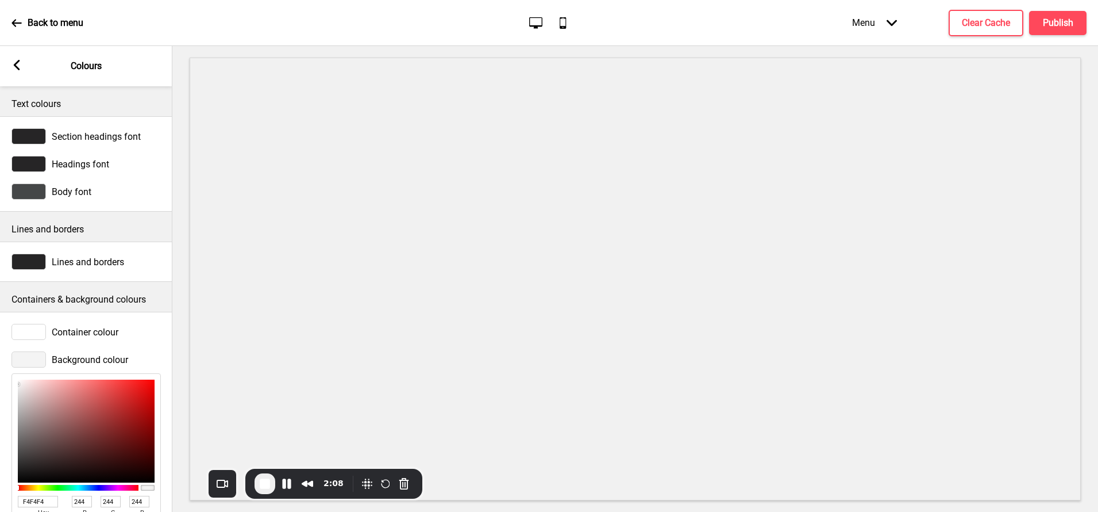
scroll to position [67, 0]
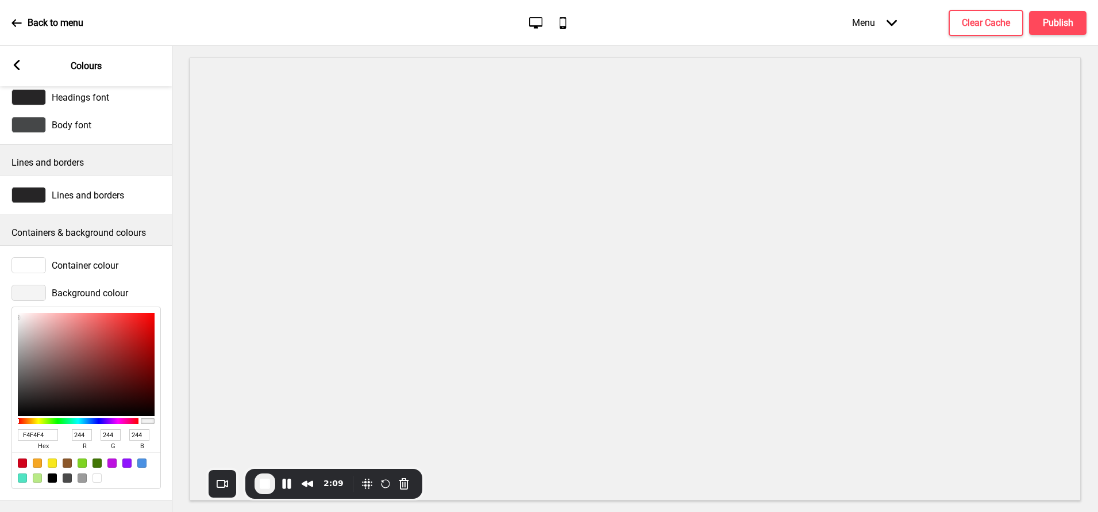
click at [30, 434] on input "F4F4F4" at bounding box center [38, 434] width 40 height 11
paste input "FF3E1"
type input "FFF3E1"
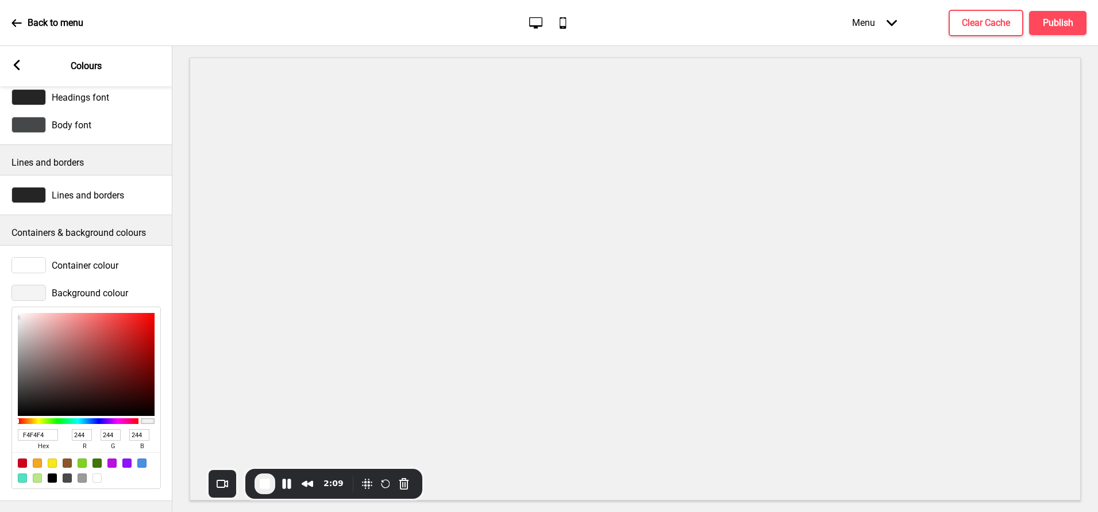
type input "255"
type input "243"
type input "225"
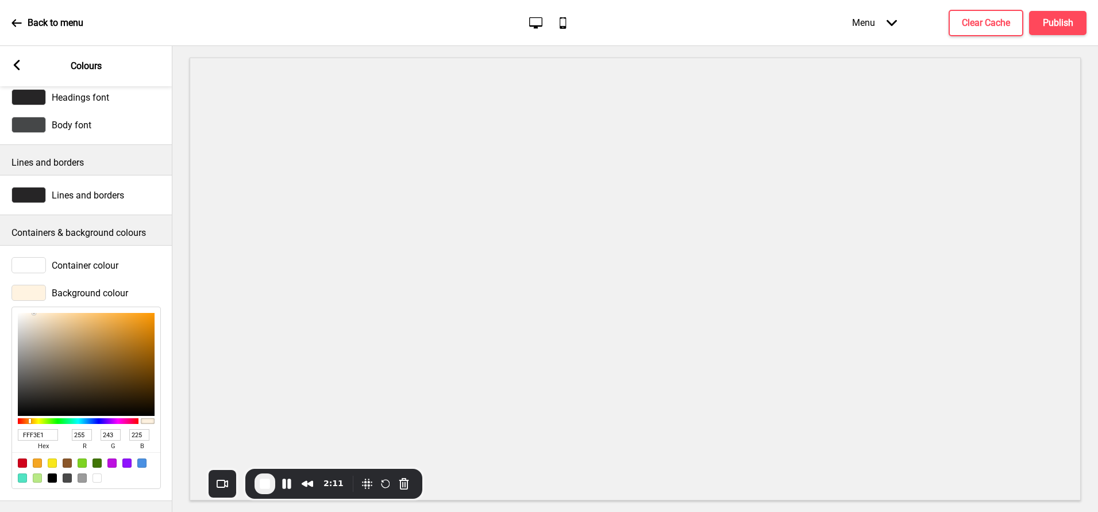
type input "FFF3E1"
click at [17, 69] on icon at bounding box center [17, 65] width 6 height 10
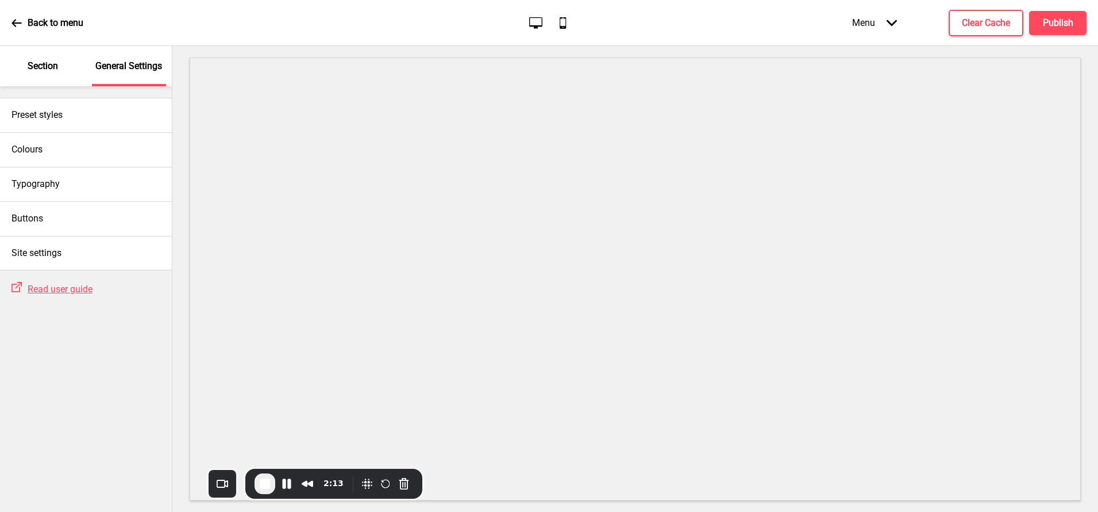
click at [32, 66] on p "Section" at bounding box center [43, 66] width 30 height 13
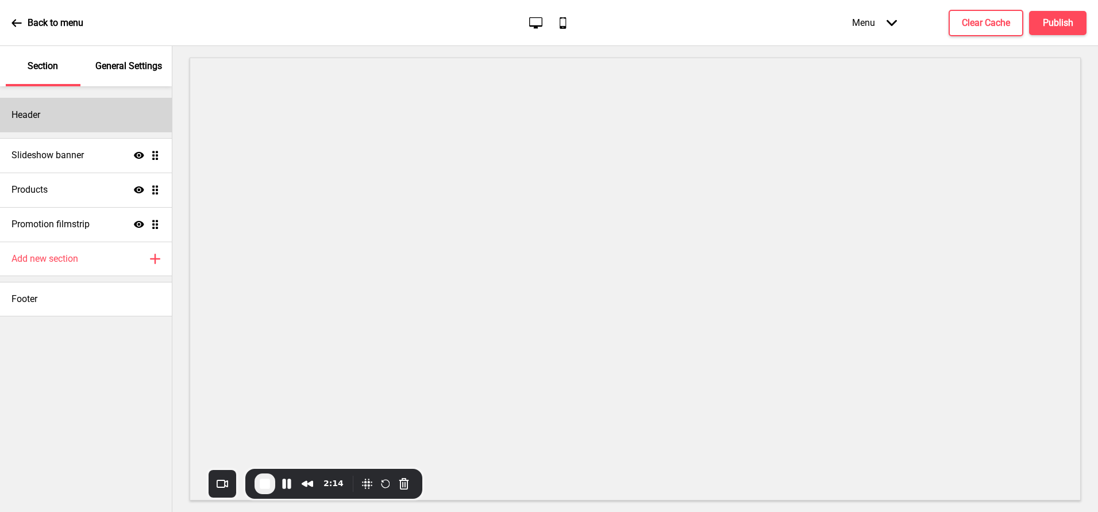
click at [41, 112] on div "Header" at bounding box center [86, 115] width 172 height 34
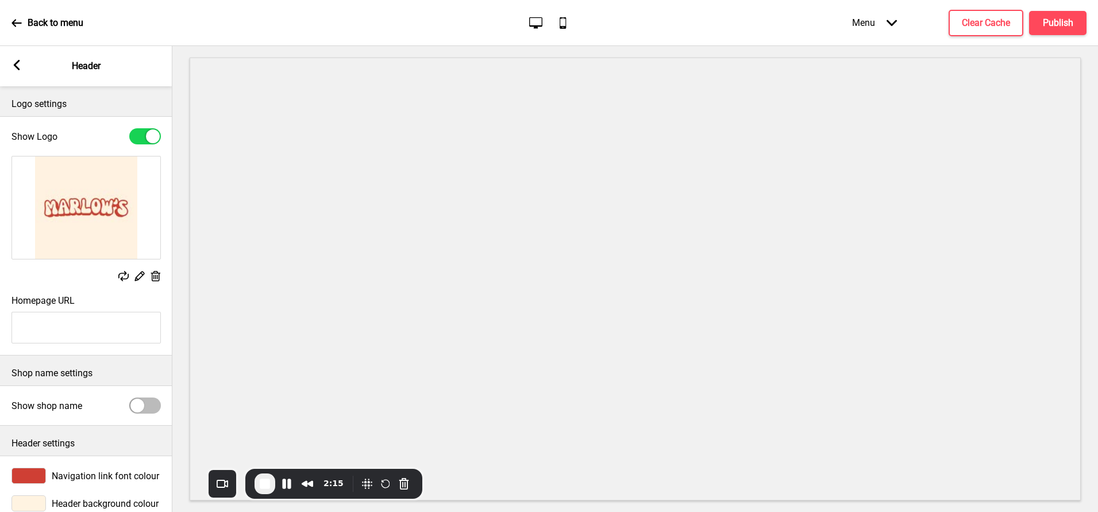
click at [29, 480] on div at bounding box center [28, 475] width 34 height 16
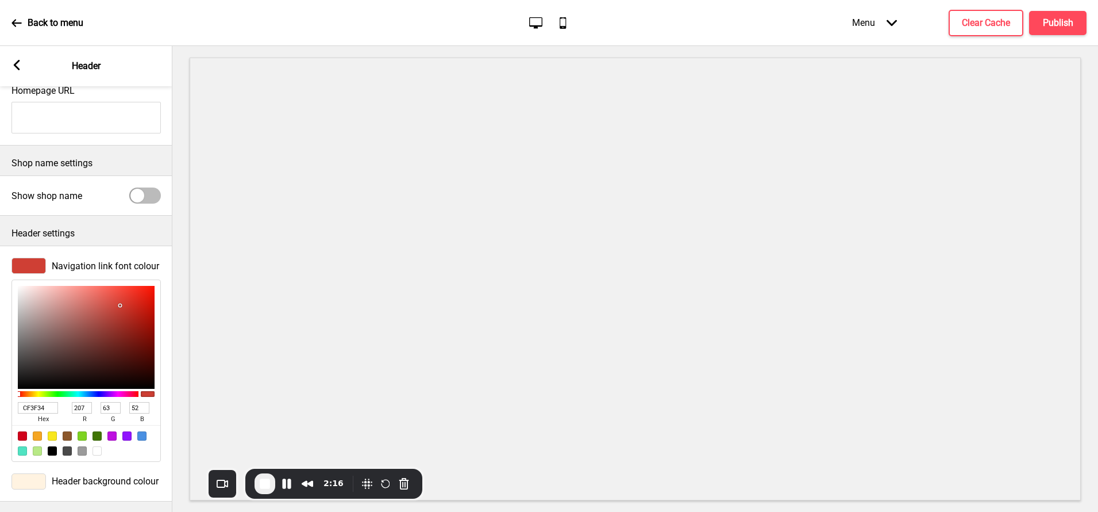
click at [41, 407] on input "CF3F34" at bounding box center [38, 407] width 40 height 11
click at [19, 67] on rect at bounding box center [16, 65] width 10 height 10
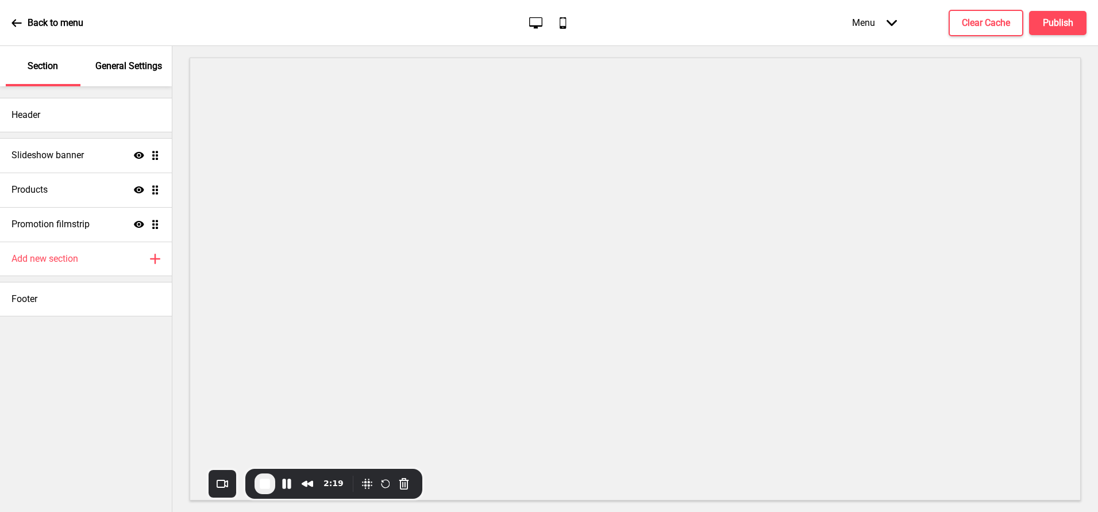
click at [118, 72] on div "General Settings" at bounding box center [129, 66] width 75 height 40
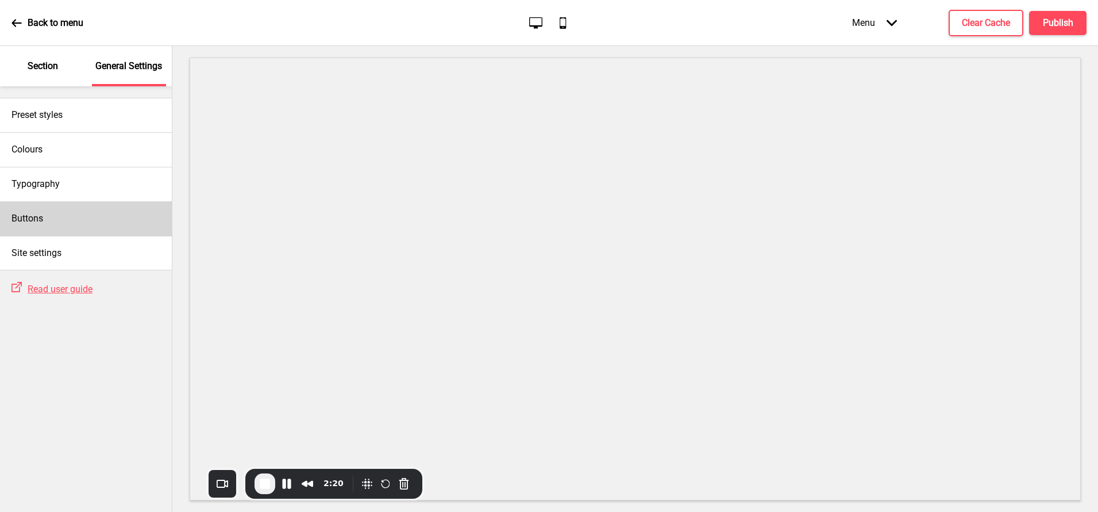
click at [57, 210] on div "Buttons" at bounding box center [86, 218] width 172 height 34
select select "square"
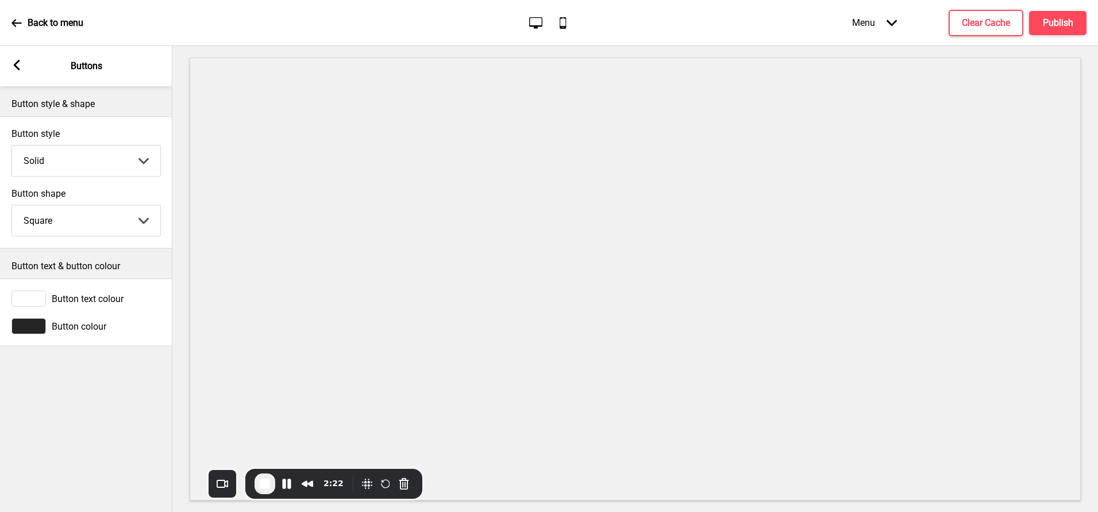
click at [31, 318] on div at bounding box center [28, 326] width 34 height 16
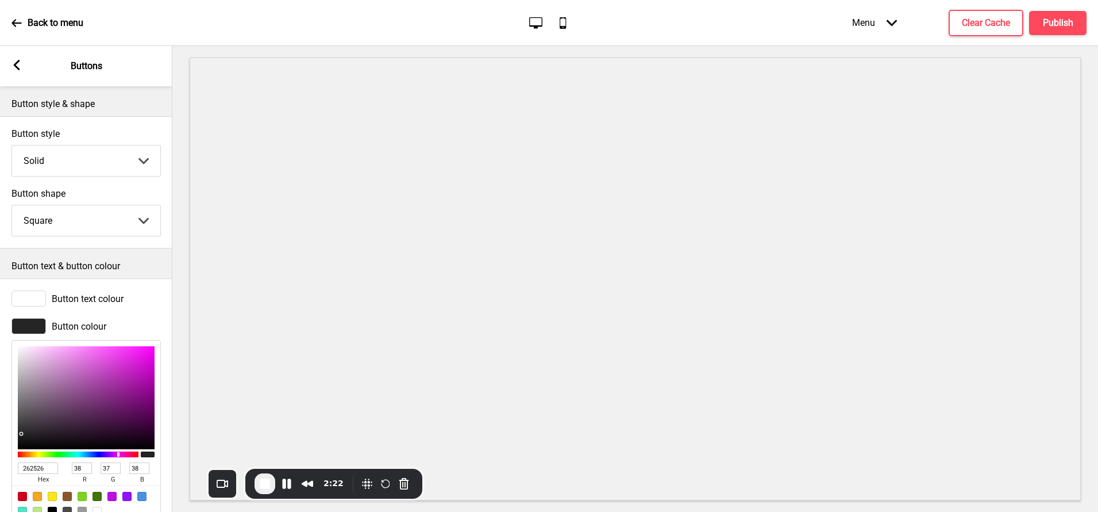
scroll to position [33, 0]
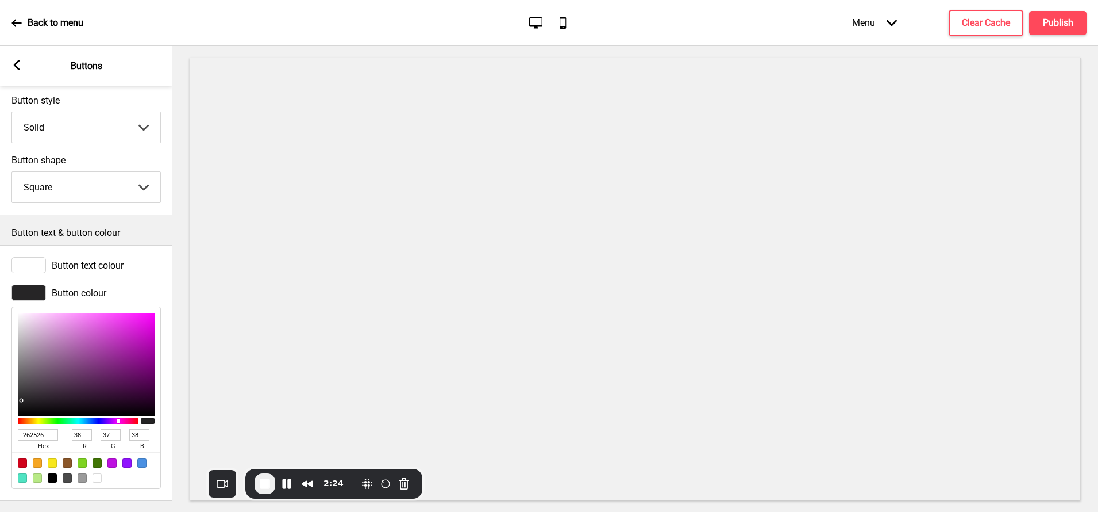
click at [40, 432] on input "262526" at bounding box center [38, 434] width 40 height 11
paste input "CF3F34"
type input "CF3F34"
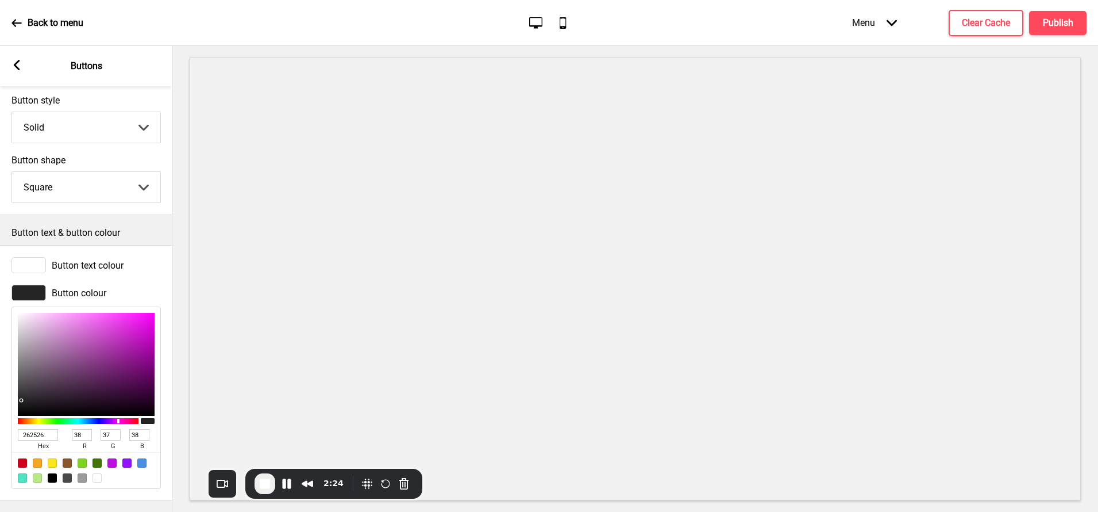
type input "207"
type input "63"
type input "52"
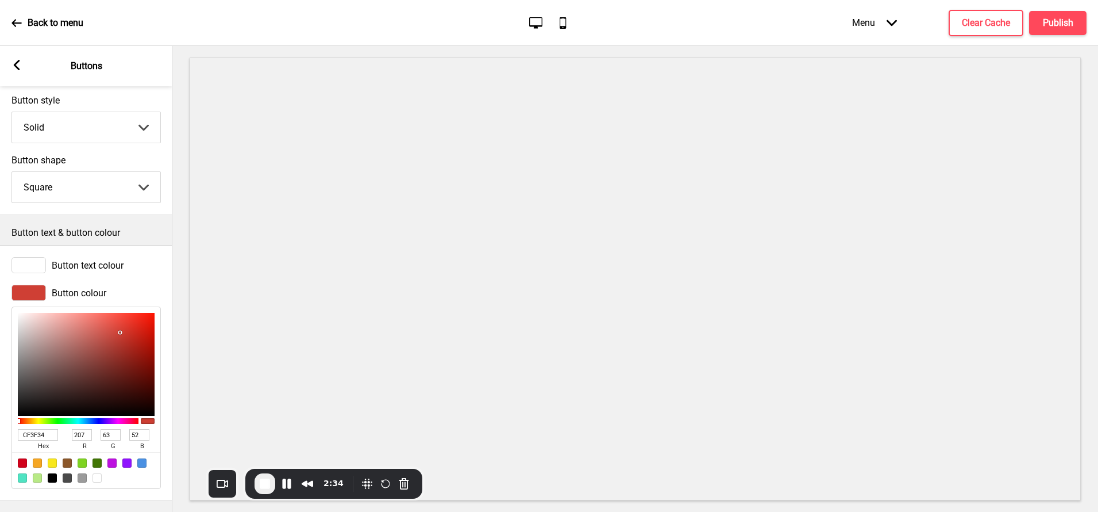
type input "CF3F34"
click at [17, 71] on div "Arrow left" at bounding box center [16, 66] width 10 height 13
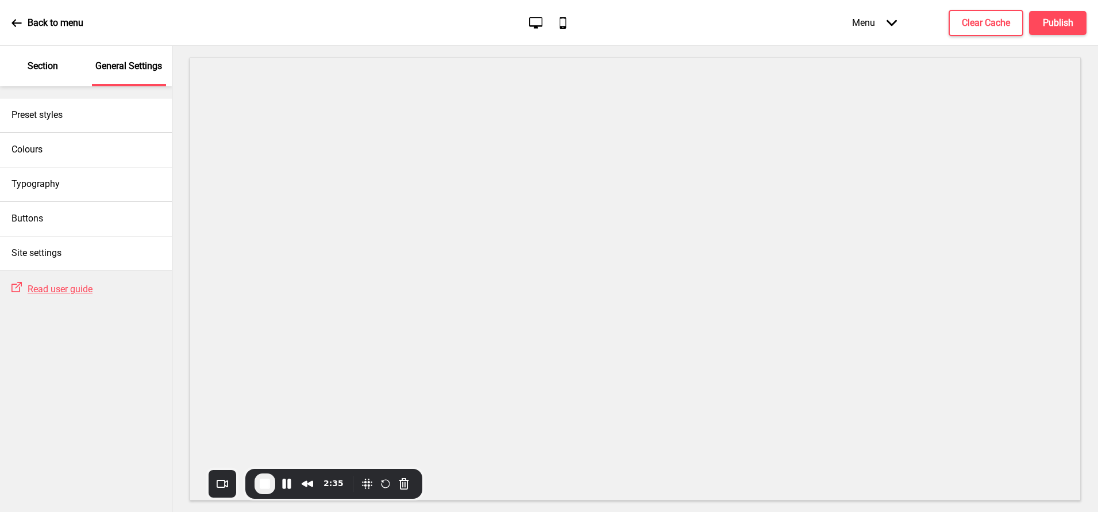
click at [55, 68] on p "Section" at bounding box center [43, 66] width 30 height 13
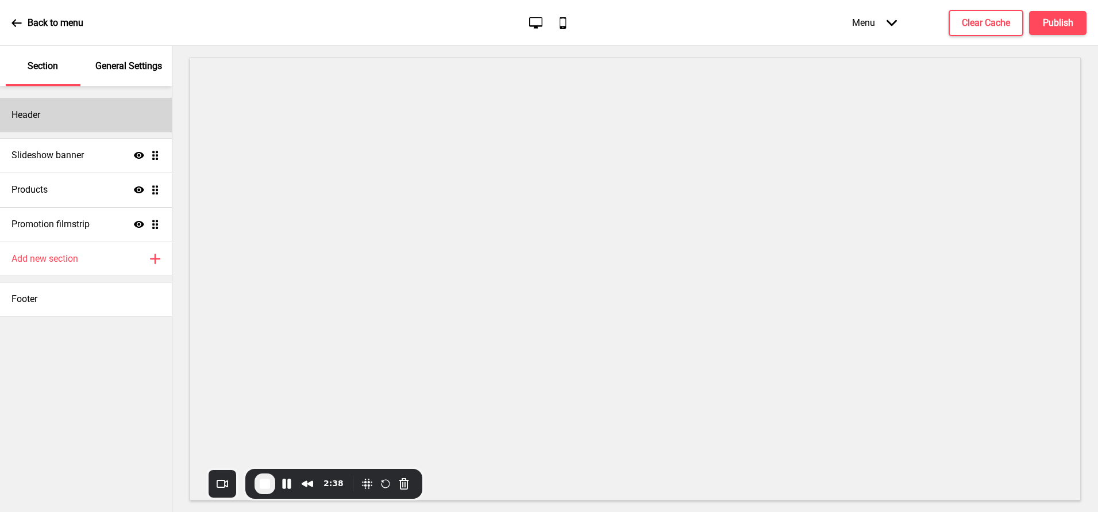
click at [51, 122] on div "Header" at bounding box center [86, 115] width 172 height 34
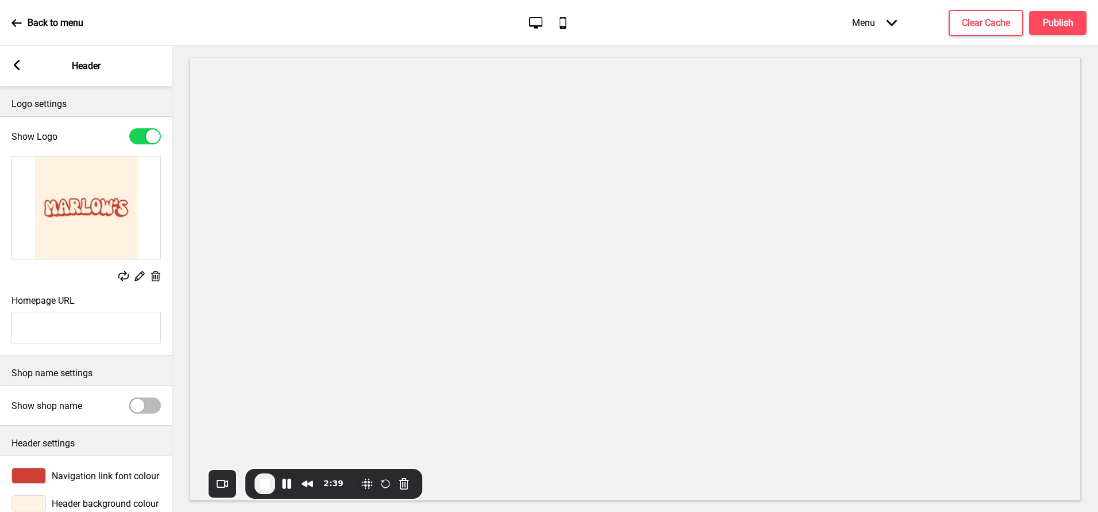
scroll to position [22, 0]
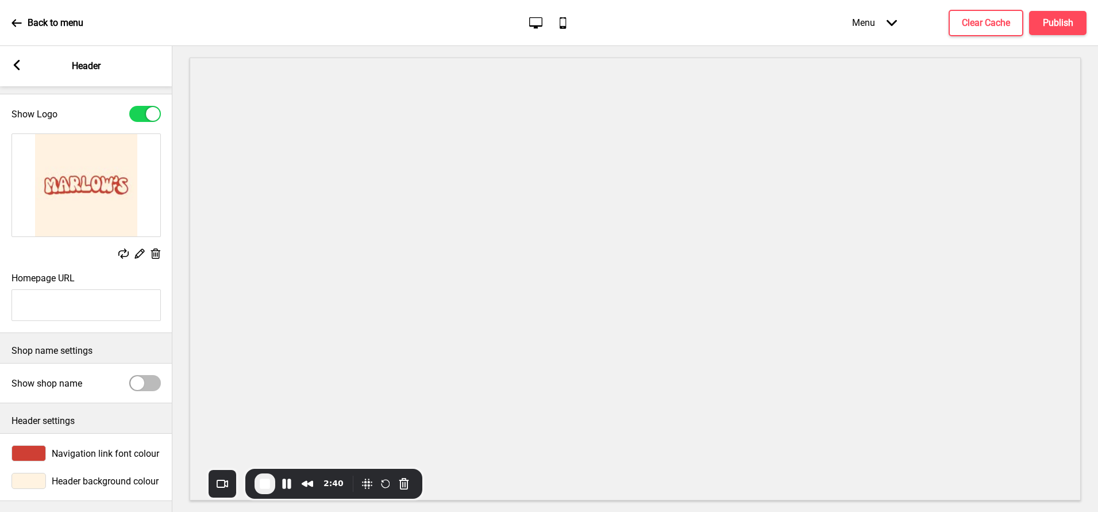
click at [32, 472] on div at bounding box center [28, 480] width 34 height 16
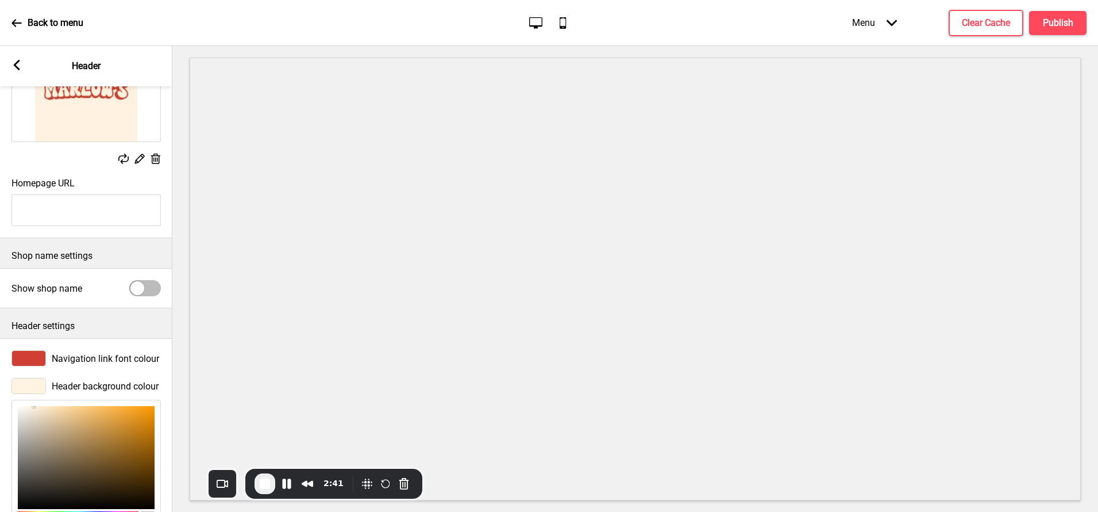
scroll to position [210, 0]
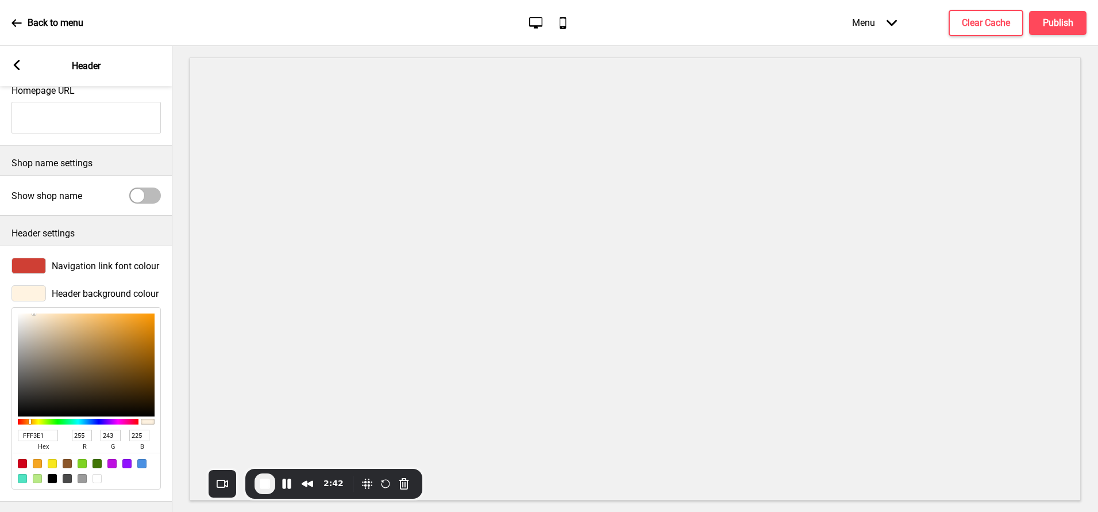
click at [30, 437] on input "FFF3E1" at bounding box center [38, 434] width 40 height 11
click at [17, 67] on icon at bounding box center [17, 65] width 6 height 10
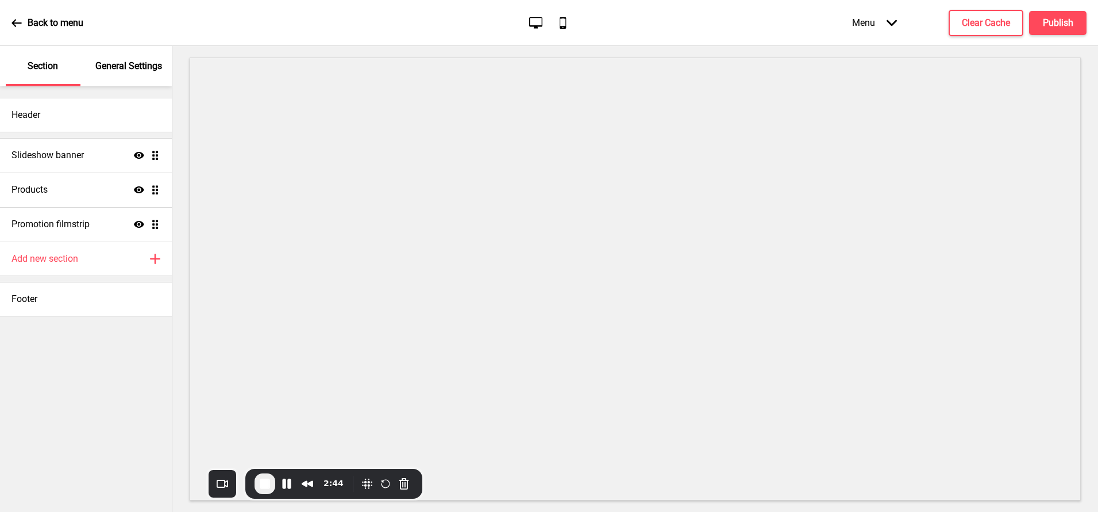
click at [118, 62] on p "General Settings" at bounding box center [128, 66] width 67 height 13
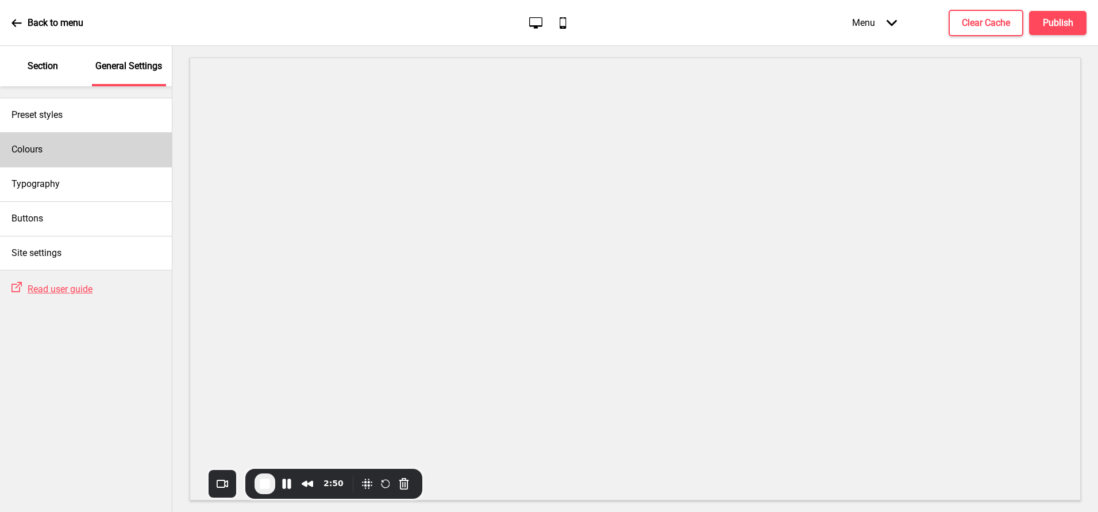
click at [70, 156] on div "Colours" at bounding box center [86, 149] width 172 height 34
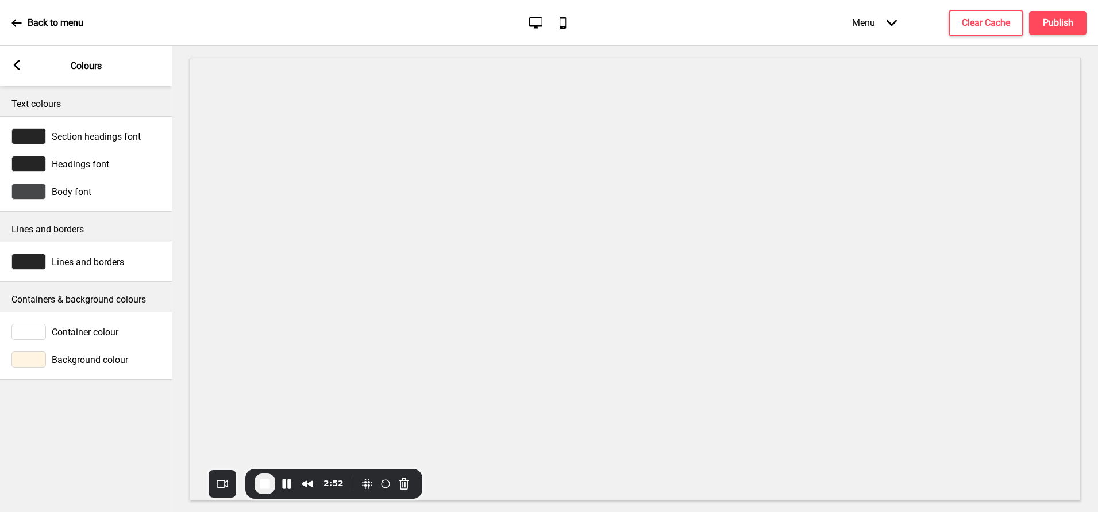
click at [27, 332] on div at bounding box center [28, 332] width 34 height 16
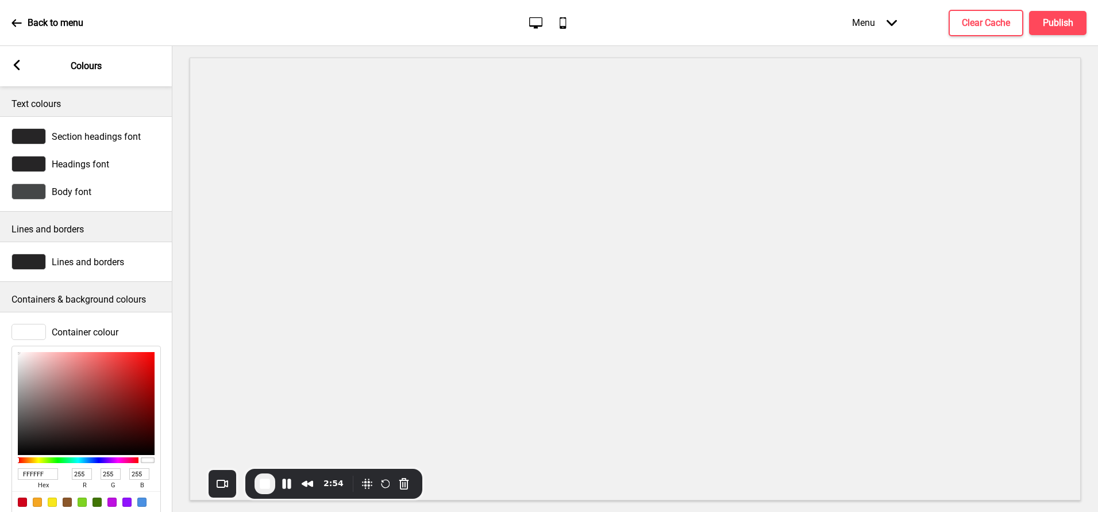
click at [44, 472] on input "FFFFFF" at bounding box center [38, 473] width 40 height 11
paste input "3E1"
type input "FFF3E1"
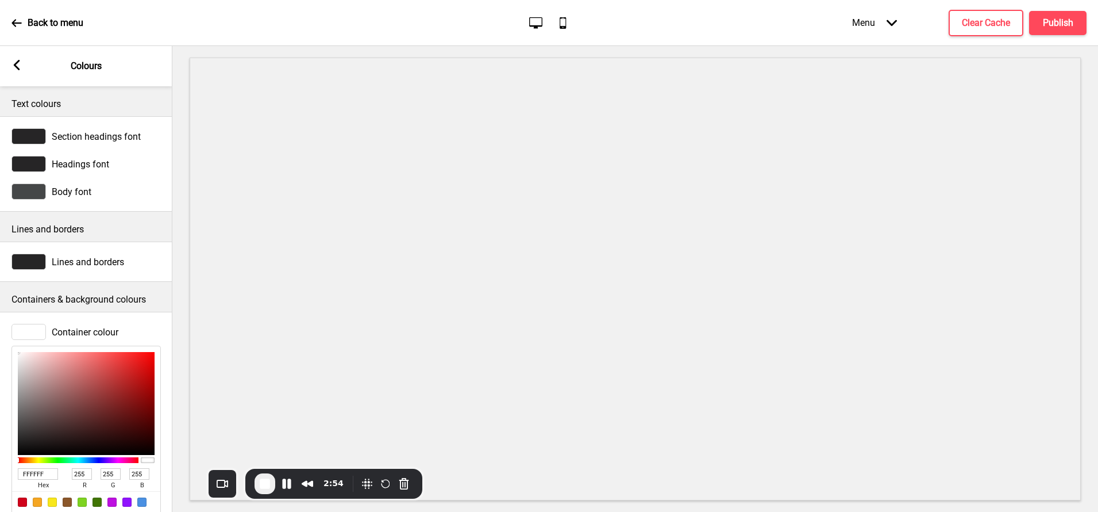
type input "243"
type input "225"
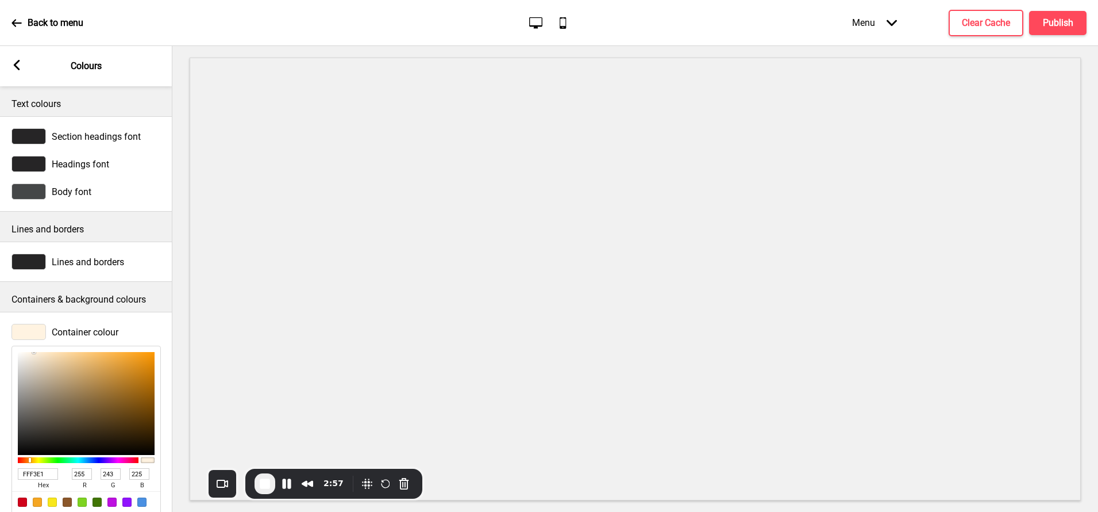
type input "FCF7EF"
type input "252"
type input "247"
type input "239"
click at [25, 353] on div at bounding box center [86, 403] width 137 height 103
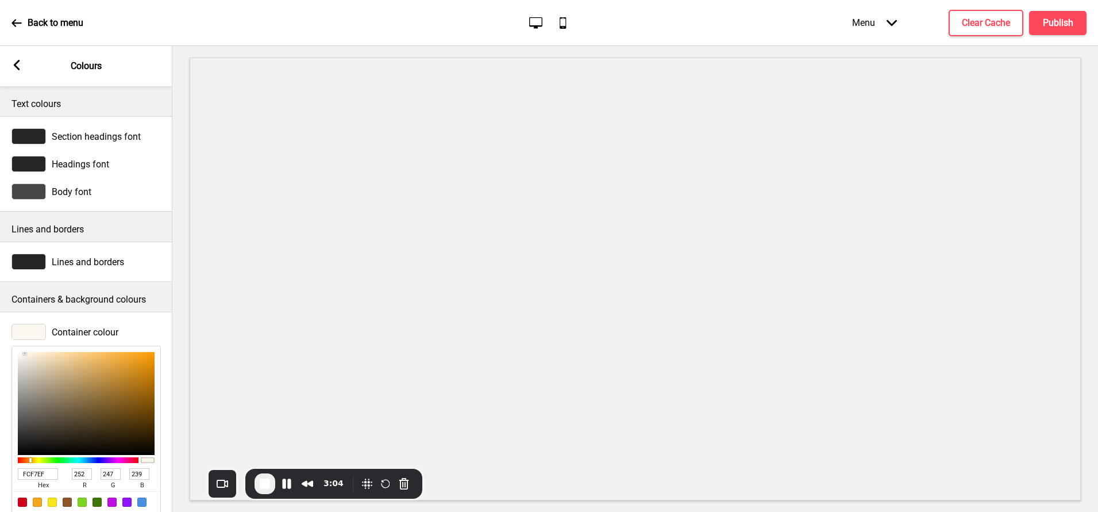
click at [18, 64] on rect at bounding box center [16, 65] width 10 height 10
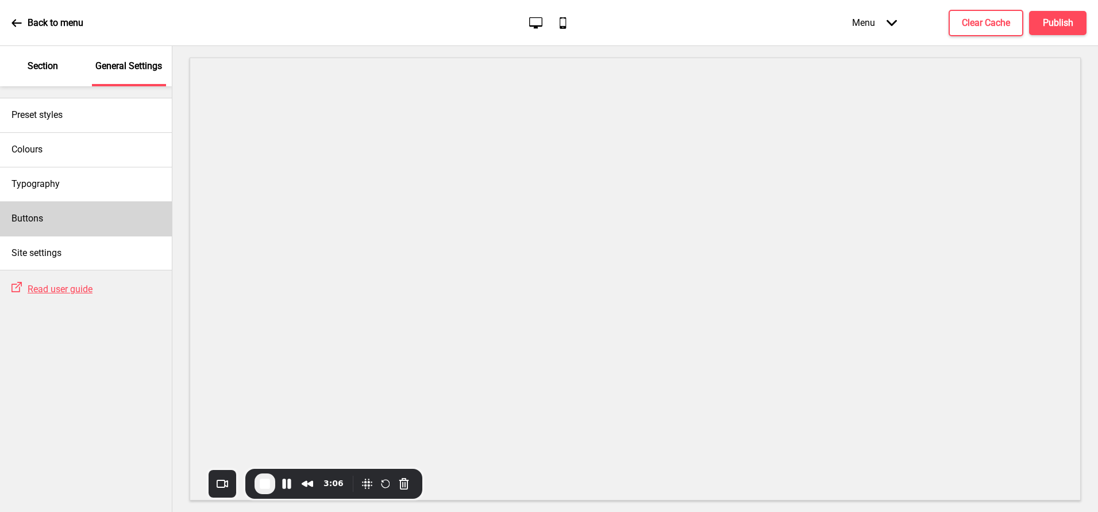
click at [58, 223] on div "Buttons" at bounding box center [86, 218] width 172 height 34
select select "square"
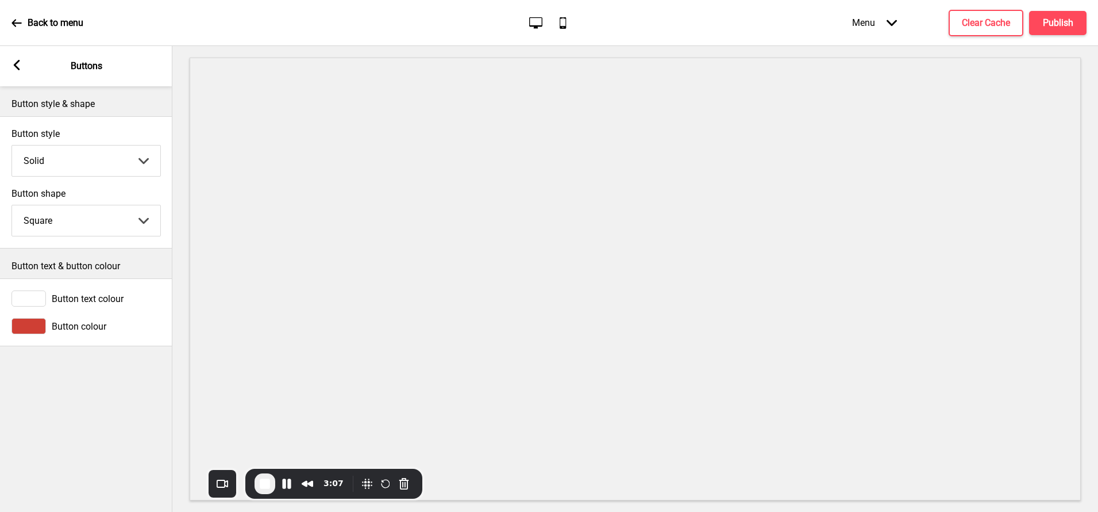
click at [31, 301] on div at bounding box center [28, 298] width 34 height 16
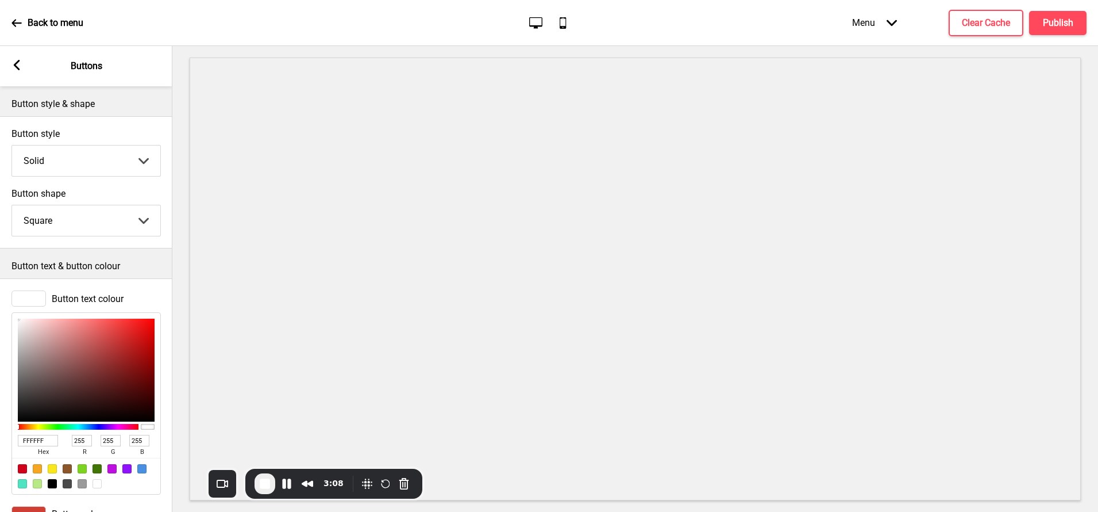
click at [33, 440] on input "FFFFFF" at bounding box center [38, 440] width 40 height 11
paste input "3E1"
type input "FFF3E1"
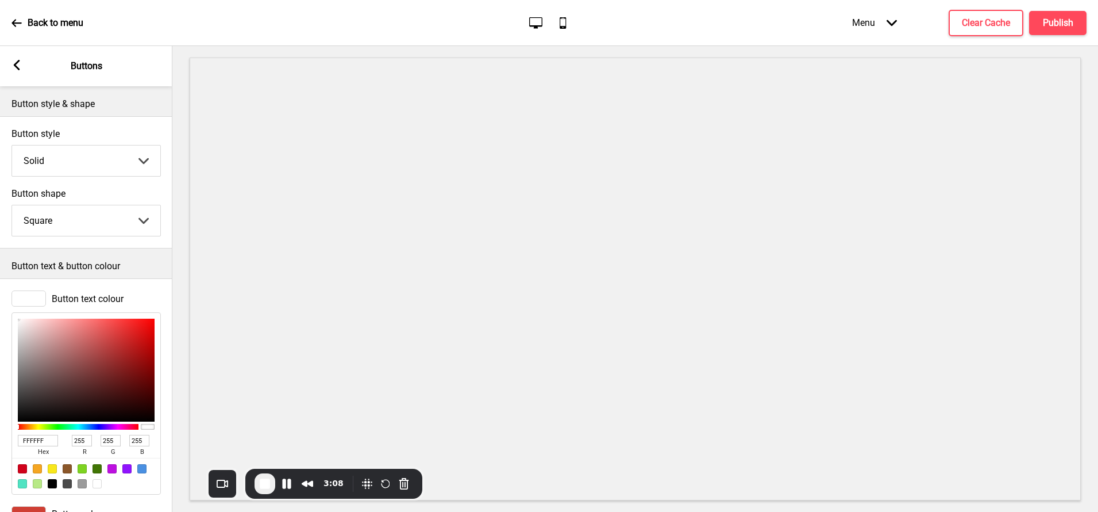
type input "243"
type input "225"
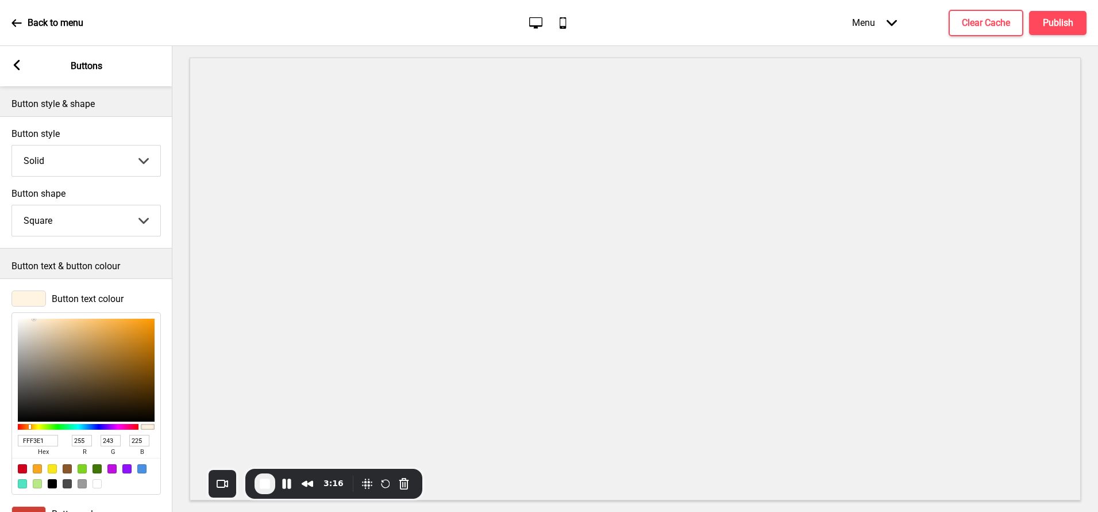
type input "FFF3E1"
click at [17, 64] on icon at bounding box center [17, 65] width 6 height 10
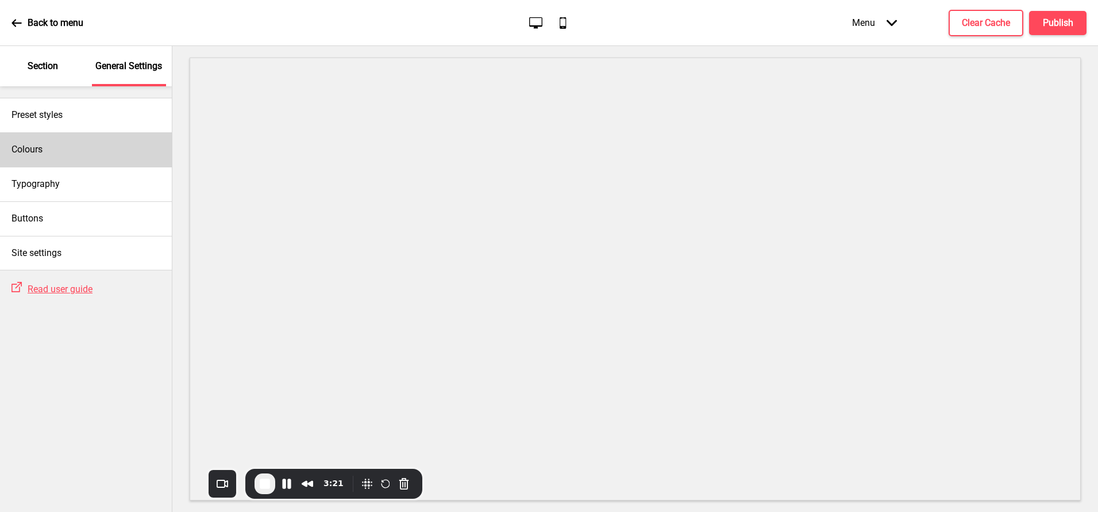
click at [39, 156] on div "Colours" at bounding box center [86, 149] width 172 height 34
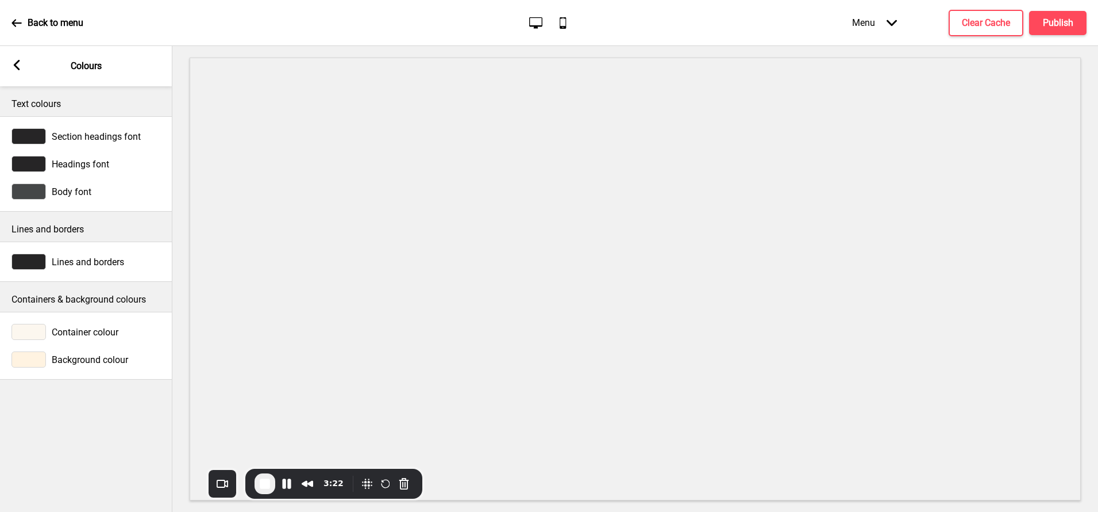
click at [29, 333] on div at bounding box center [28, 332] width 34 height 16
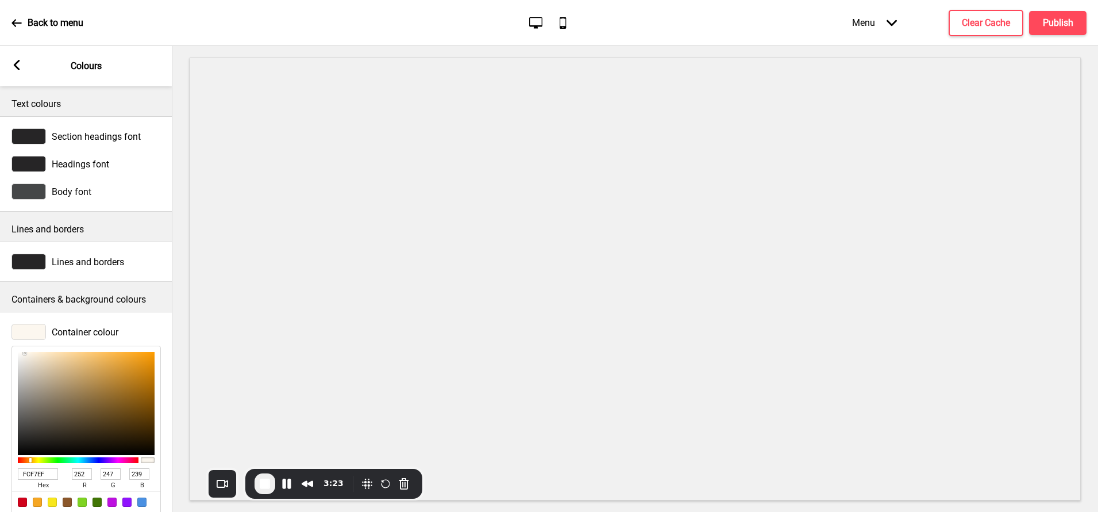
click at [31, 475] on input "FCF7EF" at bounding box center [38, 473] width 40 height 11
click at [18, 64] on rect at bounding box center [16, 65] width 10 height 10
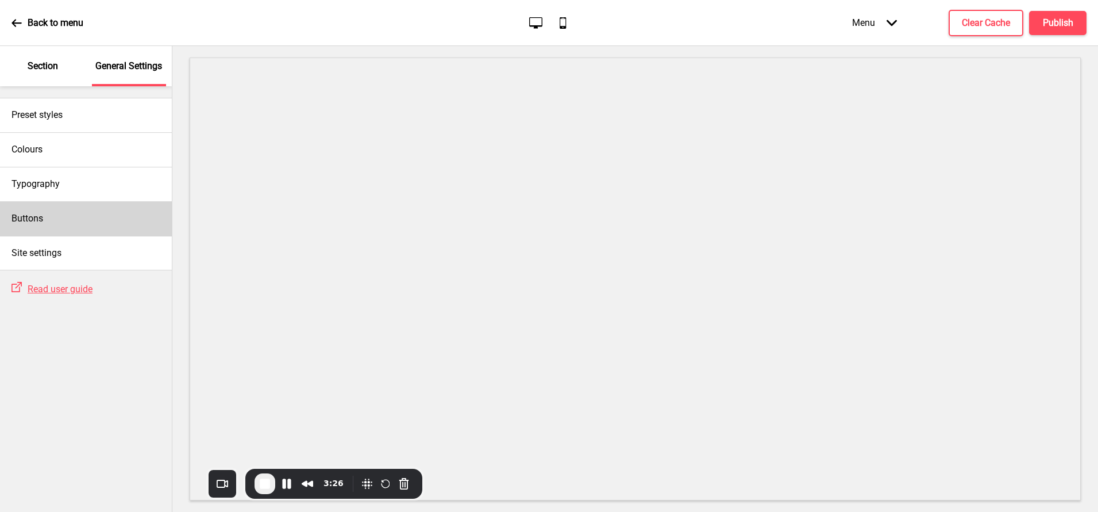
click at [28, 211] on div "Buttons" at bounding box center [86, 218] width 172 height 34
select select "square"
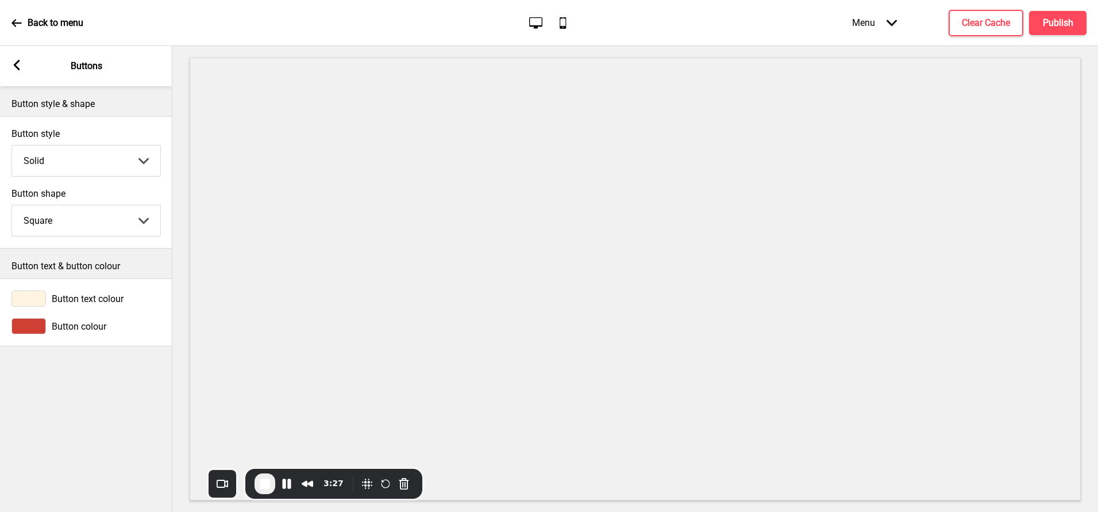
click at [33, 293] on div at bounding box center [28, 298] width 34 height 16
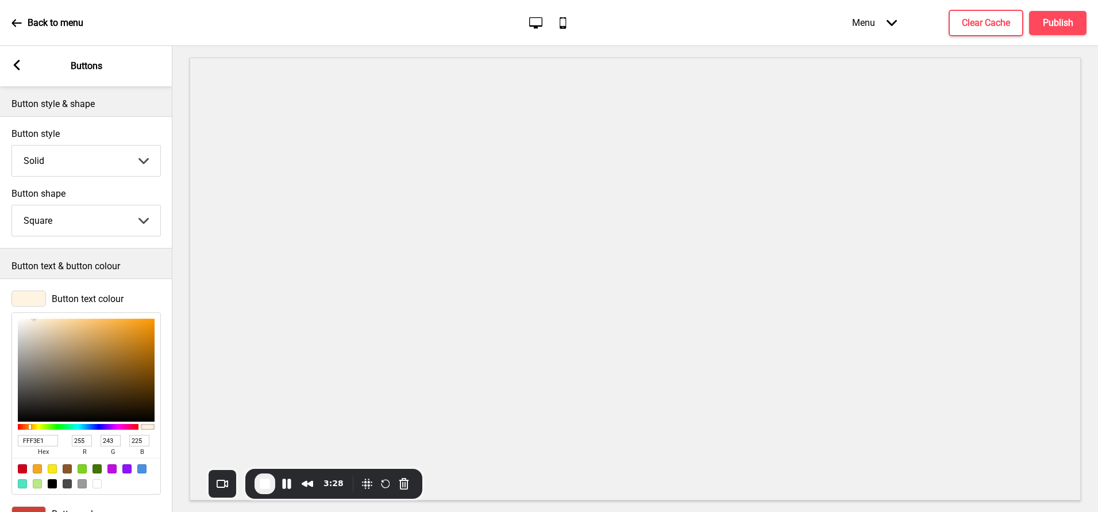
click at [37, 440] on input "FFF3E1" at bounding box center [38, 440] width 40 height 11
paste input "CF7EF"
type input "FCF7EF"
type input "252"
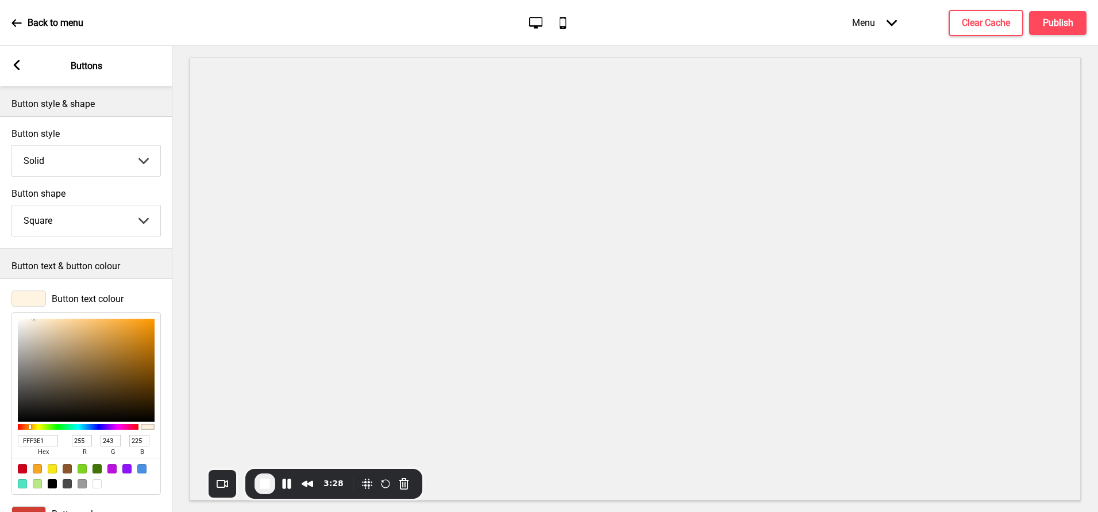
type input "247"
type input "239"
type input "FCF7EF"
click at [18, 59] on div "Arrow left Buttons" at bounding box center [86, 66] width 172 height 40
click at [18, 66] on rect at bounding box center [16, 65] width 10 height 10
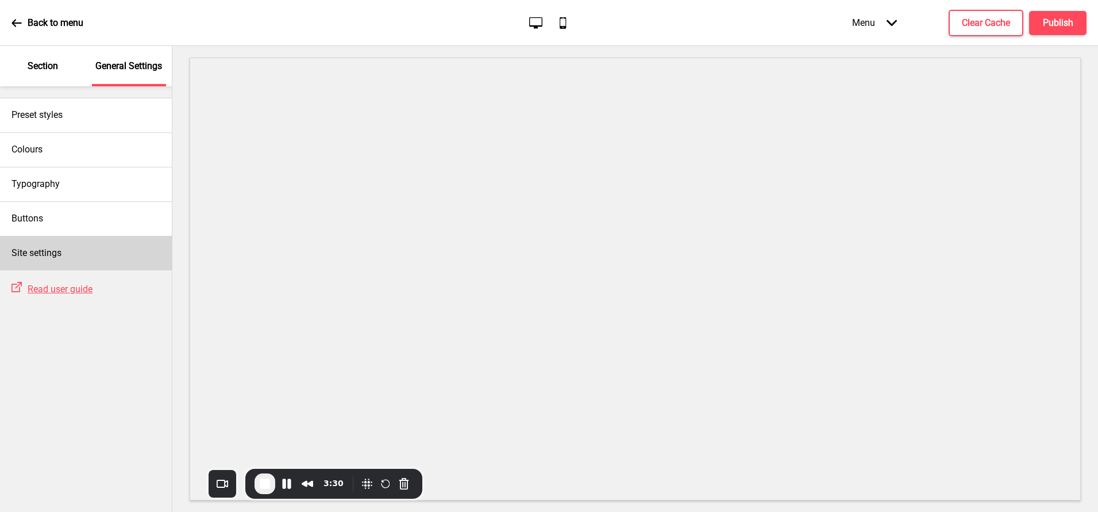
click at [30, 255] on h4 "Site settings" at bounding box center [36, 253] width 50 height 13
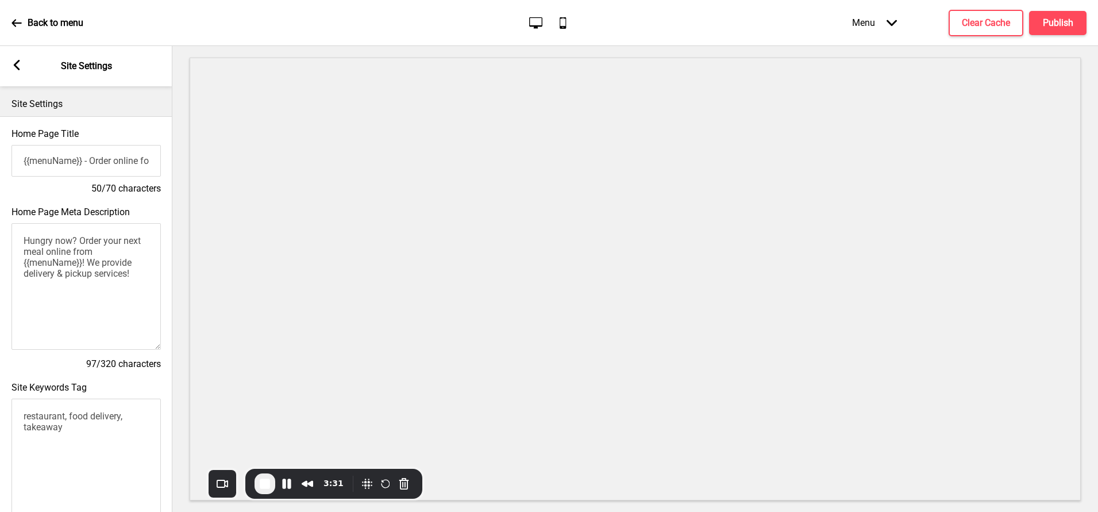
scroll to position [407, 0]
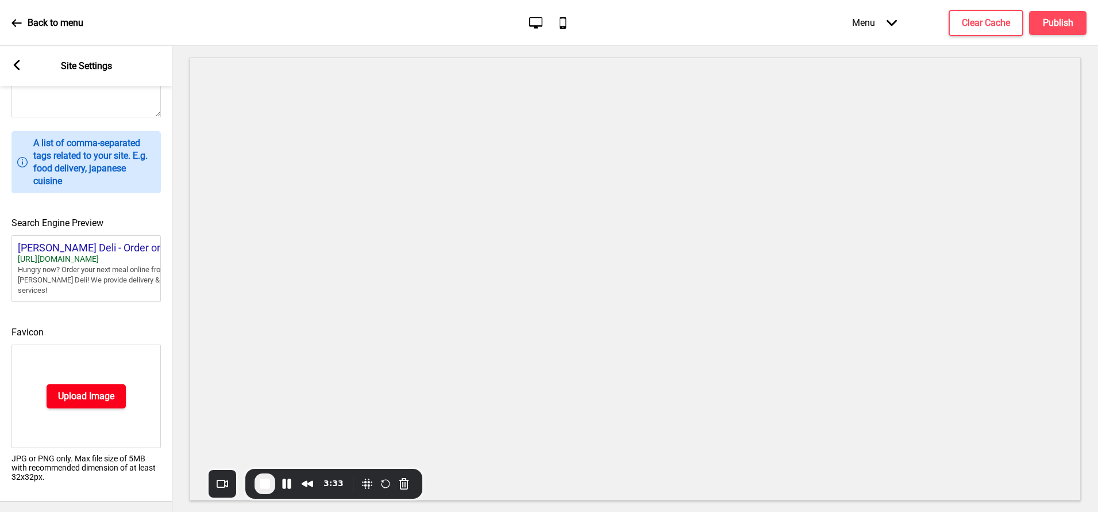
click at [72, 393] on h4 "Upload Image" at bounding box center [86, 396] width 56 height 13
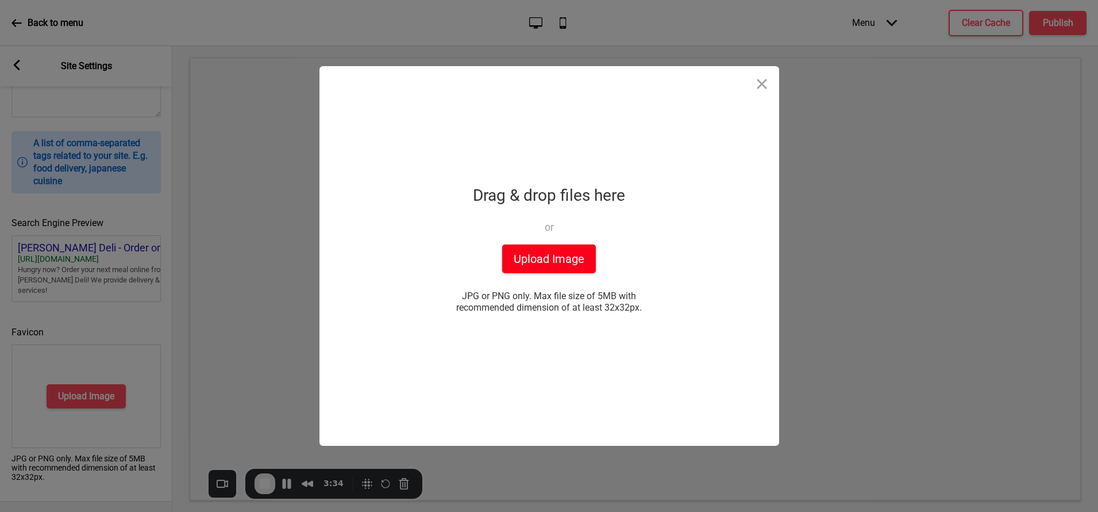
click at [548, 256] on button "Upload Image" at bounding box center [549, 258] width 94 height 29
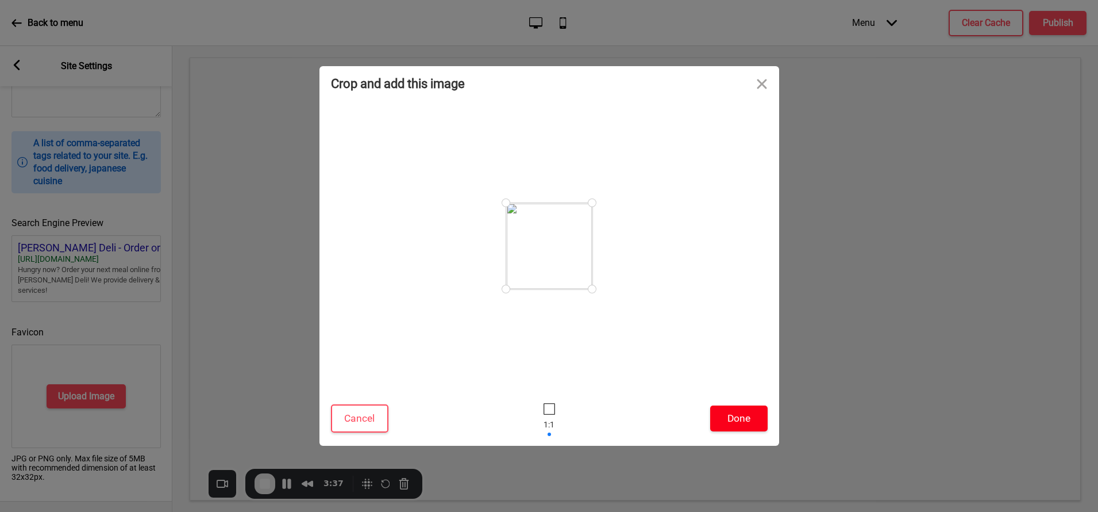
click at [741, 422] on button "Done" at bounding box center [738, 418] width 57 height 26
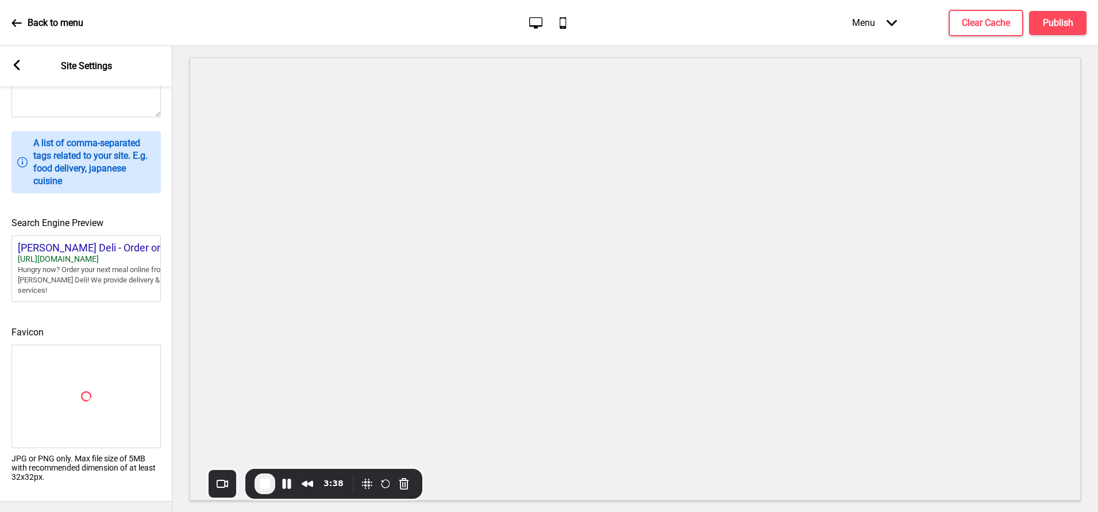
scroll to position [390, 0]
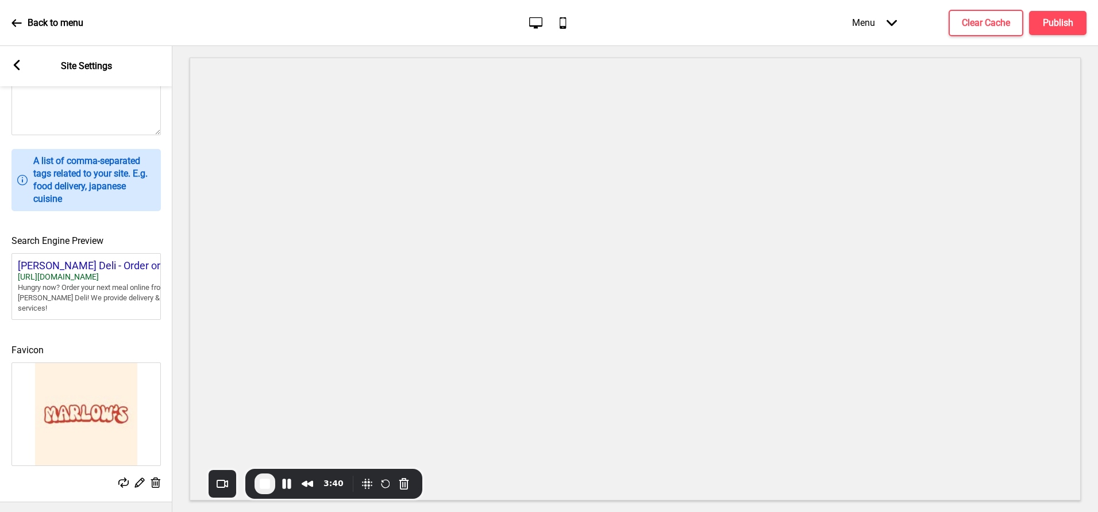
click at [15, 66] on icon at bounding box center [17, 65] width 6 height 10
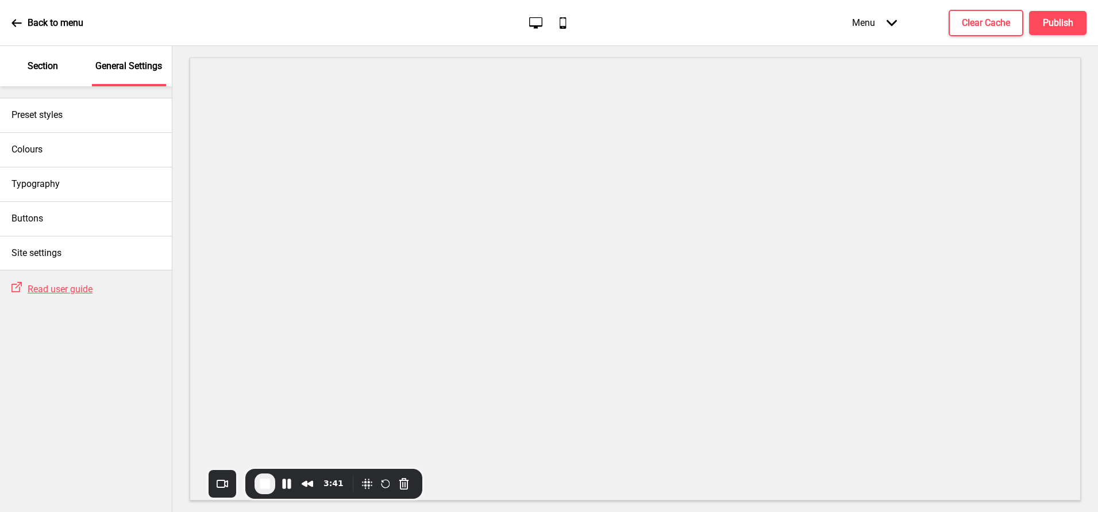
click at [35, 75] on div "Section" at bounding box center [43, 66] width 75 height 40
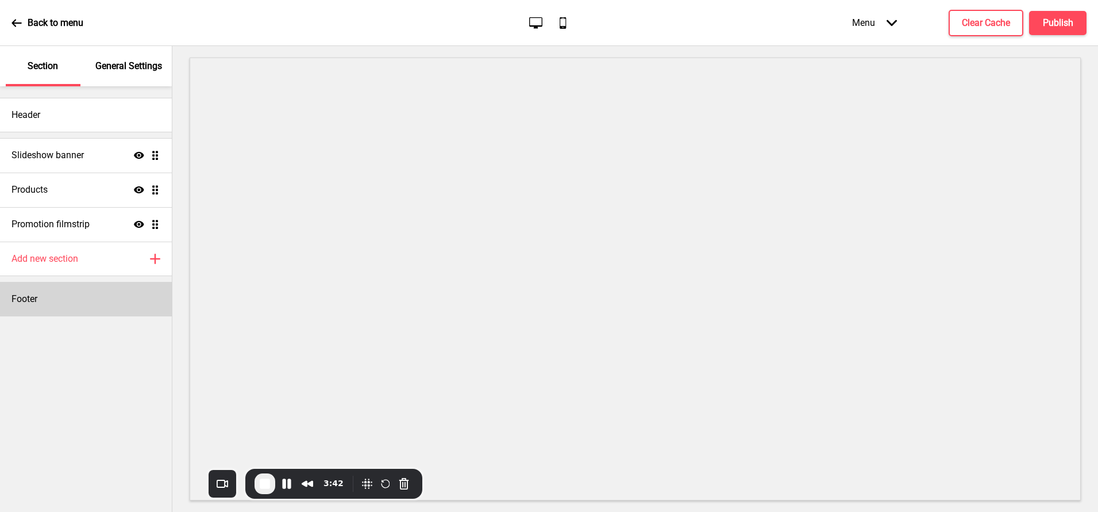
click at [42, 299] on div "Footer" at bounding box center [86, 299] width 172 height 34
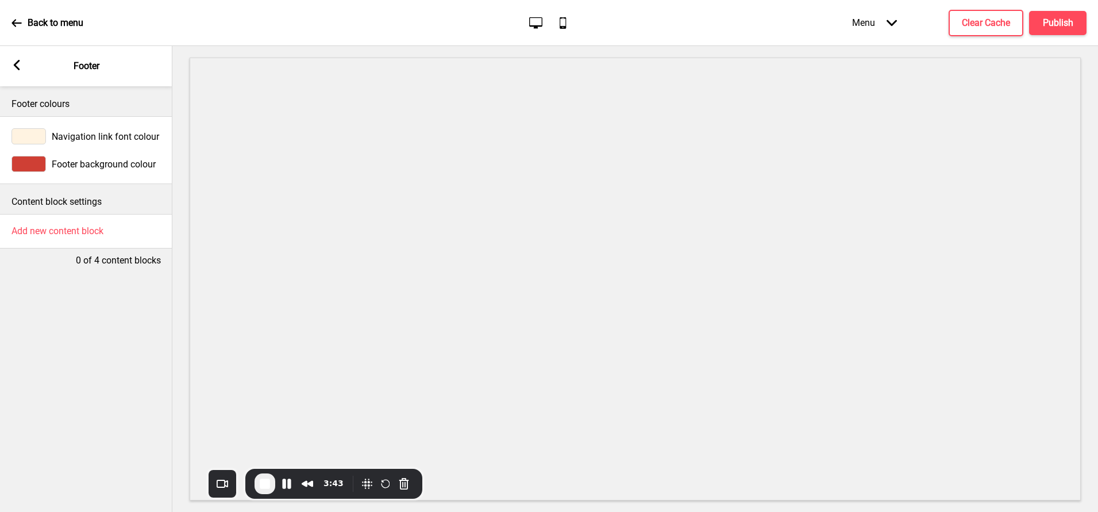
click at [34, 134] on div at bounding box center [28, 136] width 34 height 16
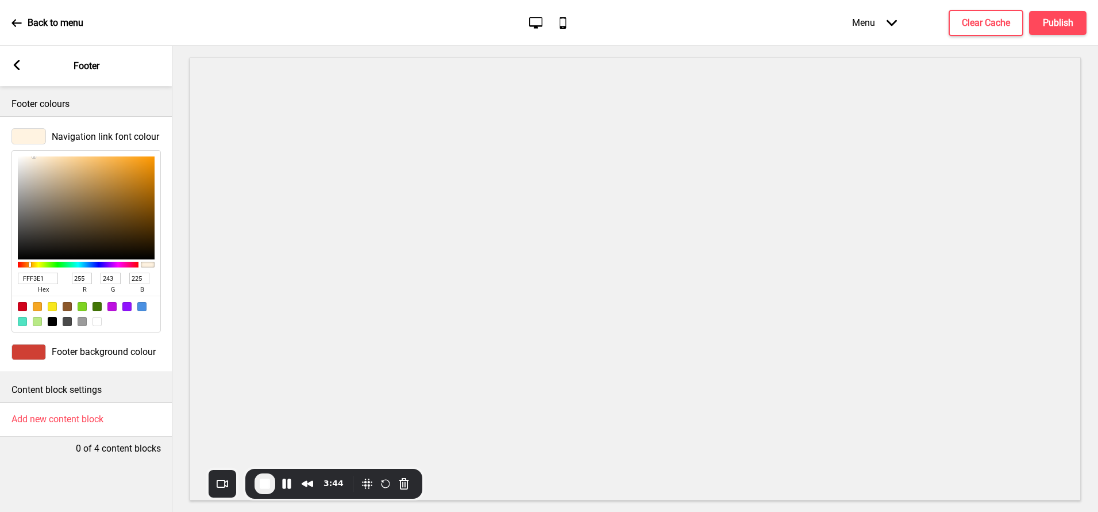
click at [36, 278] on input "FFF3E1" at bounding box center [38, 277] width 40 height 11
paste input "CF7EF"
type input "FCF7EF"
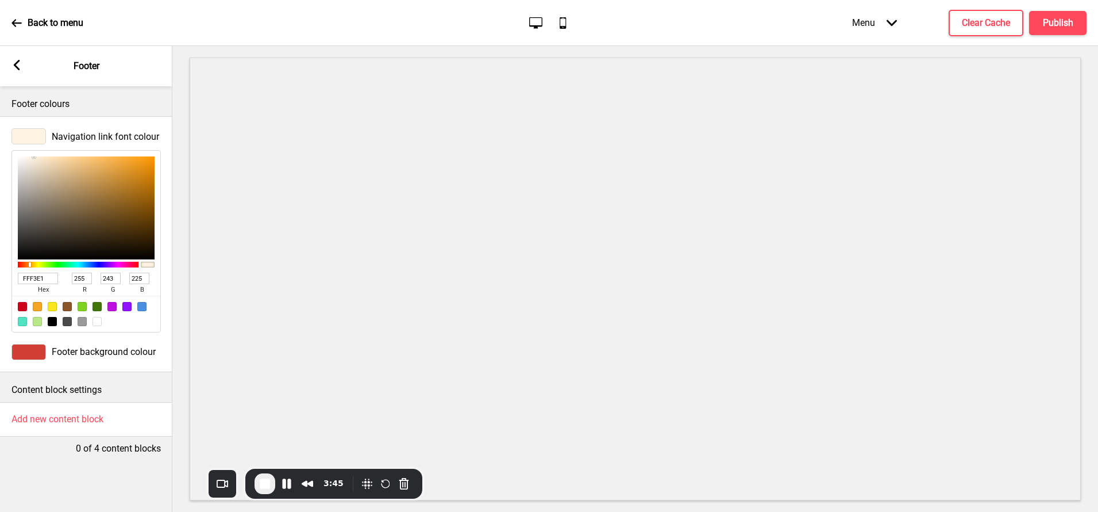
type input "252"
type input "247"
type input "239"
type input "FCF7EF"
click at [16, 66] on rect at bounding box center [16, 65] width 10 height 10
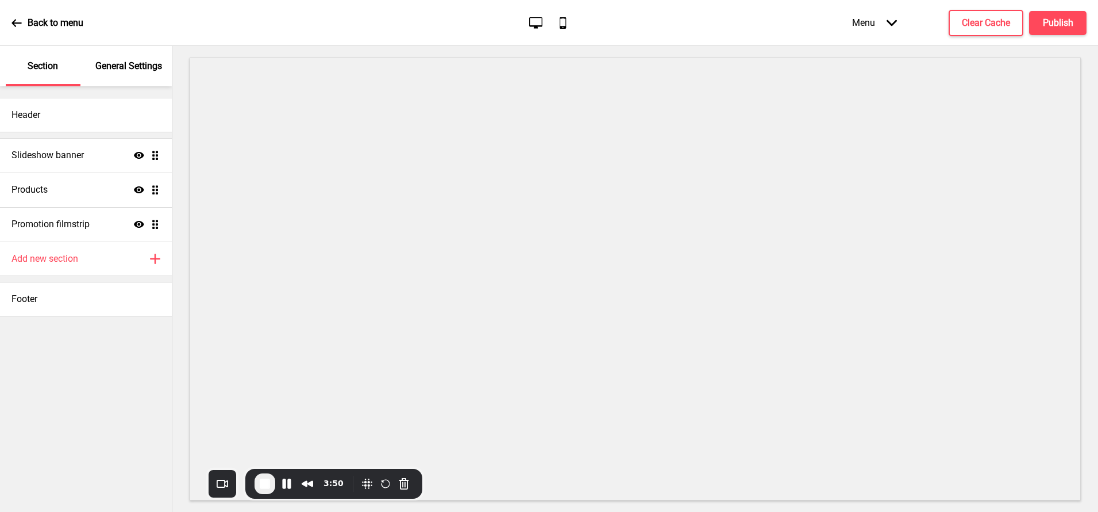
click at [113, 66] on p "General Settings" at bounding box center [128, 66] width 67 height 13
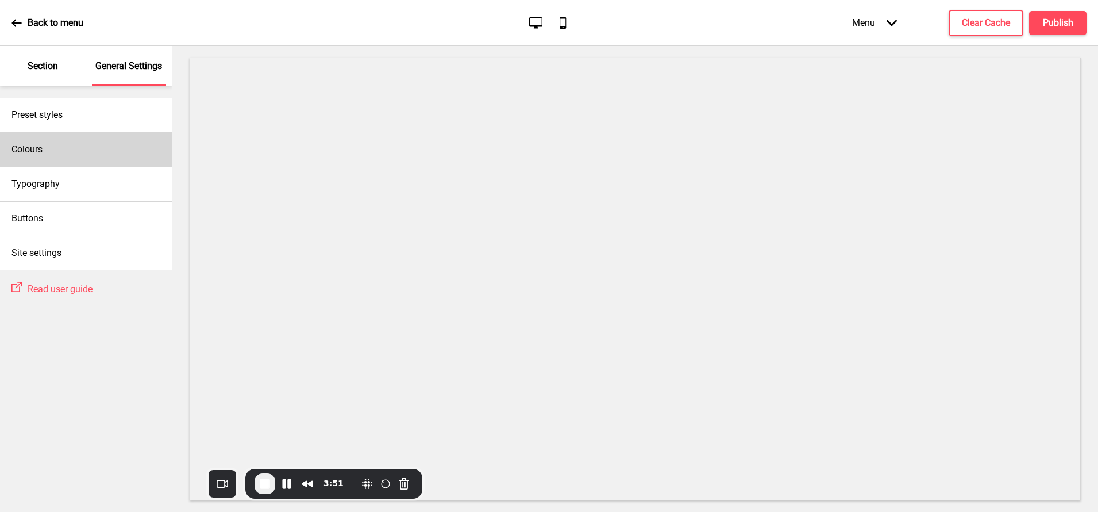
click at [56, 147] on div "Colours" at bounding box center [86, 149] width 172 height 34
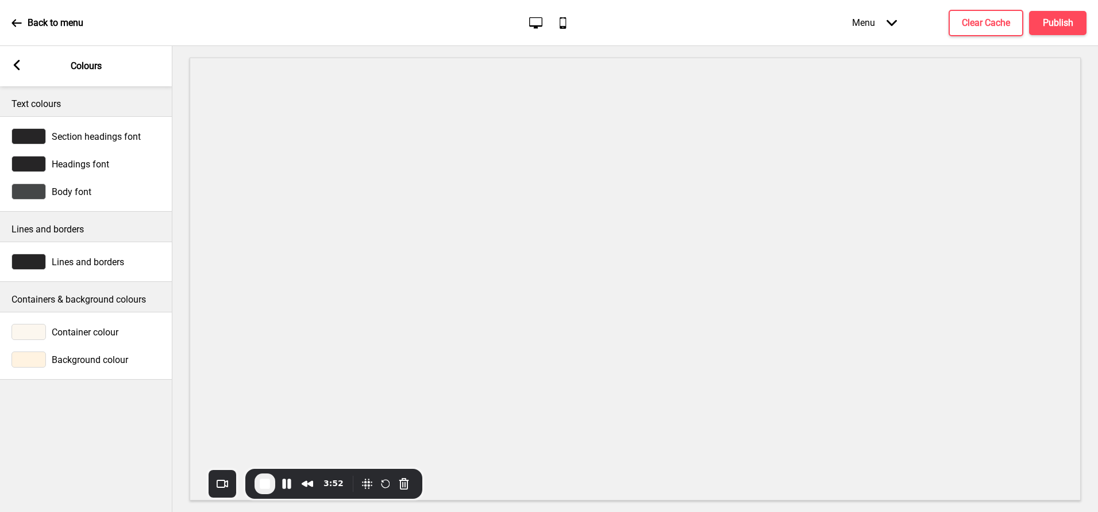
click at [15, 63] on g at bounding box center [16, 65] width 10 height 10
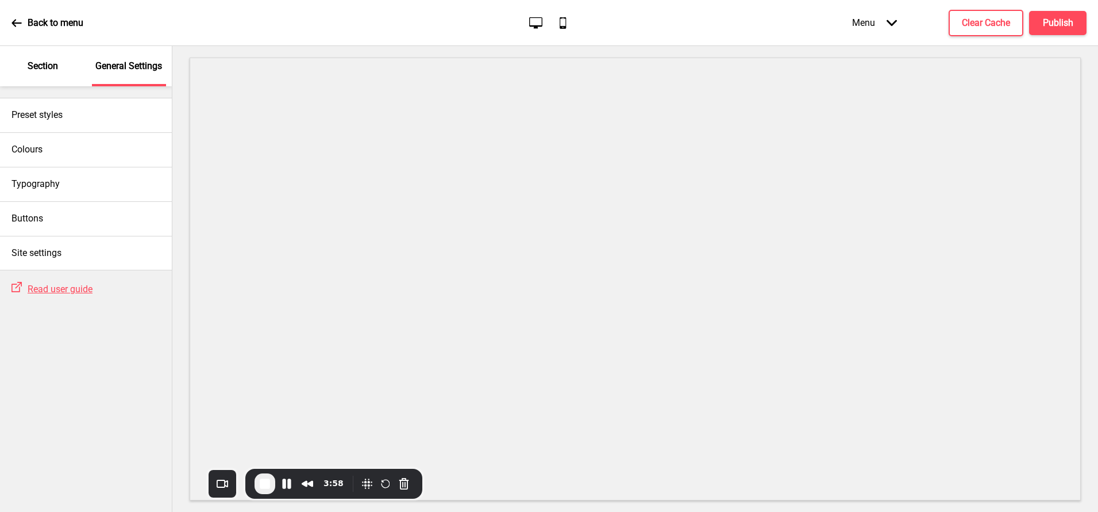
click at [54, 58] on div "Section" at bounding box center [43, 66] width 75 height 40
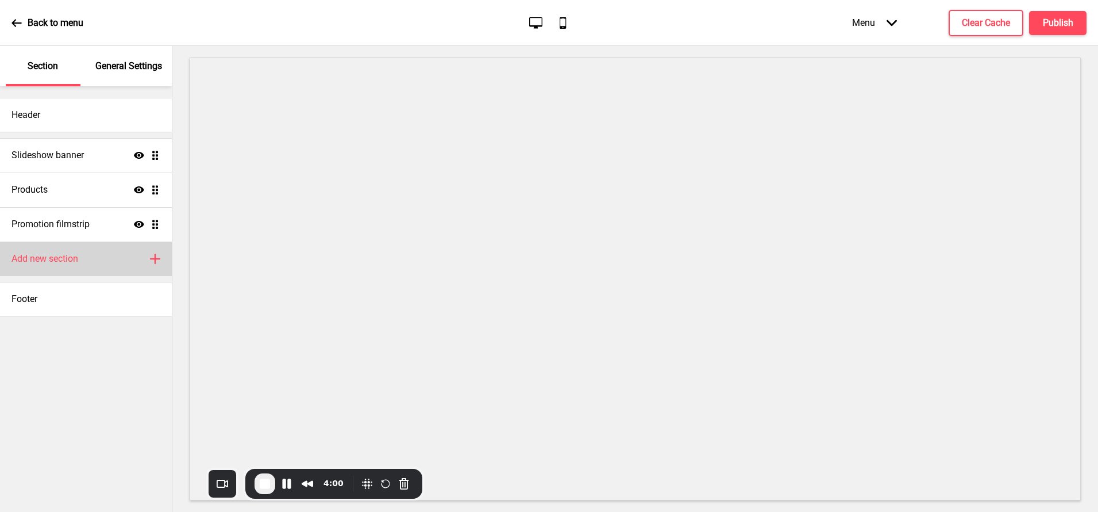
click at [69, 252] on h4 "Add new section" at bounding box center [44, 258] width 67 height 13
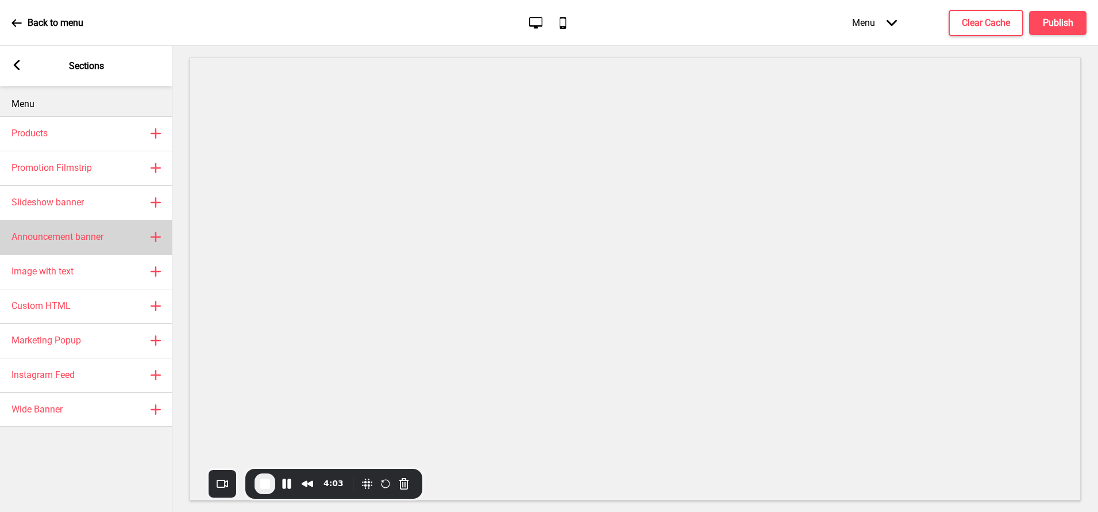
click at [159, 233] on rect at bounding box center [156, 237] width 14 height 14
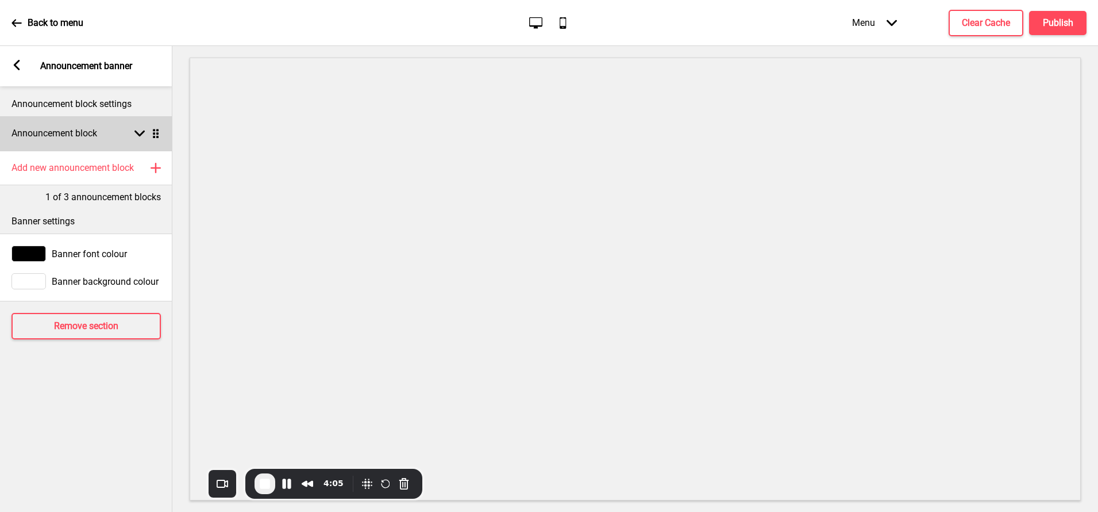
click at [37, 134] on h4 "Announcement block" at bounding box center [54, 133] width 86 height 13
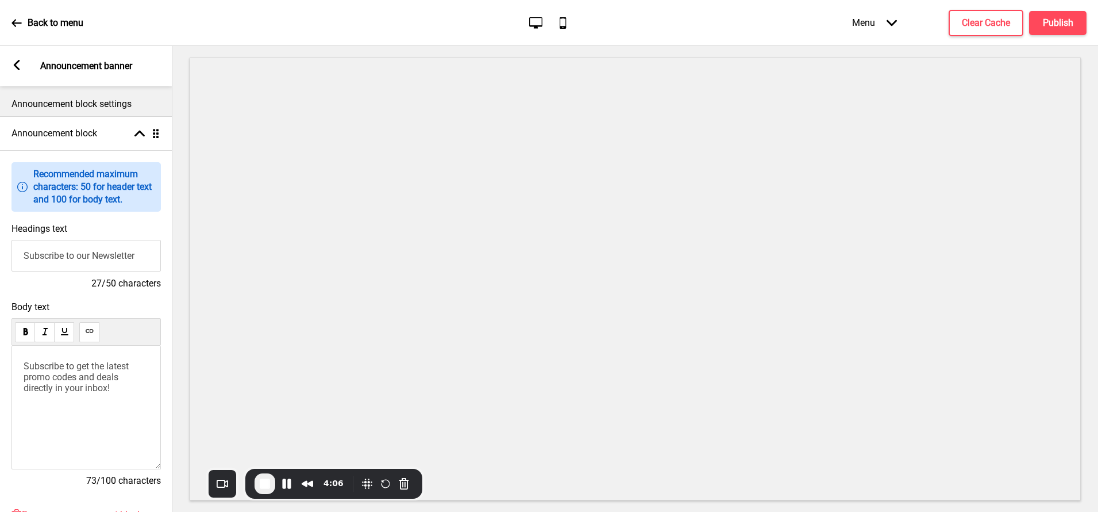
click at [40, 248] on input "Subscribe to our Newsletter" at bounding box center [85, 256] width 149 height 32
type input "Welcome to [PERSON_NAME] Deli"
click at [43, 378] on span "Subscribe to get the latest promo codes and deals directly in your inbox!" at bounding box center [77, 376] width 107 height 33
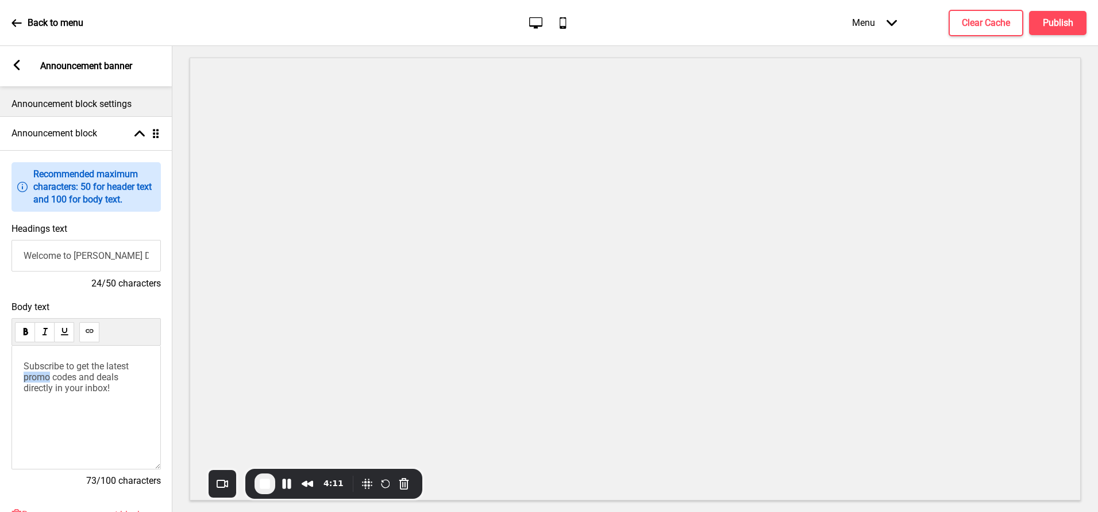
click at [43, 378] on span "Subscribe to get the latest promo codes and deals directly in your inbox!" at bounding box center [77, 376] width 107 height 33
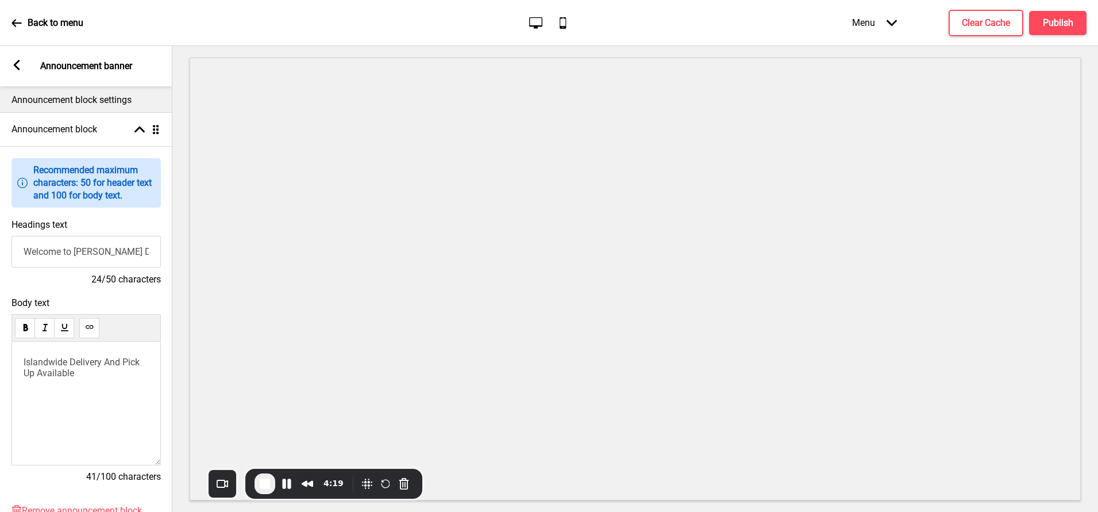
click at [17, 64] on rect at bounding box center [16, 65] width 10 height 10
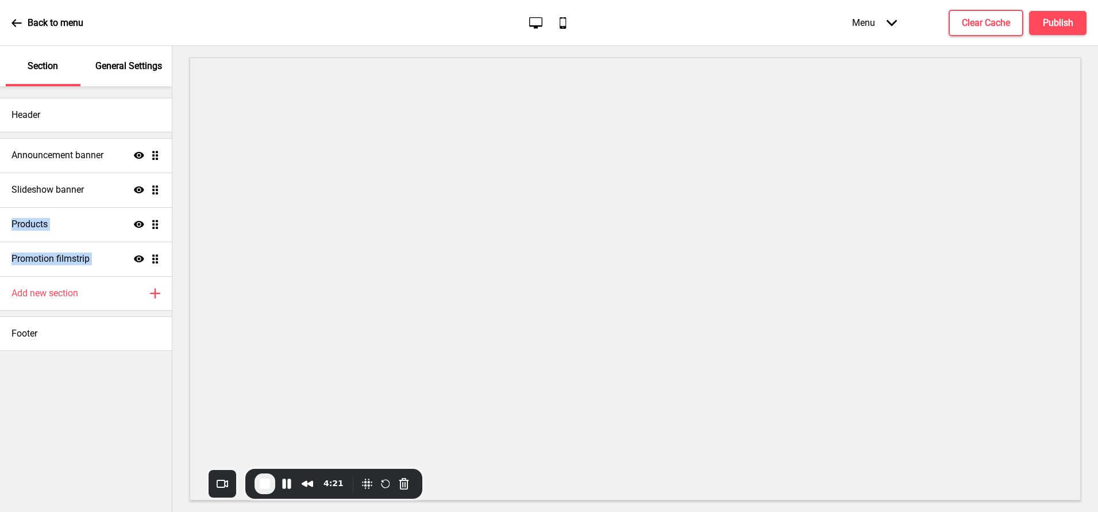
drag, startPoint x: 156, startPoint y: 257, endPoint x: 144, endPoint y: 154, distance: 104.1
click at [144, 154] on ul "Slideshow banner Show Drag Products Show Drag Promotion filmstrip Show Drag Ann…" at bounding box center [86, 207] width 172 height 138
click at [79, 193] on h4 "Slideshow banner" at bounding box center [47, 189] width 72 height 13
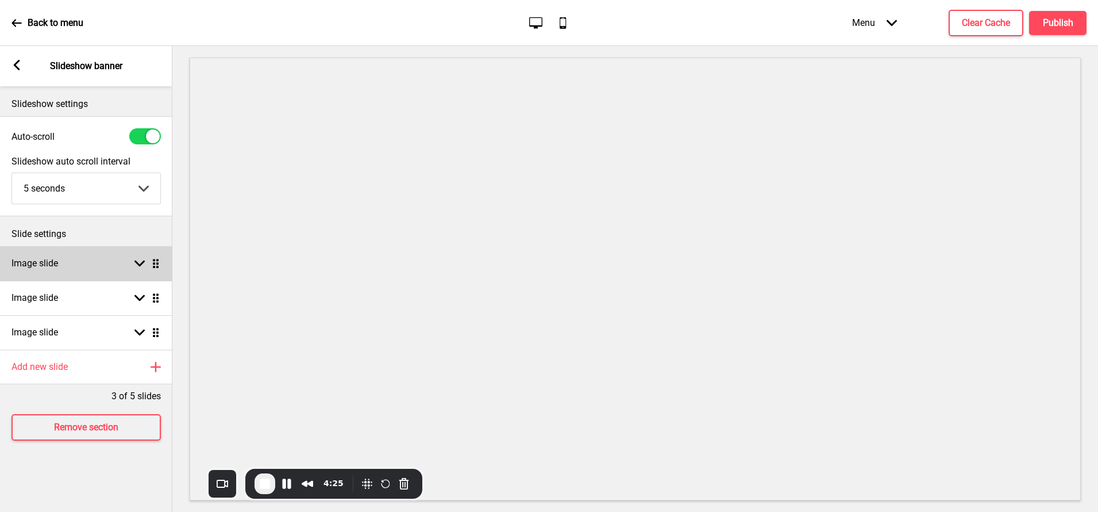
click at [61, 255] on div "Image slide Arrow down Drag" at bounding box center [86, 263] width 172 height 34
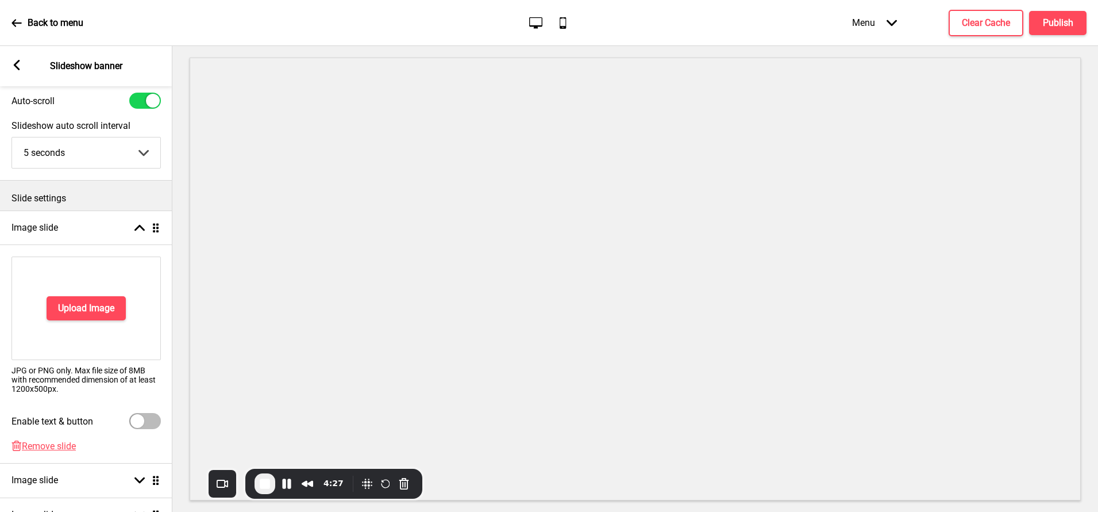
scroll to position [170, 0]
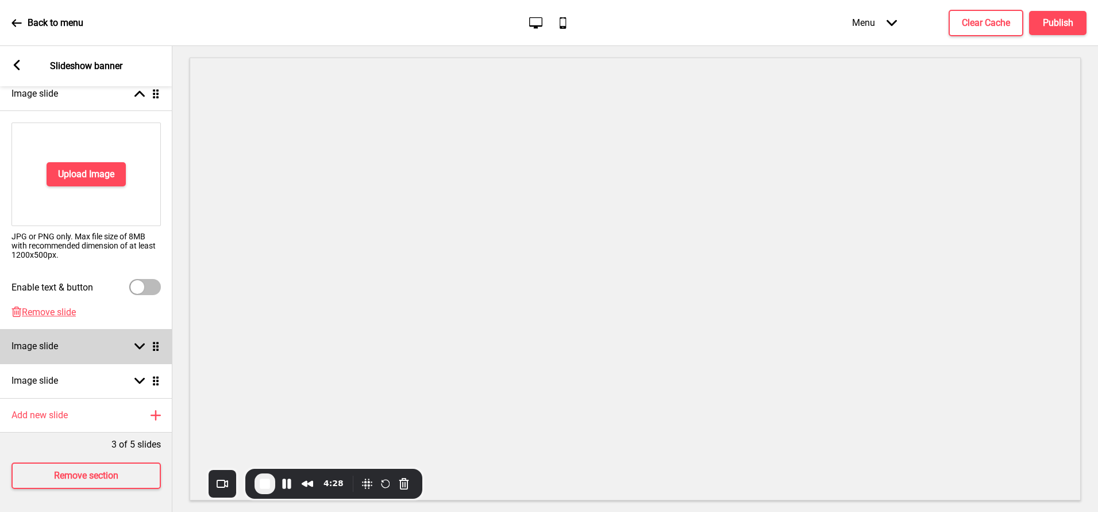
click at [50, 338] on div "Image slide Arrow down Drag" at bounding box center [86, 346] width 172 height 34
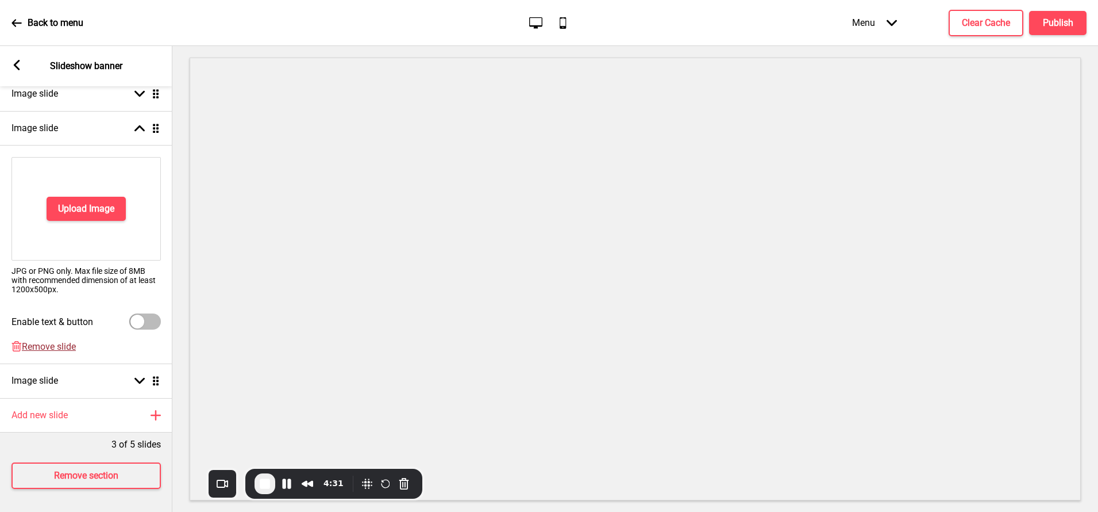
click at [64, 345] on span "Remove slide" at bounding box center [49, 346] width 54 height 11
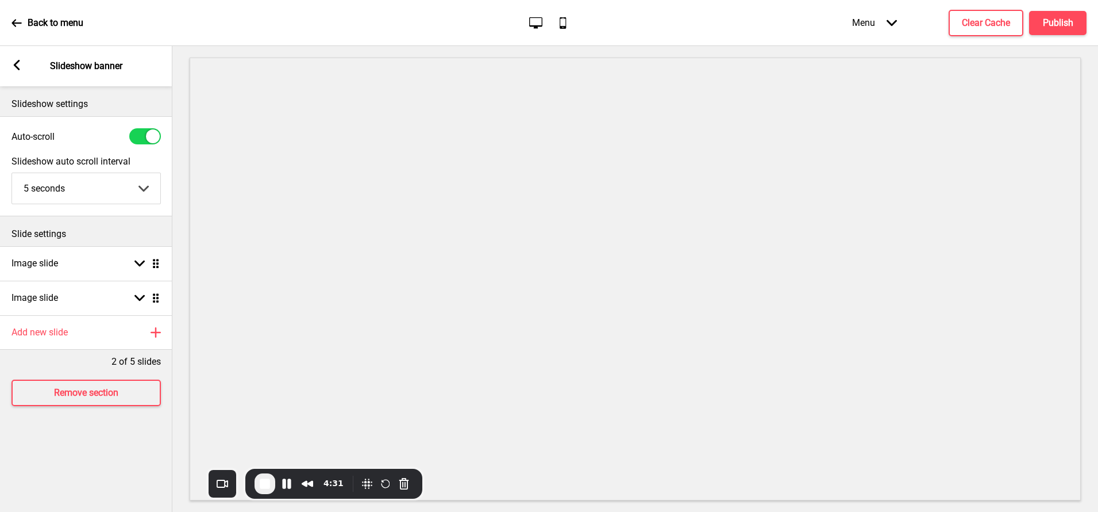
scroll to position [0, 0]
click at [68, 304] on div "Image slide Arrow down Drag" at bounding box center [86, 297] width 172 height 34
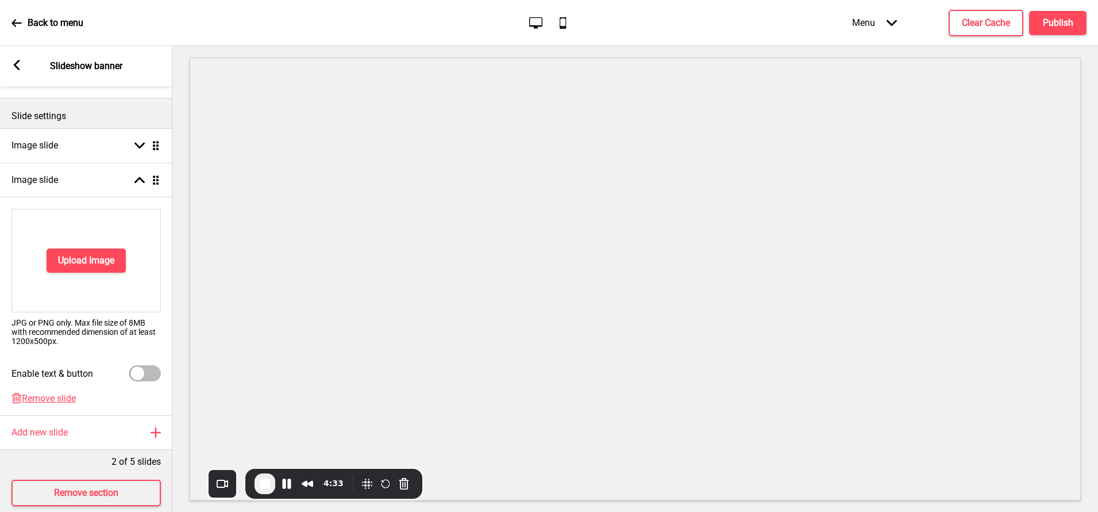
scroll to position [135, 0]
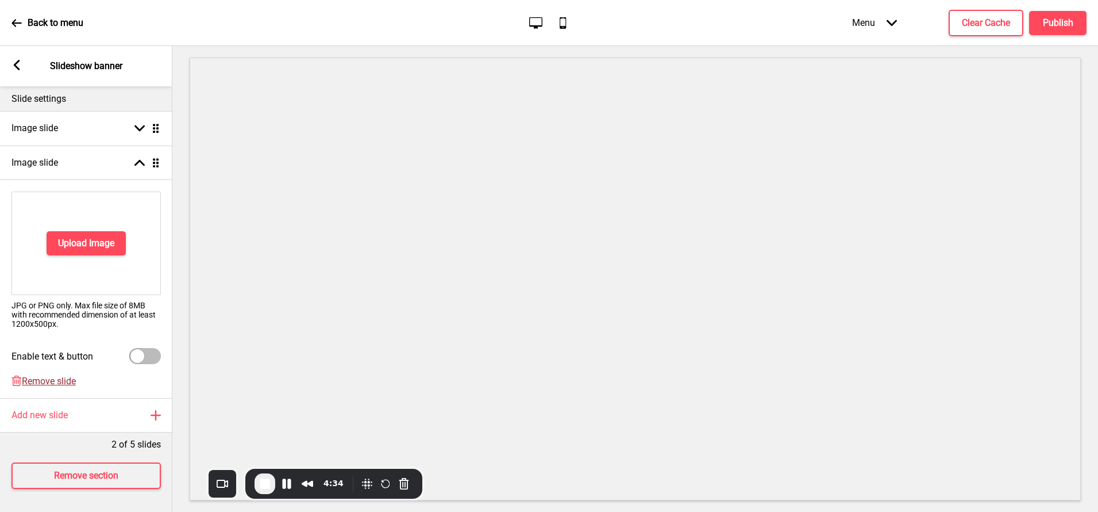
click at [34, 379] on span "Remove slide" at bounding box center [49, 380] width 54 height 11
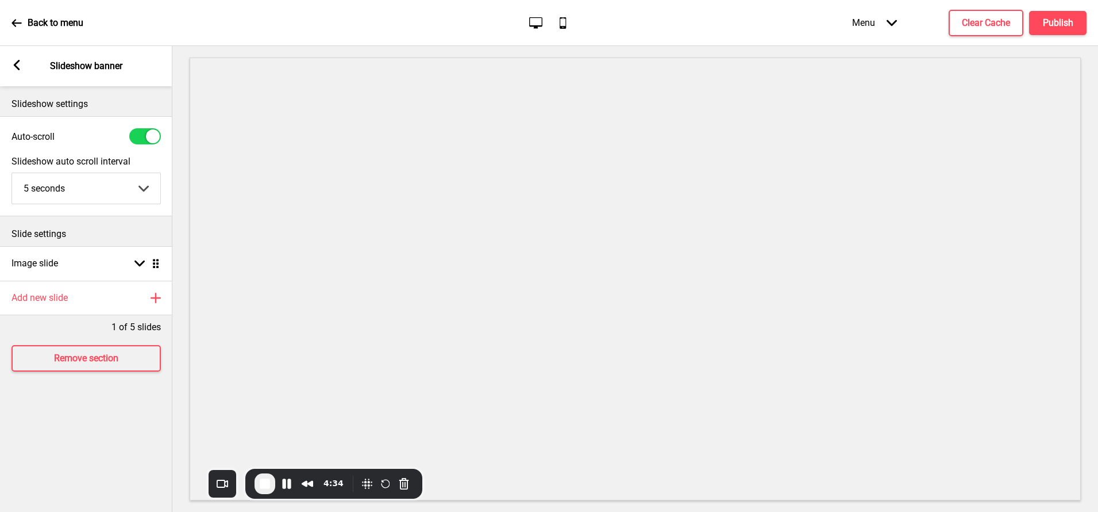
scroll to position [0, 0]
click at [144, 133] on div at bounding box center [145, 136] width 32 height 16
checkbox input "false"
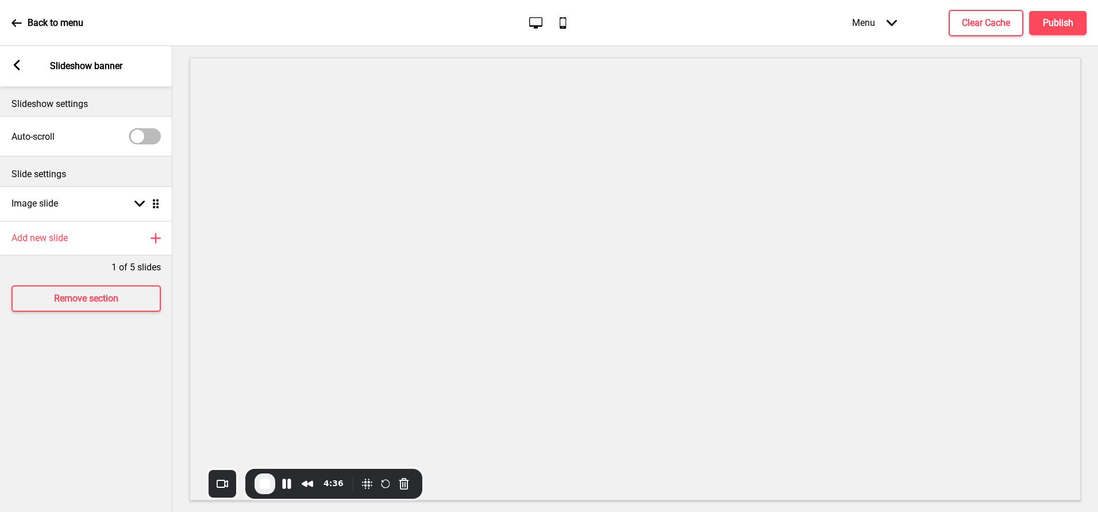
click at [17, 66] on rect at bounding box center [16, 65] width 10 height 10
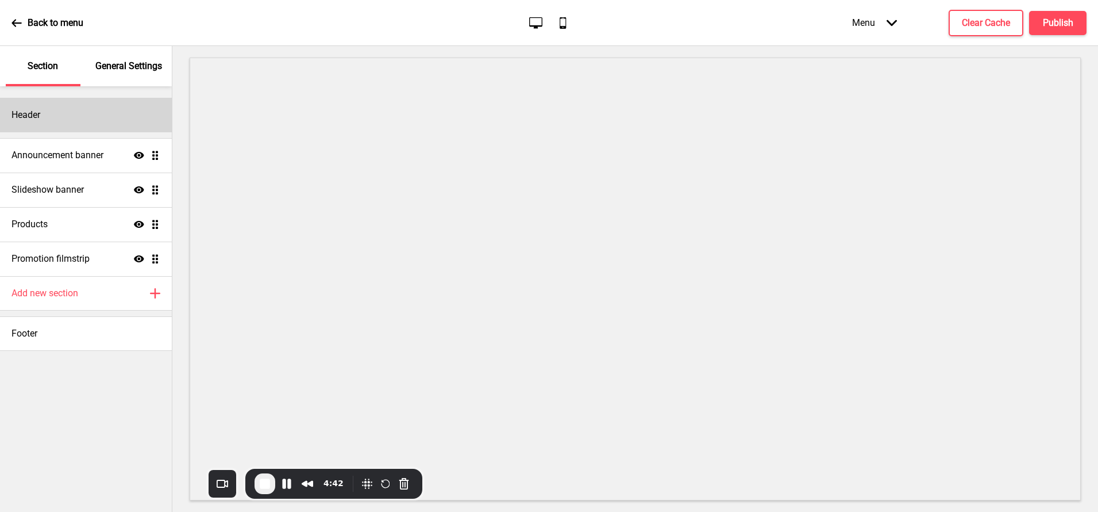
click at [94, 107] on div "Header" at bounding box center [86, 115] width 172 height 34
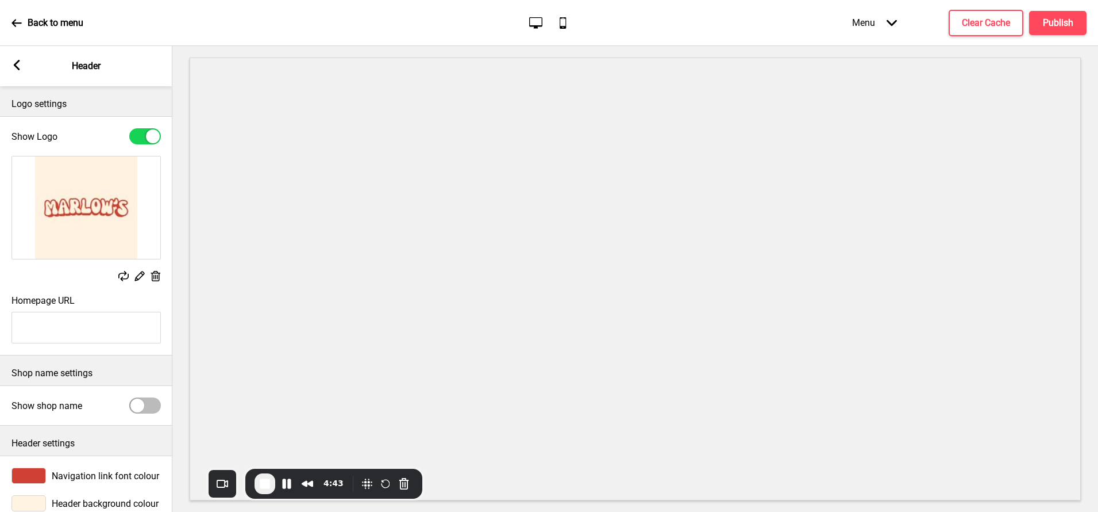
click at [33, 498] on div at bounding box center [28, 503] width 34 height 16
click at [33, 506] on div at bounding box center [28, 503] width 34 height 16
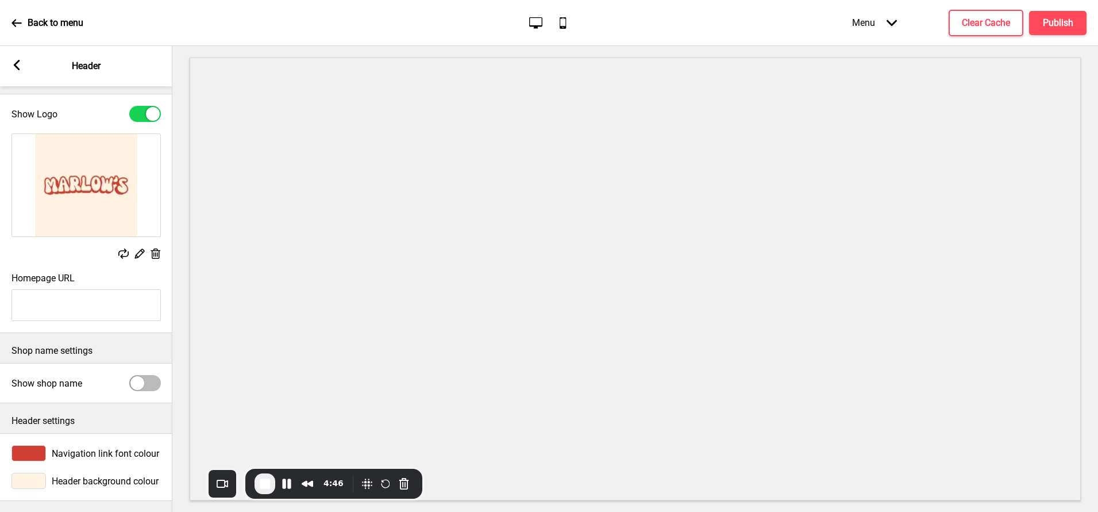
click at [36, 477] on div at bounding box center [28, 480] width 34 height 16
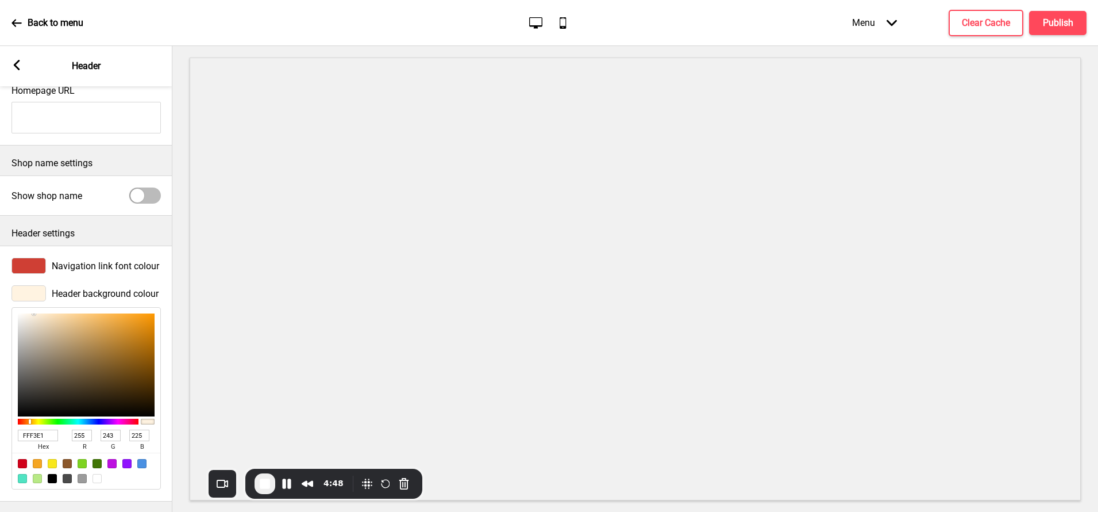
click at [44, 433] on input "FFF3E1" at bounding box center [38, 434] width 40 height 11
click at [18, 61] on icon at bounding box center [17, 65] width 6 height 10
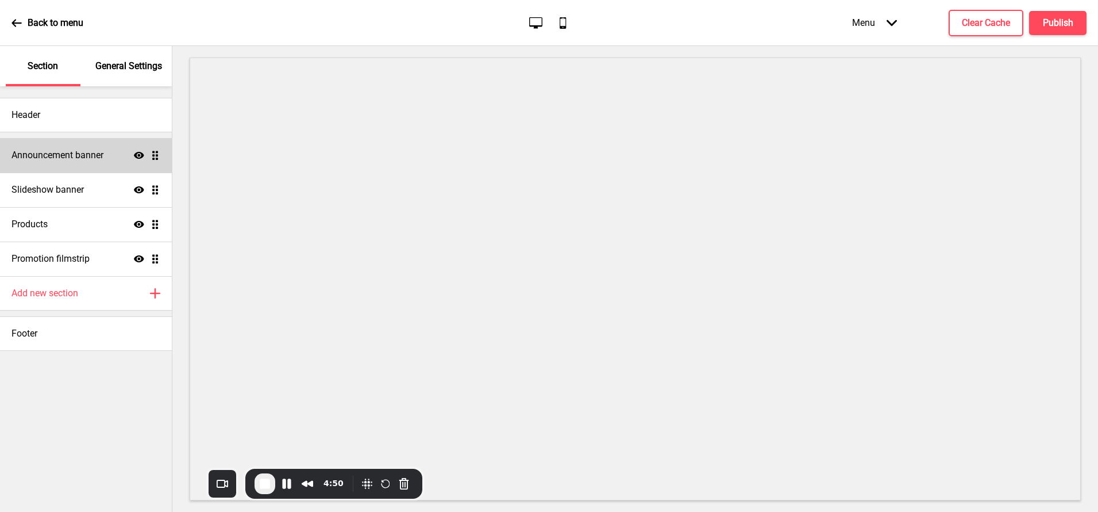
click at [46, 153] on h4 "Announcement banner" at bounding box center [57, 155] width 92 height 13
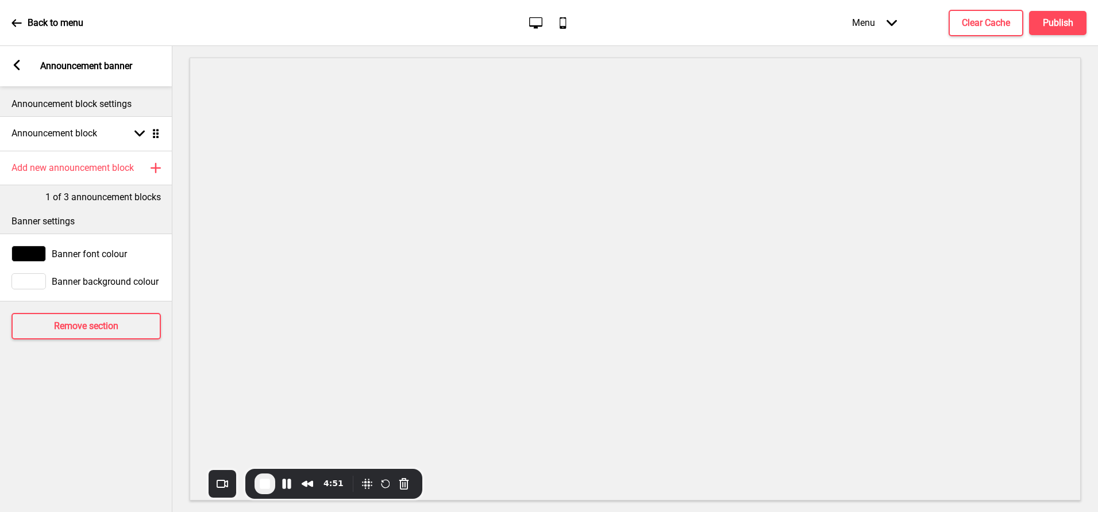
click at [37, 279] on div at bounding box center [28, 281] width 34 height 16
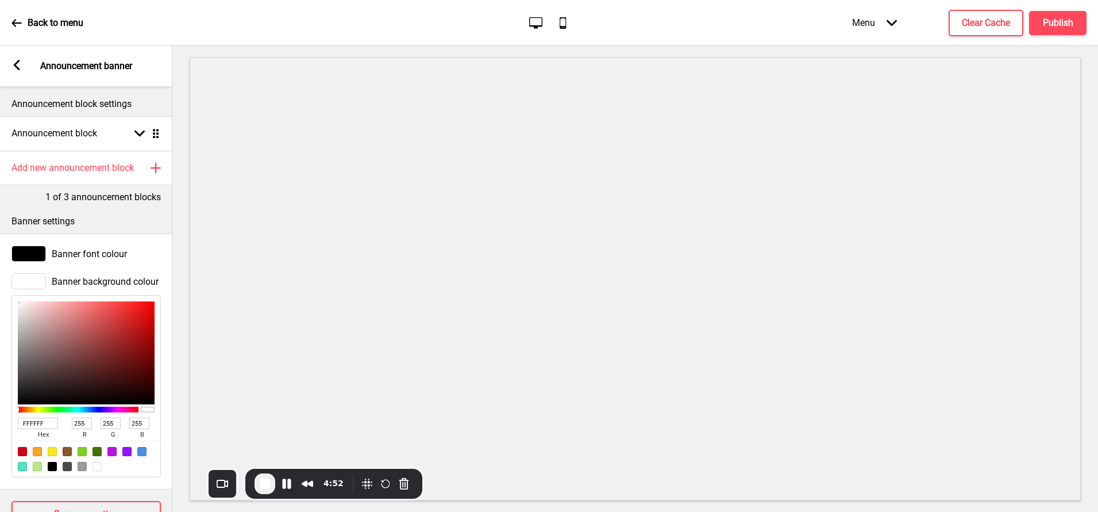
click at [37, 420] on input "FFFFFF" at bounding box center [38, 422] width 40 height 11
paste input "3E1"
type input "FFF3E1"
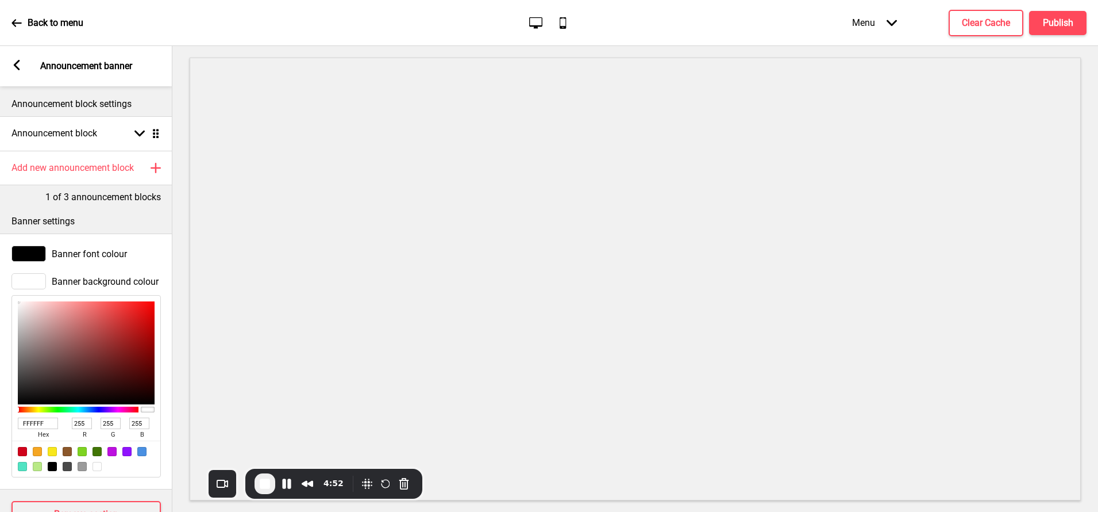
type input "243"
type input "225"
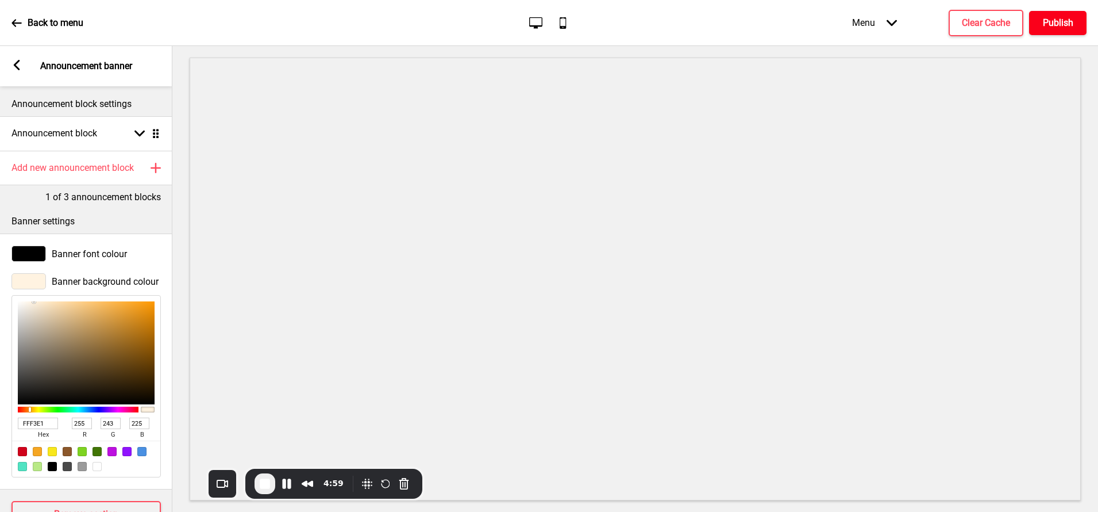
type input "FFF3E1"
click at [1055, 17] on h4 "Publish" at bounding box center [1058, 23] width 30 height 13
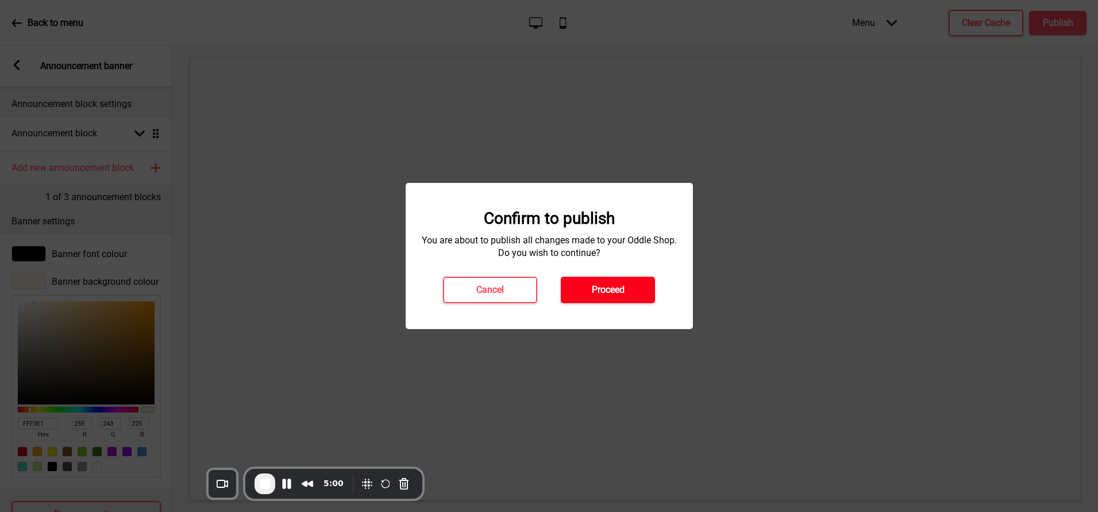
click at [586, 291] on button "Proceed" at bounding box center [608, 289] width 94 height 26
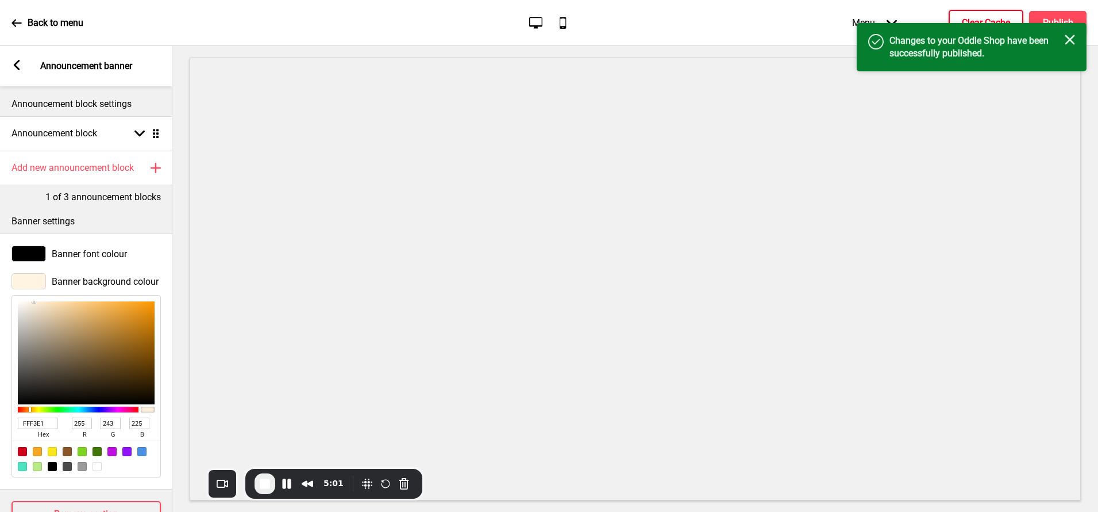
click at [970, 17] on h4 "Clear Cache" at bounding box center [986, 23] width 48 height 13
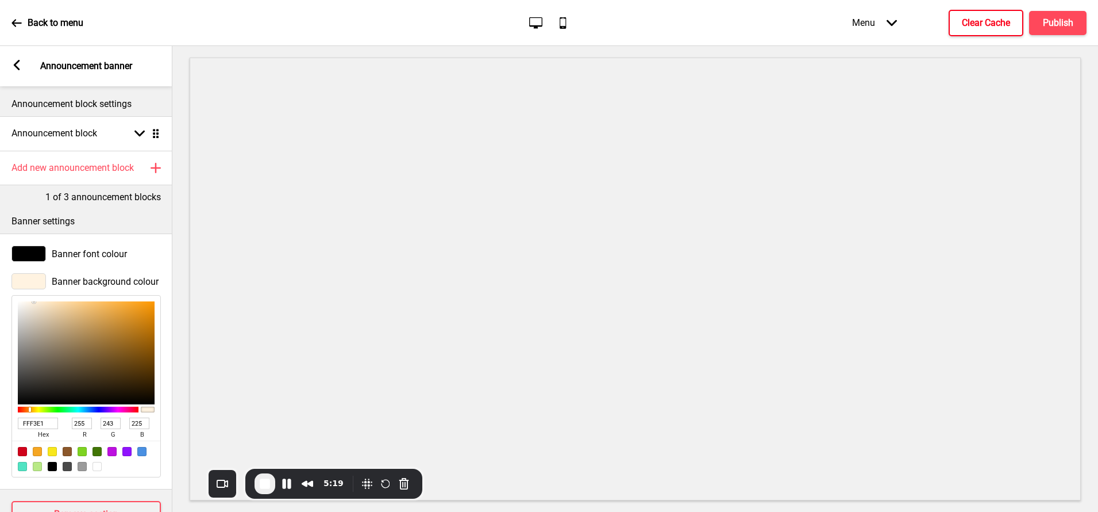
click at [14, 67] on rect at bounding box center [16, 65] width 10 height 10
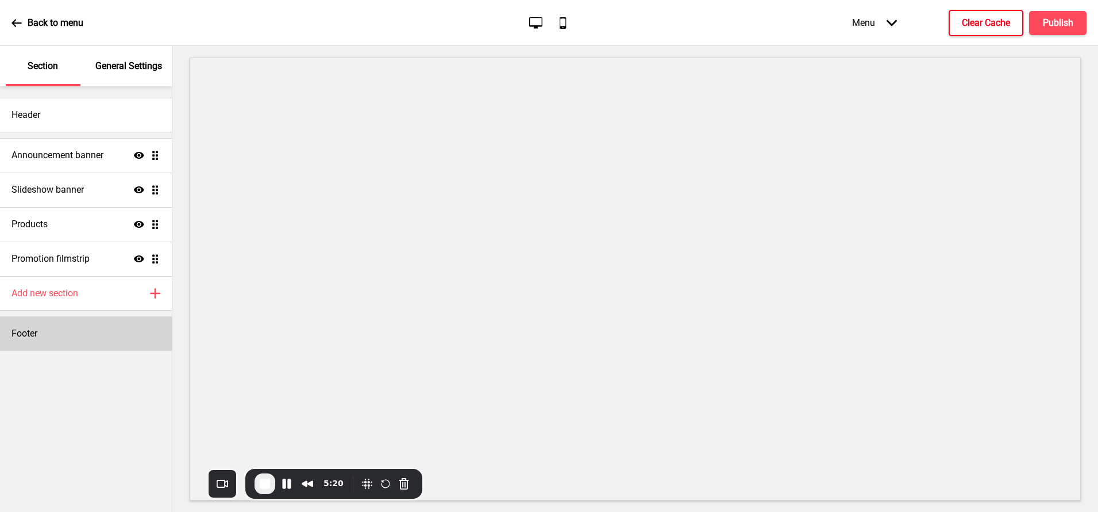
click at [28, 341] on div "Footer" at bounding box center [86, 333] width 172 height 34
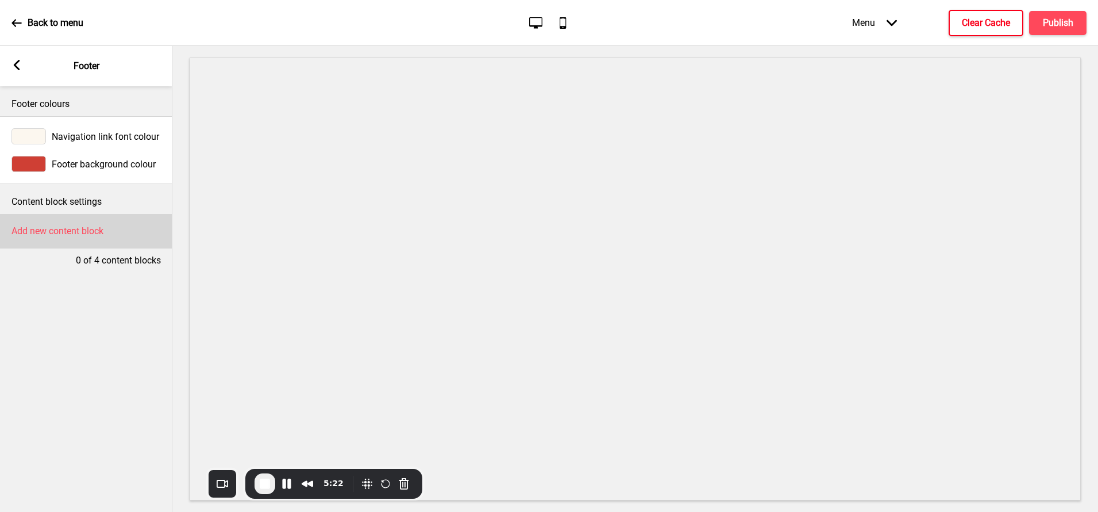
click at [46, 241] on div "Add new content block" at bounding box center [86, 231] width 172 height 34
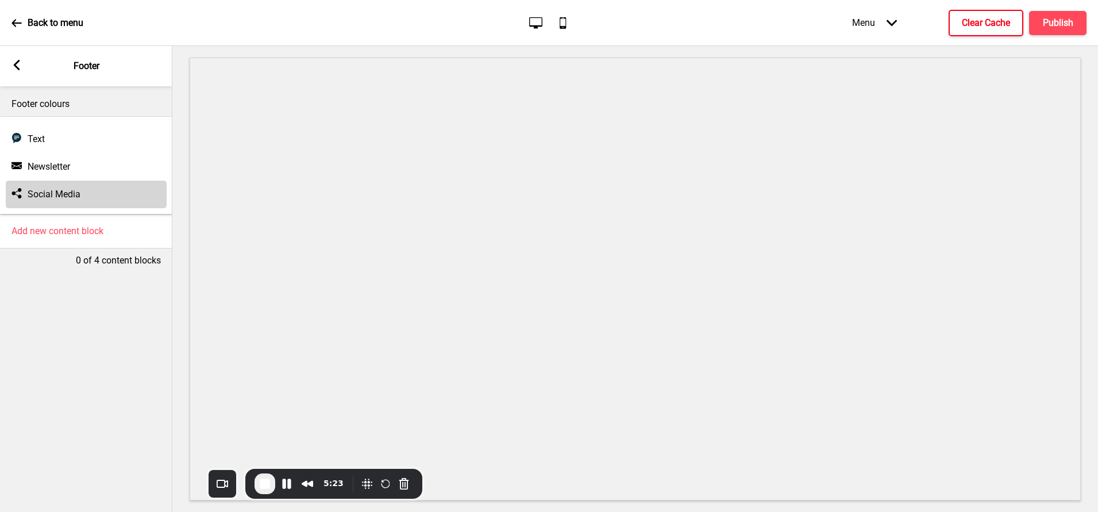
click at [49, 187] on div "Social media Social Media" at bounding box center [86, 194] width 161 height 28
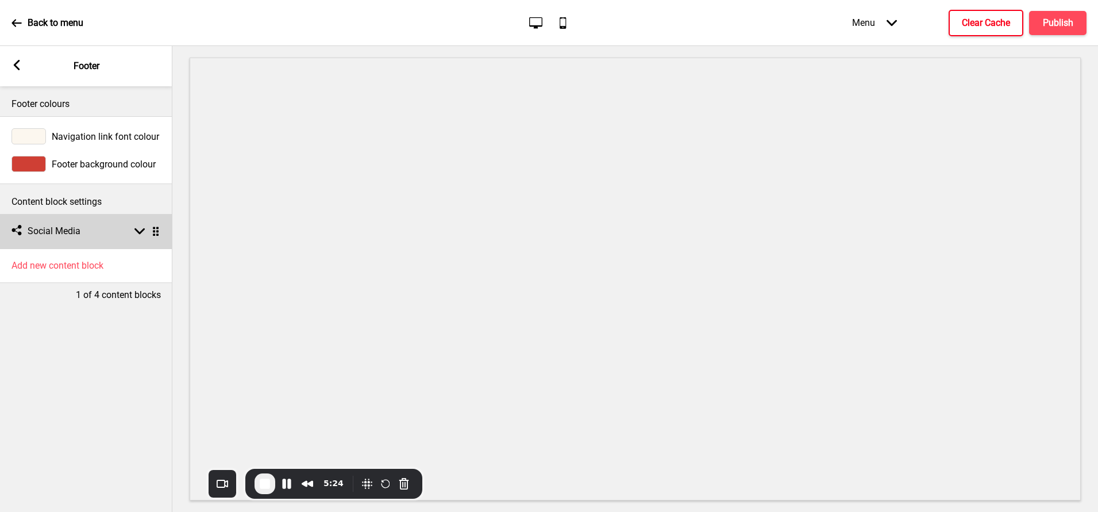
click at [44, 221] on div "Social media Social Media Arrow down Drag" at bounding box center [86, 231] width 172 height 34
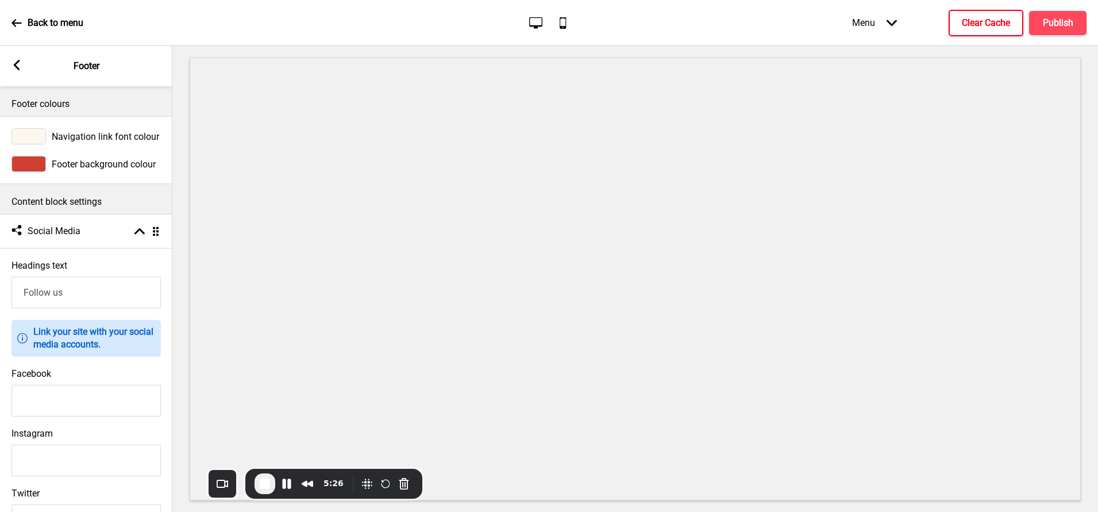
click at [29, 463] on input "Instagram" at bounding box center [85, 460] width 149 height 32
paste input "[URL][DOMAIN_NAME]"
type input "[URL][DOMAIN_NAME]"
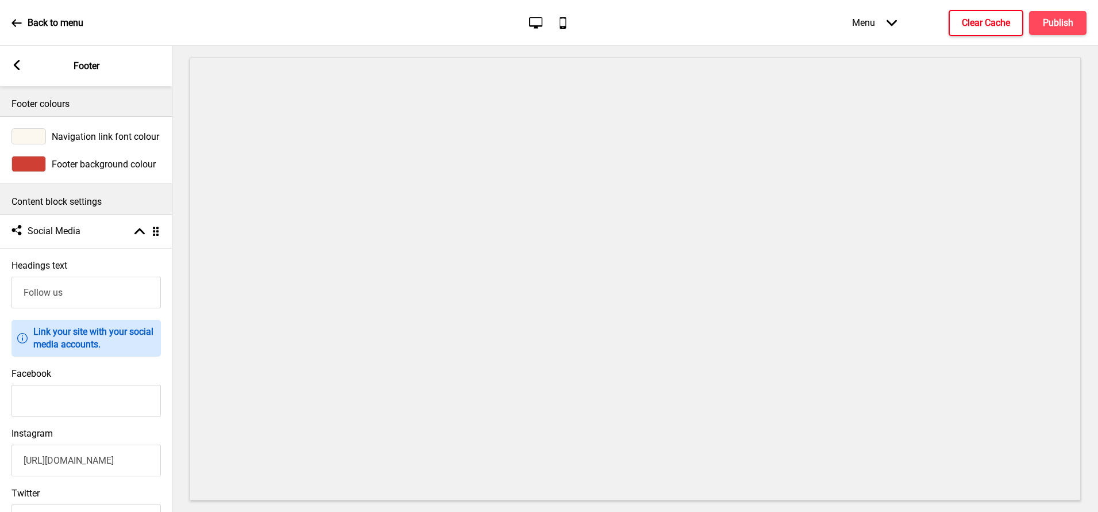
scroll to position [0, 0]
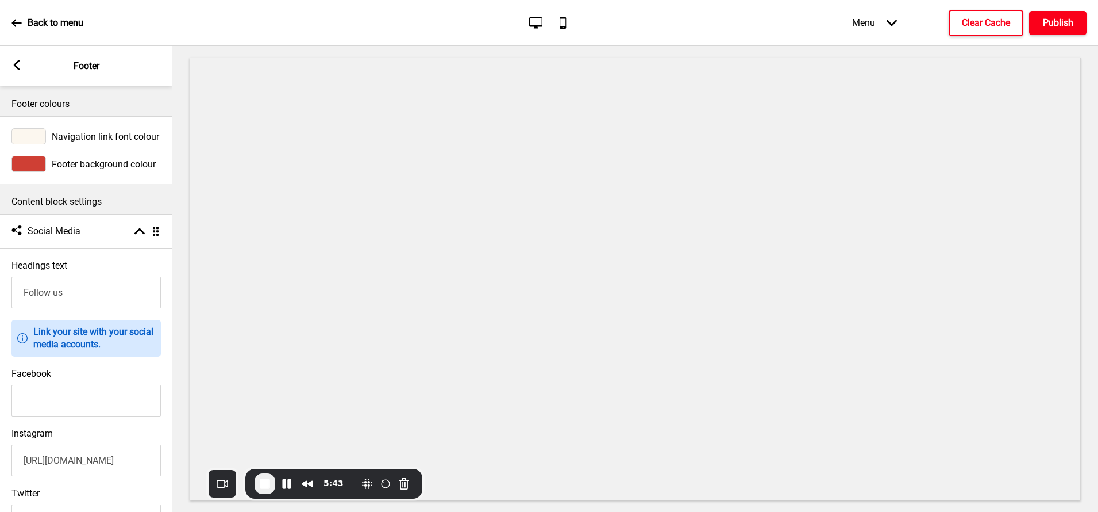
click at [1057, 25] on h4 "Publish" at bounding box center [1058, 23] width 30 height 13
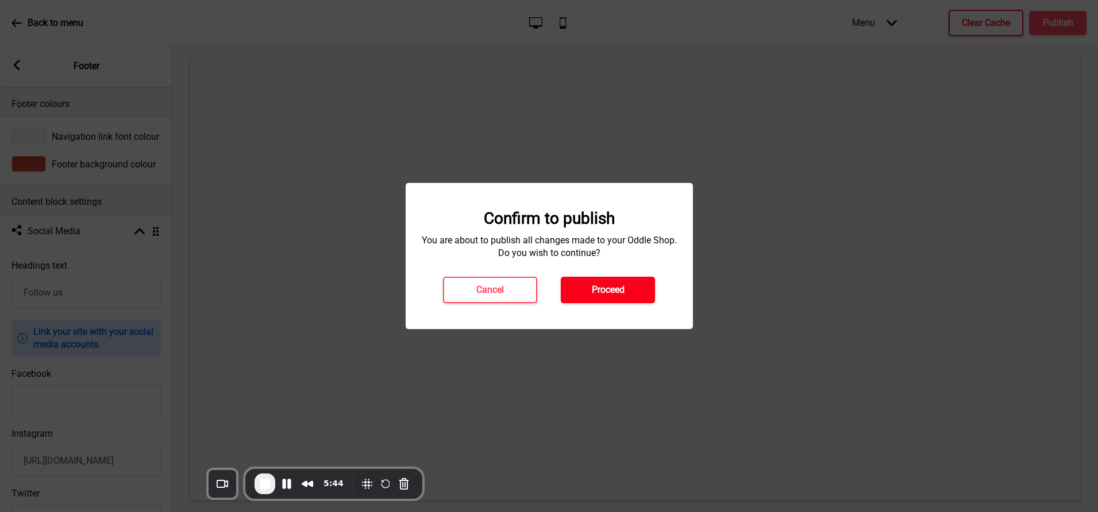
click at [610, 290] on h4 "Proceed" at bounding box center [608, 289] width 33 height 13
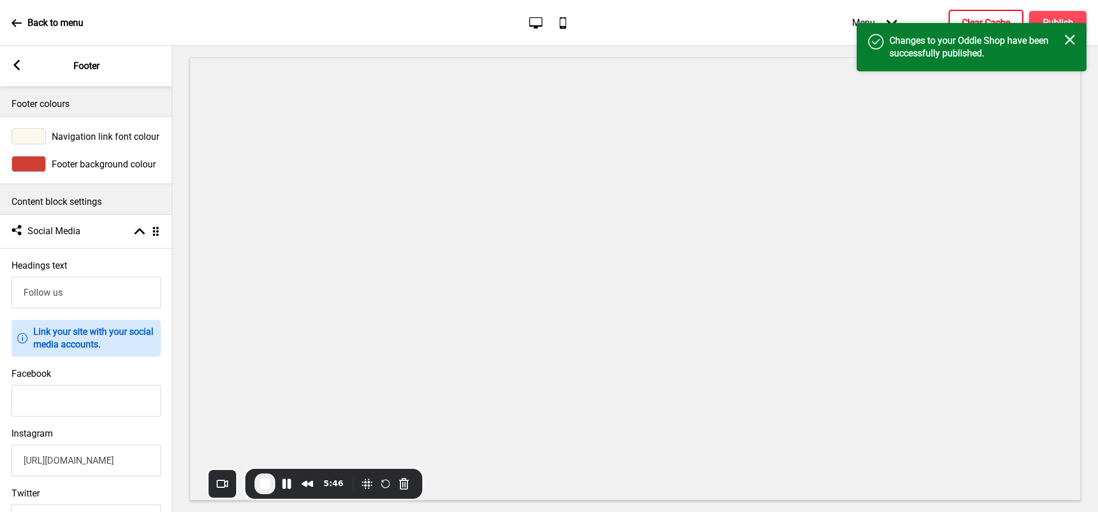
click at [964, 14] on button "Clear Cache" at bounding box center [986, 23] width 75 height 26
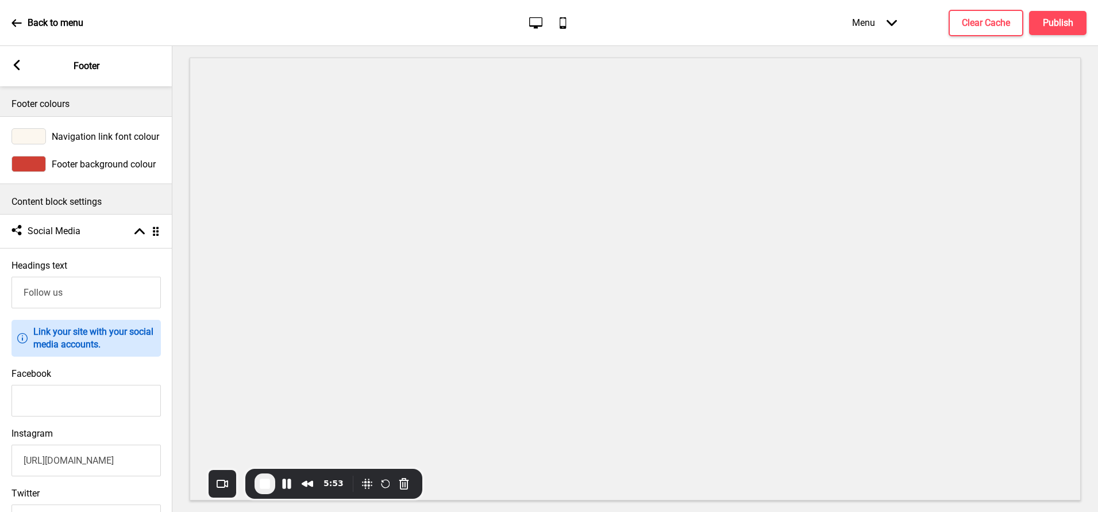
click at [264, 485] on span "End Recording" at bounding box center [265, 483] width 14 height 14
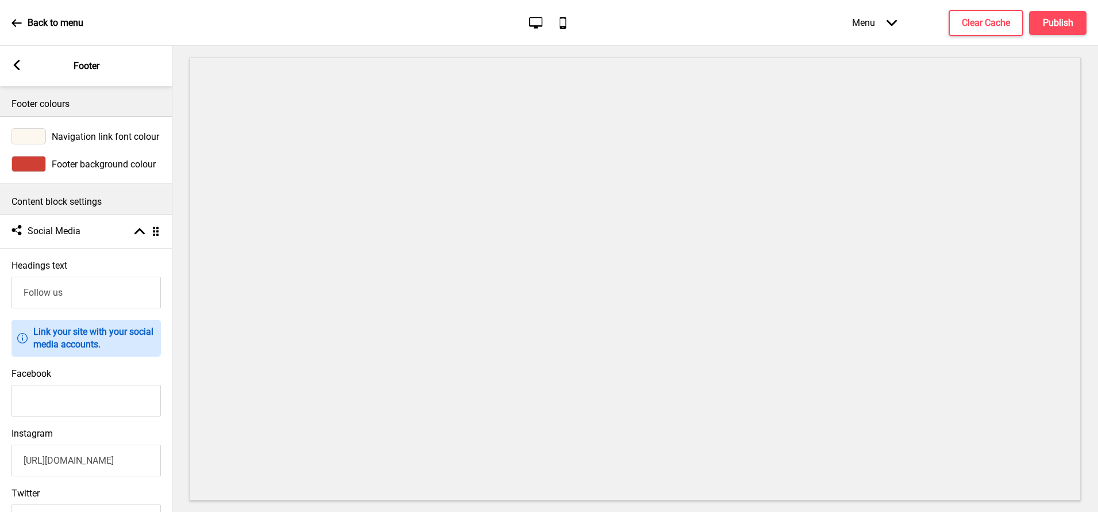
click at [14, 63] on rect at bounding box center [16, 65] width 10 height 10
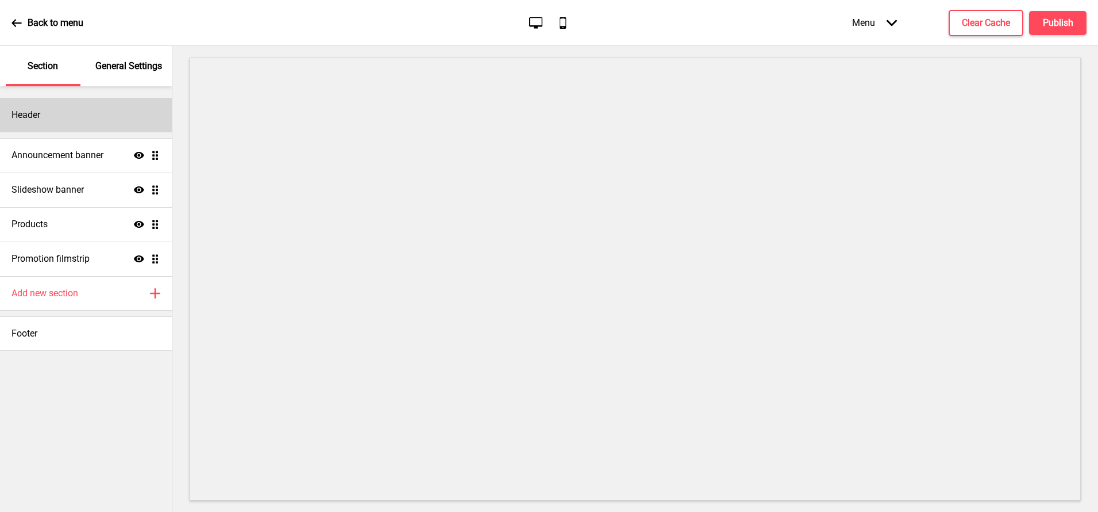
click at [44, 113] on div "Header" at bounding box center [86, 115] width 172 height 34
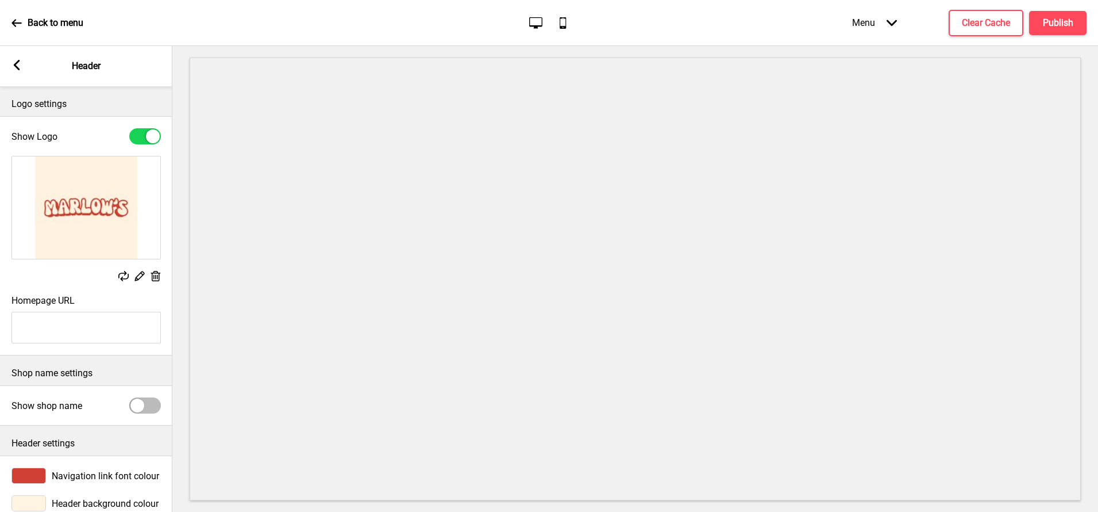
click at [139, 277] on rect at bounding box center [139, 276] width 12 height 12
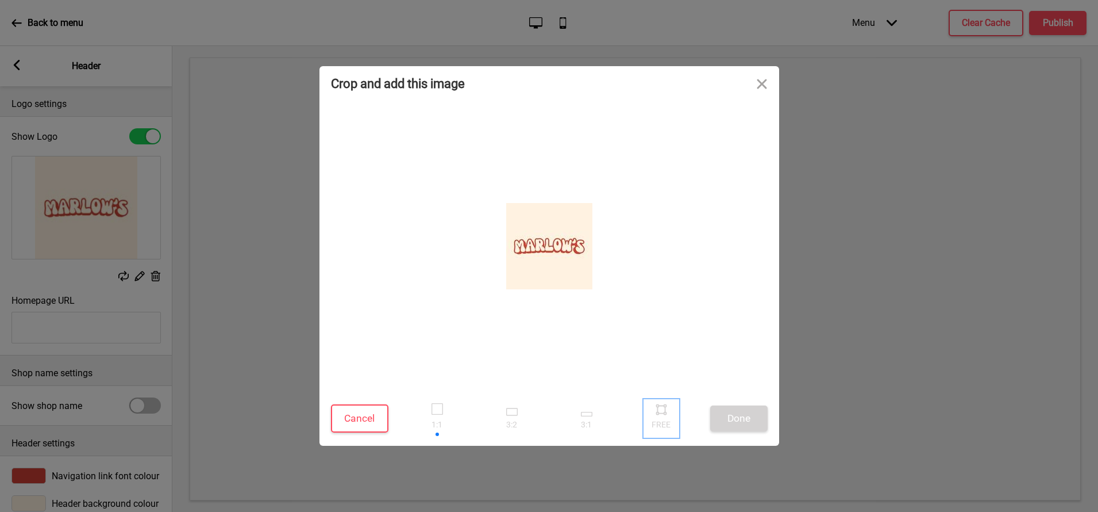
click at [660, 412] on div at bounding box center [661, 408] width 17 height 17
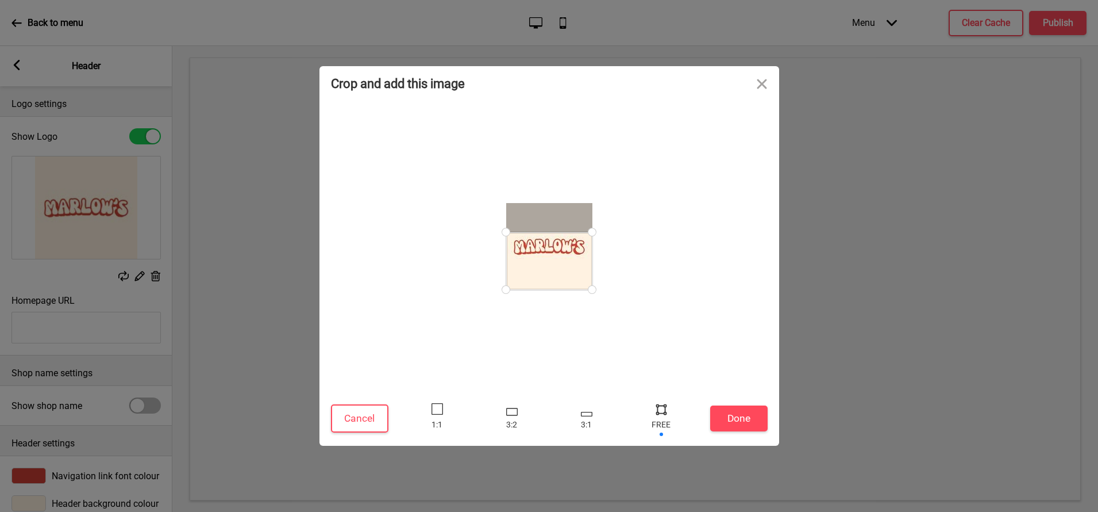
drag, startPoint x: 591, startPoint y: 201, endPoint x: 598, endPoint y: 232, distance: 31.9
click at [598, 232] on div at bounding box center [592, 232] width 20 height 20
drag, startPoint x: 591, startPoint y: 290, endPoint x: 593, endPoint y: 259, distance: 31.1
click at [593, 259] on div at bounding box center [592, 259] width 20 height 20
click at [747, 413] on button "Done" at bounding box center [738, 418] width 57 height 26
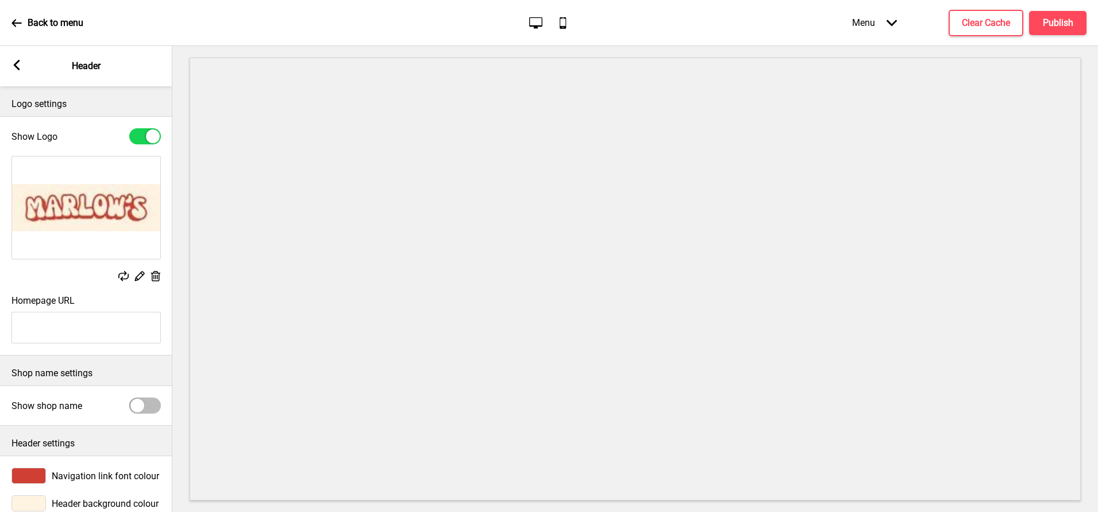
scroll to position [22, 0]
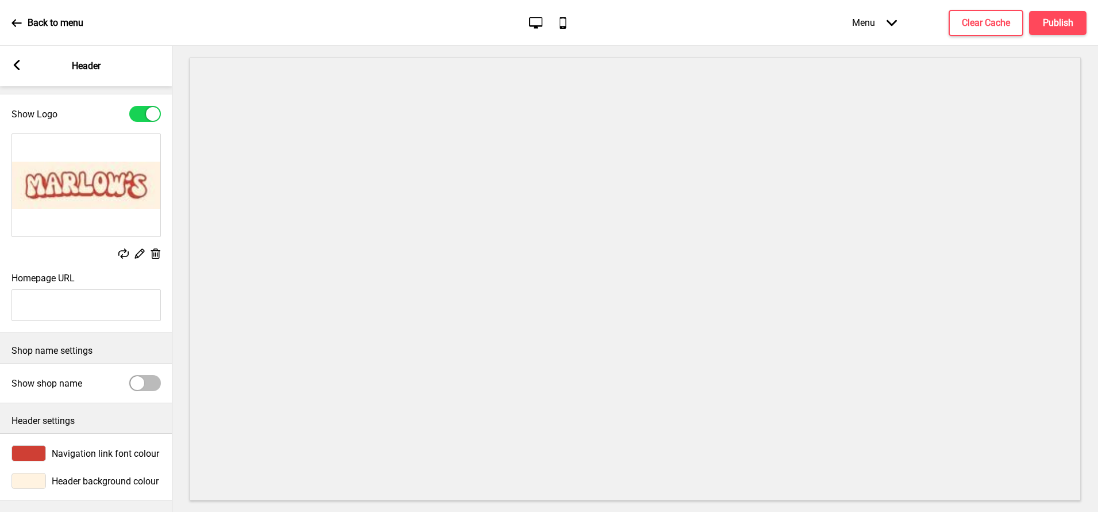
click at [39, 484] on div at bounding box center [28, 480] width 34 height 16
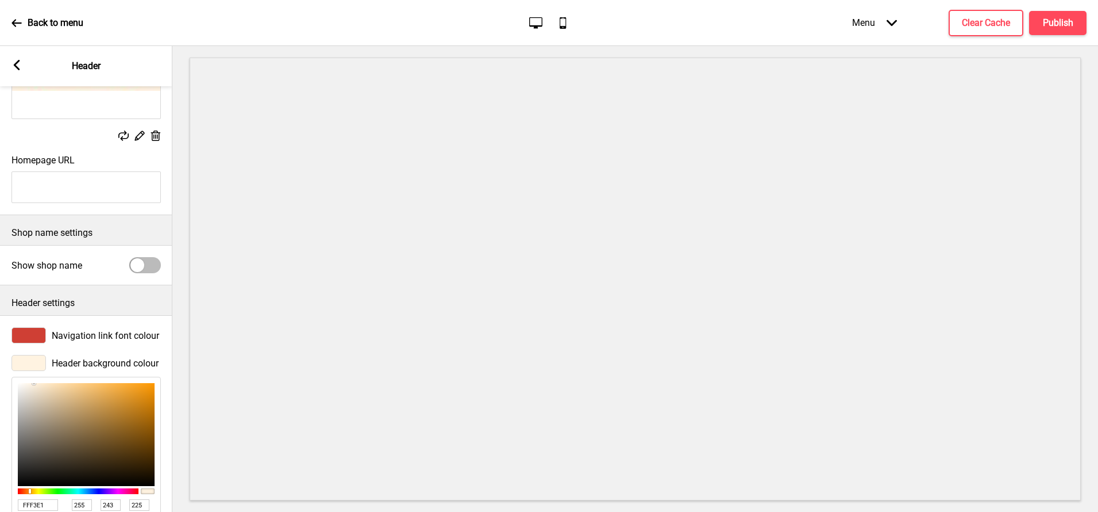
scroll to position [208, 0]
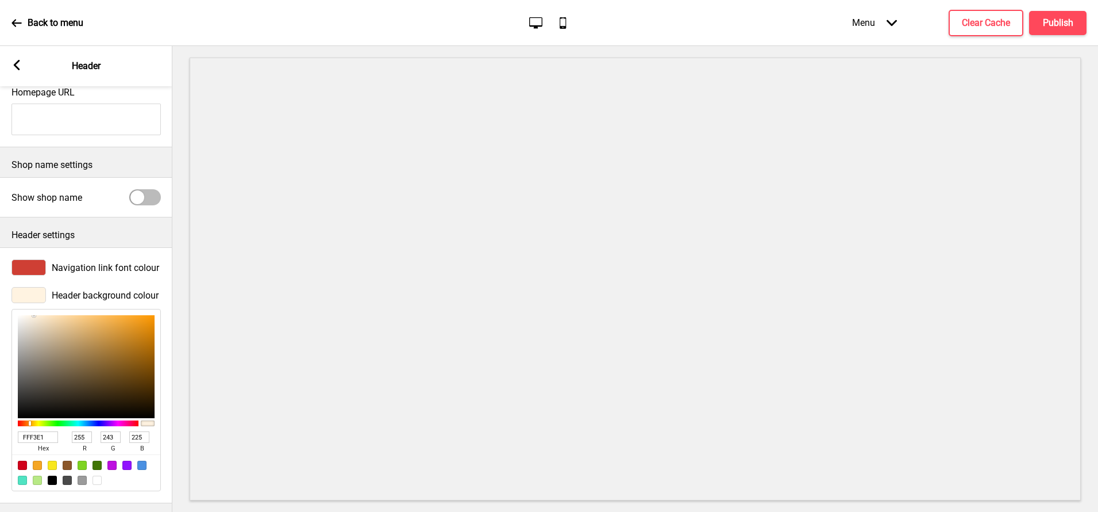
click at [52, 436] on input "FFF3E1" at bounding box center [38, 436] width 40 height 11
click at [25, 268] on div at bounding box center [28, 267] width 34 height 16
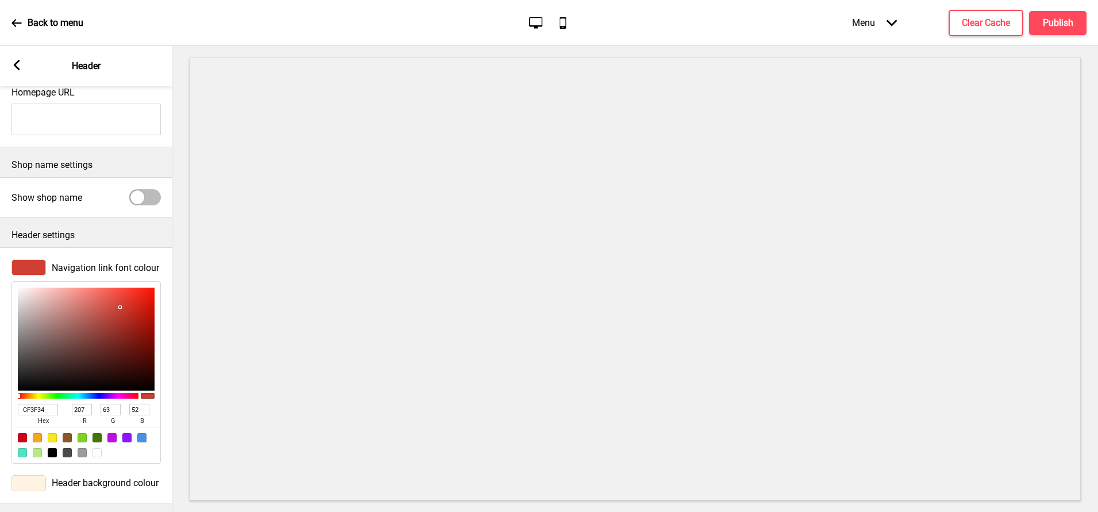
click at [47, 405] on input "CF3F34" at bounding box center [38, 408] width 40 height 11
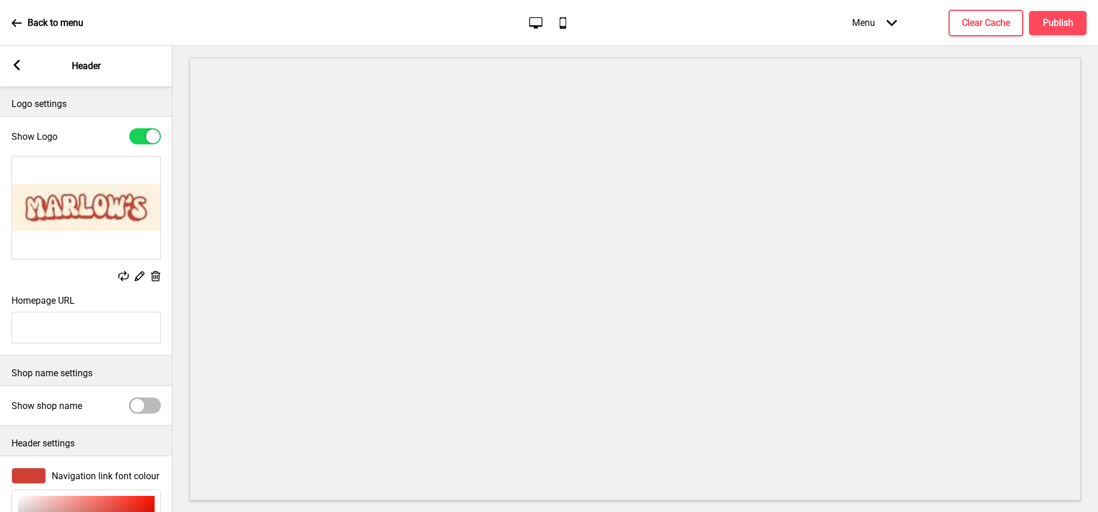
click at [156, 275] on g at bounding box center [155, 276] width 12 height 12
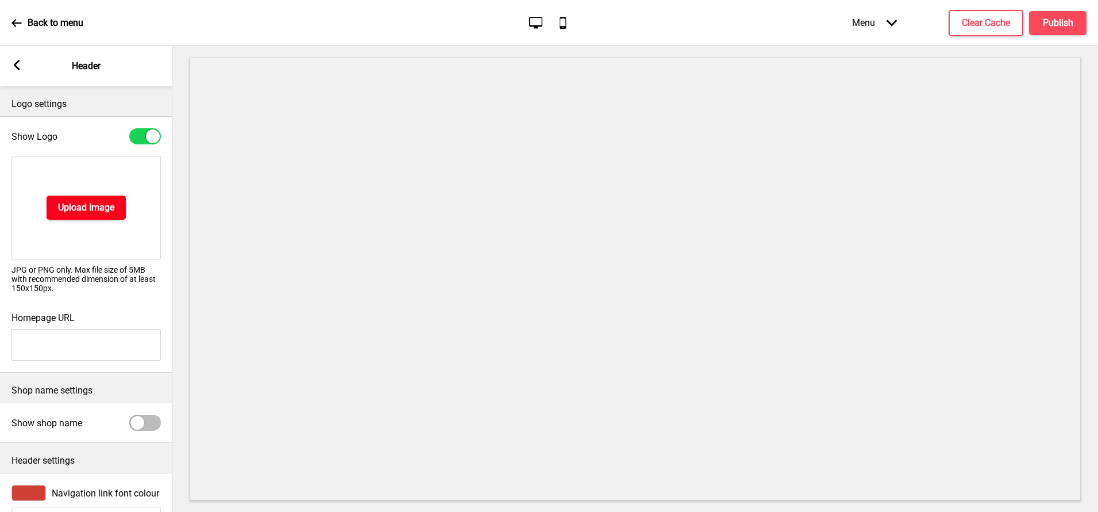
click at [106, 212] on h4 "Upload Image" at bounding box center [86, 207] width 56 height 13
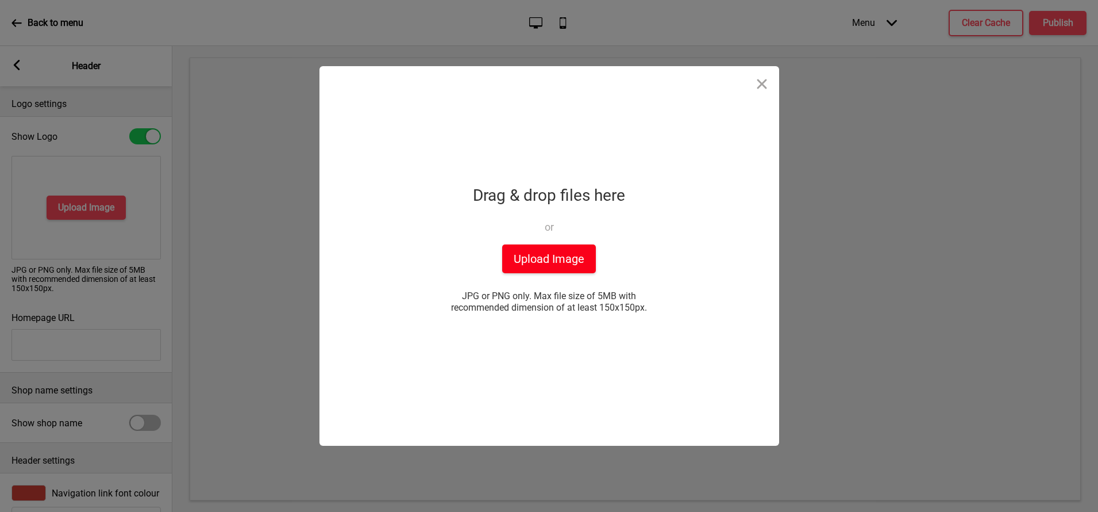
click at [567, 254] on button "Upload Image" at bounding box center [549, 258] width 94 height 29
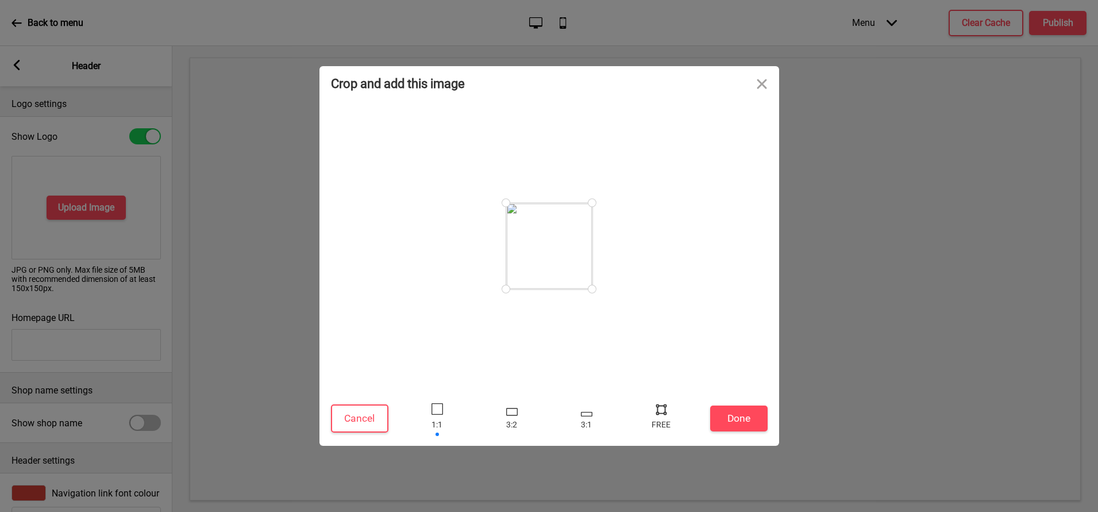
drag, startPoint x: 589, startPoint y: 202, endPoint x: 595, endPoint y: 226, distance: 25.0
click at [595, 226] on div at bounding box center [549, 245] width 437 height 279
click at [660, 405] on div at bounding box center [661, 408] width 17 height 17
drag, startPoint x: 594, startPoint y: 208, endPoint x: 598, endPoint y: 221, distance: 13.8
click at [598, 221] on div at bounding box center [592, 222] width 20 height 20
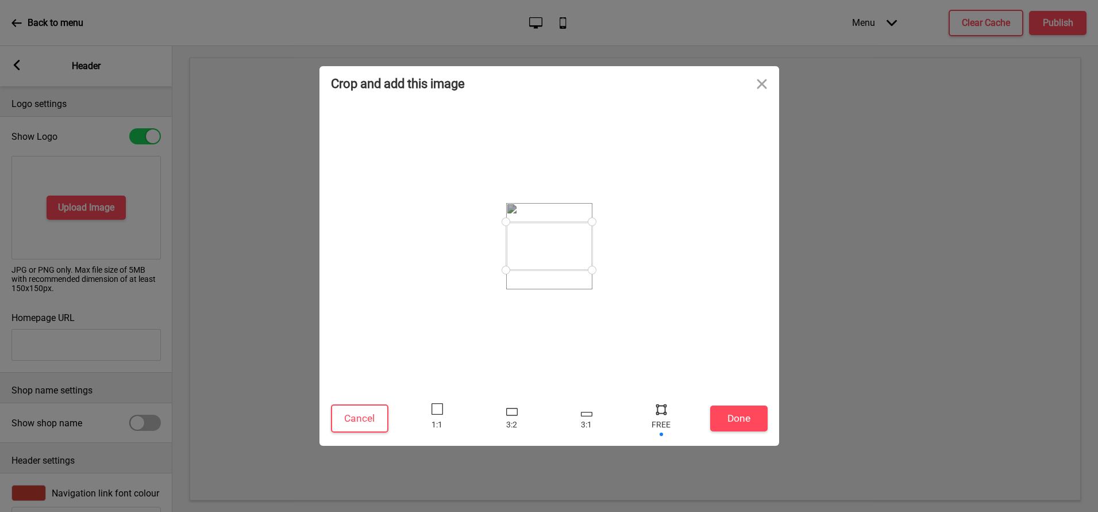
drag, startPoint x: 593, startPoint y: 292, endPoint x: 593, endPoint y: 270, distance: 22.4
click at [593, 270] on div at bounding box center [592, 270] width 20 height 20
click at [718, 416] on button "Done" at bounding box center [738, 418] width 57 height 26
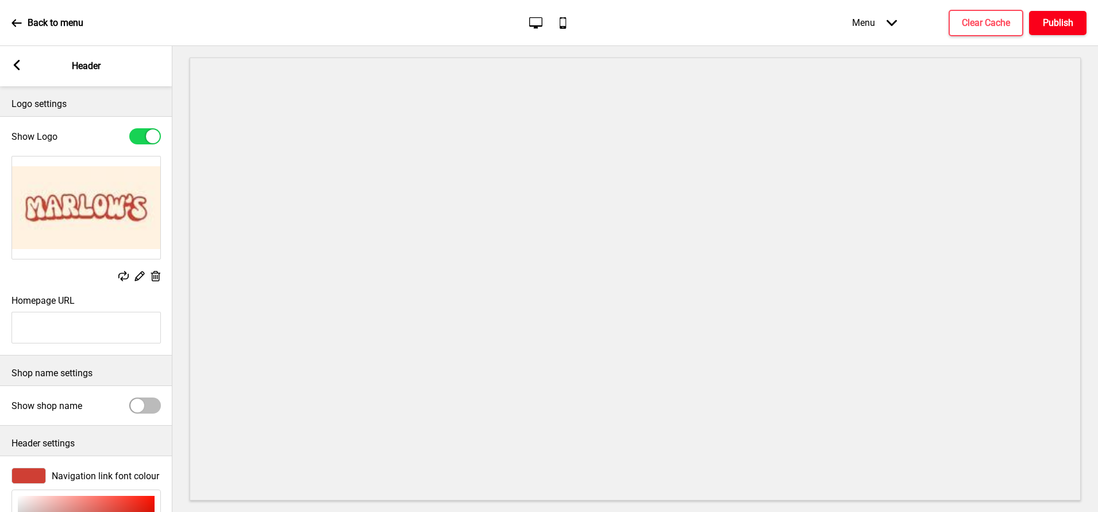
click at [1045, 23] on h4 "Publish" at bounding box center [1058, 23] width 30 height 13
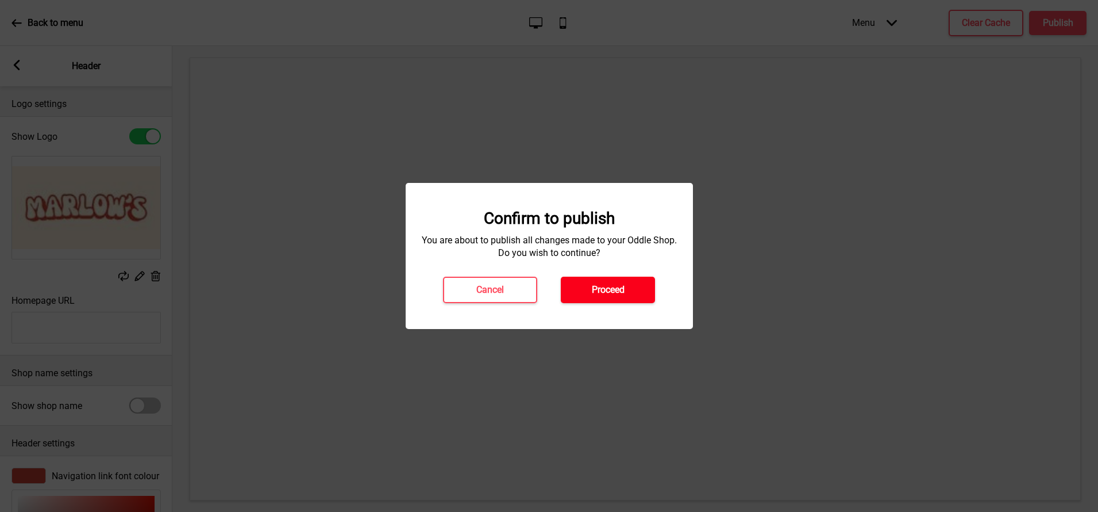
click at [640, 291] on button "Proceed" at bounding box center [608, 289] width 94 height 26
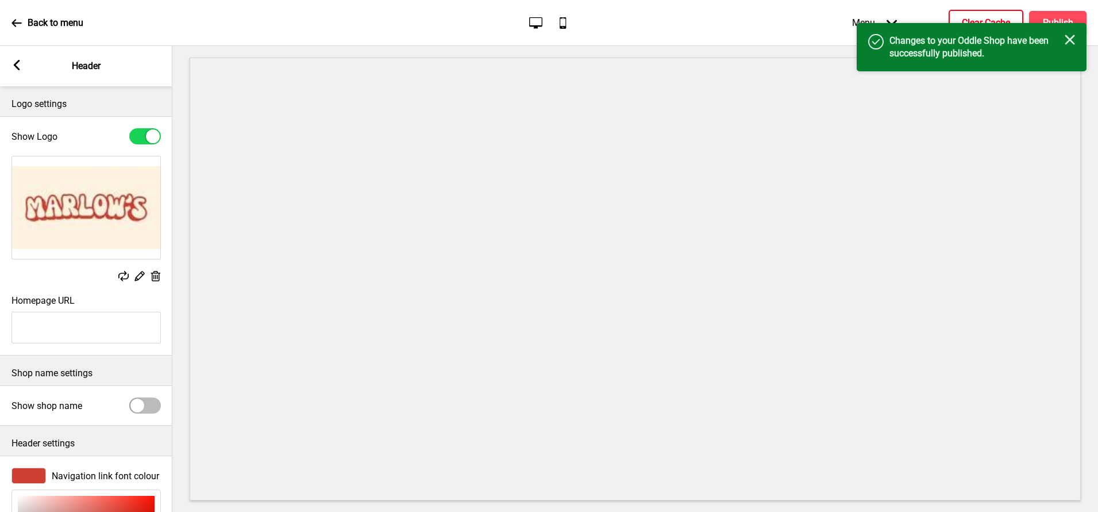
click at [995, 11] on button "Clear Cache" at bounding box center [986, 23] width 75 height 26
